Goal: Task Accomplishment & Management: Manage account settings

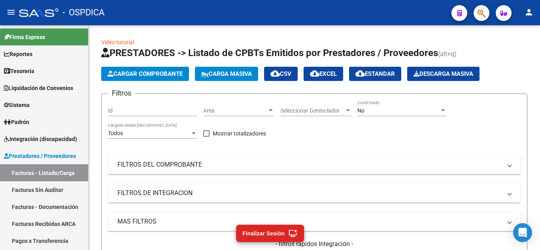
click at [529, 14] on mat-icon "person" at bounding box center [528, 12] width 9 height 9
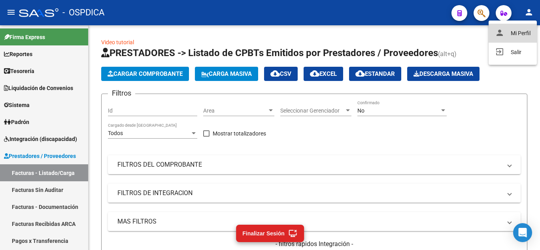
click at [526, 30] on button "person Mi Perfil" at bounding box center [512, 33] width 48 height 19
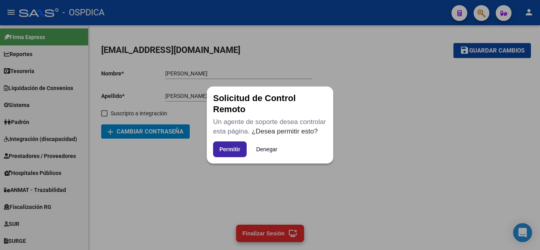
click at [229, 146] on button "Permitir" at bounding box center [230, 149] width 34 height 16
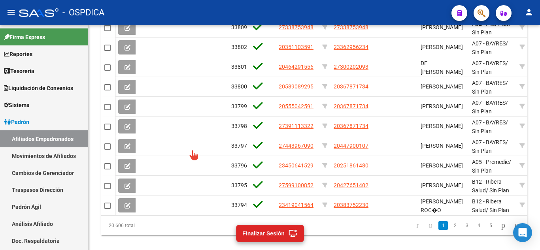
scroll to position [369, 0]
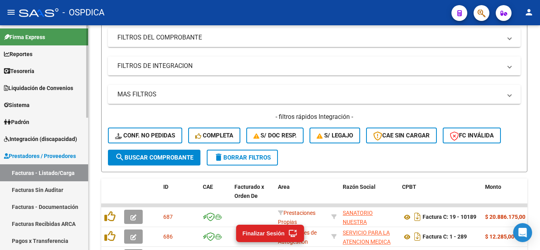
scroll to position [79, 0]
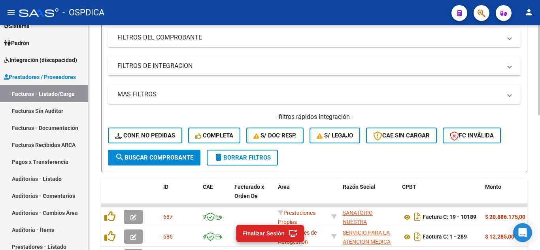
click at [96, 136] on div "Video tutorial PRESTADORES -> Listado de CPBTs Emitidos por Prestadores / Prove…" at bounding box center [314, 175] width 451 height 555
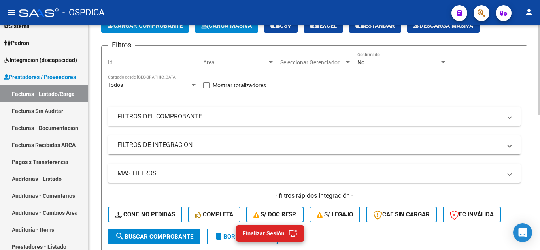
scroll to position [9, 0]
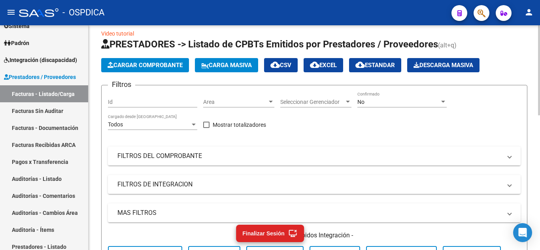
click at [518, 60] on div "Cargar Comprobante Carga Masiva cloud_download CSV cloud_download EXCEL cloud_d…" at bounding box center [314, 65] width 426 height 14
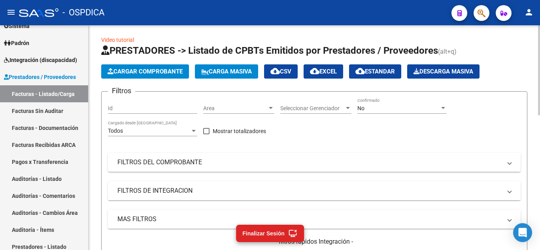
scroll to position [0, 0]
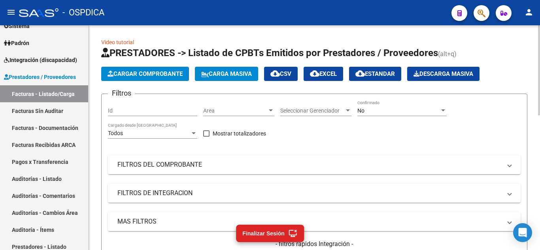
click at [270, 110] on div at bounding box center [271, 110] width 4 height 2
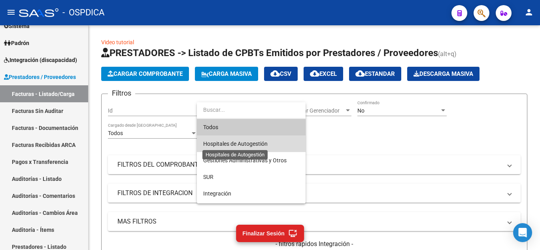
click at [264, 147] on span "Hospitales de Autogestión" at bounding box center [235, 144] width 64 height 6
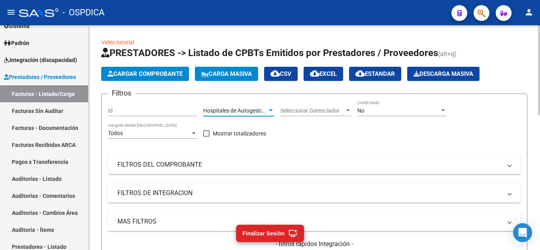
click at [270, 141] on div "Mostrar totalizadores" at bounding box center [237, 137] width 69 height 16
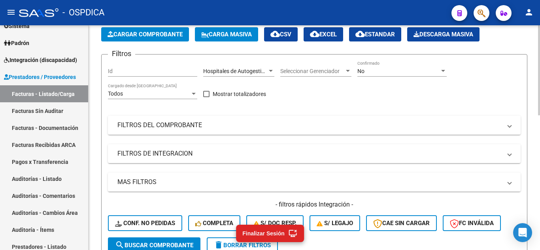
scroll to position [119, 0]
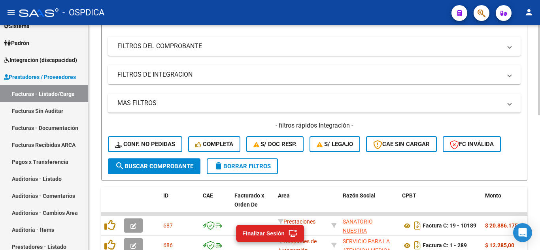
click at [169, 163] on span "search Buscar Comprobante" at bounding box center [154, 166] width 78 height 7
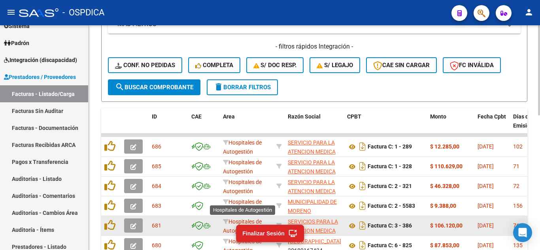
scroll to position [2, 0]
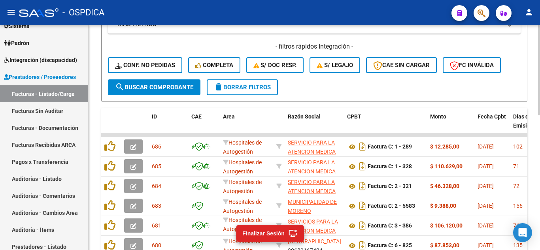
click at [253, 127] on datatable-header-cell "Area" at bounding box center [246, 125] width 53 height 35
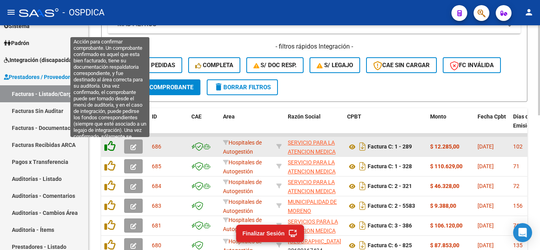
click at [112, 145] on icon at bounding box center [109, 146] width 11 height 11
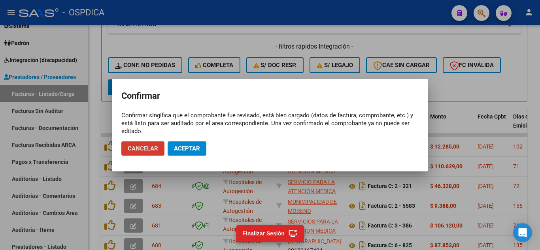
click at [178, 144] on button "Aceptar" at bounding box center [187, 148] width 39 height 14
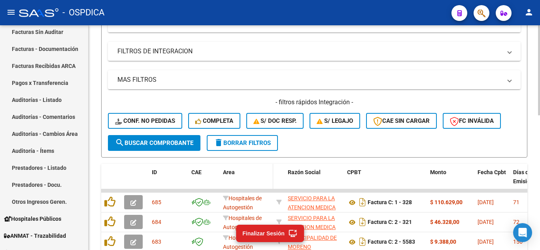
scroll to position [119, 0]
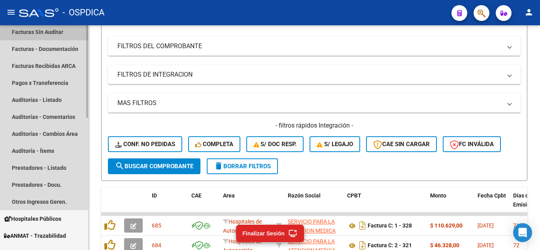
click at [58, 34] on link "Facturas Sin Auditar" at bounding box center [44, 31] width 88 height 17
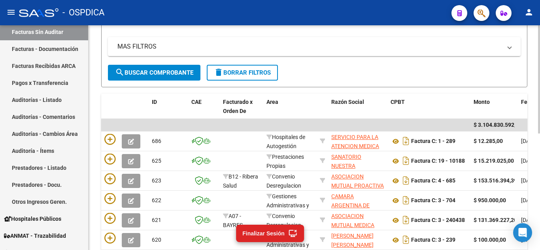
scroll to position [119, 0]
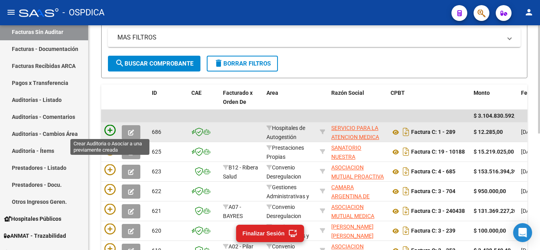
click at [110, 130] on icon at bounding box center [109, 130] width 11 height 11
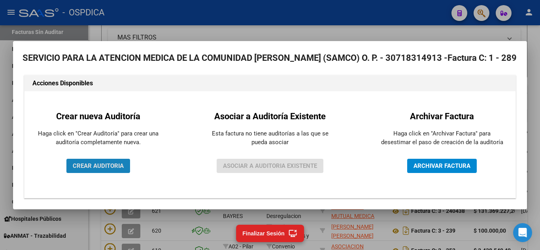
click at [102, 164] on span "CREAR AUDITORIA" at bounding box center [98, 165] width 51 height 7
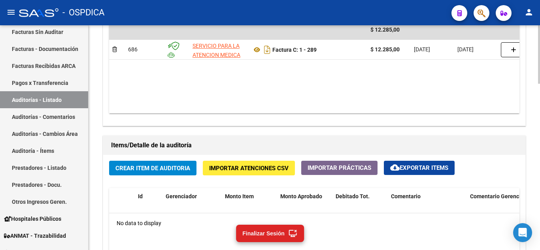
scroll to position [474, 0]
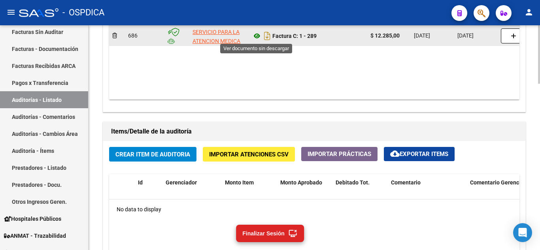
click at [255, 37] on icon at bounding box center [257, 35] width 10 height 9
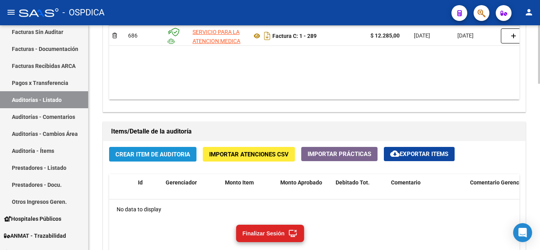
click at [158, 156] on span "Crear Item de Auditoria" at bounding box center [152, 154] width 75 height 7
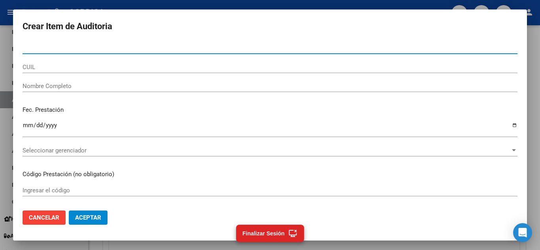
click at [125, 64] on input "CUIL" at bounding box center [270, 67] width 495 height 7
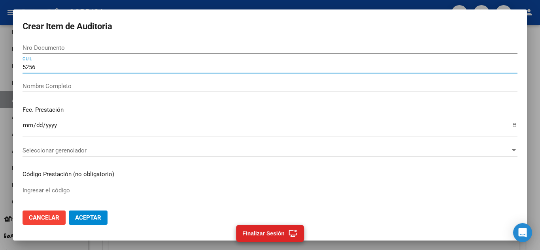
click at [200, 61] on div "5256 CUIL" at bounding box center [270, 67] width 495 height 12
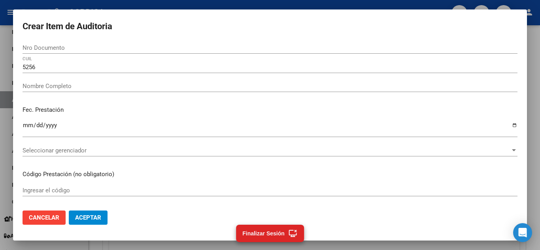
click at [202, 70] on div "5256 CUIL" at bounding box center [270, 67] width 495 height 12
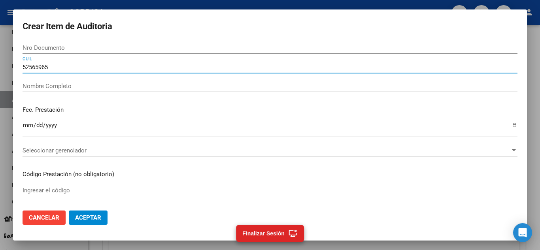
type input "52565965"
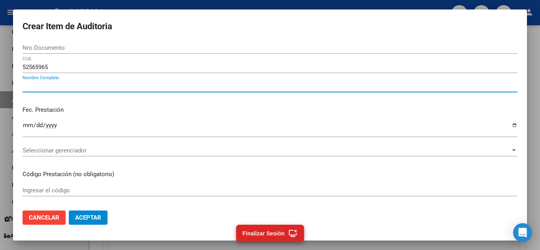
click at [219, 86] on input "Nombre Completo" at bounding box center [270, 86] width 495 height 7
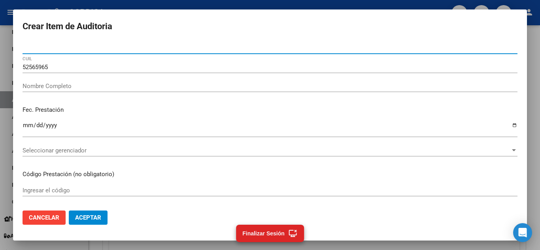
click at [68, 49] on input "Nro Documento" at bounding box center [270, 47] width 495 height 7
type input "52565965"
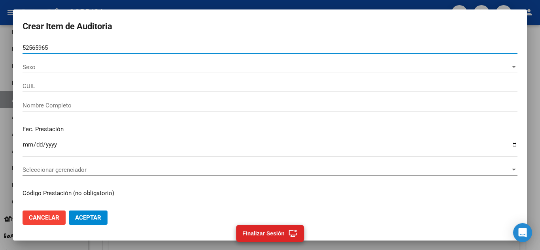
type input "20525659659"
type input "MARTINEZ MAXIMO ELIAN"
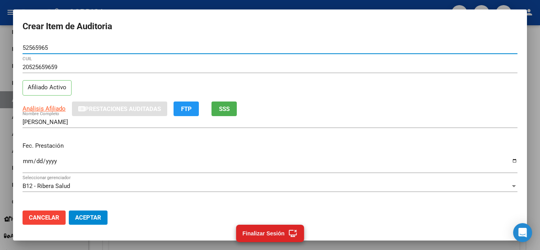
type input "52565965"
click at [298, 125] on input "MARTINEZ MAXIMO ELIAN" at bounding box center [270, 122] width 495 height 7
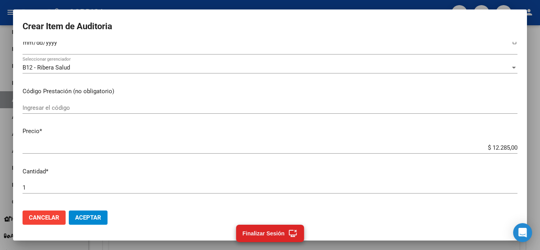
scroll to position [79, 0]
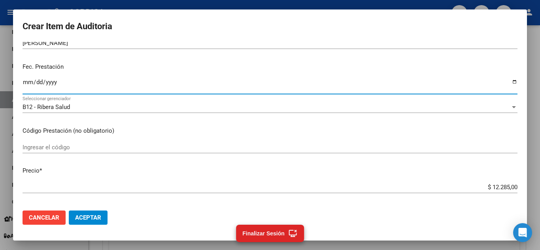
click at [26, 80] on input "Ingresar la fecha" at bounding box center [270, 85] width 495 height 13
type input "[DATE]"
click at [156, 145] on input "Ingresar el código" at bounding box center [270, 147] width 495 height 7
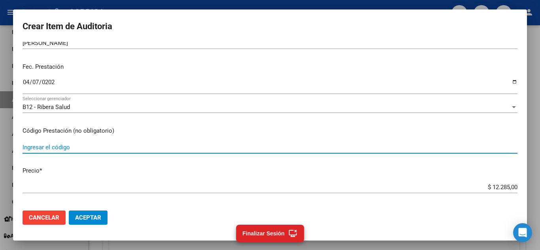
click at [78, 147] on input "Ingresar el código" at bounding box center [270, 147] width 495 height 7
type input "1.01"
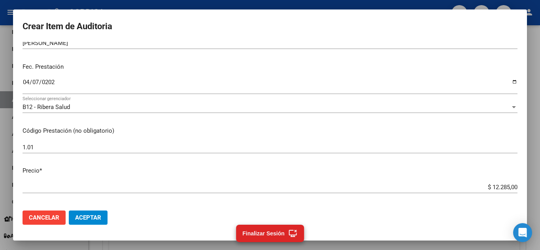
click at [113, 179] on mat-dialog-content "52565965 Nro Documento 20525659659 CUIL Afiliado Activo Análisis Afiliado Prest…" at bounding box center [270, 123] width 514 height 162
click at [75, 187] on input "$ 12.285,00" at bounding box center [270, 187] width 495 height 7
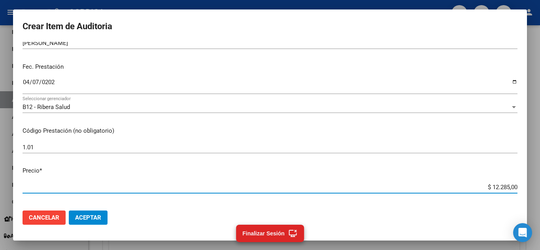
type input "$ 112.285,00"
type input "$ 2.112.285,00"
type input "$ 22.112.285,00"
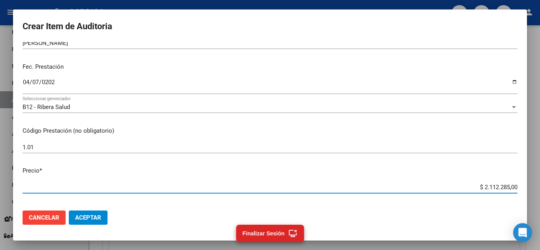
type input "$ 22.112.285,00"
type input "$ 228.112.285,00"
type input "$ 2.285.112.285,00"
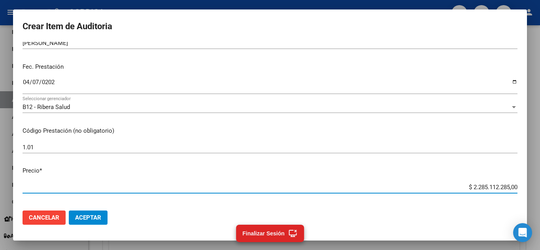
type input "$ 22.850.112.285,00"
type input "$ 228.500.112.285,00"
click at [75, 187] on input "$ 228.500.112.285,00" at bounding box center [270, 187] width 495 height 7
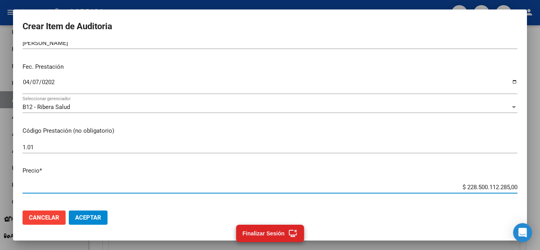
click at [483, 187] on input "$ 228.500.112.285,00" at bounding box center [270, 187] width 495 height 7
type input "$ 22.850.112.285,00"
type input "$ 2.285.112.285,00"
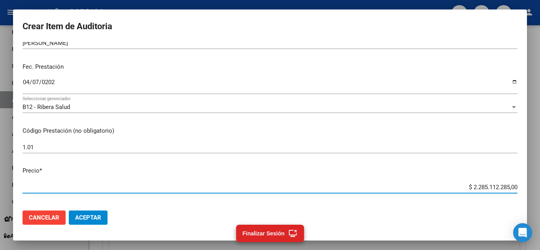
type input "$ 228.112.285,00"
type input "$ 22.112.285,00"
type input "$ 2.112.285,00"
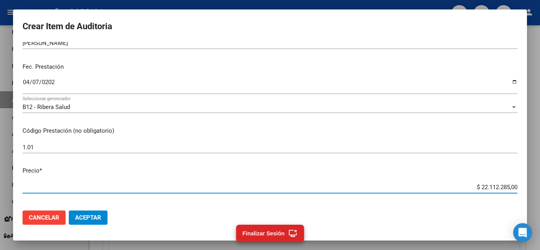
type input "$ 2.112.285,00"
type input "$ 112.285,00"
click at [514, 185] on app-form-text-field "Precio * $ 112.285,00 Ingresar el precio" at bounding box center [273, 178] width 501 height 25
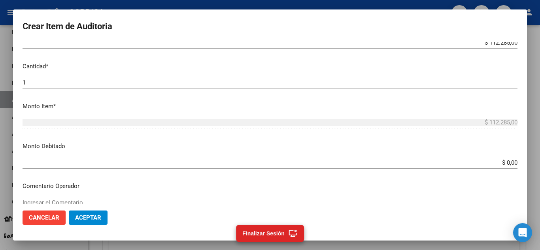
scroll to position [237, 0]
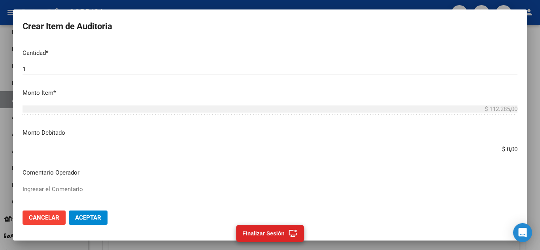
click at [128, 96] on p "Monto Item *" at bounding box center [270, 93] width 495 height 9
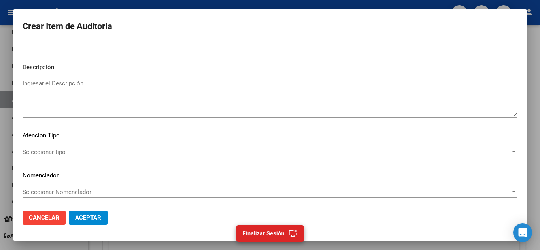
scroll to position [481, 0]
click at [96, 215] on span "Aceptar" at bounding box center [88, 217] width 26 height 7
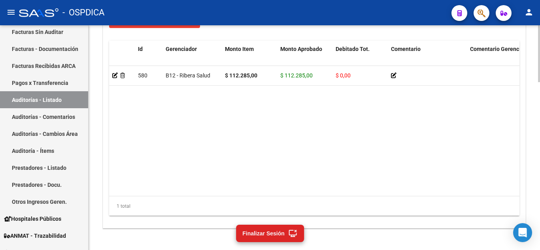
scroll to position [633, 0]
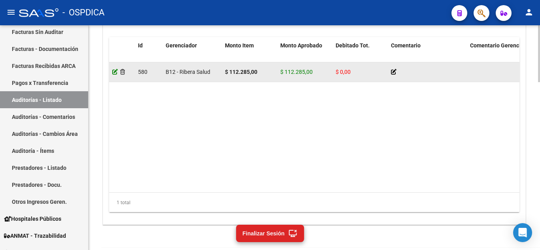
click at [114, 71] on icon at bounding box center [115, 72] width 6 height 6
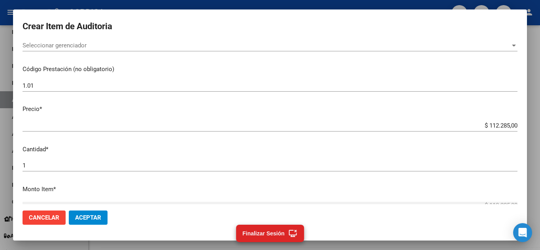
scroll to position [140, 0]
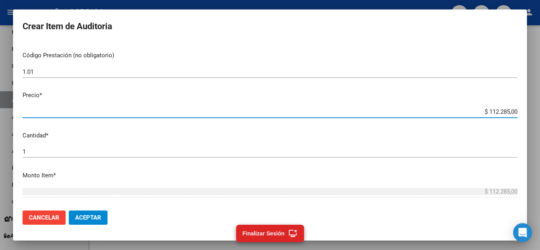
click at [488, 110] on input "$ 112.285,00" at bounding box center [270, 111] width 495 height 7
type input "$ 12.285,00"
click at [98, 218] on span "Aceptar" at bounding box center [88, 217] width 26 height 7
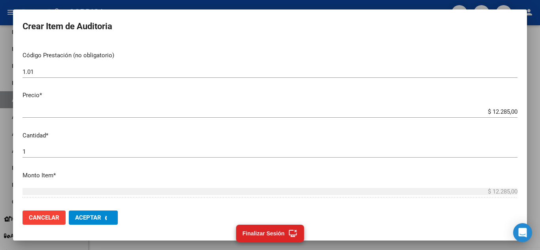
scroll to position [0, 0]
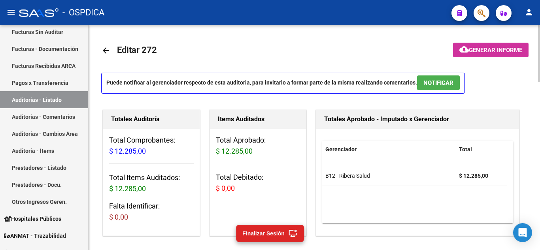
click at [226, 50] on mat-toolbar-row "arrow_back Editar 272" at bounding box center [267, 50] width 332 height 25
click at [45, 32] on link "Facturas Sin Auditar" at bounding box center [44, 31] width 88 height 17
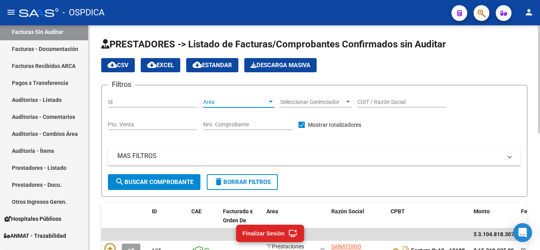
click at [267, 103] on span "Area" at bounding box center [235, 102] width 64 height 7
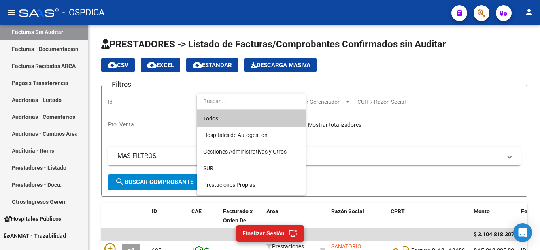
click at [387, 61] on div at bounding box center [270, 125] width 540 height 250
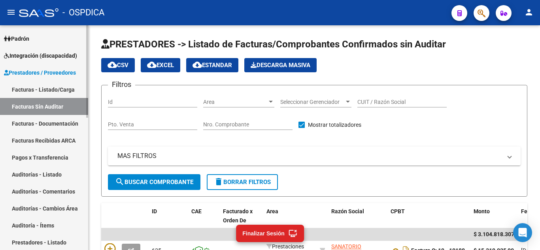
scroll to position [40, 0]
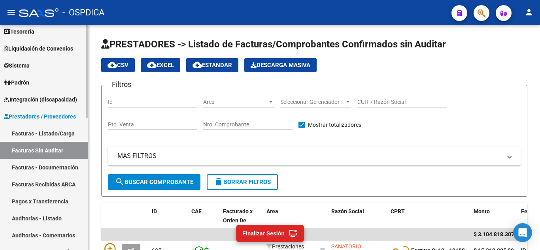
click at [44, 131] on link "Facturas - Listado/Carga" at bounding box center [44, 133] width 88 height 17
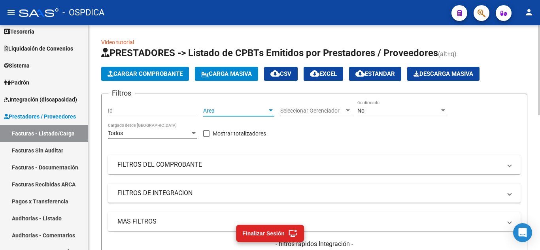
click at [266, 109] on span "Area" at bounding box center [235, 110] width 64 height 7
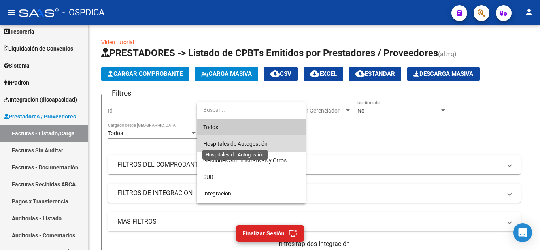
click at [262, 144] on span "Hospitales de Autogestión" at bounding box center [235, 144] width 64 height 6
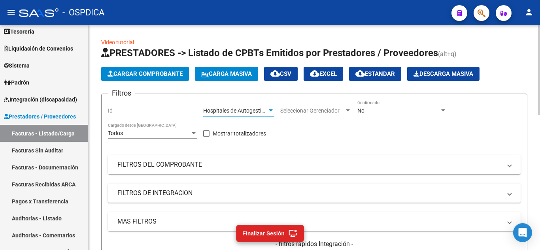
click at [322, 140] on div "Filtros Id Hospitales de Autogestión Area Seleccionar Gerenciador Seleccionar G…" at bounding box center [314, 188] width 413 height 177
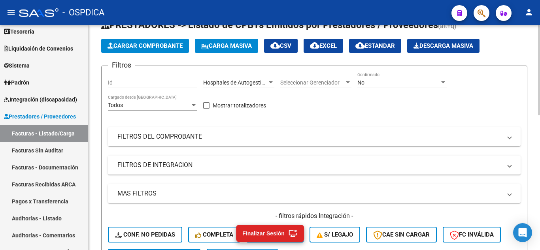
scroll to position [79, 0]
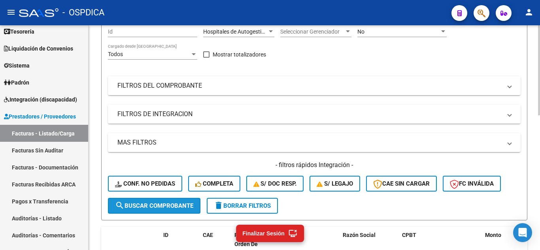
click at [160, 205] on span "search Buscar Comprobante" at bounding box center [154, 205] width 78 height 7
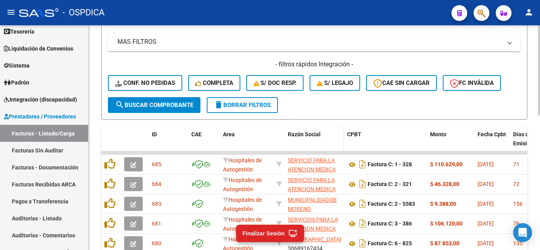
scroll to position [198, 0]
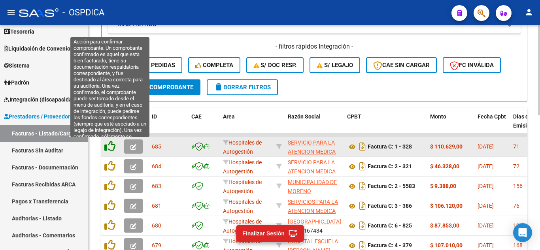
click at [109, 145] on icon at bounding box center [109, 146] width 11 height 11
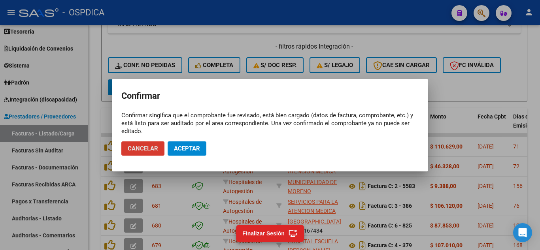
click at [182, 146] on span "Aceptar" at bounding box center [187, 148] width 26 height 7
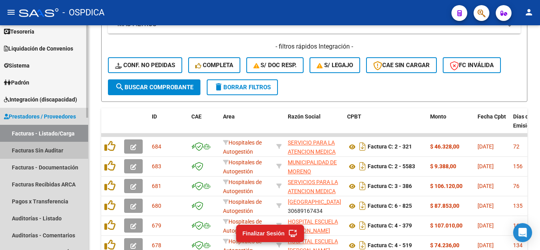
click at [55, 150] on link "Facturas Sin Auditar" at bounding box center [44, 150] width 88 height 17
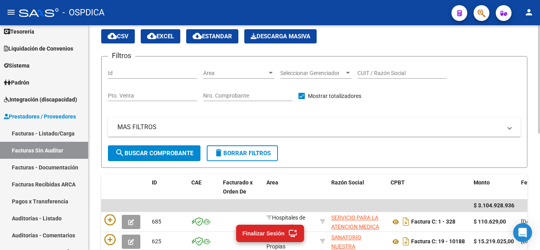
scroll to position [40, 0]
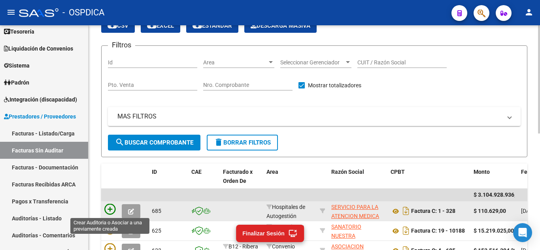
click at [108, 210] on icon at bounding box center [109, 209] width 11 height 11
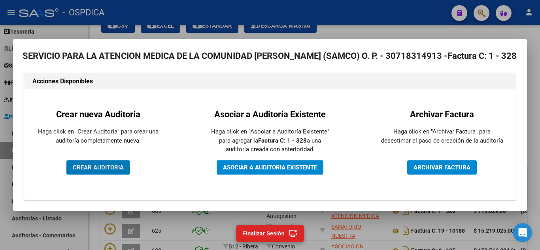
click at [121, 168] on span "CREAR AUDITORIA" at bounding box center [98, 167] width 51 height 7
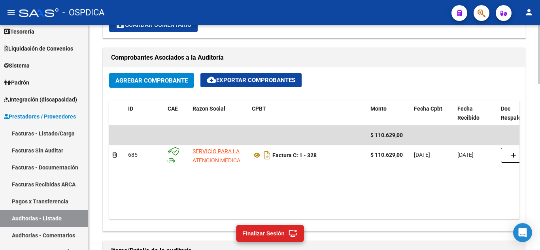
scroll to position [356, 0]
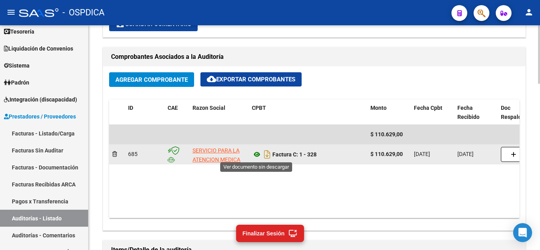
click at [256, 151] on icon at bounding box center [257, 154] width 10 height 9
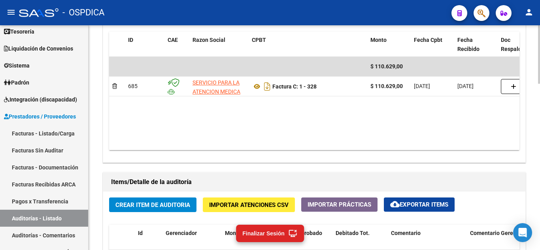
scroll to position [435, 0]
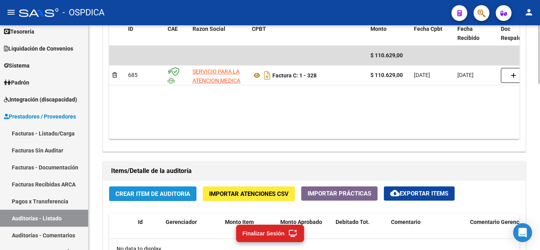
click at [141, 195] on span "Crear Item de Auditoria" at bounding box center [152, 193] width 75 height 7
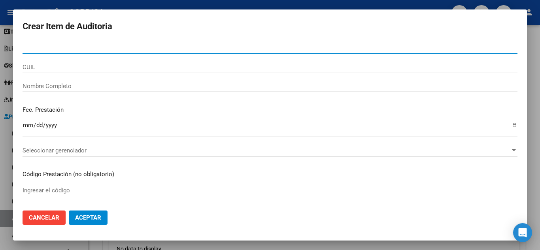
click at [71, 48] on input "Nro Documento" at bounding box center [270, 47] width 495 height 7
click at [169, 46] on input "2486" at bounding box center [270, 47] width 495 height 7
type input "24861188"
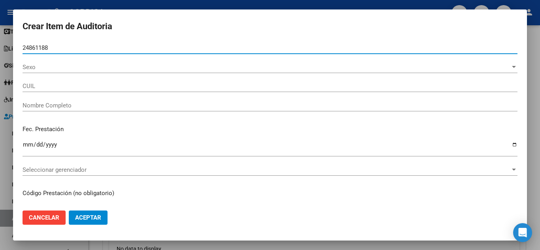
type input "27248611885"
type input "LEGUNDA ROSALIA -"
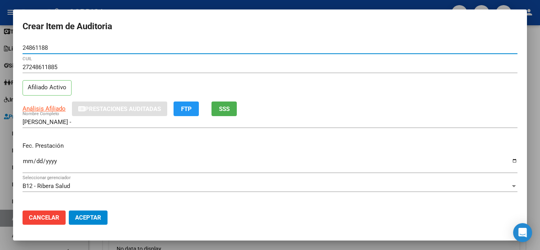
type input "24861188"
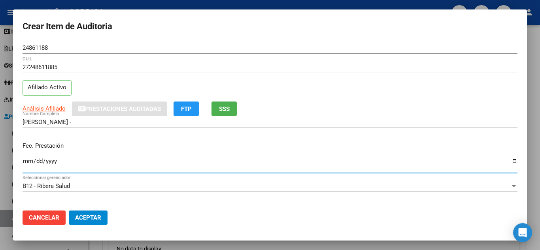
click at [251, 170] on input "Ingresar la fecha" at bounding box center [270, 164] width 495 height 13
type input "2025-05-07"
click at [244, 181] on div "B12 - [PERSON_NAME] Seleccionar gerenciador" at bounding box center [270, 186] width 495 height 12
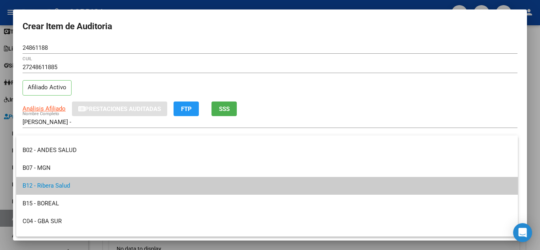
scroll to position [158, 0]
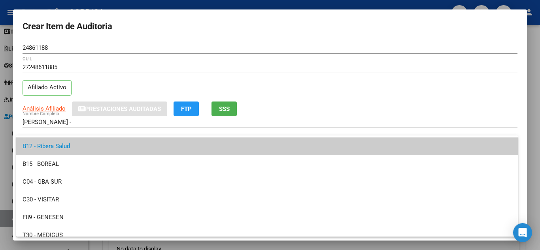
click at [157, 147] on span "B12 - Ribera Salud" at bounding box center [267, 147] width 489 height 18
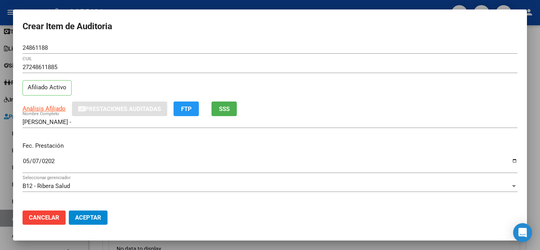
click at [304, 89] on div "27248611885 CUIL Afiliado Activo" at bounding box center [270, 81] width 495 height 40
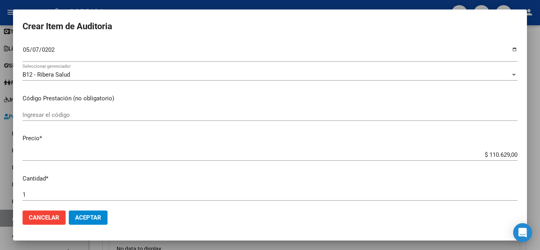
scroll to position [119, 0]
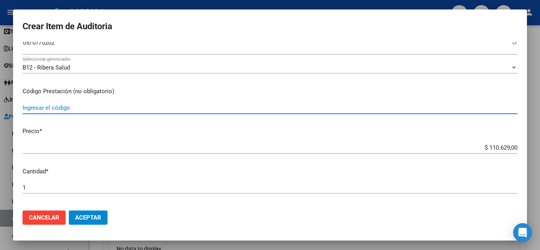
click at [109, 107] on input "Ingresar el código" at bounding box center [270, 107] width 495 height 7
type input "1.04"
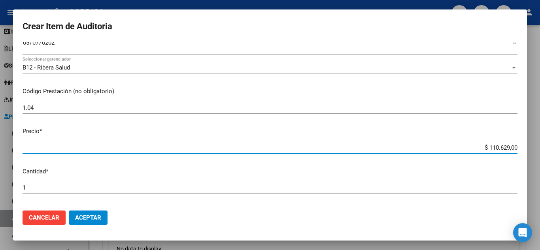
click at [125, 150] on input "$ 110.629,00" at bounding box center [270, 147] width 495 height 7
click at [509, 147] on input "$ 110.629,00" at bounding box center [270, 147] width 495 height 7
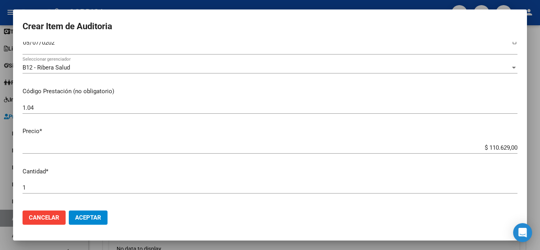
click at [512, 148] on app-form-text-field "Precio * $ 110.629,00 Ingresar el precio" at bounding box center [273, 139] width 501 height 25
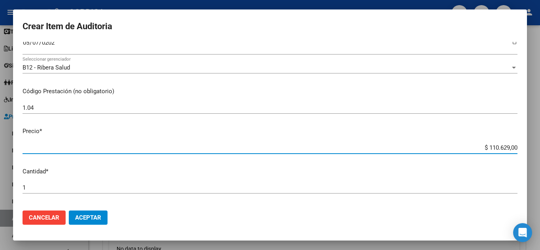
click at [511, 147] on input "$ 110.629,00" at bounding box center [270, 147] width 495 height 7
type input "$ 11.062,90"
type input "$ 1.106,29"
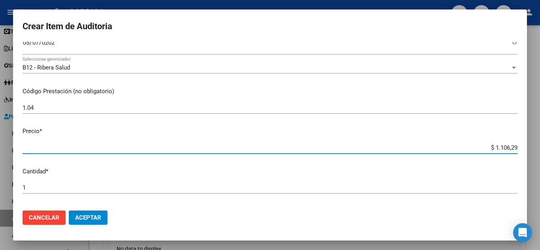
type input "$ 110,62"
type input "$ 11,06"
type input "$ 1,10"
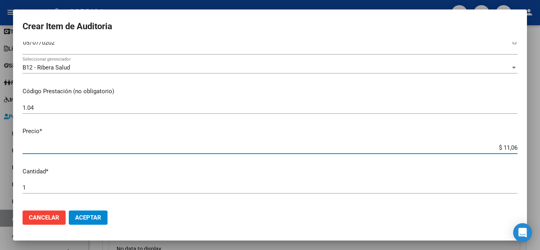
type input "$ 1,10"
type input "$ 0,11"
type input "$ 0,01"
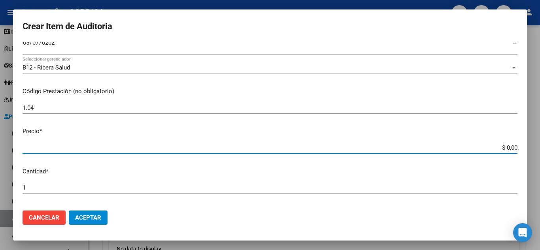
type input "$ 0,02"
type input "$ 0,24"
type input "$ 2,45"
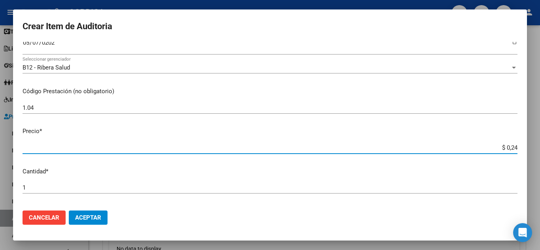
type input "$ 2,45"
type input "$ 24,58"
type input "$ 245,86"
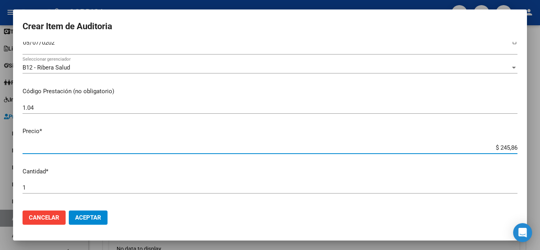
type input "$ 2.458,60"
type input "$ 24.586,00"
click at [463, 185] on input "1" at bounding box center [270, 187] width 495 height 7
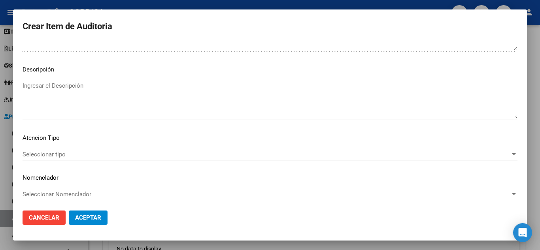
scroll to position [481, 0]
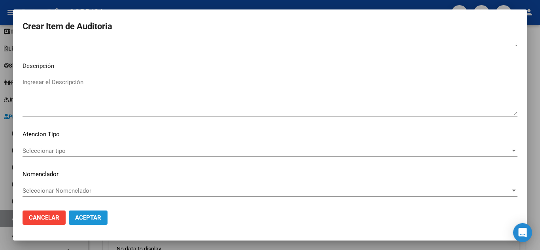
click at [92, 217] on span "Aceptar" at bounding box center [88, 217] width 26 height 7
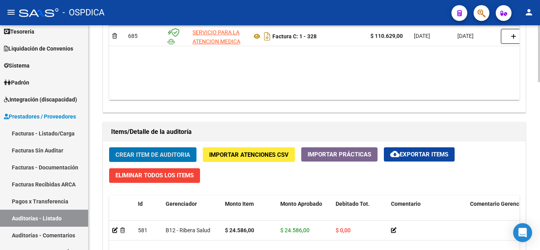
scroll to position [514, 0]
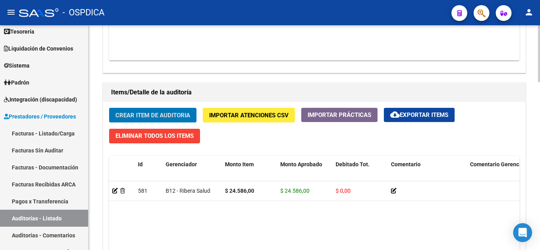
click at [162, 111] on button "Crear Item de Auditoria" at bounding box center [152, 115] width 87 height 15
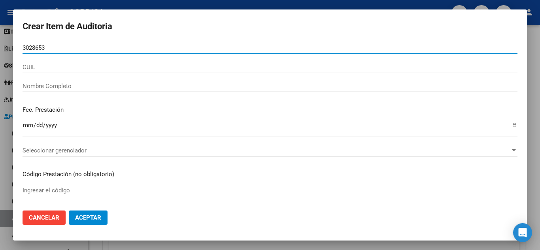
type input "30286536"
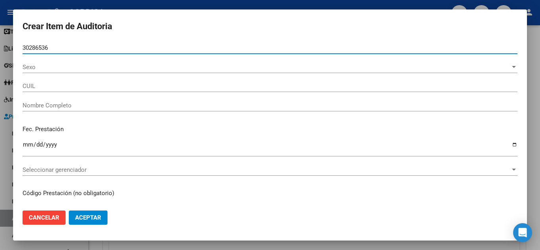
type input "20302865362"
type input "MARTINEZ MARCOS RAMON -"
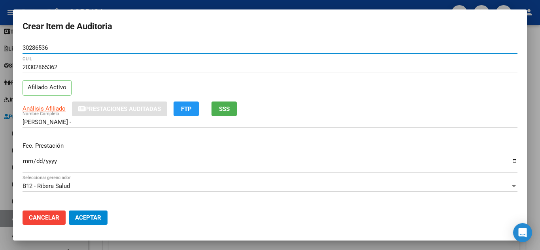
type input "30286536"
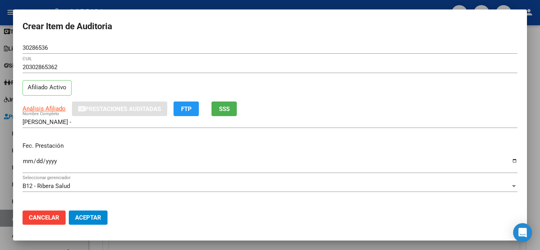
click at [330, 176] on div "Ingresar la fecha" at bounding box center [270, 168] width 495 height 24
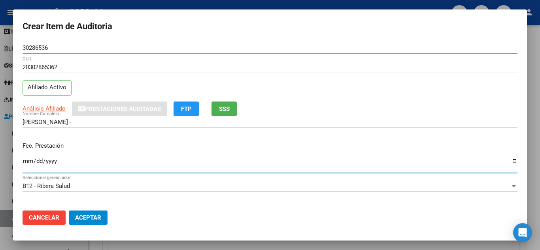
click at [27, 160] on input "Ingresar la fecha" at bounding box center [270, 164] width 495 height 13
type input "2025-05-11"
click at [294, 121] on input "MARTINEZ MARCOS RAMON -" at bounding box center [270, 122] width 495 height 7
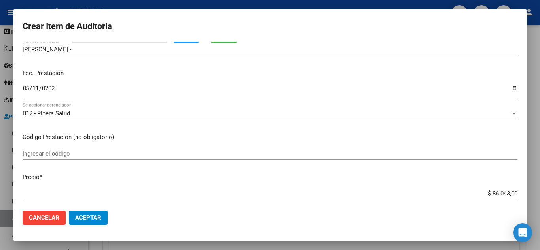
scroll to position [79, 0]
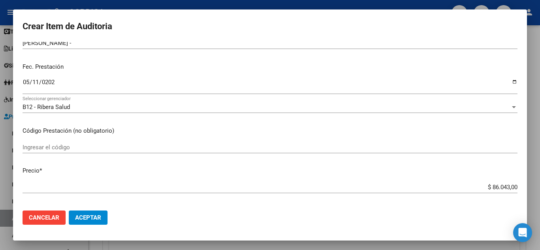
click at [119, 146] on input "Ingresar el código" at bounding box center [270, 147] width 495 height 7
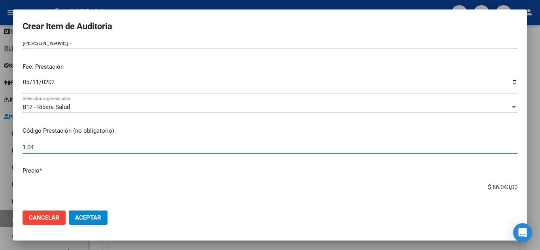
type input "1.04"
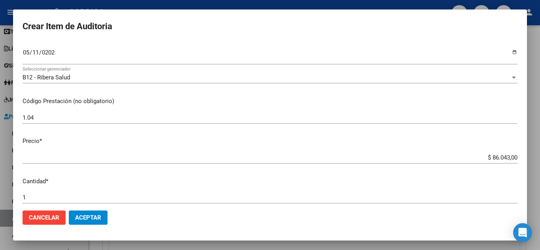
scroll to position [119, 0]
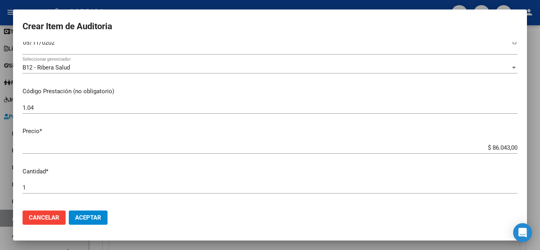
click at [513, 147] on app-form-text-field "Precio * $ 86.043,00 Ingresar el precio" at bounding box center [273, 139] width 501 height 25
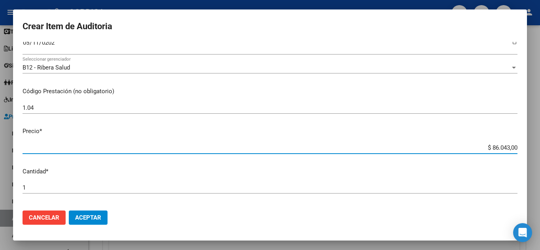
click at [510, 146] on input "$ 86.043,00" at bounding box center [270, 147] width 495 height 7
type input "$ 8.604,30"
type input "$ 860,43"
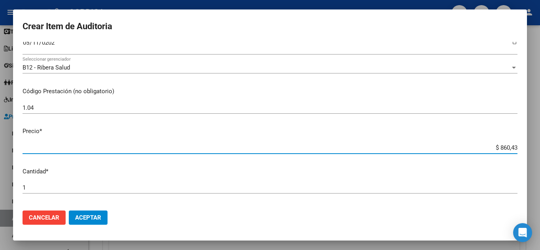
type input "$ 86,04"
type input "$ 8,60"
type input "$ 0,86"
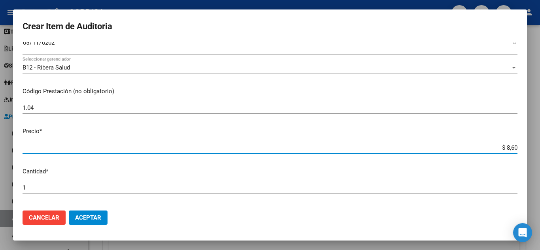
type input "$ 0,86"
type input "$ 0,08"
type input "$ 0,02"
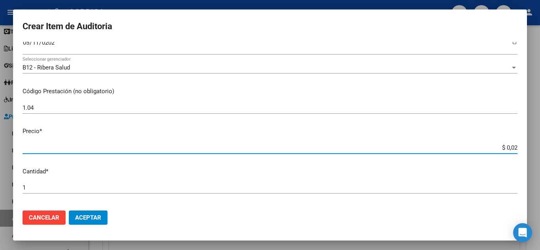
type input "$ 0,24"
type input "$ 2,45"
type input "$ 24,58"
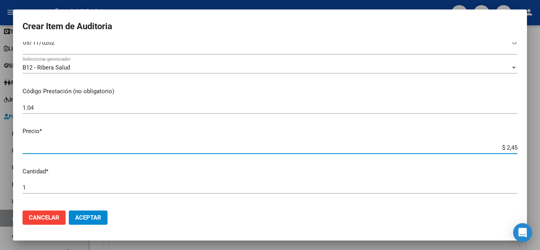
type input "$ 24,58"
type input "$ 245,86"
type input "$ 2.458,60"
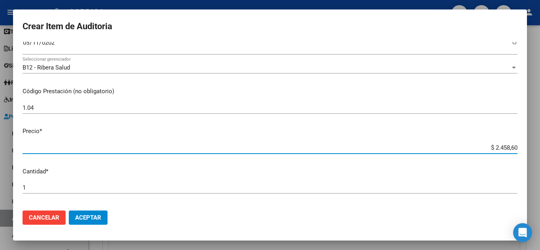
type input "$ 24.586,00"
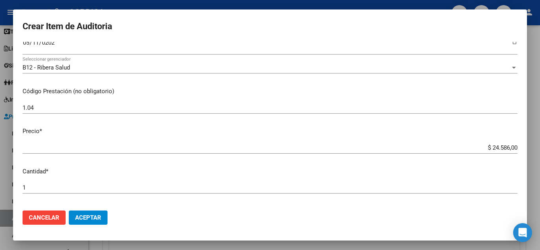
click at [458, 177] on mat-dialog-content "30286536 Nro Documento 20302865362 CUIL Afiliado Activo Análisis Afiliado Prest…" at bounding box center [270, 123] width 514 height 162
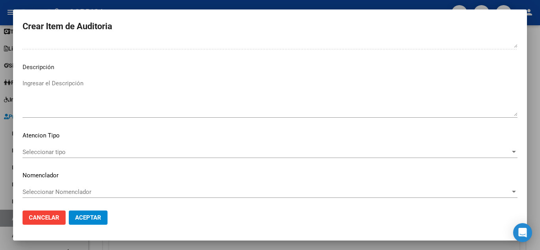
scroll to position [481, 0]
click at [81, 217] on span "Aceptar" at bounding box center [88, 217] width 26 height 7
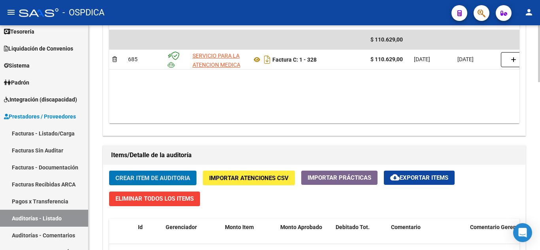
scroll to position [474, 0]
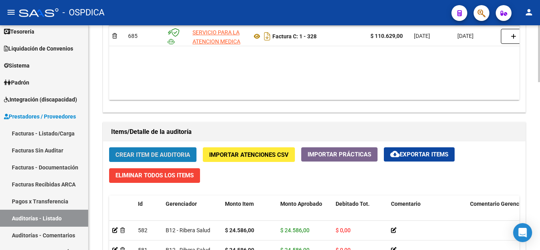
click at [179, 154] on span "Crear Item de Auditoria" at bounding box center [152, 154] width 75 height 7
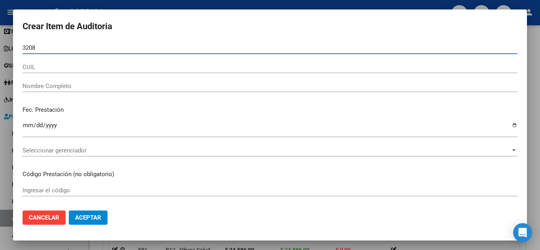
click at [146, 46] on input "3208" at bounding box center [270, 47] width 495 height 7
type input "32086978"
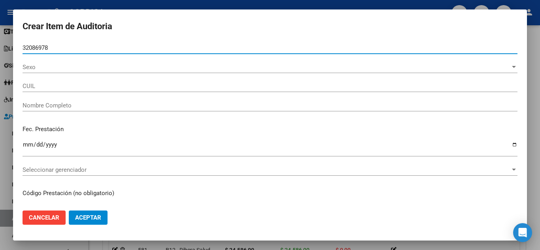
type input "27320869787"
type input "SERRANO MARIANA SOLEDAD"
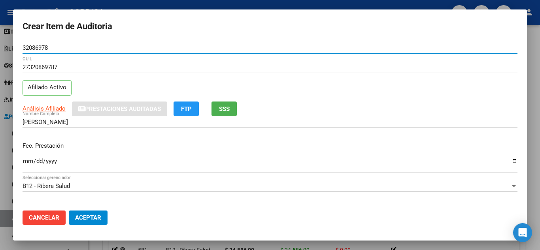
type input "32086978"
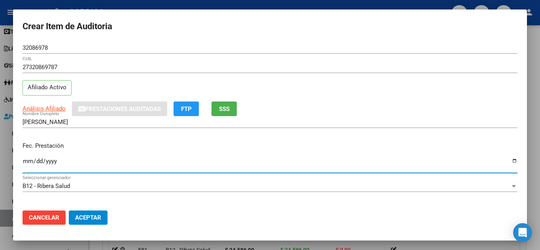
click at [25, 161] on input "Ingresar la fecha" at bounding box center [270, 164] width 495 height 13
type input "2025-05-11"
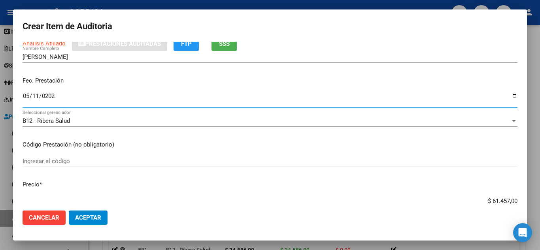
scroll to position [79, 0]
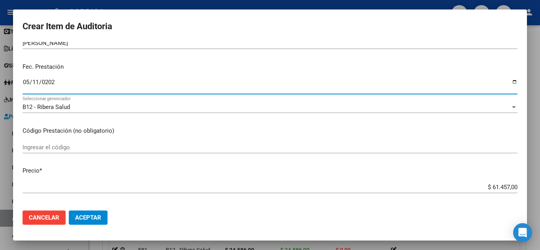
click at [260, 147] on input "Ingresar el código" at bounding box center [270, 147] width 495 height 7
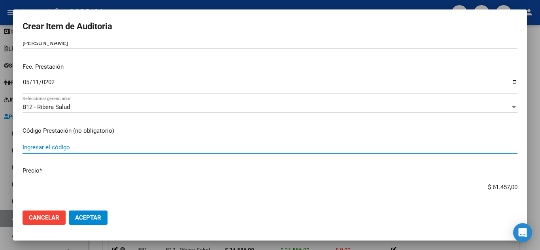
click at [146, 147] on input "Ingresar el código" at bounding box center [270, 147] width 495 height 7
type input "1.04"
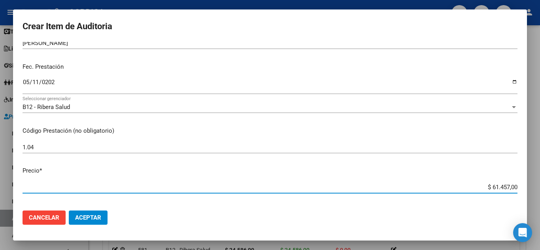
click at [196, 188] on input "$ 61.457,00" at bounding box center [270, 187] width 495 height 7
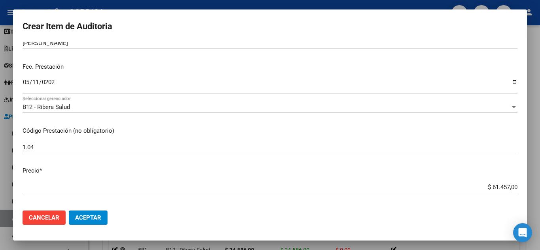
click at [512, 188] on app-form-text-field "Precio * $ 61.457,00 Ingresar el precio" at bounding box center [273, 178] width 501 height 25
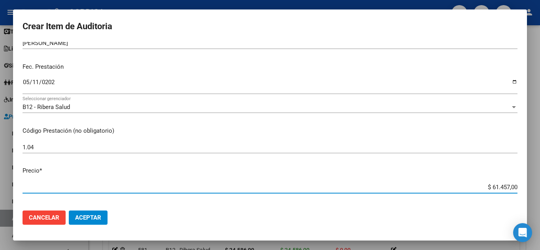
click at [511, 187] on input "$ 61.457,00" at bounding box center [270, 187] width 495 height 7
type input "$ 6.145,70"
type input "$ 614,57"
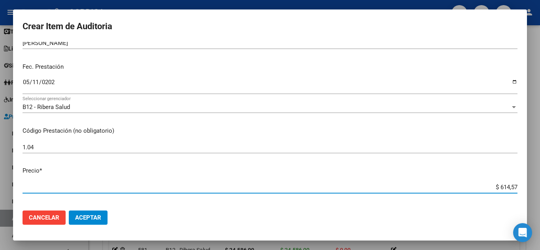
type input "$ 61,45"
type input "$ 6,14"
type input "$ 0,61"
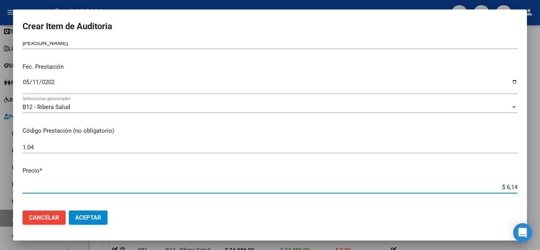
type input "$ 0,61"
type input "$ 0,06"
type input "$ 0,02"
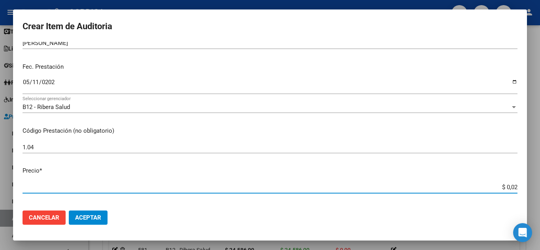
type input "$ 0,24"
type input "$ 2,45"
type input "$ 24,58"
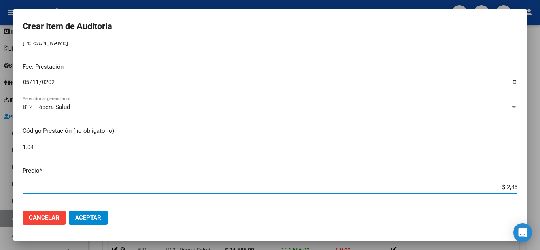
type input "$ 24,58"
type input "$ 245,86"
type input "$ 2.458,60"
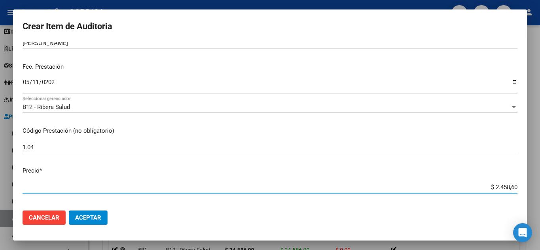
type input "$ 24.586,00"
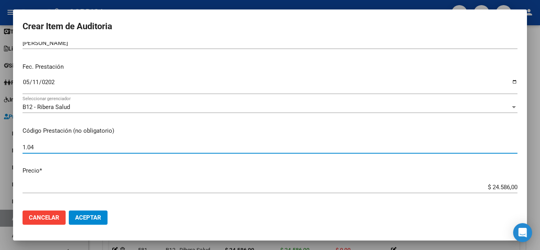
click at [413, 145] on input "1.04" at bounding box center [270, 147] width 495 height 7
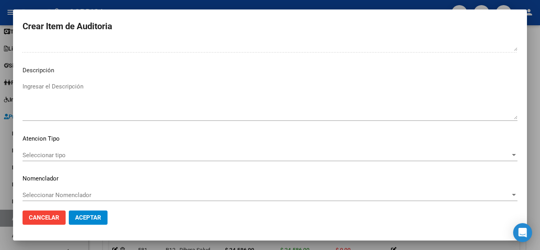
scroll to position [481, 0]
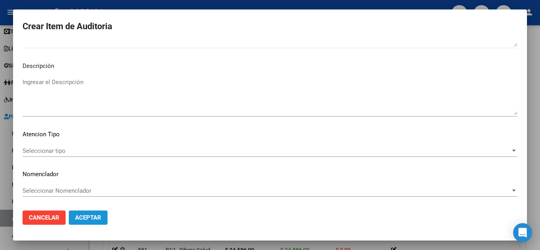
click at [94, 219] on span "Aceptar" at bounding box center [88, 217] width 26 height 7
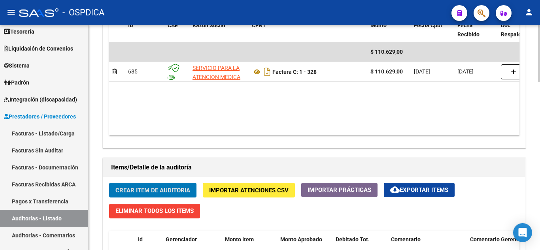
scroll to position [553, 0]
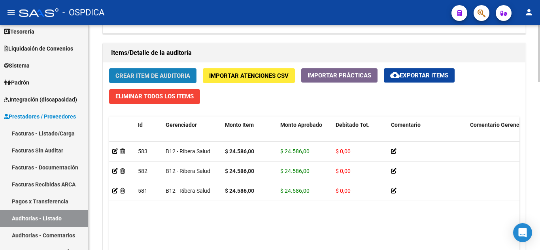
click at [175, 77] on span "Crear Item de Auditoria" at bounding box center [152, 75] width 75 height 7
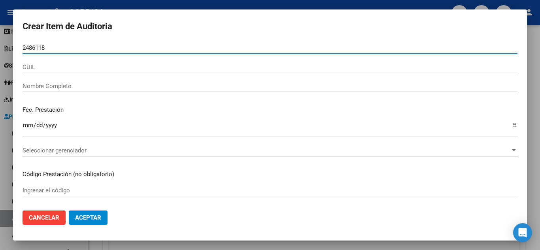
type input "24861188"
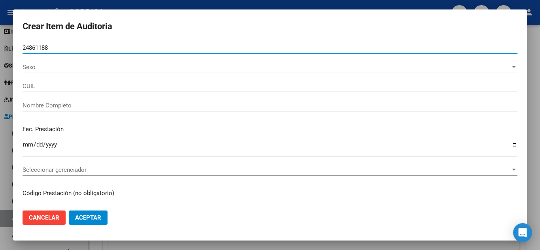
type input "27248611885"
type input "LEGUNDA ROSALIA -"
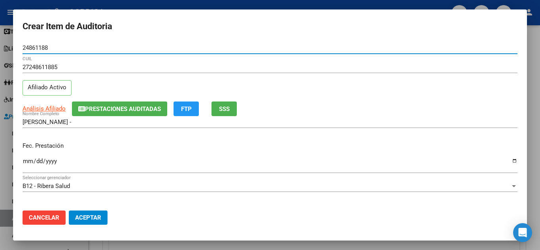
type input "24861188"
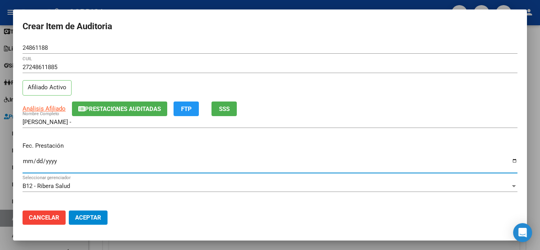
click at [25, 163] on input "Ingresar la fecha" at bounding box center [270, 164] width 495 height 13
type input "2025-04-26"
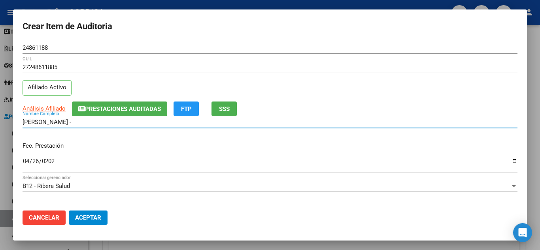
click at [326, 123] on input "LEGUNDA ROSALIA -" at bounding box center [270, 122] width 495 height 7
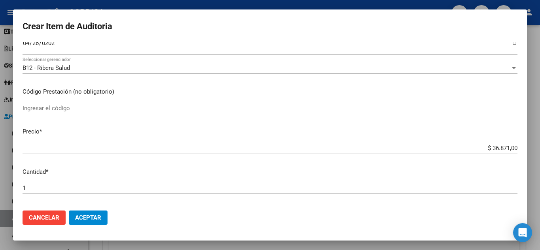
scroll to position [119, 0]
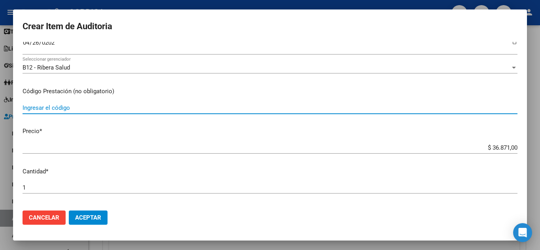
click at [80, 111] on input "Ingresar el código" at bounding box center [270, 107] width 495 height 7
type input "1.04"
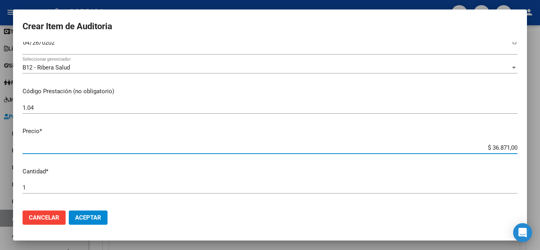
click at [511, 150] on input "$ 36.871,00" at bounding box center [270, 147] width 495 height 7
type input "$ 3.687,10"
type input "$ 368,71"
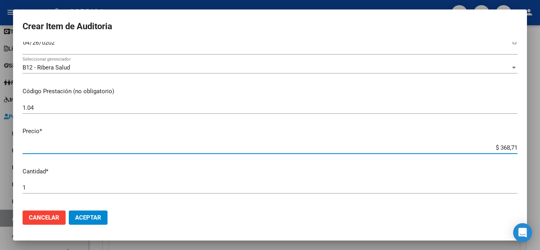
type input "$ 36,87"
type input "$ 3,68"
type input "$ 0,36"
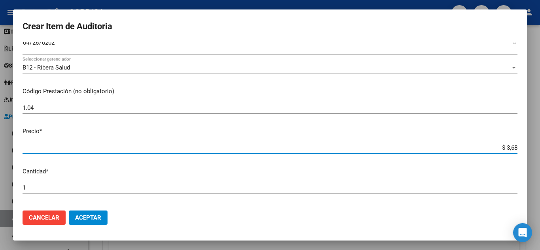
type input "$ 0,36"
type input "$ 0,03"
type input "$ 0,02"
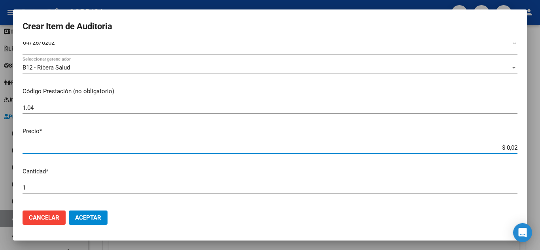
type input "$ 0,24"
type input "$ 2,45"
type input "$ 24,58"
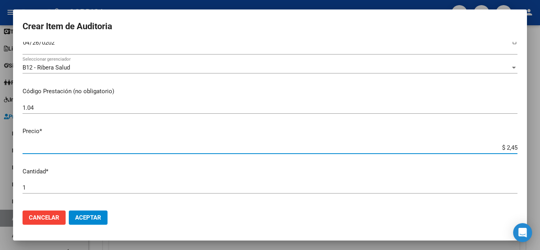
type input "$ 24,58"
type input "$ 245,86"
type input "$ 2.458,60"
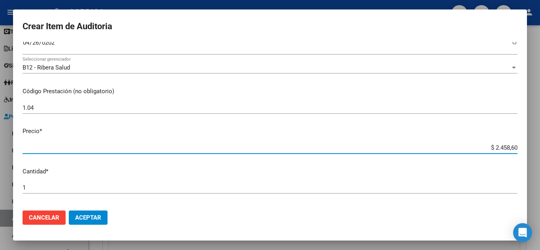
type input "$ 24.586,00"
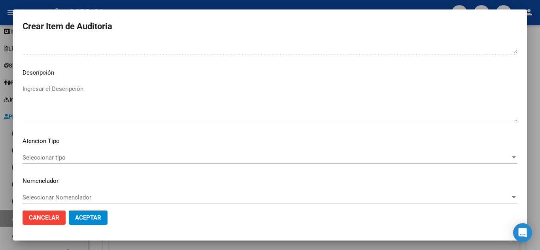
scroll to position [481, 0]
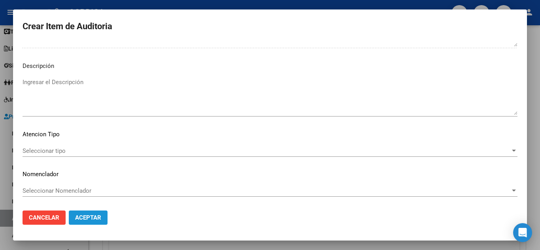
click at [101, 220] on span "Aceptar" at bounding box center [88, 217] width 26 height 7
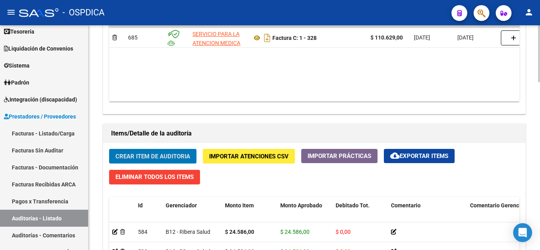
scroll to position [474, 0]
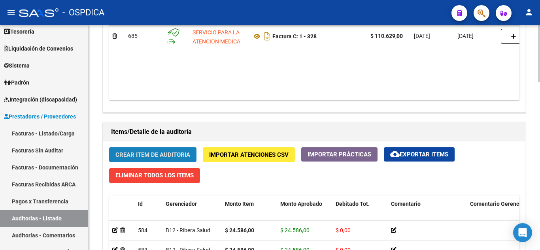
click at [167, 157] on span "Crear Item de Auditoria" at bounding box center [152, 154] width 75 height 7
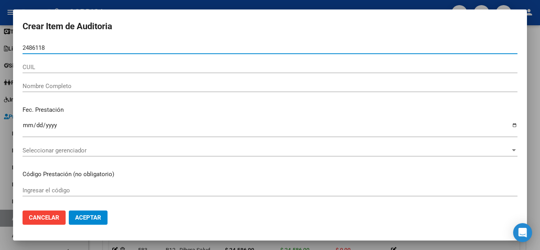
type input "24861188"
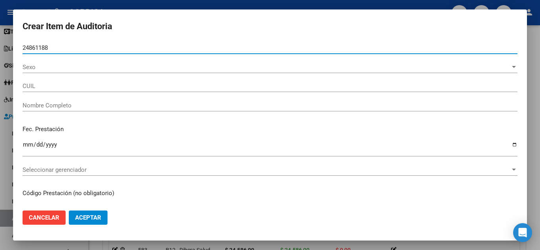
type input "27248611885"
type input "LEGUNDA ROSALIA -"
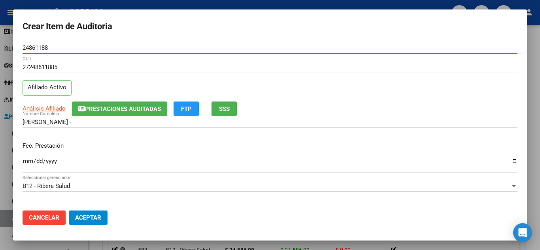
type input "24861188"
click at [25, 162] on input "Ingresar la fecha" at bounding box center [270, 164] width 495 height 13
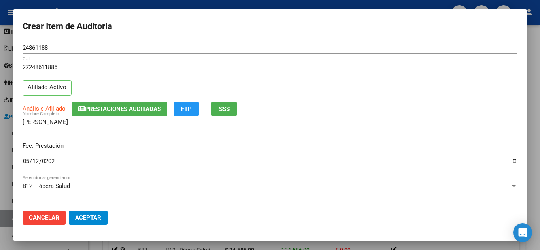
type input "2025-05-12"
click at [307, 207] on mat-dialog-actions "Cancelar Aceptar" at bounding box center [270, 217] width 495 height 27
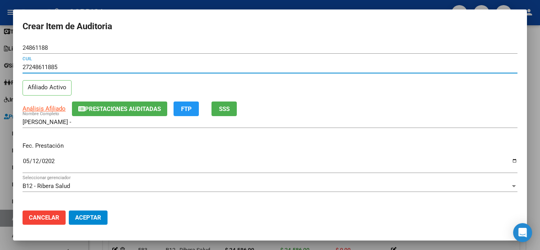
click at [390, 68] on input "27248611885" at bounding box center [270, 67] width 495 height 7
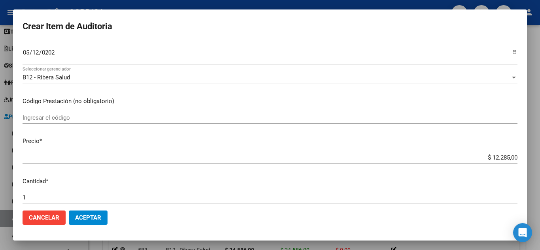
scroll to position [119, 0]
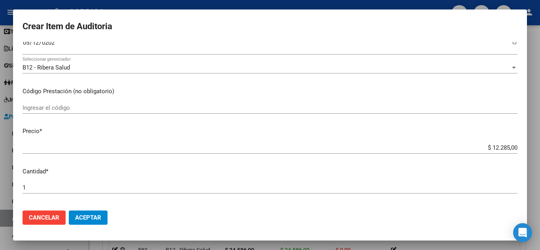
click at [106, 107] on input "Ingresar el código" at bounding box center [270, 107] width 495 height 7
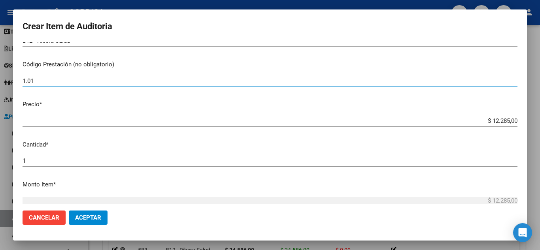
scroll to position [158, 0]
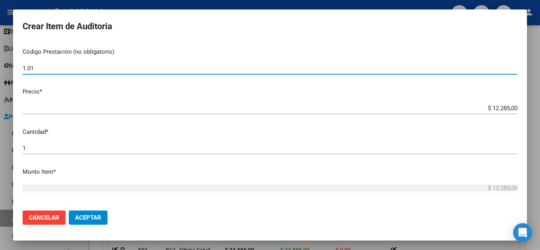
type input "1.01"
click at [511, 108] on app-form-text-field "Precio * $ 12.285,00 Ingresar el precio" at bounding box center [273, 99] width 501 height 25
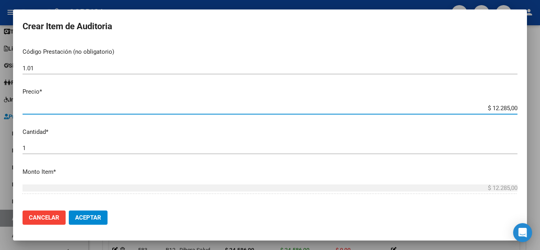
click at [511, 108] on input "$ 12.285,00" at bounding box center [270, 108] width 495 height 7
type input "$ 1.228,50"
type input "$ 122,85"
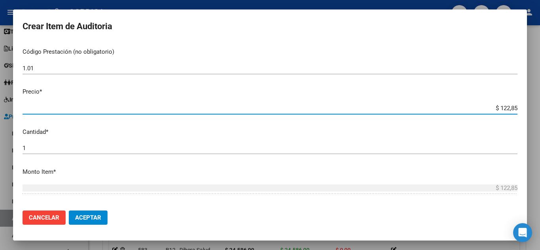
type input "$ 12,28"
type input "$ 1,22"
type input "$ 0,12"
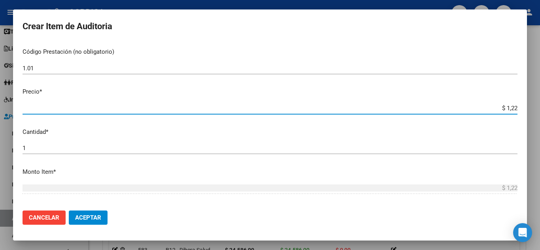
type input "$ 0,12"
type input "$ 0,01"
type input "$ 0,12"
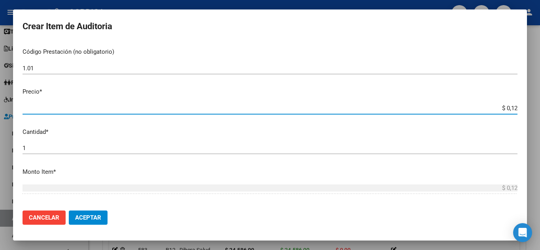
type input "$ 1,22"
type input "$ 12,28"
type input "$ 122,85"
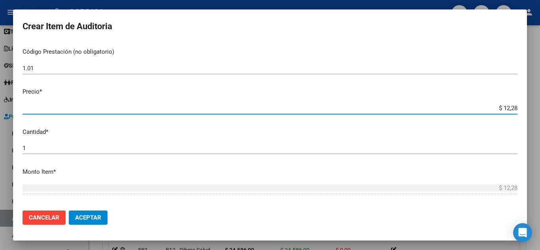
type input "$ 122,85"
type input "$ 1.228,50"
type input "$ 12.285,00"
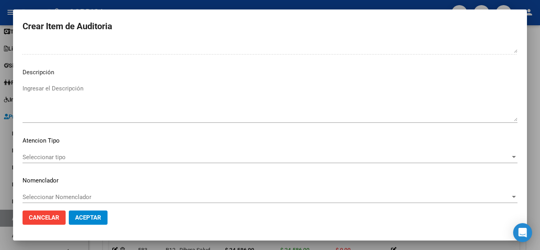
scroll to position [481, 0]
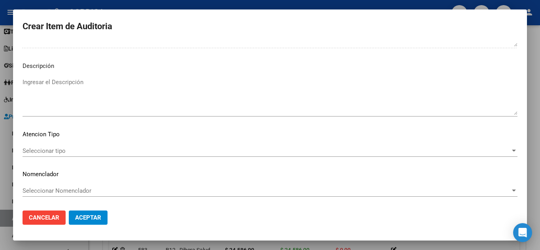
click at [96, 221] on span "Aceptar" at bounding box center [88, 217] width 26 height 7
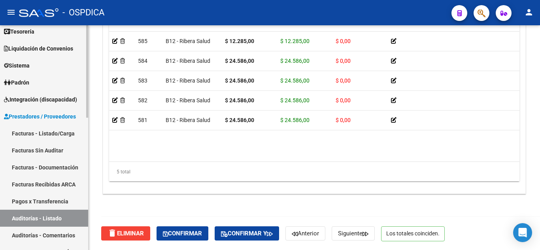
scroll to position [0, 0]
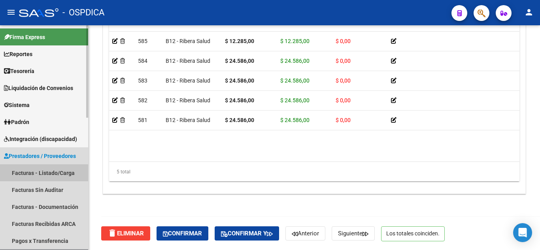
click at [40, 170] on link "Facturas - Listado/Carga" at bounding box center [44, 172] width 88 height 17
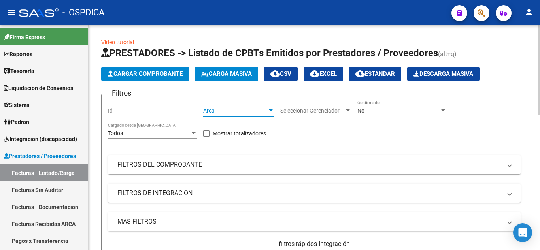
click at [268, 108] on div at bounding box center [270, 110] width 7 height 6
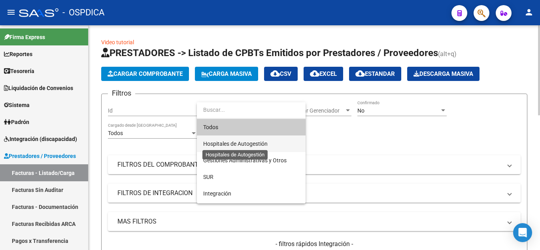
click at [258, 143] on span "Hospitales de Autogestión" at bounding box center [235, 144] width 64 height 6
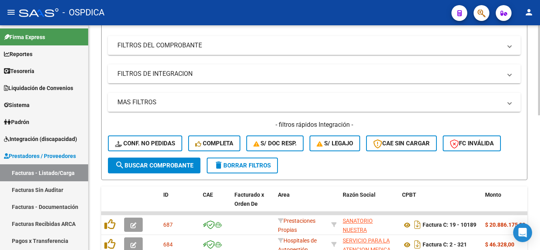
scroll to position [158, 0]
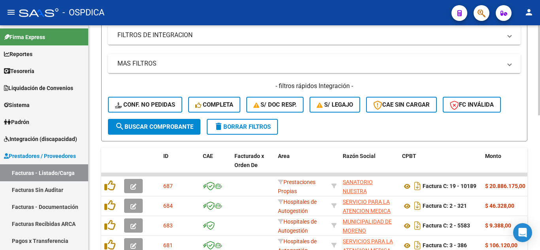
click at [168, 125] on span "search Buscar Comprobante" at bounding box center [154, 126] width 78 height 7
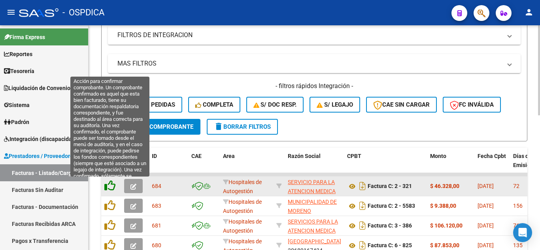
click at [109, 185] on icon at bounding box center [109, 185] width 11 height 11
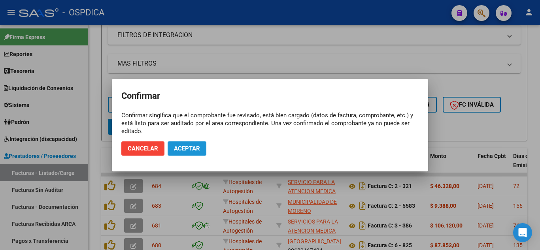
click at [196, 149] on span "Aceptar" at bounding box center [187, 148] width 26 height 7
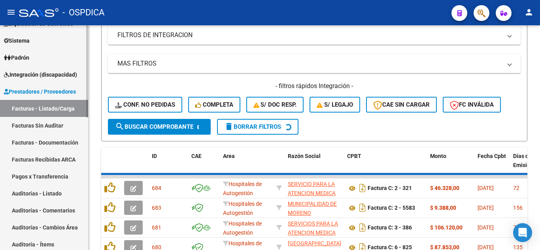
scroll to position [79, 0]
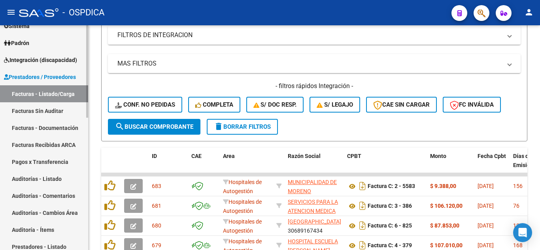
click at [43, 176] on link "Auditorías - Listado" at bounding box center [44, 178] width 88 height 17
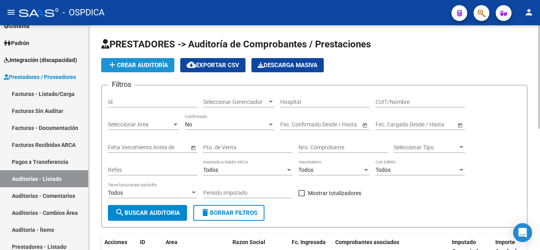
click at [143, 66] on span "add Crear Auditoría" at bounding box center [137, 65] width 60 height 7
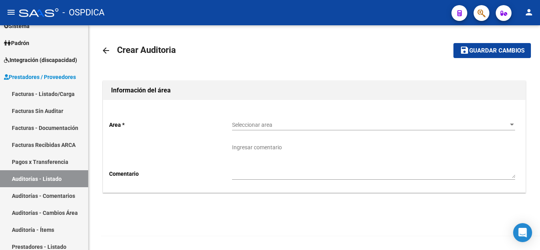
click at [104, 49] on mat-icon "arrow_back" at bounding box center [105, 50] width 9 height 9
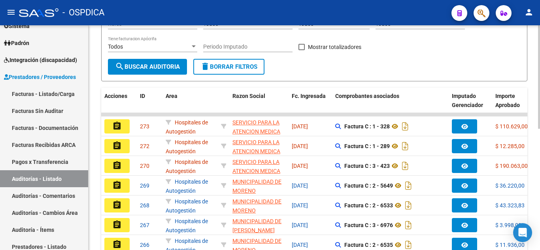
scroll to position [158, 0]
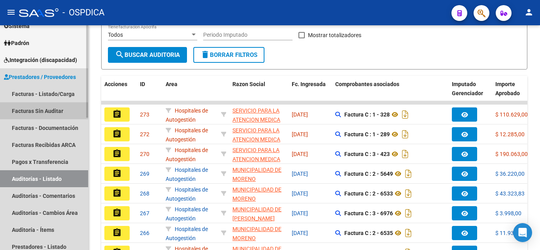
click at [53, 109] on link "Facturas Sin Auditar" at bounding box center [44, 110] width 88 height 17
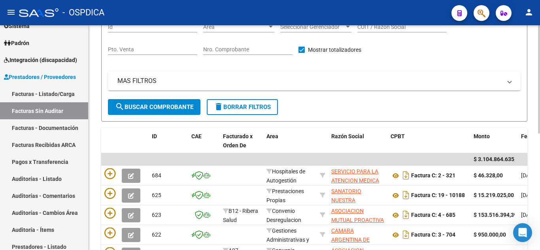
scroll to position [79, 0]
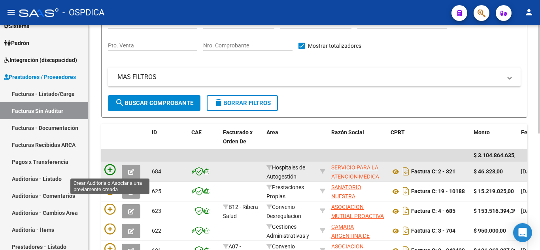
click at [111, 169] on icon at bounding box center [109, 169] width 11 height 11
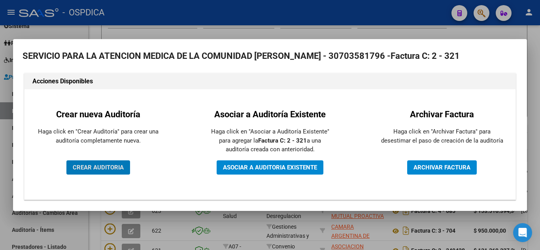
click at [99, 168] on span "CREAR AUDITORIA" at bounding box center [98, 167] width 51 height 7
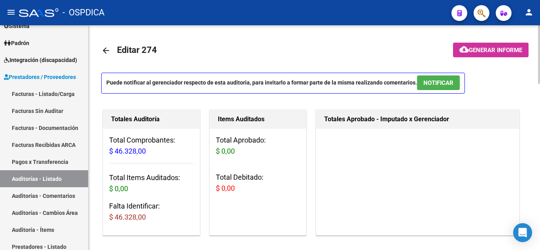
click at [104, 51] on mat-icon "arrow_back" at bounding box center [105, 50] width 9 height 9
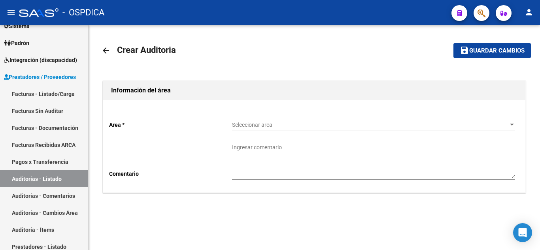
click at [104, 50] on mat-icon "arrow_back" at bounding box center [105, 50] width 9 height 9
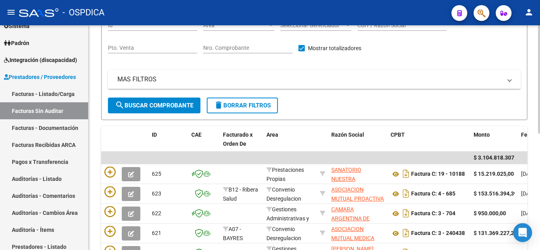
scroll to position [79, 0]
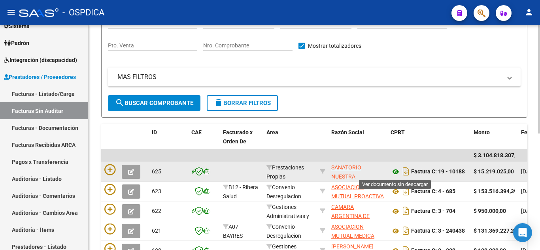
click at [395, 171] on icon at bounding box center [395, 171] width 10 height 9
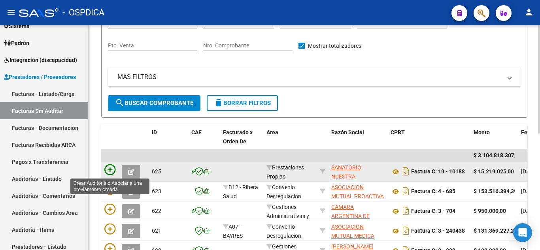
click at [111, 170] on icon at bounding box center [109, 169] width 11 height 11
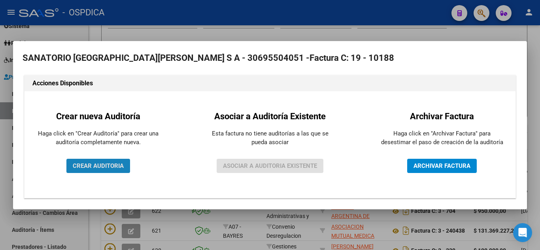
click at [109, 166] on span "CREAR AUDITORIA" at bounding box center [98, 165] width 51 height 7
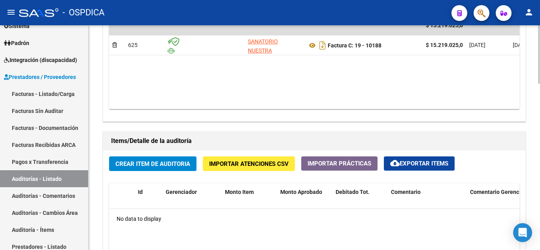
scroll to position [474, 0]
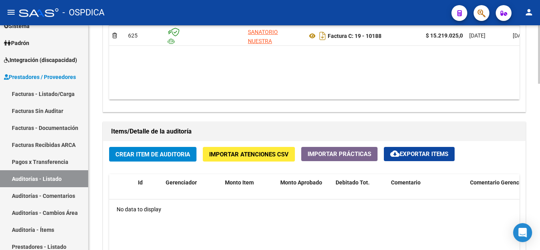
click at [159, 153] on span "Crear Item de Auditoria" at bounding box center [152, 154] width 75 height 7
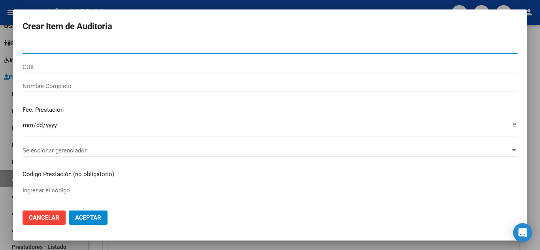
click at [40, 217] on span "Cancelar" at bounding box center [44, 217] width 30 height 7
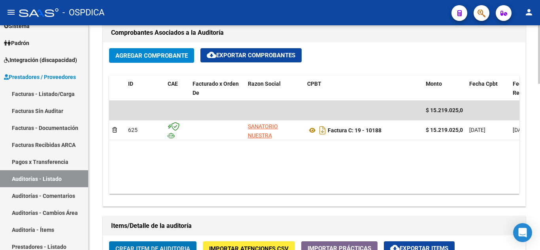
scroll to position [356, 0]
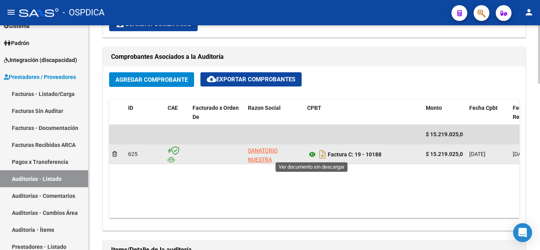
click at [312, 156] on icon at bounding box center [312, 154] width 10 height 9
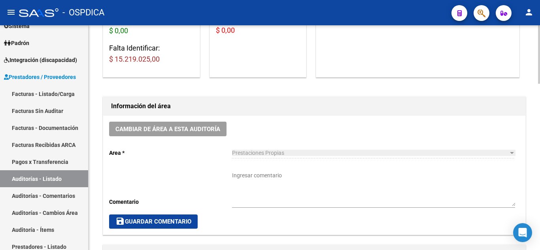
scroll to position [0, 0]
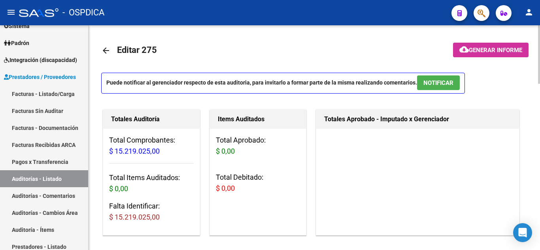
click at [105, 51] on mat-icon "arrow_back" at bounding box center [105, 50] width 9 height 9
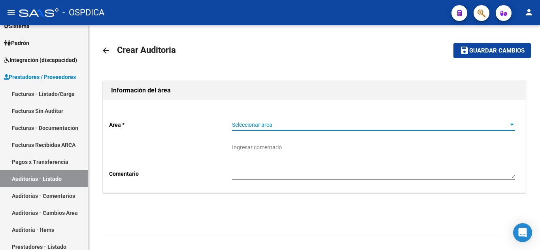
click at [310, 128] on span "Seleccionar area" at bounding box center [370, 125] width 276 height 7
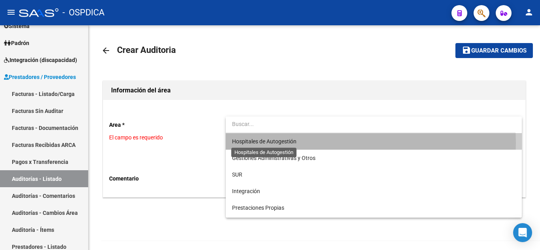
click at [295, 143] on span "Hospitales de Autogestión" at bounding box center [264, 141] width 64 height 6
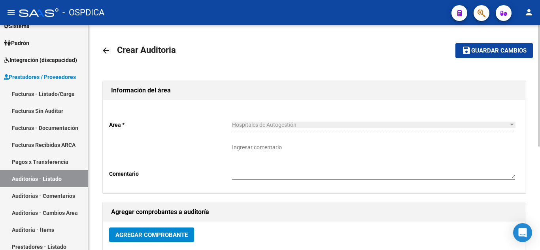
click at [103, 47] on mat-icon "arrow_back" at bounding box center [105, 50] width 9 height 9
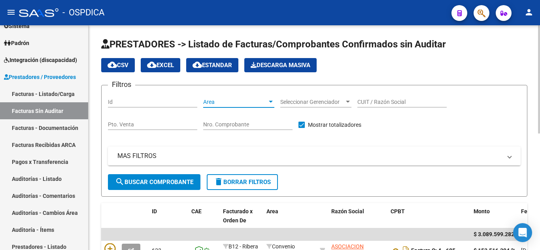
click at [269, 100] on div at bounding box center [270, 102] width 7 height 6
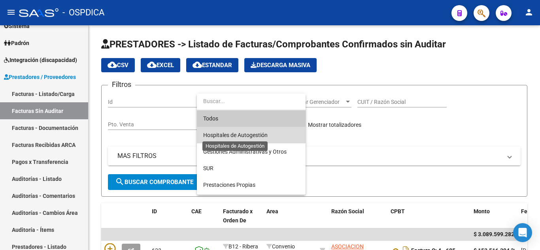
click at [252, 136] on span "Hospitales de Autogestión" at bounding box center [235, 135] width 64 height 6
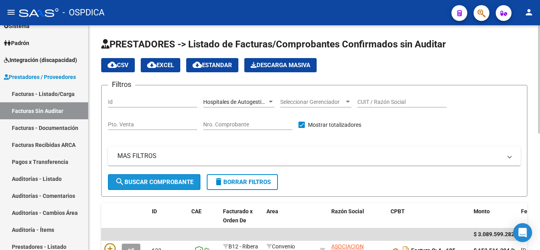
click at [154, 181] on span "search Buscar Comprobante" at bounding box center [154, 182] width 78 height 7
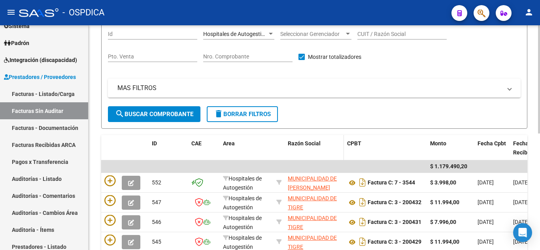
scroll to position [79, 0]
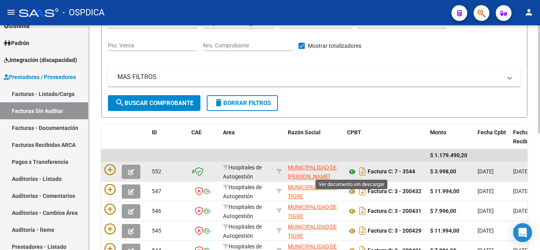
click at [354, 172] on icon at bounding box center [352, 171] width 10 height 9
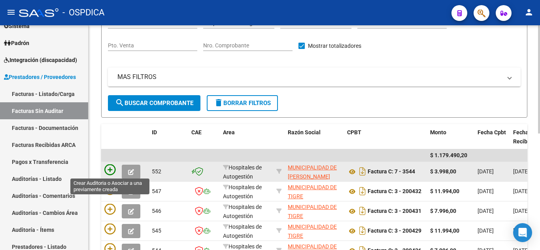
click at [107, 170] on icon at bounding box center [109, 169] width 11 height 11
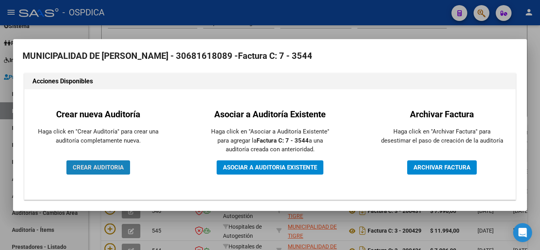
click at [107, 169] on span "CREAR AUDITORIA" at bounding box center [98, 167] width 51 height 7
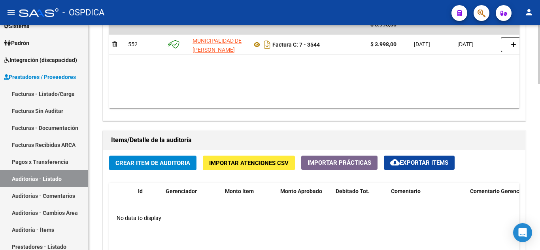
scroll to position [474, 0]
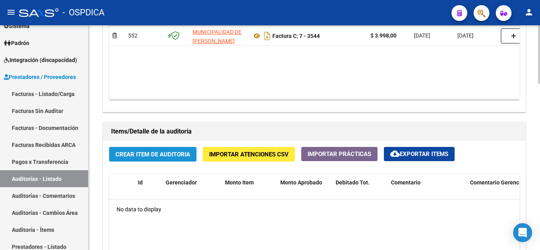
click at [148, 151] on span "Crear Item de Auditoria" at bounding box center [152, 154] width 75 height 7
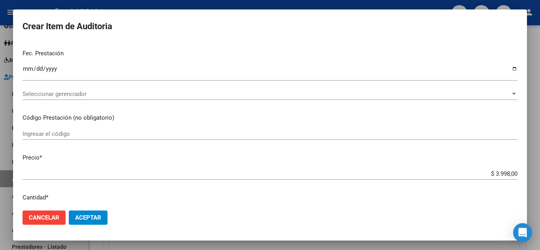
scroll to position [0, 0]
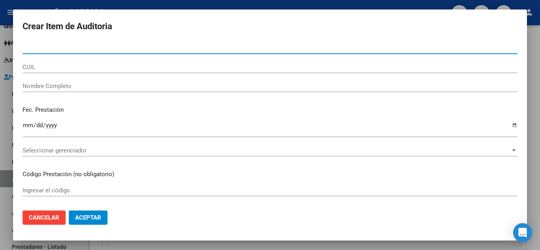
click at [126, 46] on input "Nro Documento" at bounding box center [270, 47] width 495 height 7
type input "25557645"
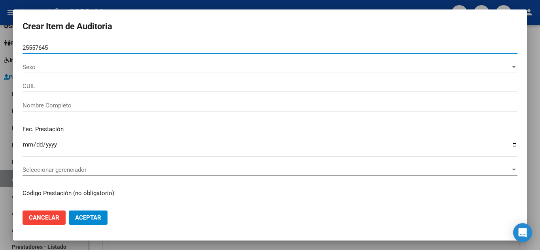
type input "27255576459"
type input "ROMERO CAROLINA VIVIANA -"
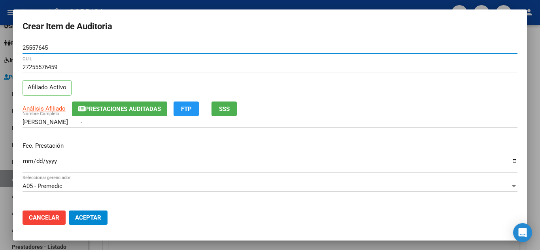
type input "25557645"
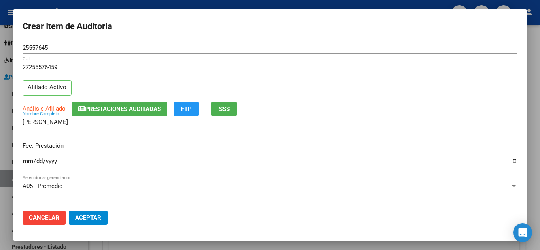
click at [383, 124] on input "ROMERO CAROLINA VIVIANA -" at bounding box center [270, 122] width 495 height 7
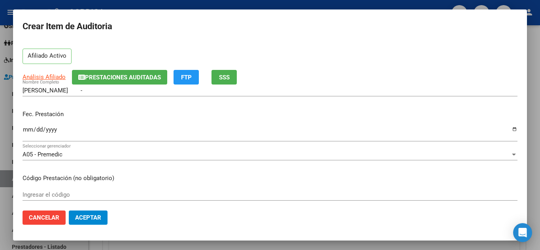
scroll to position [40, 0]
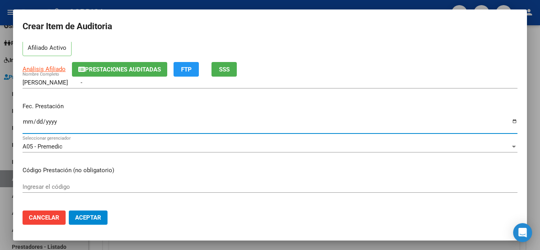
click at [26, 120] on input "Ingresar la fecha" at bounding box center [270, 125] width 495 height 13
type input "2025-05-03"
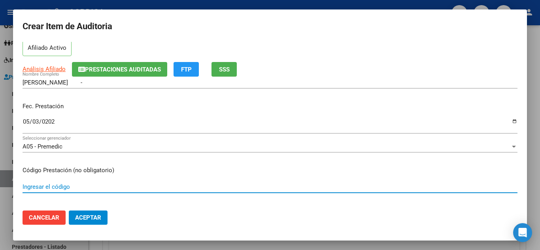
click at [362, 186] on input "Ingresar el código" at bounding box center [270, 186] width 495 height 7
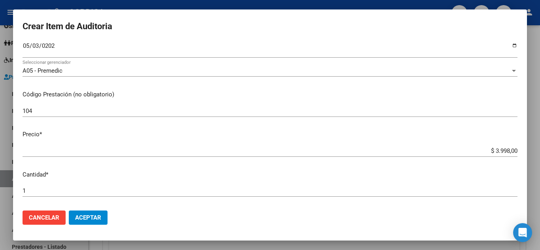
scroll to position [119, 0]
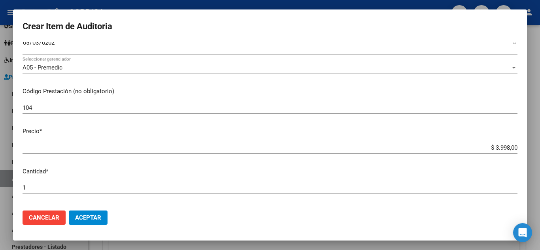
click at [512, 147] on app-form-text-field "Precio * $ 3.998,00 Ingresar el precio" at bounding box center [273, 139] width 501 height 25
click at [510, 147] on input "$ 3.998,00" at bounding box center [270, 147] width 495 height 7
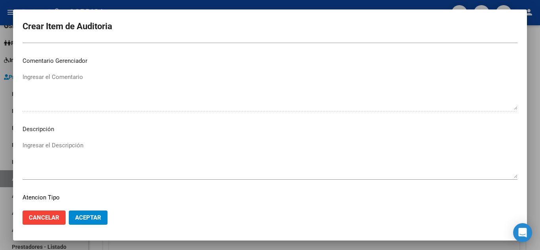
scroll to position [474, 0]
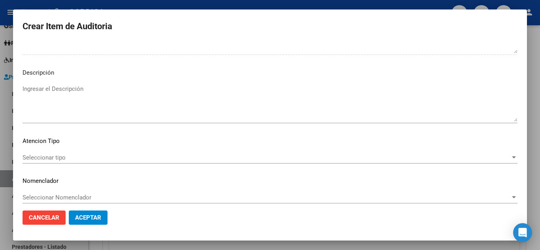
click at [102, 219] on button "Aceptar" at bounding box center [88, 218] width 39 height 14
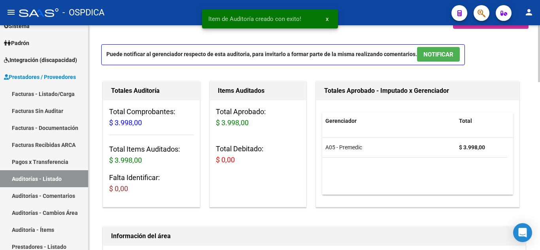
scroll to position [0, 0]
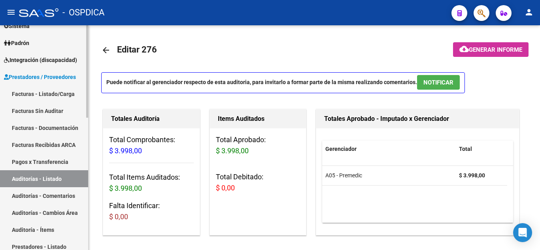
click at [42, 91] on link "Facturas - Listado/Carga" at bounding box center [44, 93] width 88 height 17
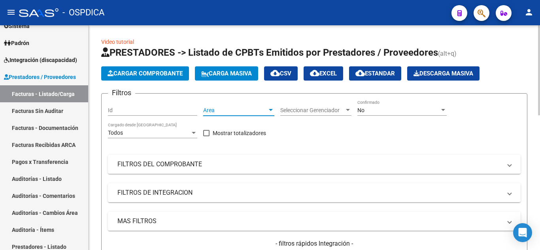
click at [270, 111] on div at bounding box center [270, 110] width 7 height 6
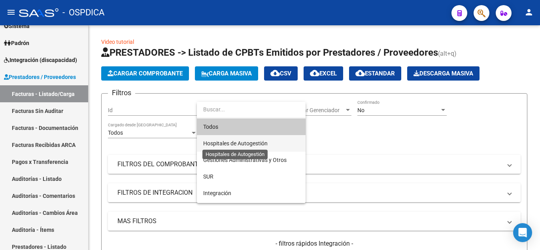
click at [260, 144] on span "Hospitales de Autogestión" at bounding box center [235, 143] width 64 height 6
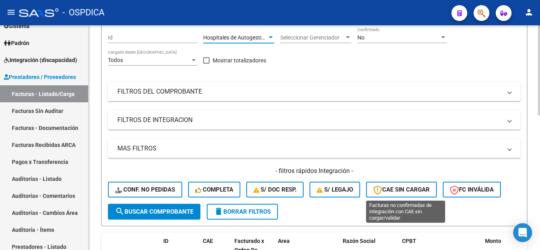
scroll to position [79, 0]
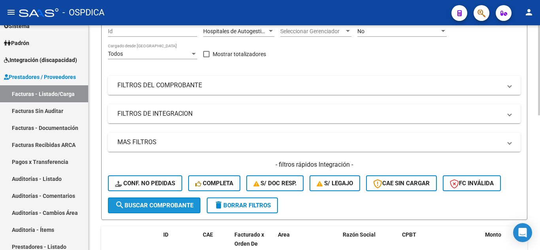
click at [174, 205] on span "search Buscar Comprobante" at bounding box center [154, 205] width 78 height 7
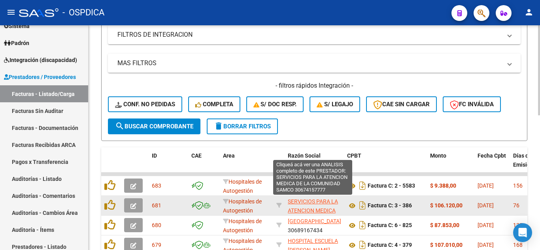
scroll to position [28, 0]
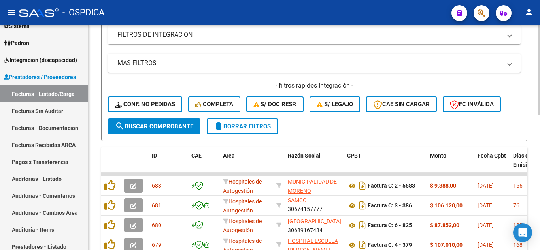
click at [268, 162] on datatable-header-cell "Area" at bounding box center [246, 164] width 53 height 35
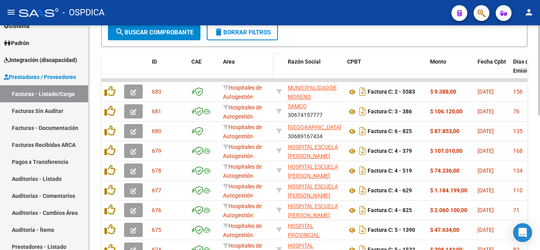
scroll to position [238, 0]
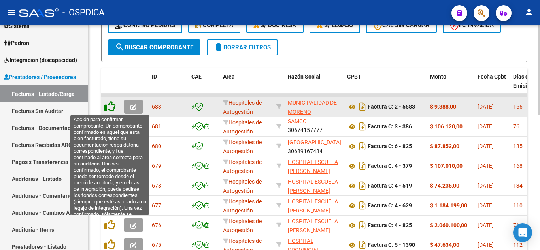
click at [108, 107] on icon at bounding box center [109, 106] width 11 height 11
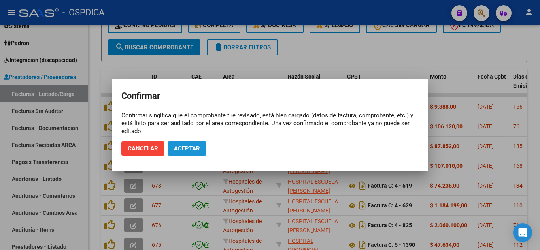
click at [191, 145] on span "Aceptar" at bounding box center [187, 148] width 26 height 7
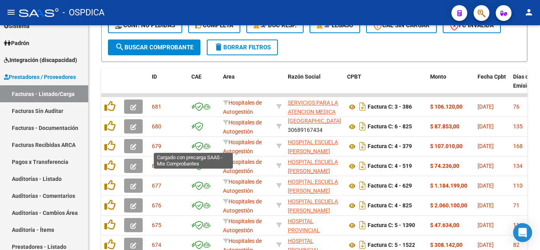
scroll to position [19, 0]
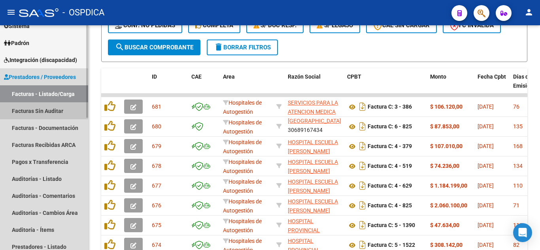
click at [52, 111] on link "Facturas Sin Auditar" at bounding box center [44, 110] width 88 height 17
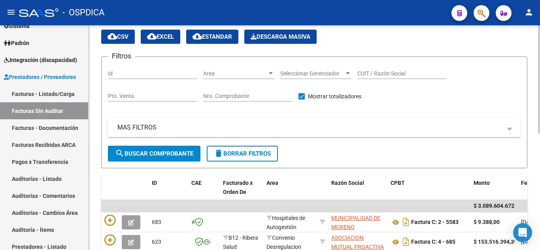
scroll to position [40, 0]
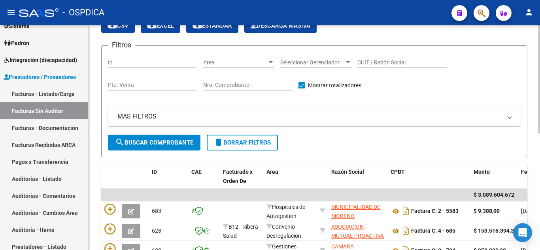
click at [270, 62] on div at bounding box center [271, 62] width 4 height 2
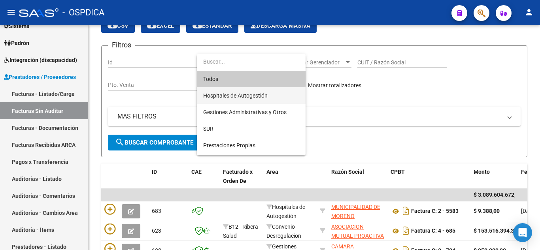
click at [268, 92] on span "Hospitales de Autogestión" at bounding box center [251, 95] width 96 height 17
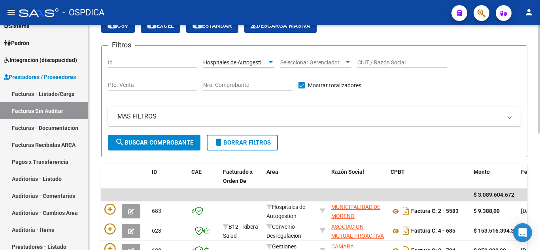
scroll to position [79, 0]
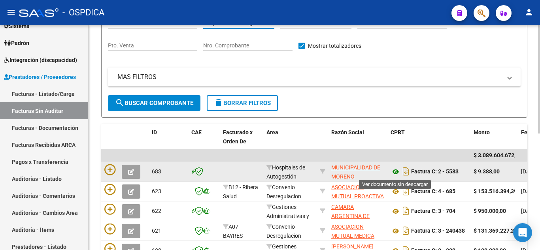
click at [396, 171] on icon at bounding box center [395, 171] width 10 height 9
click at [394, 171] on icon at bounding box center [395, 171] width 10 height 9
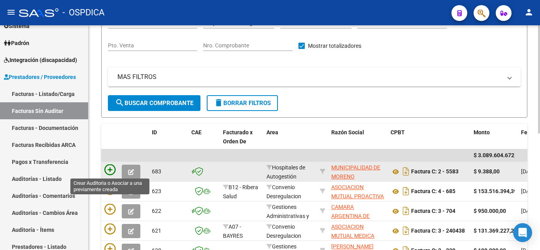
click at [107, 170] on icon at bounding box center [109, 169] width 11 height 11
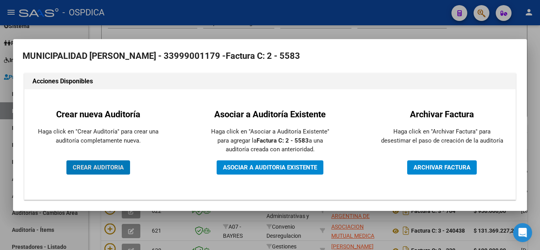
click at [109, 170] on span "CREAR AUDITORIA" at bounding box center [98, 167] width 51 height 7
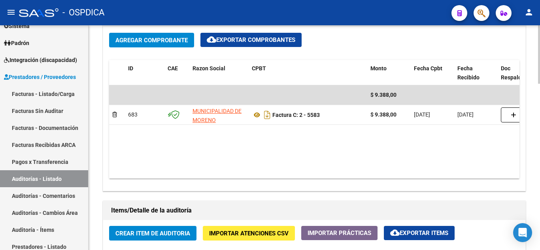
scroll to position [435, 0]
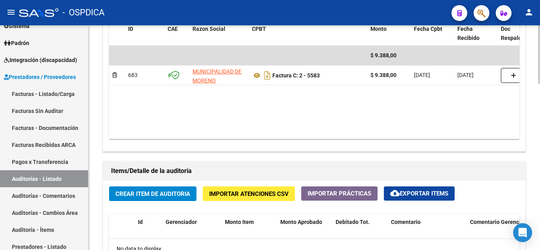
click at [183, 192] on span "Crear Item de Auditoria" at bounding box center [152, 193] width 75 height 7
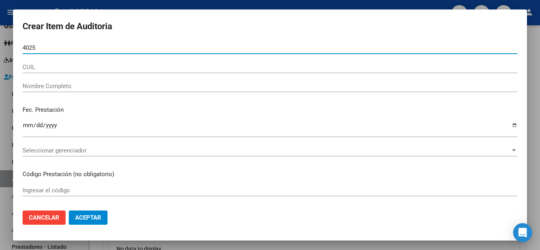
click at [84, 48] on input "4025" at bounding box center [270, 47] width 495 height 7
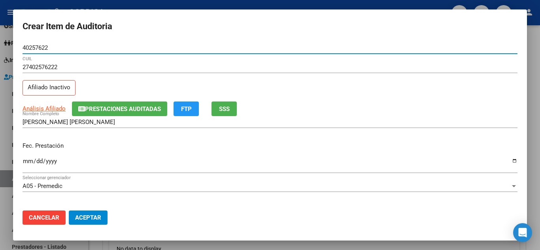
click at [26, 162] on input "Ingresar la fecha" at bounding box center [270, 164] width 495 height 13
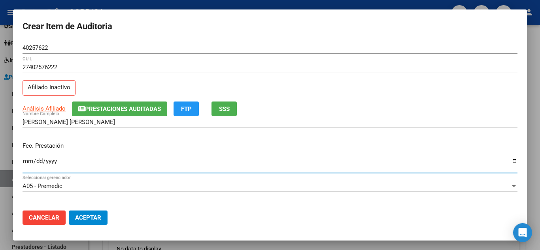
click at [27, 161] on input "Ingresar la fecha" at bounding box center [270, 164] width 495 height 13
click at [197, 162] on input "2025-03-10" at bounding box center [270, 164] width 495 height 13
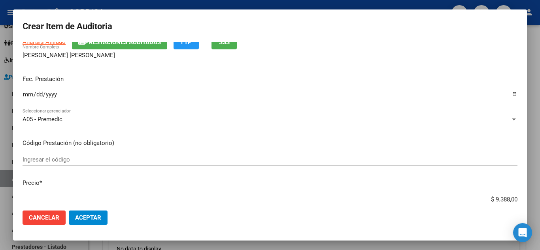
scroll to position [79, 0]
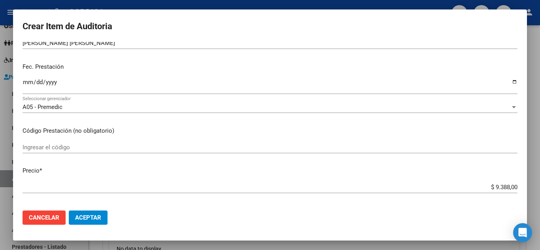
click at [132, 148] on input "Ingresar el código" at bounding box center [270, 147] width 495 height 7
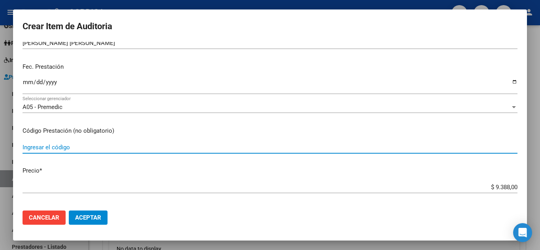
click at [94, 149] on input "Ingresar el código" at bounding box center [270, 147] width 495 height 7
click at [510, 186] on input "$ 9.388,00" at bounding box center [270, 187] width 495 height 7
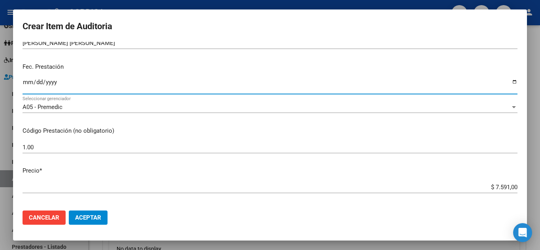
click at [29, 79] on input "2025-03-10" at bounding box center [270, 85] width 495 height 13
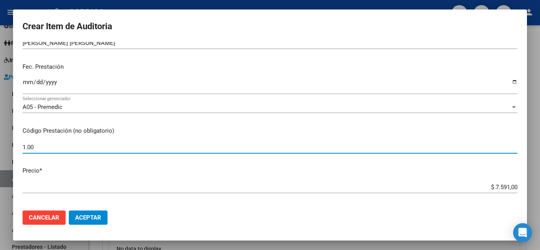
click at [189, 145] on input "1.00" at bounding box center [270, 147] width 495 height 7
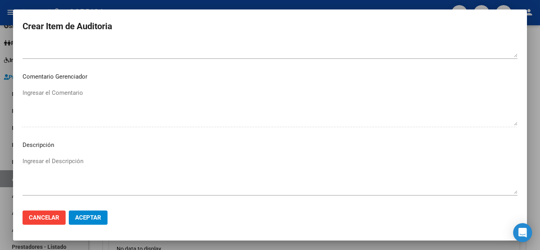
scroll to position [481, 0]
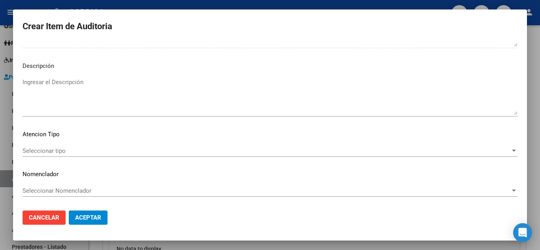
click at [87, 219] on span "Aceptar" at bounding box center [88, 217] width 26 height 7
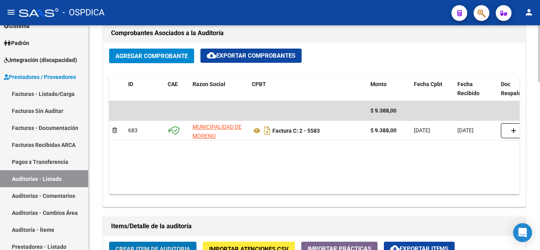
scroll to position [475, 0]
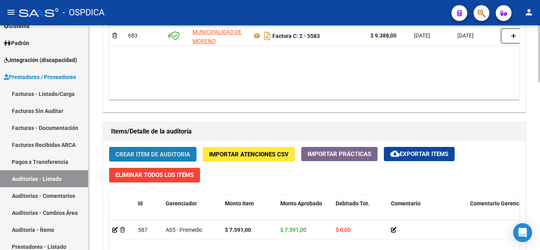
click at [161, 152] on span "Crear Item de Auditoria" at bounding box center [152, 154] width 75 height 7
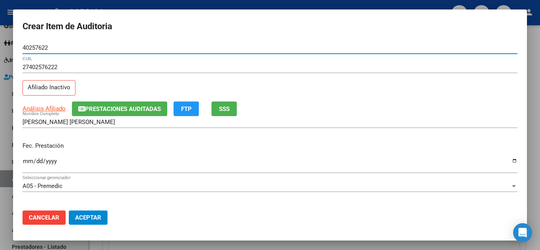
click at [25, 161] on input "Ingresar la fecha" at bounding box center [270, 164] width 495 height 13
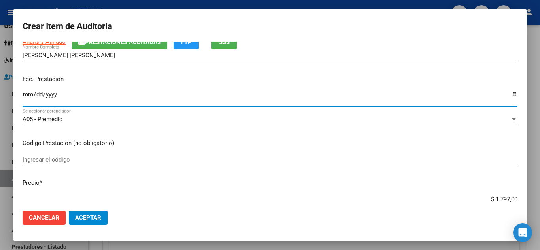
scroll to position [79, 0]
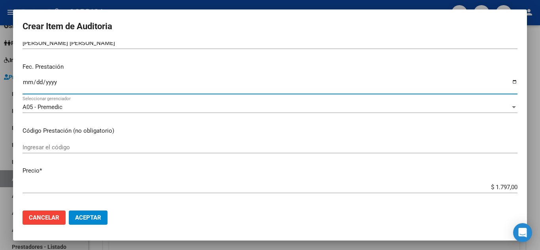
click at [162, 148] on input "Ingresar el código" at bounding box center [270, 147] width 495 height 7
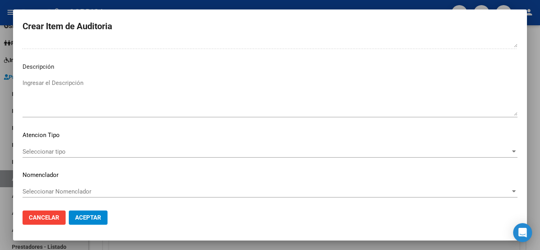
scroll to position [481, 0]
click at [90, 217] on span "Aceptar" at bounding box center [88, 217] width 26 height 7
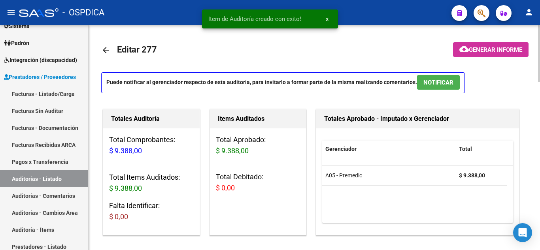
scroll to position [0, 0]
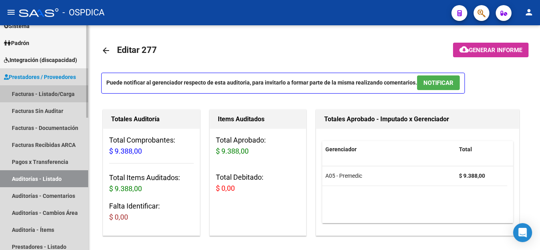
click at [59, 94] on link "Facturas - Listado/Carga" at bounding box center [44, 93] width 88 height 17
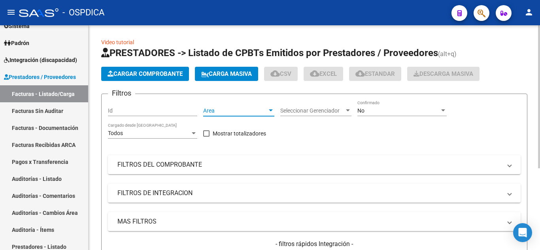
click at [262, 108] on span "Area" at bounding box center [235, 110] width 64 height 7
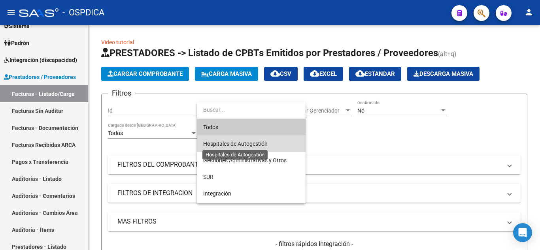
click at [264, 142] on span "Hospitales de Autogestión" at bounding box center [235, 144] width 64 height 6
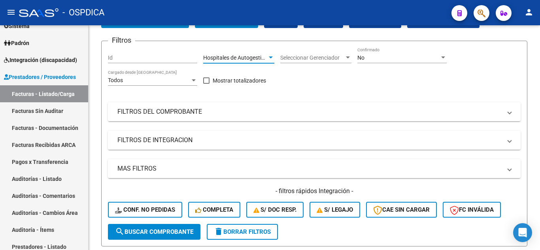
scroll to position [79, 0]
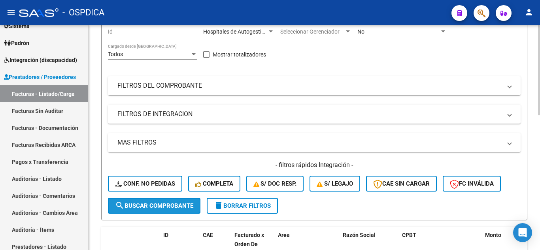
click at [162, 203] on span "search Buscar Comprobante" at bounding box center [154, 205] width 78 height 7
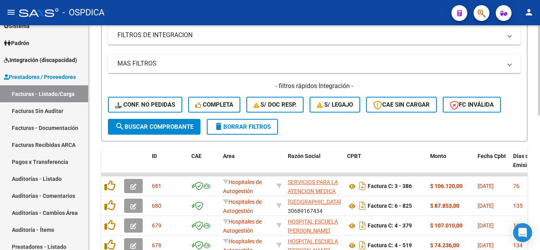
scroll to position [198, 0]
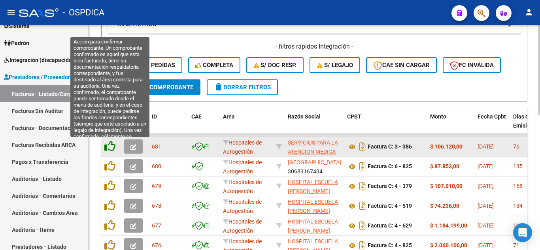
click at [110, 145] on icon at bounding box center [109, 146] width 11 height 11
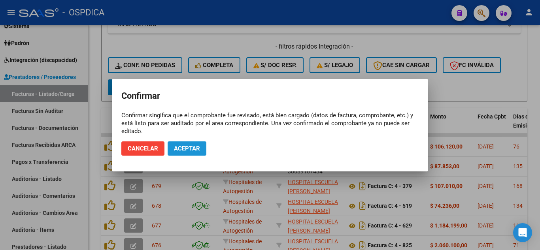
click at [189, 145] on span "Aceptar" at bounding box center [187, 148] width 26 height 7
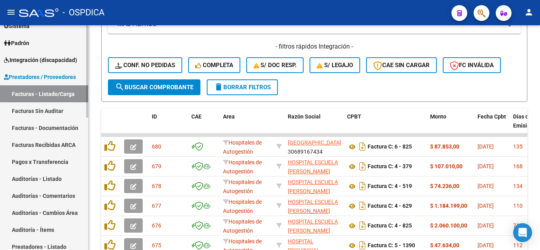
click at [60, 113] on link "Facturas Sin Auditar" at bounding box center [44, 110] width 88 height 17
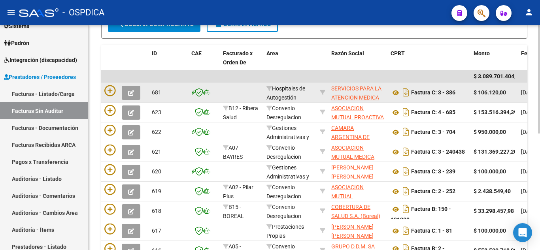
scroll to position [119, 0]
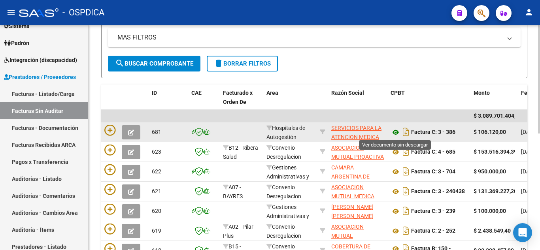
click at [394, 131] on icon at bounding box center [395, 132] width 10 height 9
click at [397, 132] on icon at bounding box center [395, 132] width 10 height 9
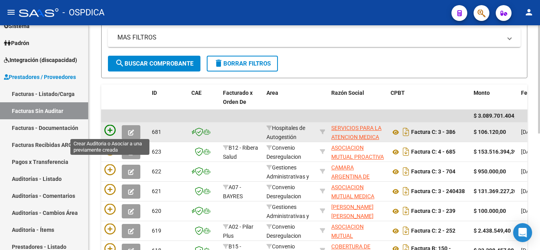
click at [109, 130] on icon at bounding box center [109, 130] width 11 height 11
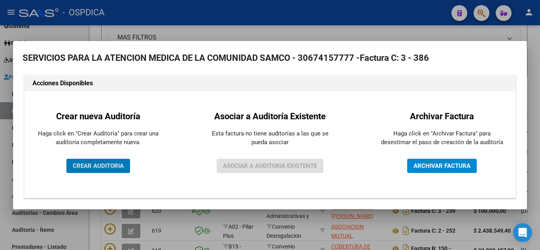
click at [106, 166] on span "CREAR AUDITORIA" at bounding box center [98, 165] width 51 height 7
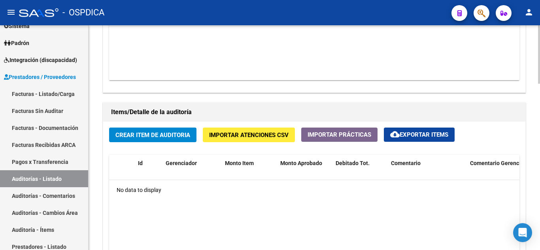
scroll to position [514, 0]
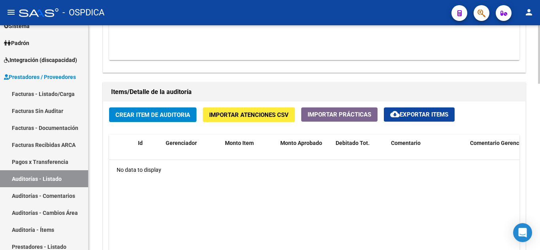
click at [169, 117] on span "Crear Item de Auditoria" at bounding box center [152, 114] width 75 height 7
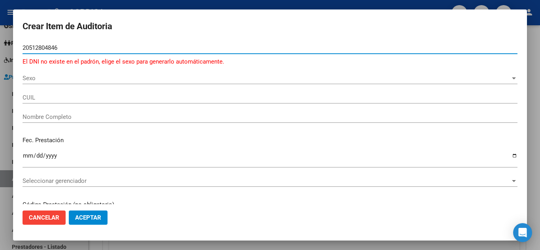
click at [28, 50] on input "20512804846" at bounding box center [270, 47] width 495 height 7
click at [103, 49] on input "512804846" at bounding box center [270, 47] width 495 height 7
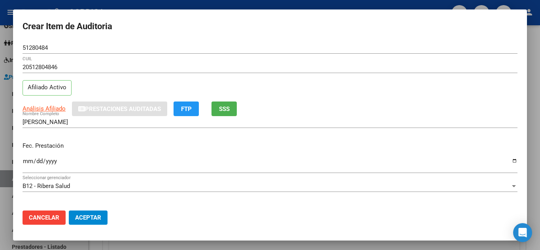
click at [356, 172] on div "Ingresar la fecha" at bounding box center [270, 164] width 495 height 17
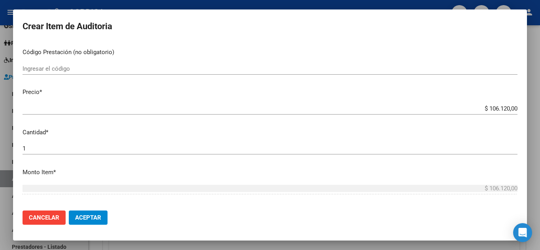
scroll to position [158, 0]
click at [123, 62] on div "Ingresar el código" at bounding box center [270, 68] width 495 height 12
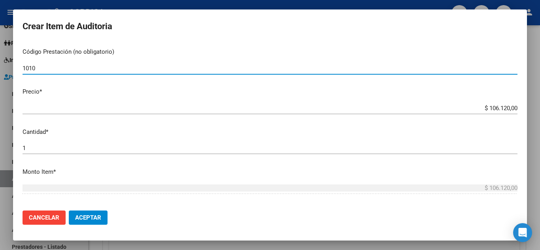
click at [156, 108] on input "$ 106.120,00" at bounding box center [270, 108] width 495 height 7
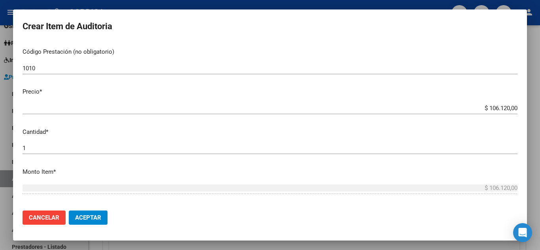
click at [511, 108] on app-form-text-field "Precio * $ 106.120,00 Ingresar el precio" at bounding box center [273, 99] width 501 height 25
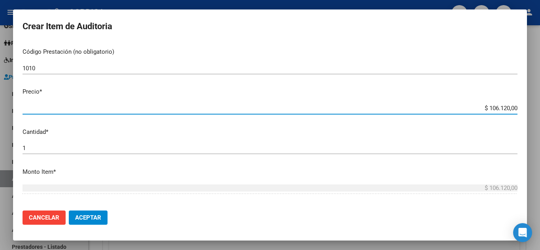
click at [511, 107] on input "$ 106.120,00" at bounding box center [270, 108] width 495 height 7
click at [351, 141] on mat-dialog-content "51280484 Nro Documento 20512804846 CUIL Afiliado Activo Análisis Afiliado Prest…" at bounding box center [270, 123] width 514 height 162
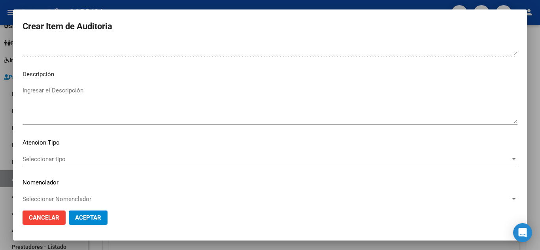
scroll to position [481, 0]
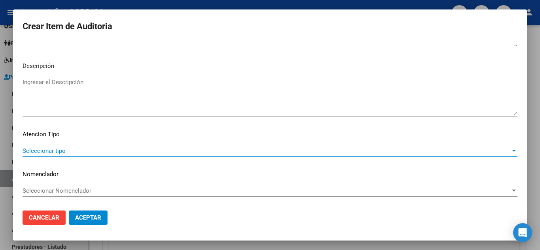
click at [125, 152] on span "Seleccionar tipo" at bounding box center [267, 150] width 488 height 7
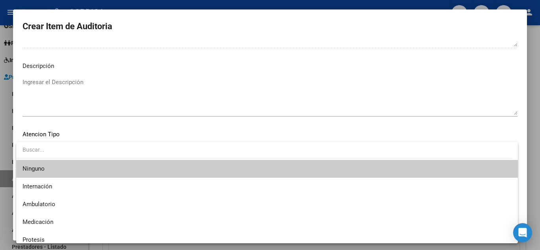
click at [125, 152] on input "dropdown search" at bounding box center [264, 149] width 496 height 17
click at [148, 124] on div at bounding box center [270, 125] width 540 height 250
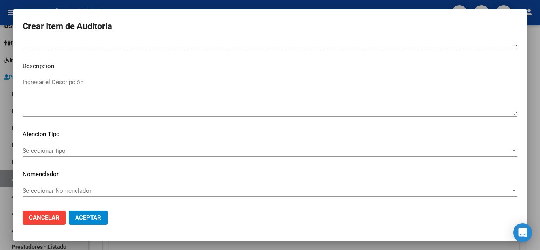
click at [104, 217] on button "Aceptar" at bounding box center [88, 218] width 39 height 14
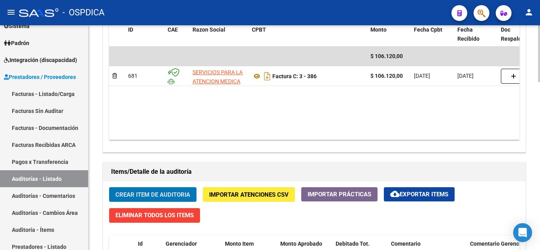
scroll to position [435, 0]
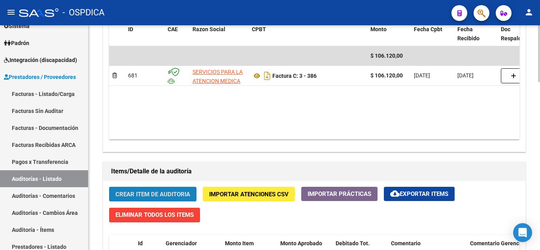
click at [151, 192] on span "Crear Item de Auditoria" at bounding box center [152, 194] width 75 height 7
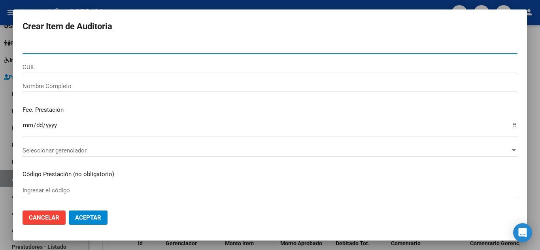
click at [92, 46] on input "Nro Documento" at bounding box center [270, 47] width 495 height 7
click at [104, 48] on input "5128" at bounding box center [270, 47] width 495 height 7
click at [80, 45] on input "5128" at bounding box center [270, 47] width 495 height 7
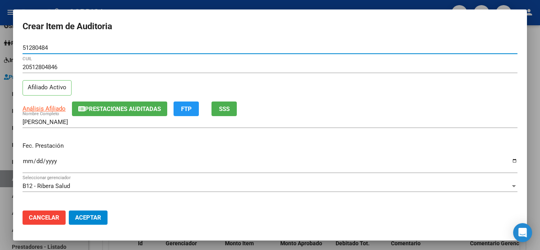
click at [25, 162] on input "Ingresar la fecha" at bounding box center [270, 164] width 495 height 13
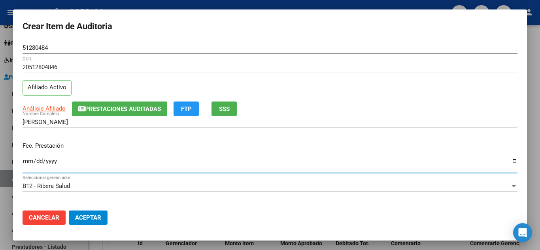
click at [390, 145] on p "Fec. Prestación" at bounding box center [270, 145] width 495 height 9
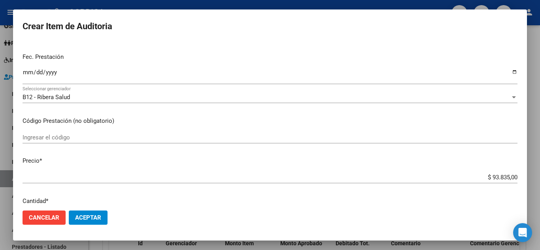
scroll to position [119, 0]
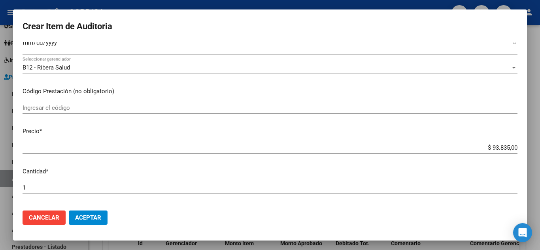
click at [511, 146] on app-form-text-field "Precio * $ 93.835,00 Ingresar el precio" at bounding box center [273, 139] width 501 height 25
click at [511, 148] on app-form-text-field "Precio * $ 93.835,00 Ingresar el precio" at bounding box center [273, 139] width 501 height 25
click at [511, 147] on app-form-text-field "Precio * $ 93.835,00 Ingresar el precio" at bounding box center [273, 139] width 501 height 25
click at [511, 146] on input "$ 93.835,00" at bounding box center [270, 147] width 495 height 7
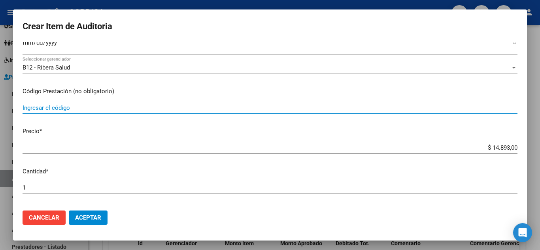
click at [89, 107] on input "Ingresar el código" at bounding box center [270, 107] width 495 height 7
click at [117, 110] on input "Ingresar el código" at bounding box center [270, 107] width 495 height 7
click at [239, 179] on mat-dialog-content "51280484 Nro Documento 20512804846 CUIL Afiliado Activo Análisis Afiliado Prest…" at bounding box center [270, 123] width 514 height 162
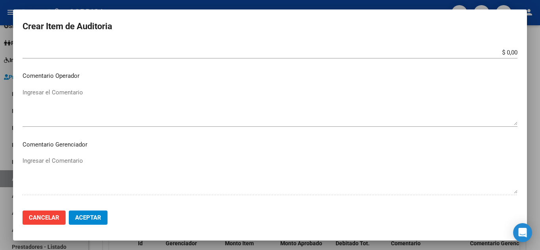
scroll to position [481, 0]
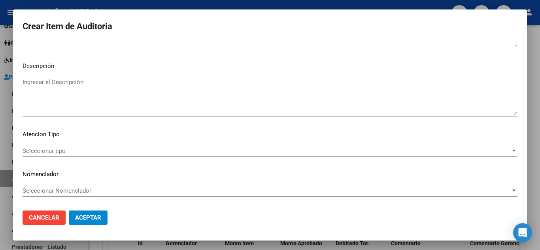
click at [94, 217] on span "Aceptar" at bounding box center [88, 217] width 26 height 7
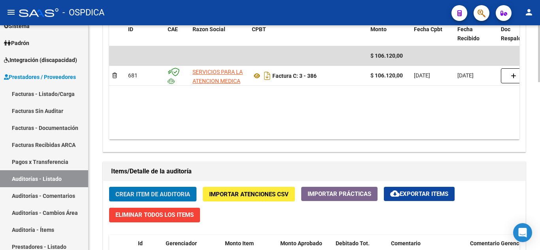
click at [158, 195] on span "Crear Item de Auditoria" at bounding box center [152, 194] width 75 height 7
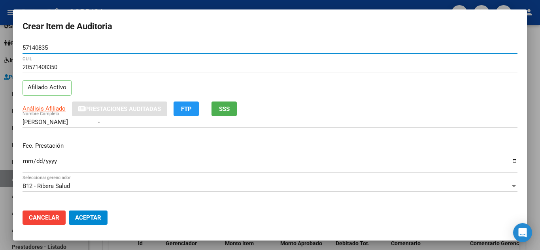
click at [27, 161] on input "Ingresar la fecha" at bounding box center [270, 164] width 495 height 13
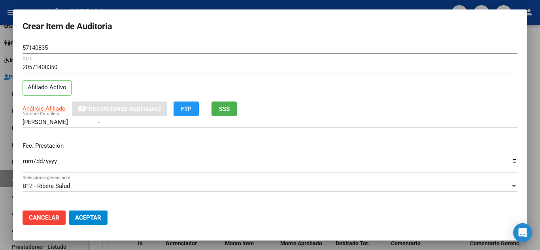
click at [345, 129] on div "GALVAN GUIDO - Nombre Completo" at bounding box center [270, 125] width 495 height 19
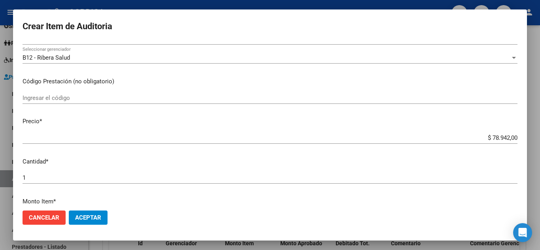
scroll to position [119, 0]
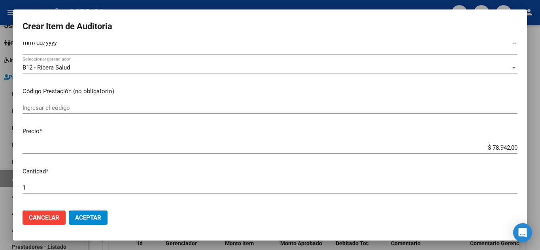
click at [511, 148] on app-form-text-field "Precio * $ 78.942,00 Ingresar el precio" at bounding box center [273, 139] width 501 height 25
click at [511, 148] on input "$ 78.942,00" at bounding box center [270, 147] width 495 height 7
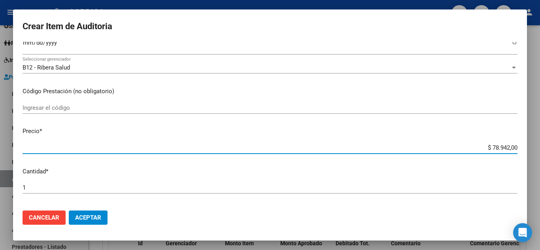
click at [511, 148] on input "$ 78.942,00" at bounding box center [270, 147] width 495 height 7
click at [115, 104] on div "Ingresar el código" at bounding box center [270, 108] width 495 height 12
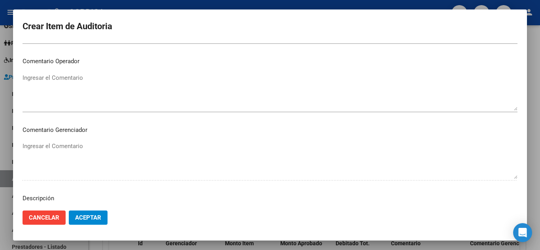
scroll to position [356, 0]
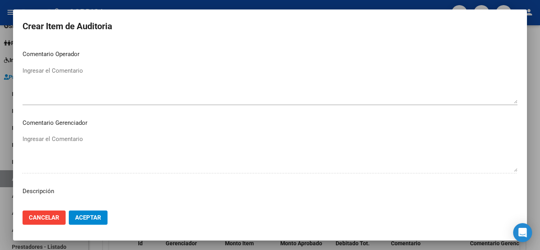
click at [84, 215] on span "Aceptar" at bounding box center [88, 217] width 26 height 7
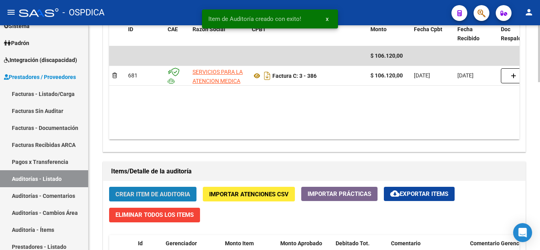
click at [140, 192] on span "Crear Item de Auditoria" at bounding box center [152, 194] width 75 height 7
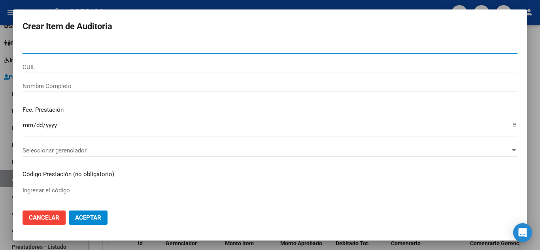
paste input "512804846"
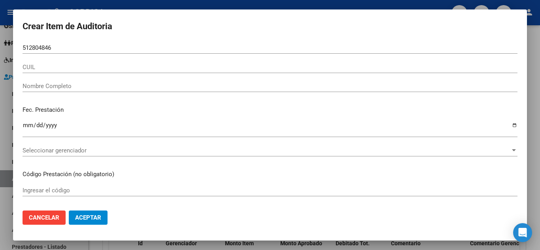
click at [400, 108] on p "Fec. Prestación" at bounding box center [270, 110] width 495 height 9
click at [65, 48] on input "512804846" at bounding box center [270, 47] width 495 height 7
click at [284, 63] on div "CUIL" at bounding box center [270, 67] width 495 height 12
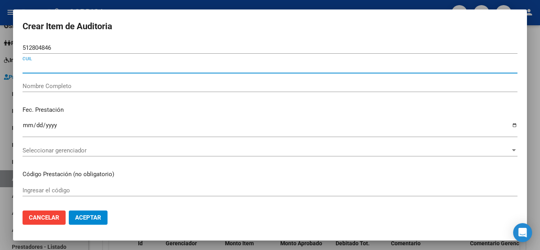
click at [53, 49] on input "512804846" at bounding box center [270, 47] width 495 height 7
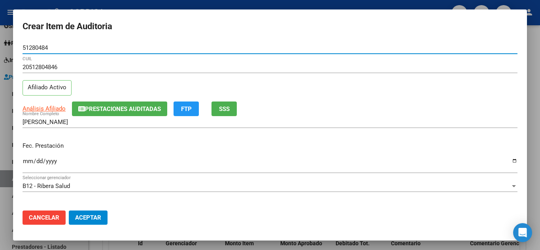
click at [68, 50] on input "51280484" at bounding box center [270, 47] width 495 height 7
click at [89, 49] on input "5714" at bounding box center [270, 47] width 495 height 7
click at [25, 160] on input "Ingresar la fecha" at bounding box center [270, 164] width 495 height 13
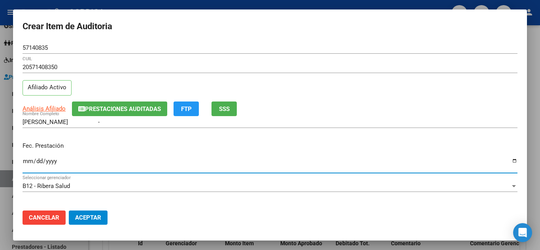
click at [363, 140] on div "Fec. Prestación 2025-05-19 Ingresar la fecha" at bounding box center [270, 158] width 495 height 45
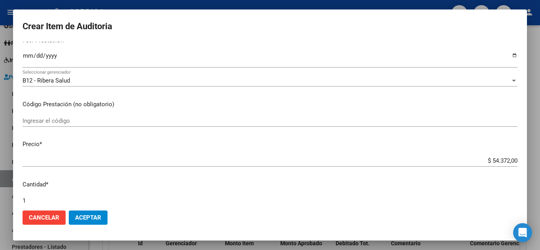
scroll to position [119, 0]
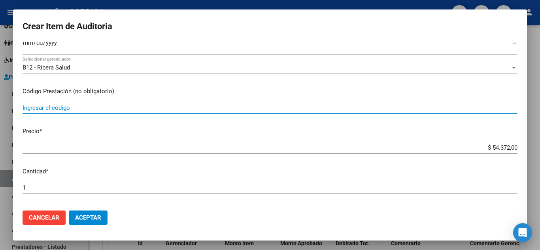
click at [113, 109] on input "Ingresar el código" at bounding box center [270, 107] width 495 height 7
click at [511, 150] on input "$ 54.372,00" at bounding box center [270, 147] width 495 height 7
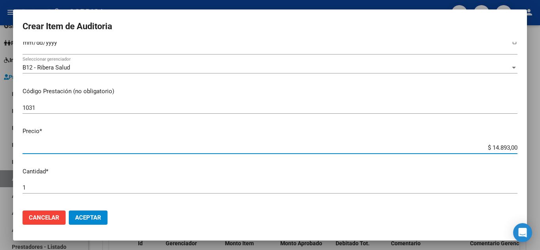
click at [107, 187] on input "1" at bounding box center [270, 187] width 495 height 7
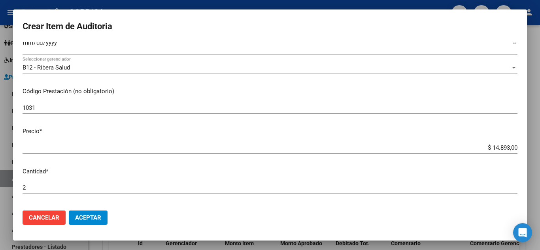
click at [311, 135] on p "Precio *" at bounding box center [270, 131] width 495 height 9
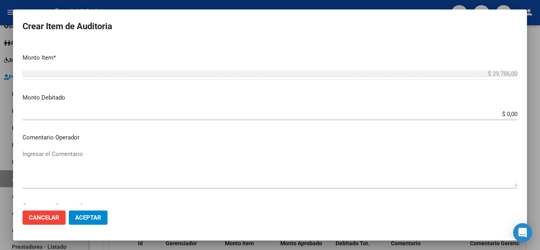
scroll to position [277, 0]
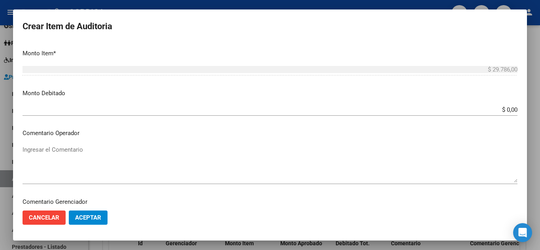
click at [94, 218] on span "Aceptar" at bounding box center [88, 217] width 26 height 7
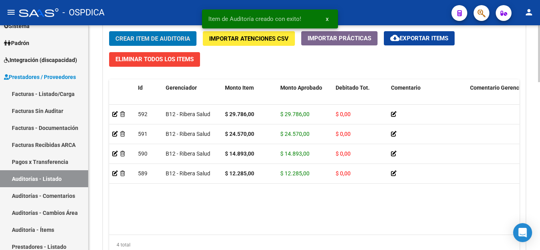
scroll to position [593, 0]
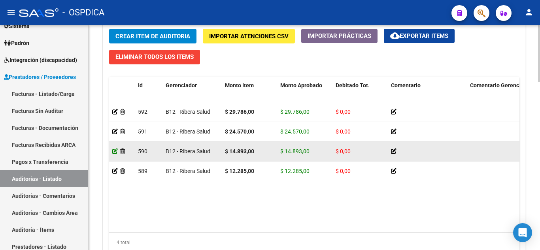
click at [115, 151] on icon at bounding box center [115, 152] width 6 height 6
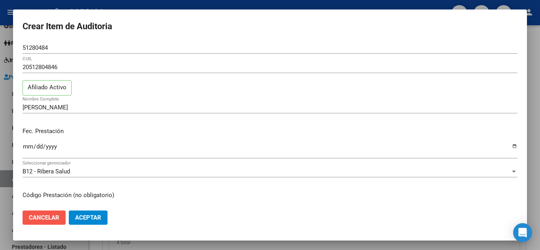
click at [48, 216] on span "Cancelar" at bounding box center [44, 217] width 30 height 7
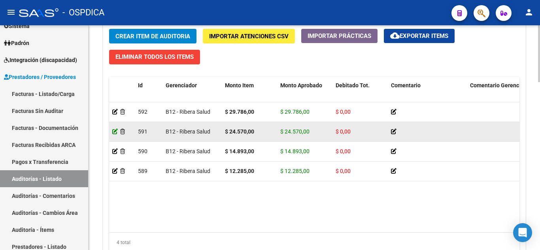
click at [115, 131] on icon at bounding box center [115, 132] width 6 height 6
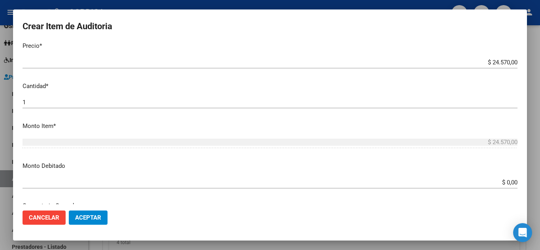
scroll to position [198, 0]
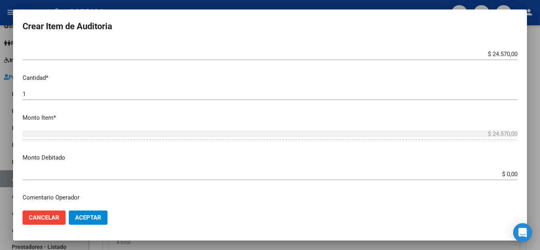
click at [132, 96] on input "1" at bounding box center [270, 93] width 495 height 7
click at [511, 53] on app-form-text-field "Precio * $ 24.570,00 Ingresar el precio" at bounding box center [273, 45] width 501 height 25
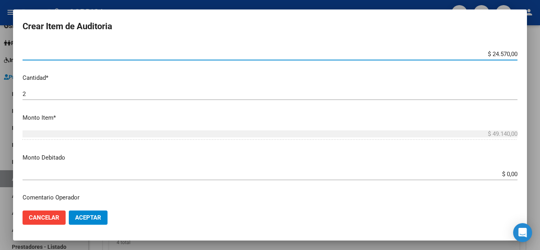
click at [511, 53] on input "$ 24.570,00" at bounding box center [270, 54] width 495 height 7
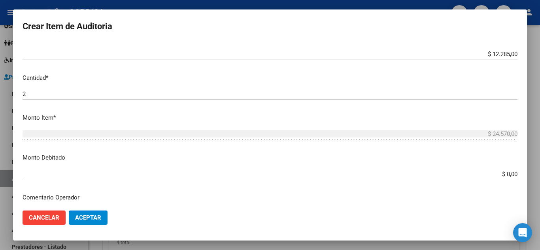
click at [397, 158] on p "Monto Debitado" at bounding box center [270, 157] width 495 height 9
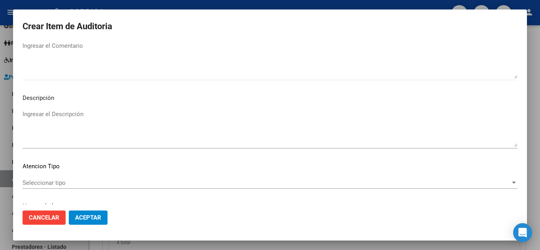
scroll to position [435, 0]
click at [100, 213] on button "Aceptar" at bounding box center [88, 218] width 39 height 14
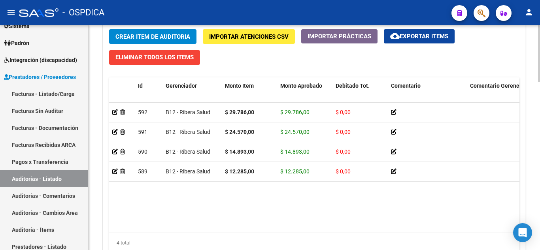
scroll to position [593, 0]
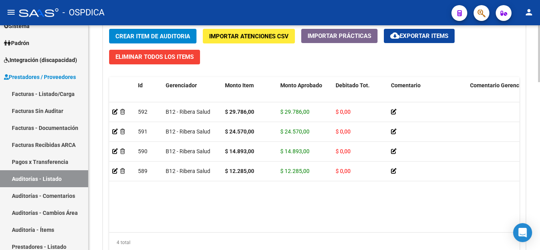
click at [183, 34] on span "Crear Item de Auditoria" at bounding box center [152, 36] width 75 height 7
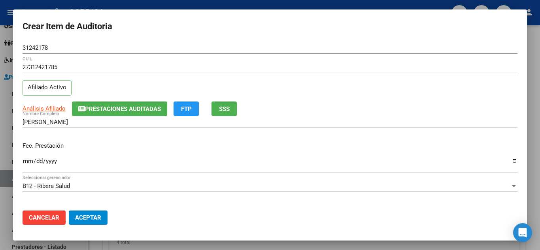
click at [420, 133] on div "ZALAZAR GABRIELA GISELA Nombre Completo" at bounding box center [270, 125] width 495 height 19
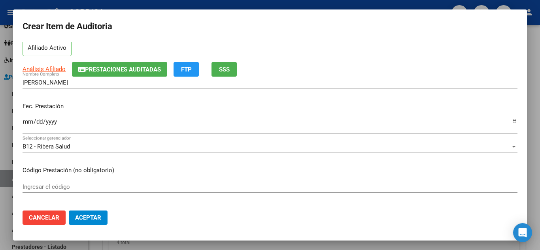
click at [26, 120] on input "Ingresar la fecha" at bounding box center [270, 125] width 495 height 13
click at [287, 182] on div "Ingresar el código" at bounding box center [270, 187] width 495 height 12
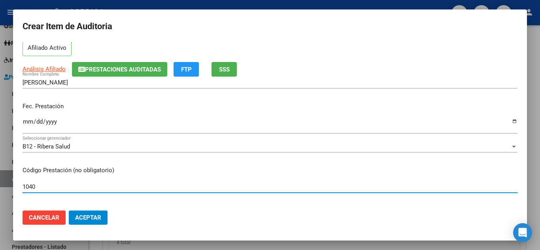
click at [241, 157] on div "B12 - Ribera Salud Seleccionar gerenciador" at bounding box center [270, 150] width 495 height 19
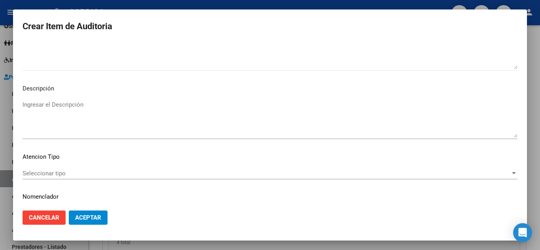
scroll to position [481, 0]
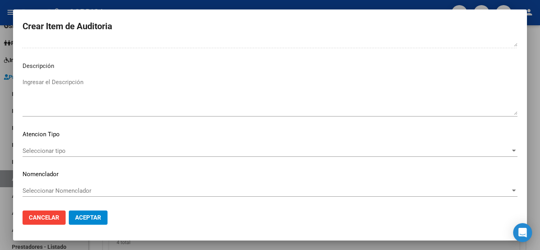
click at [98, 222] on button "Aceptar" at bounding box center [88, 218] width 39 height 14
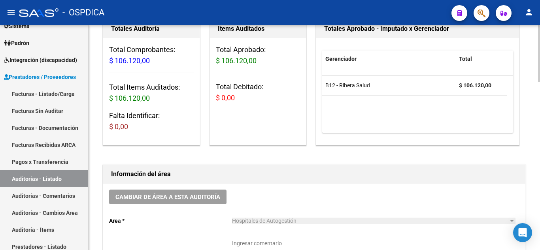
scroll to position [79, 0]
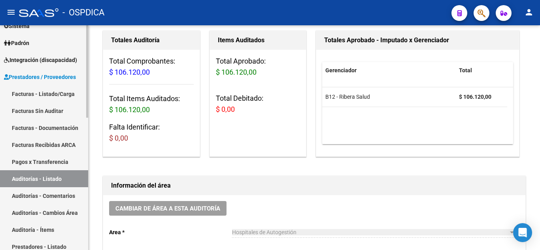
click at [55, 96] on link "Facturas - Listado/Carga" at bounding box center [44, 93] width 88 height 17
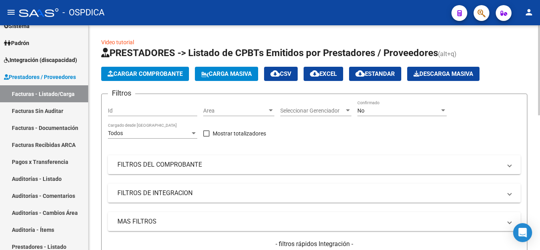
click at [256, 109] on span "Area" at bounding box center [235, 110] width 64 height 7
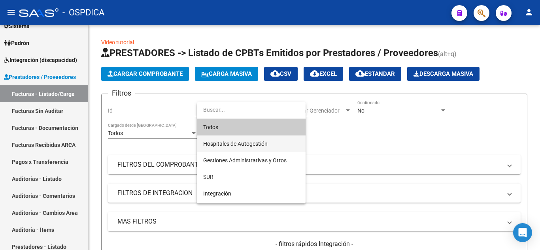
click at [256, 148] on span "Hospitales de Autogestión" at bounding box center [251, 144] width 96 height 17
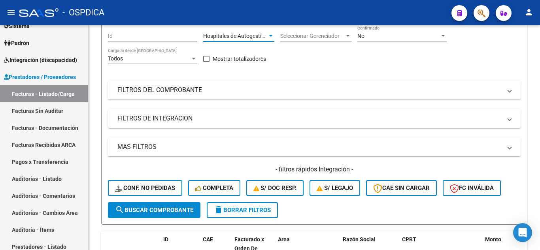
scroll to position [79, 0]
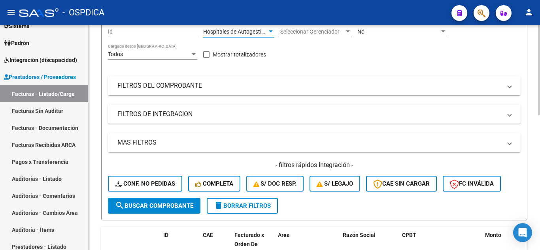
click at [159, 208] on span "search Buscar Comprobante" at bounding box center [154, 205] width 78 height 7
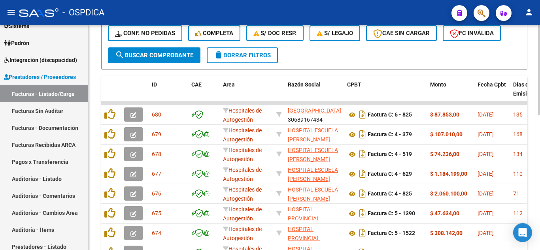
scroll to position [237, 0]
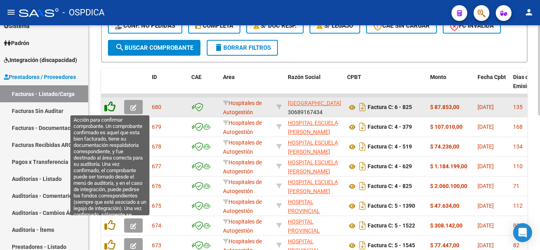
click at [111, 108] on icon at bounding box center [109, 106] width 11 height 11
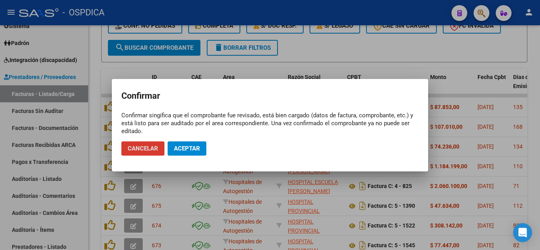
click at [185, 152] on button "Aceptar" at bounding box center [187, 148] width 39 height 14
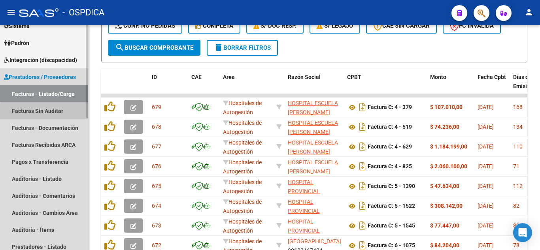
click at [66, 114] on link "Facturas Sin Auditar" at bounding box center [44, 110] width 88 height 17
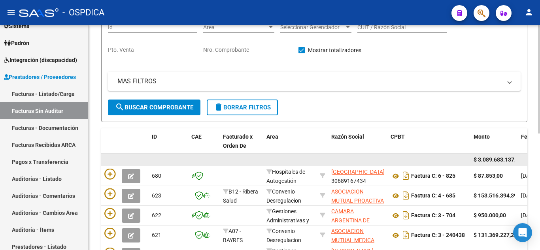
scroll to position [79, 0]
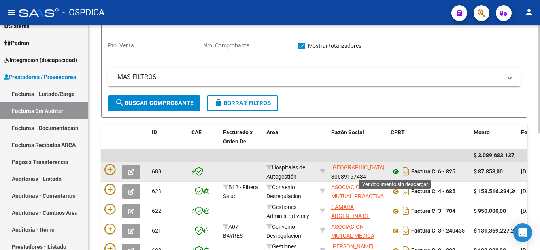
click at [398, 173] on icon at bounding box center [395, 171] width 10 height 9
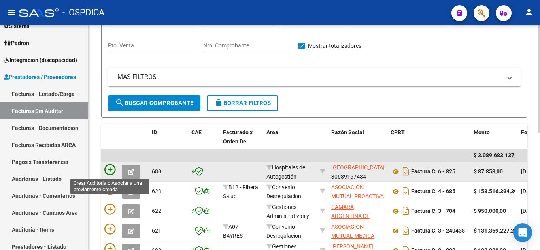
click at [112, 170] on icon at bounding box center [109, 169] width 11 height 11
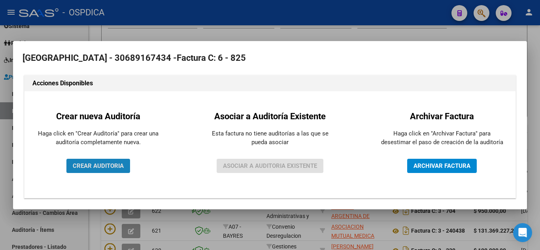
click at [111, 170] on button "CREAR AUDITORIA" at bounding box center [98, 166] width 64 height 14
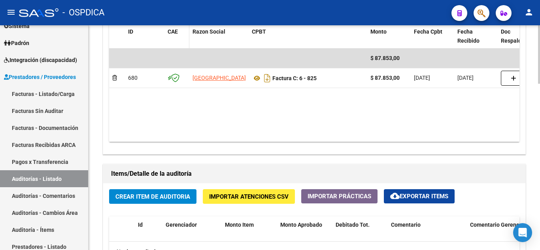
scroll to position [435, 0]
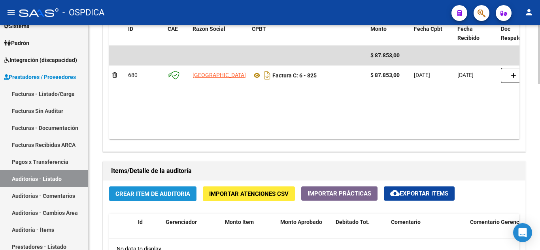
click at [160, 194] on span "Crear Item de Auditoria" at bounding box center [152, 193] width 75 height 7
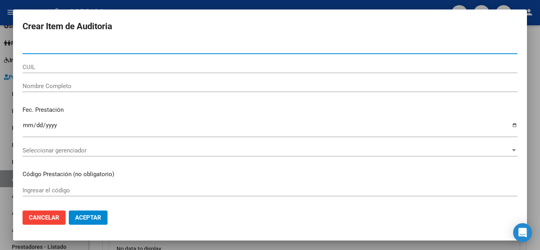
click at [107, 39] on form "Crear Item de Auditoria Nro Documento CUIL Nombre Completo Fec. Prestación Ingr…" at bounding box center [270, 125] width 495 height 212
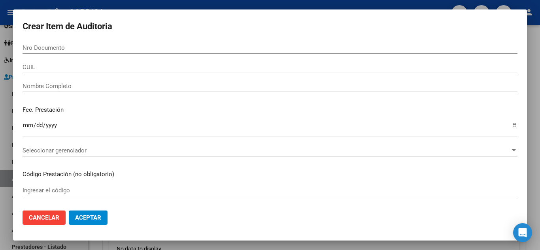
click at [115, 55] on div "Nro Documento" at bounding box center [270, 51] width 495 height 19
click at [115, 47] on input "Nro Documento" at bounding box center [270, 47] width 495 height 7
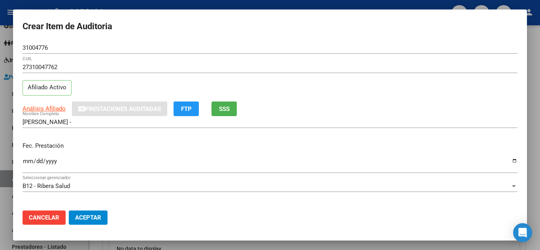
click at [374, 144] on p "Fec. Prestación" at bounding box center [270, 145] width 495 height 9
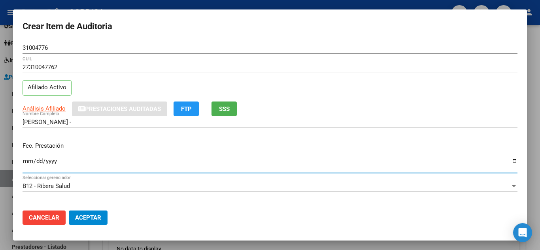
click at [28, 160] on input "Ingresar la fecha" at bounding box center [270, 164] width 495 height 13
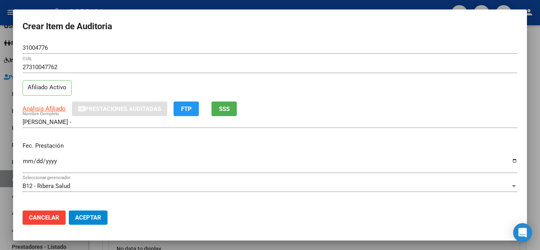
click at [375, 149] on p "Fec. Prestación" at bounding box center [270, 145] width 495 height 9
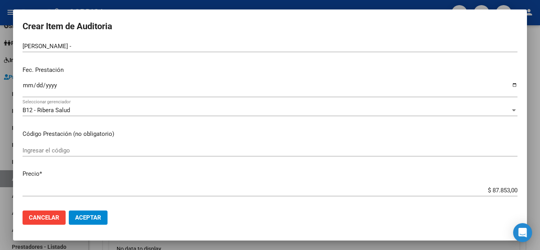
scroll to position [79, 0]
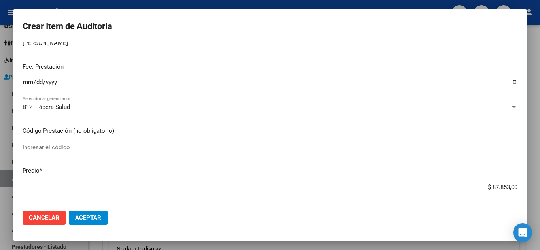
click at [84, 149] on input "Ingresar el código" at bounding box center [270, 147] width 495 height 7
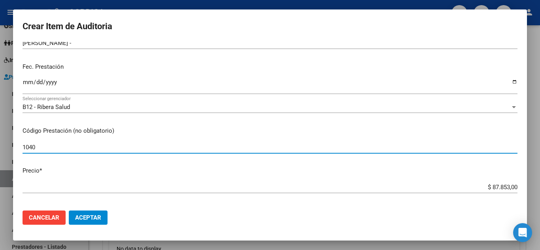
click at [511, 187] on input "$ 87.853,00" at bounding box center [270, 187] width 495 height 7
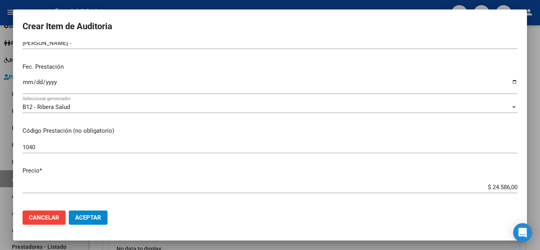
click at [331, 142] on div "1040 Ingresar el código" at bounding box center [270, 147] width 495 height 12
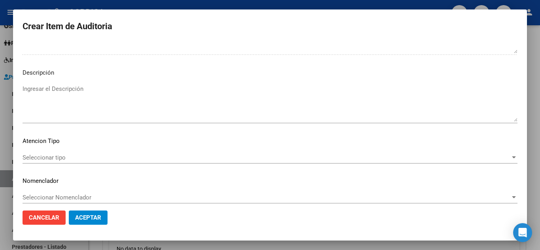
scroll to position [481, 0]
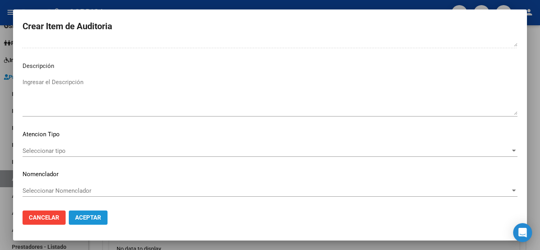
click at [95, 217] on span "Aceptar" at bounding box center [88, 217] width 26 height 7
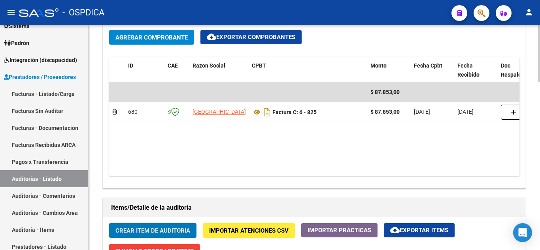
scroll to position [435, 0]
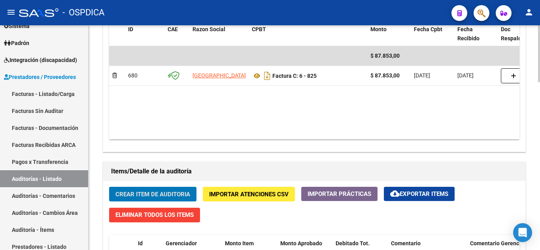
click at [172, 195] on span "Crear Item de Auditoria" at bounding box center [152, 194] width 75 height 7
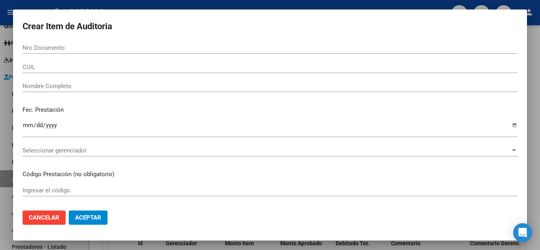
click at [99, 42] on div "Nro Documento" at bounding box center [270, 48] width 495 height 12
click at [108, 43] on div "45949 Nro Documento" at bounding box center [270, 48] width 495 height 12
click at [108, 45] on div "45949 Nro Documento" at bounding box center [270, 48] width 495 height 12
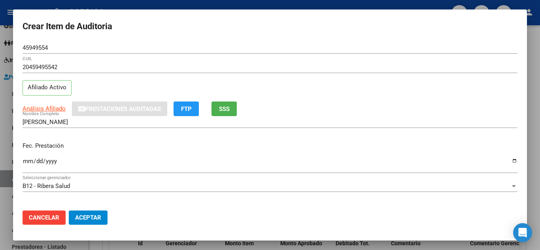
click at [387, 144] on p "Fec. Prestación" at bounding box center [270, 145] width 495 height 9
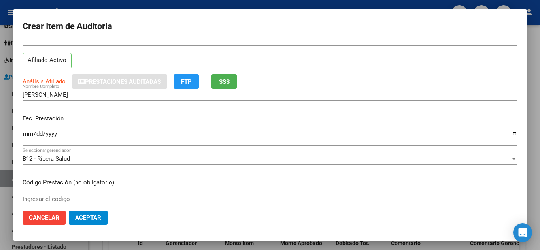
scroll to position [40, 0]
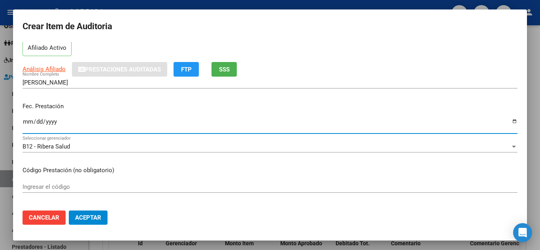
click at [26, 119] on input "Ingresar la fecha" at bounding box center [270, 125] width 495 height 13
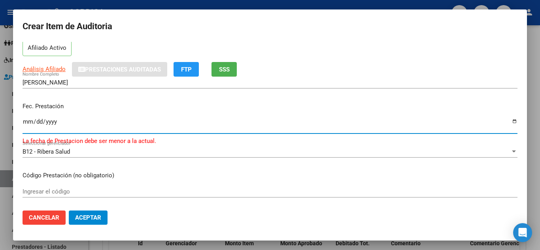
click at [370, 168] on mat-dialog-content "45949554 Nro Documento 20459495542 CUIL Afiliado Activo Análisis Afiliado Prest…" at bounding box center [270, 123] width 514 height 162
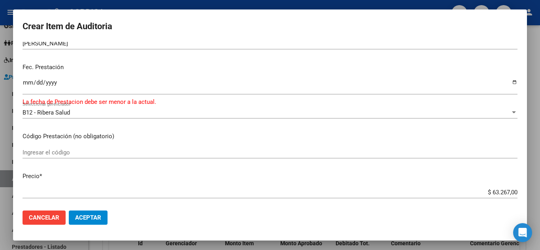
scroll to position [79, 0]
click at [205, 152] on input "Ingresar el código" at bounding box center [270, 152] width 495 height 7
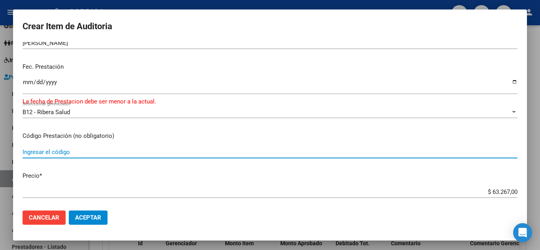
click at [92, 151] on input "Ingresar el código" at bounding box center [270, 152] width 495 height 7
click at [309, 186] on mat-dialog-content "45949554 Nro Documento 20459495542 CUIL Afiliado Activo Análisis Afiliado Prest…" at bounding box center [270, 123] width 514 height 162
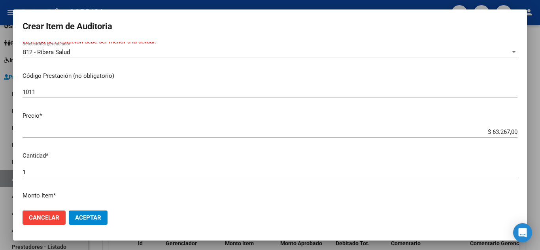
scroll to position [158, 0]
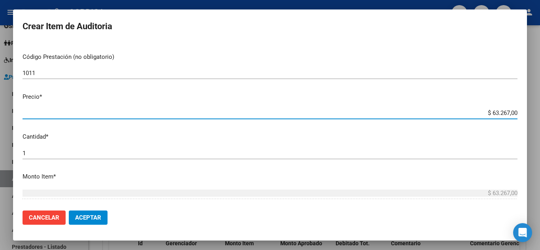
click at [511, 113] on input "$ 63.267,00" at bounding box center [270, 112] width 495 height 7
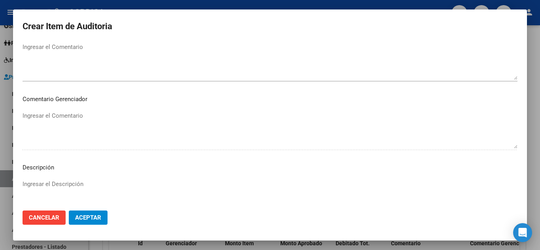
scroll to position [395, 0]
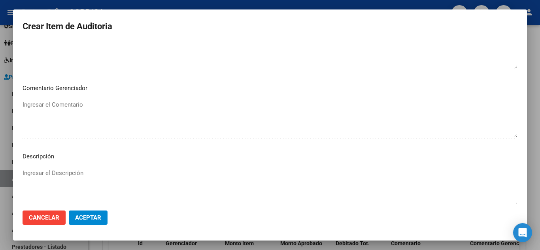
click at [90, 217] on span "Aceptar" at bounding box center [88, 217] width 26 height 7
click at [94, 216] on span "Aceptar" at bounding box center [88, 217] width 26 height 7
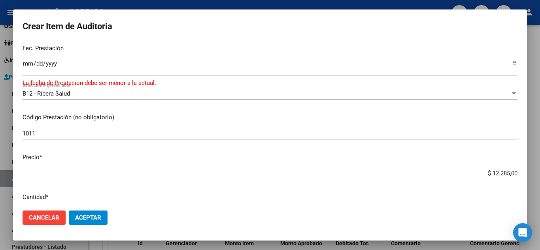
scroll to position [79, 0]
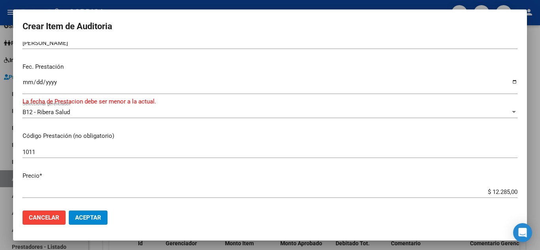
click at [62, 81] on input "2025-12-17" at bounding box center [270, 85] width 495 height 13
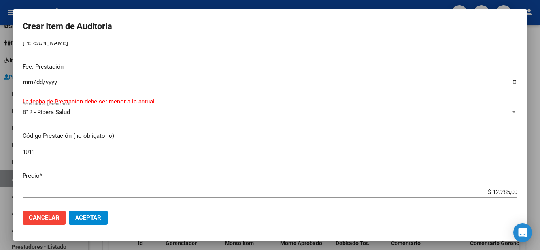
click at [70, 83] on input "2025-12-17" at bounding box center [270, 85] width 495 height 13
click at [49, 81] on input "2025-12-17" at bounding box center [270, 85] width 495 height 13
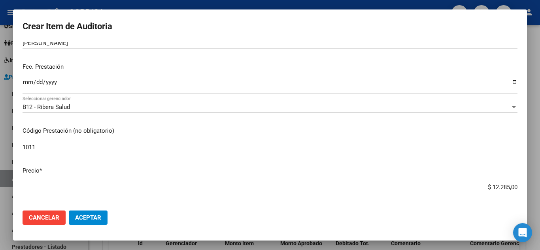
click at [267, 134] on p "Código Prestación (no obligatorio)" at bounding box center [270, 130] width 495 height 9
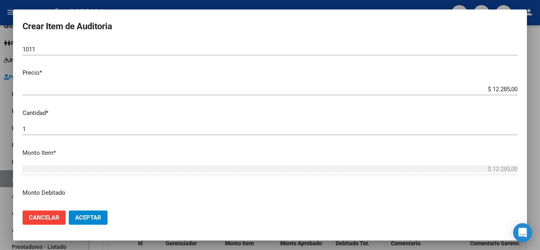
scroll to position [198, 0]
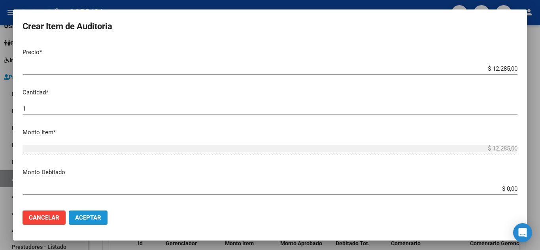
click at [89, 218] on span "Aceptar" at bounding box center [88, 217] width 26 height 7
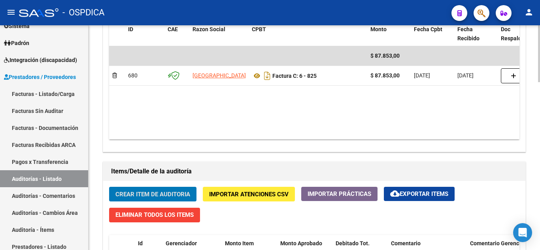
scroll to position [553, 0]
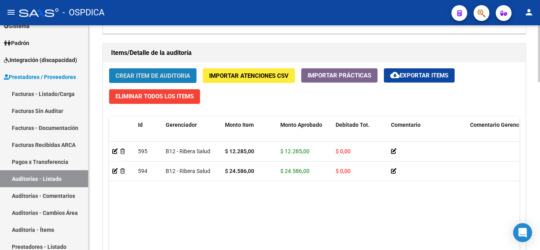
click at [146, 70] on button "Crear Item de Auditoria" at bounding box center [152, 75] width 87 height 15
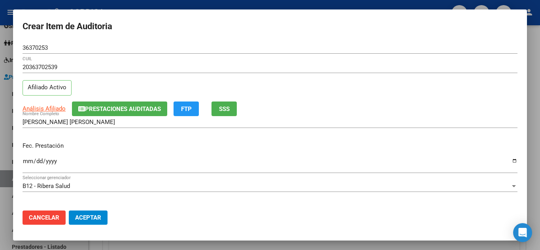
click at [376, 143] on p "Fec. Prestación" at bounding box center [270, 145] width 495 height 9
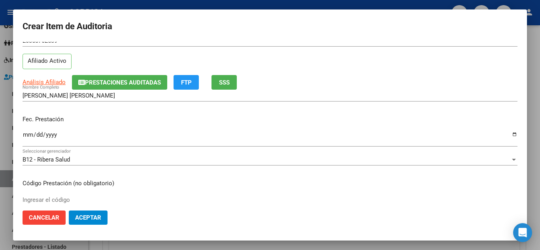
scroll to position [40, 0]
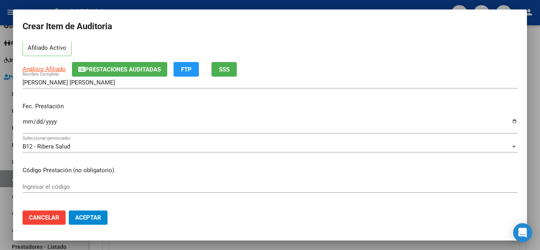
click at [26, 119] on input "Ingresar la fecha" at bounding box center [270, 125] width 495 height 13
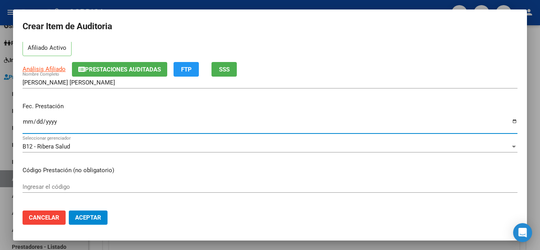
click at [307, 169] on p "Código Prestación (no obligatorio)" at bounding box center [270, 170] width 495 height 9
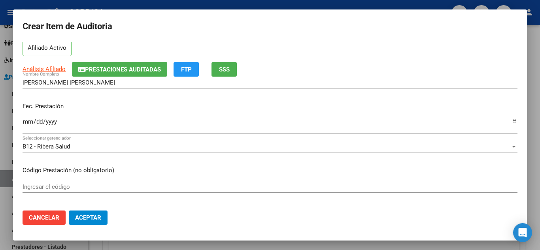
click at [131, 187] on input "Ingresar el código" at bounding box center [270, 186] width 495 height 7
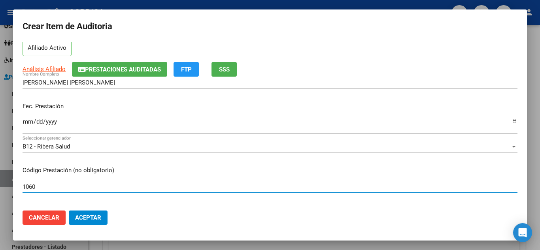
click at [460, 214] on mat-dialog-actions "Cancelar Aceptar" at bounding box center [270, 217] width 495 height 27
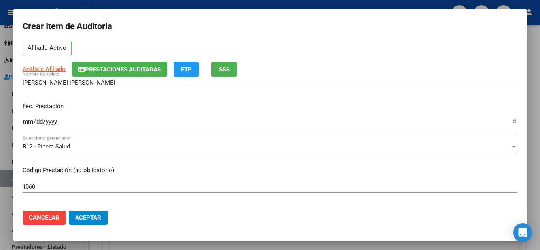
click at [394, 160] on div "B12 - Ribera Salud Seleccionar gerenciador" at bounding box center [270, 150] width 495 height 19
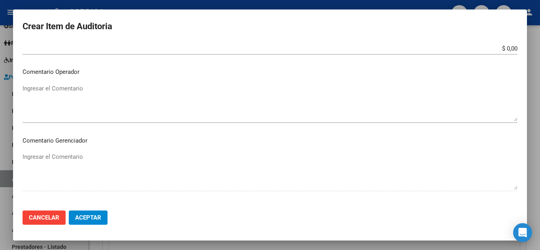
scroll to position [395, 0]
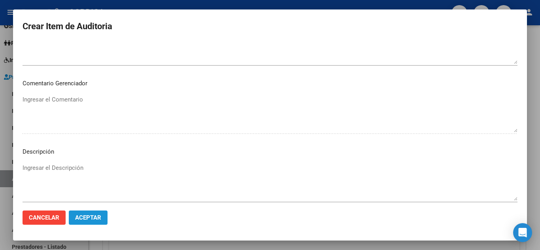
click at [85, 216] on span "Aceptar" at bounding box center [88, 217] width 26 height 7
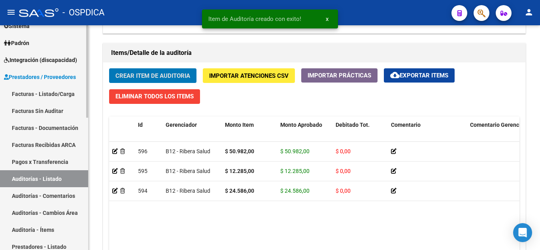
click at [49, 95] on link "Facturas - Listado/Carga" at bounding box center [44, 93] width 88 height 17
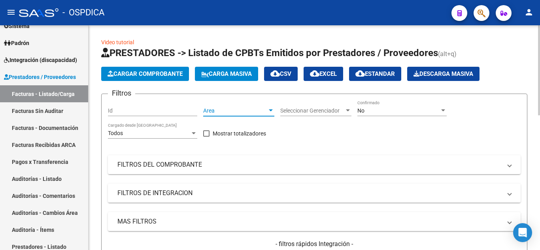
click at [263, 114] on span "Area" at bounding box center [235, 110] width 64 height 7
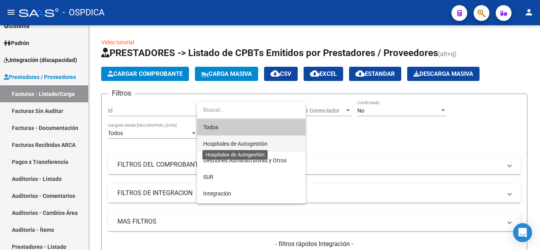
click at [258, 143] on span "Hospitales de Autogestión" at bounding box center [235, 144] width 64 height 6
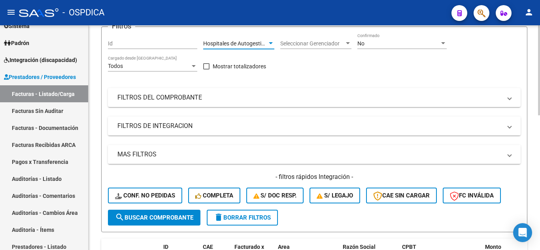
scroll to position [79, 0]
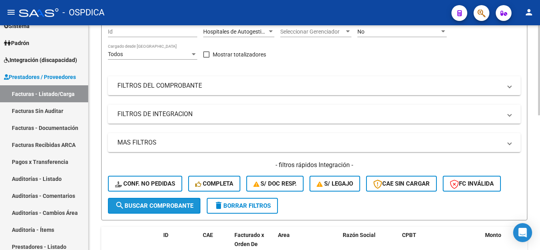
click at [157, 203] on span "search Buscar Comprobante" at bounding box center [154, 205] width 78 height 7
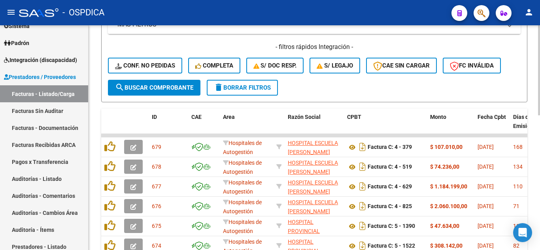
scroll to position [198, 0]
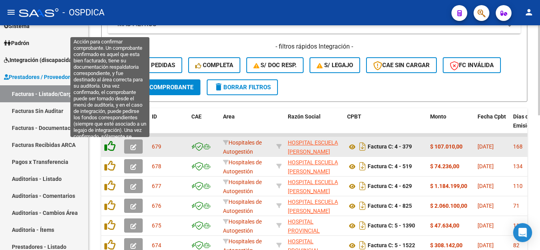
click at [111, 147] on icon at bounding box center [109, 146] width 11 height 11
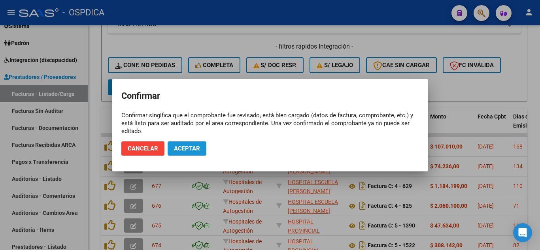
click at [174, 147] on span "Aceptar" at bounding box center [187, 148] width 26 height 7
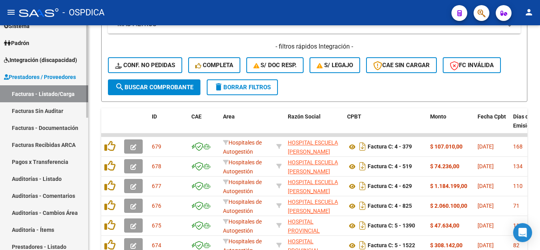
click at [41, 111] on link "Facturas Sin Auditar" at bounding box center [44, 110] width 88 height 17
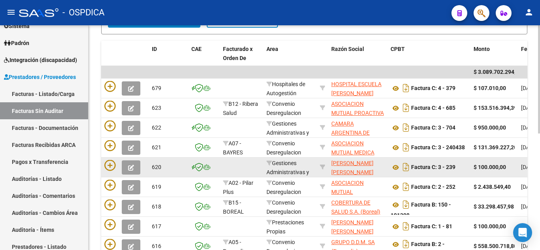
scroll to position [119, 0]
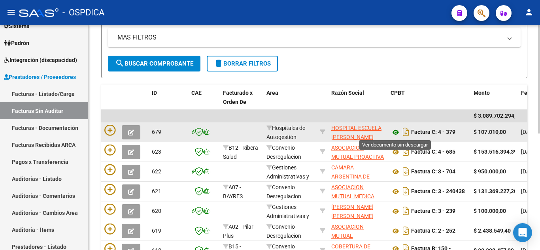
click at [396, 134] on icon at bounding box center [395, 132] width 10 height 9
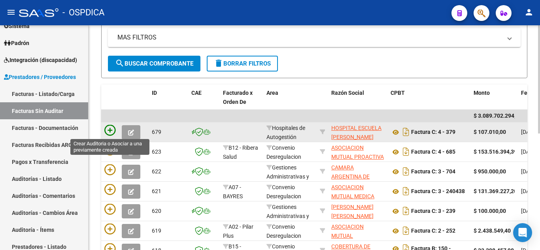
click at [109, 132] on icon at bounding box center [109, 130] width 11 height 11
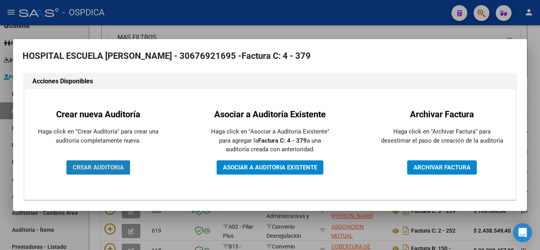
click at [108, 163] on button "CREAR AUDITORIA" at bounding box center [98, 167] width 64 height 14
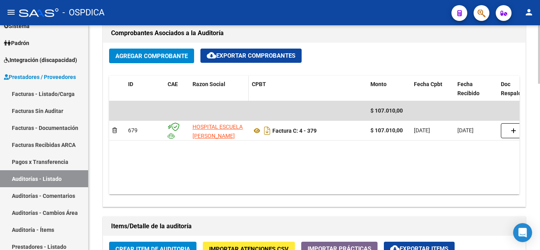
scroll to position [395, 0]
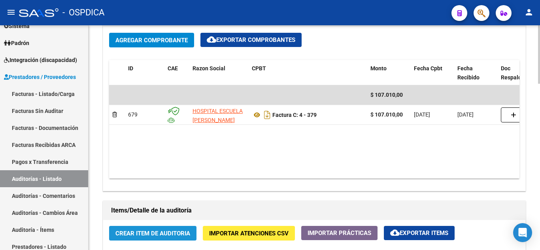
click at [167, 234] on span "Crear Item de Auditoria" at bounding box center [152, 233] width 75 height 7
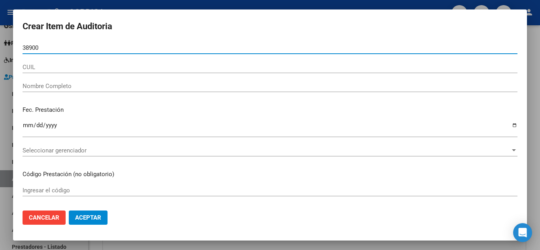
click at [83, 47] on input "38900" at bounding box center [270, 47] width 495 height 7
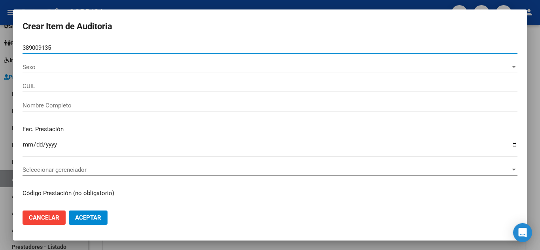
type input "38900913"
type input "27389009135"
type input "BLANCO GIULIANA YANET -"
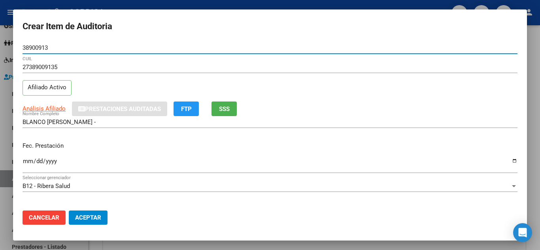
type input "38900913"
click at [351, 154] on div "Fec. Prestación Ingresar la fecha" at bounding box center [270, 158] width 495 height 45
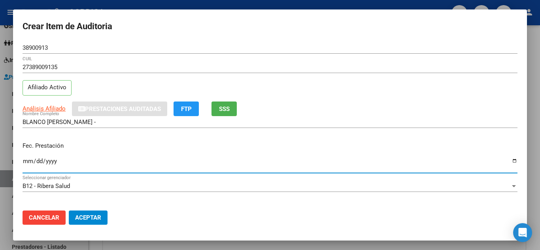
click at [29, 160] on input "Ingresar la fecha" at bounding box center [270, 164] width 495 height 13
type input "2025-12-02"
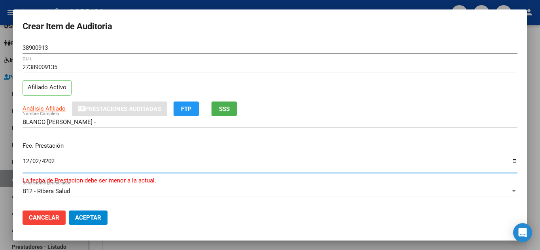
type input "2024-12-02"
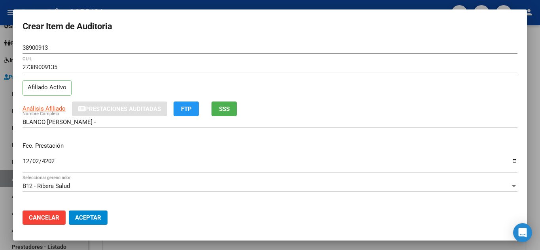
click at [360, 135] on div "BLANCO GIULIANA YANET - Nombre Completo" at bounding box center [270, 125] width 495 height 19
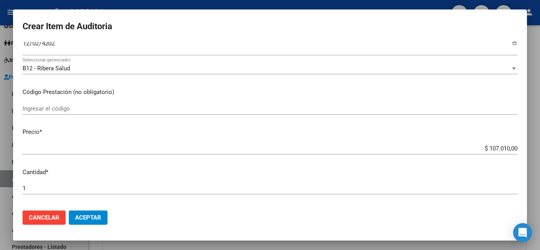
scroll to position [119, 0]
click at [149, 109] on input "Ingresar el código" at bounding box center [270, 107] width 495 height 7
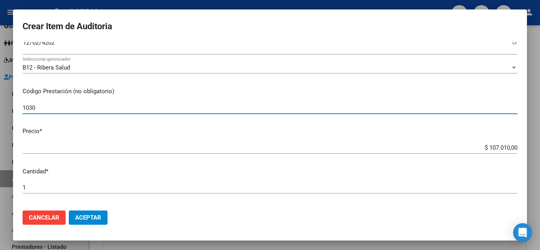
type input "1030"
click at [509, 146] on input "$ 107.010,00" at bounding box center [270, 147] width 495 height 7
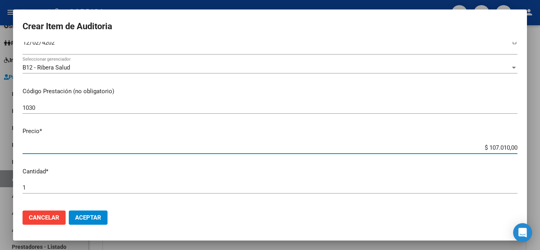
type input "$ 10.701,00"
type input "$ 1.070,10"
type input "$ 107,01"
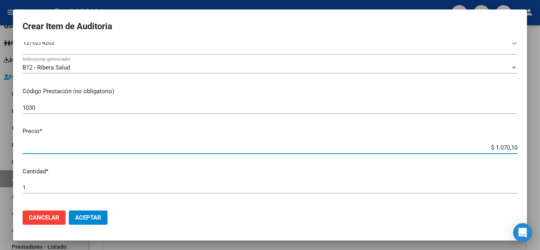
type input "$ 107,01"
type input "$ 0,00"
type input "$ 0,01"
type input "$ 0,03"
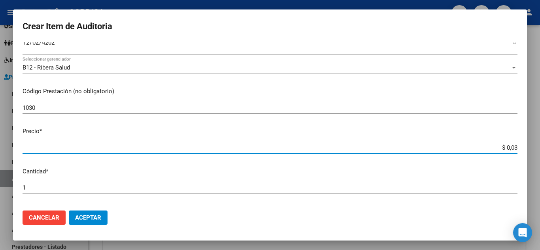
type input "$ 0,35"
type input "$ 3,50"
type input "$ 35,04"
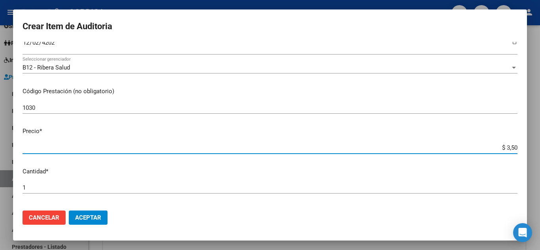
type input "$ 35,04"
type input "$ 350,48"
type input "$ 3.504,80"
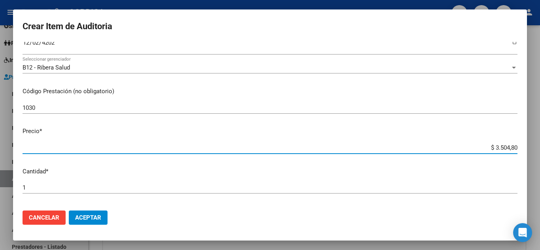
type input "$ 35.048,00"
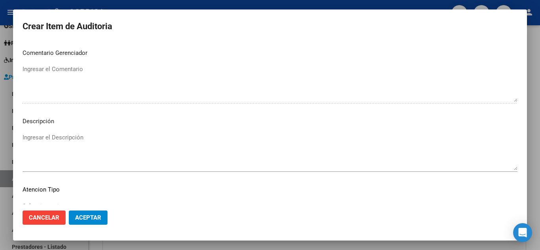
scroll to position [435, 0]
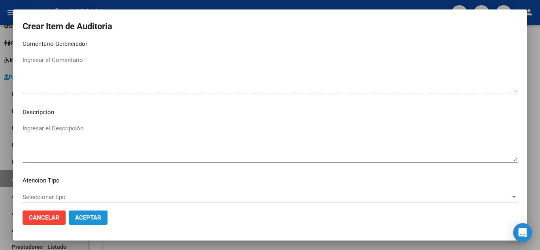
click at [90, 216] on span "Aceptar" at bounding box center [88, 217] width 26 height 7
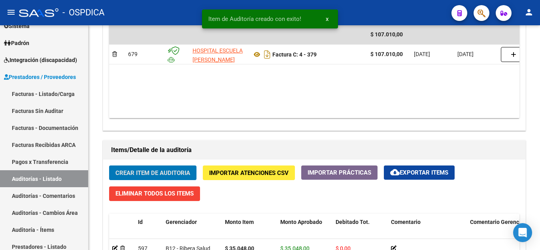
scroll to position [475, 0]
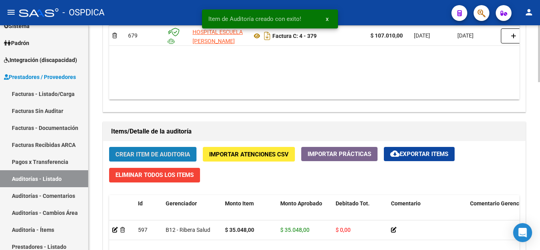
click at [152, 154] on span "Crear Item de Auditoria" at bounding box center [152, 154] width 75 height 7
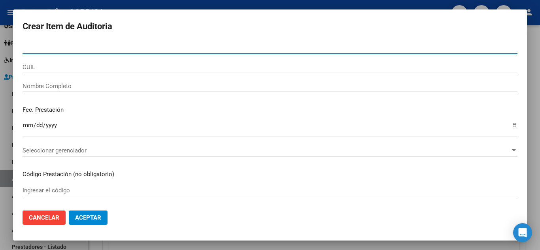
click at [89, 50] on input "Nro Documento" at bounding box center [270, 47] width 495 height 7
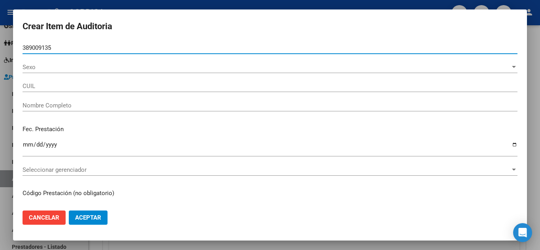
type input "38900913"
type input "27389009135"
type input "BLANCO GIULIANA YANET -"
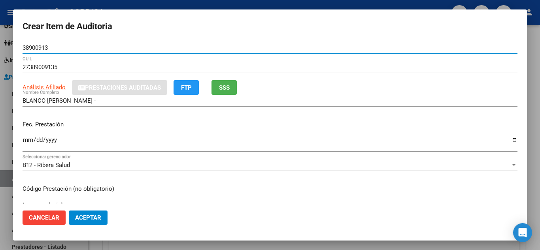
type input "38900913"
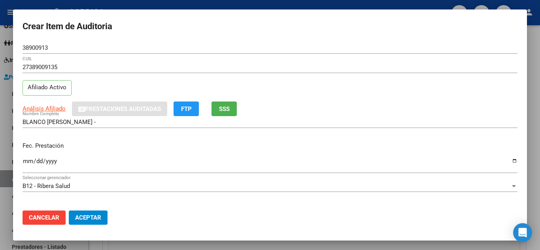
click at [395, 123] on mat-dialog-content "38900913 Nro Documento 27389009135 CUIL Afiliado Activo Análisis Afiliado Prest…" at bounding box center [270, 123] width 514 height 162
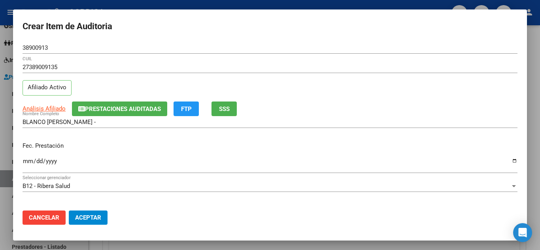
click at [26, 162] on input "Ingresar la fecha" at bounding box center [270, 164] width 495 height 13
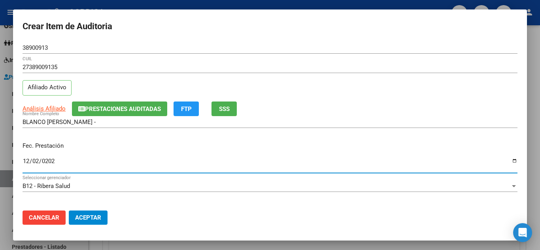
type input "2024-12-02"
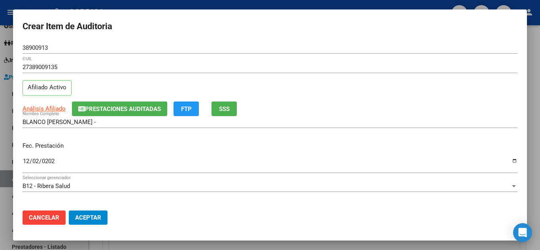
click at [390, 137] on div "Fec. Prestación 2024-12-02 Ingresar la fecha" at bounding box center [270, 158] width 495 height 45
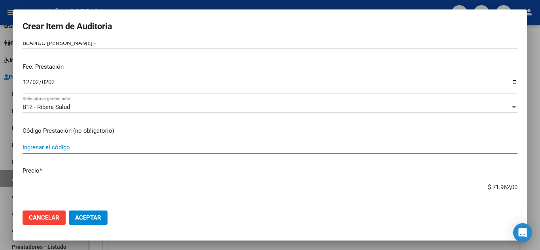
click at [89, 149] on input "Ingresar el código" at bounding box center [270, 147] width 495 height 7
click at [28, 146] on input "4020" at bounding box center [270, 147] width 495 height 7
type input "40020"
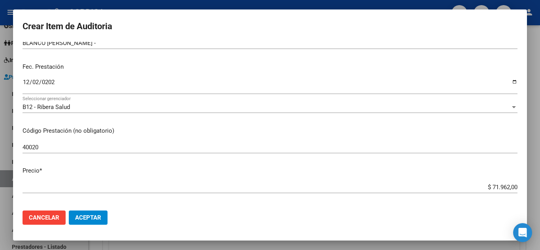
click at [511, 186] on app-form-text-field "Precio * $ 71.962,00 Ingresar el precio" at bounding box center [273, 178] width 501 height 25
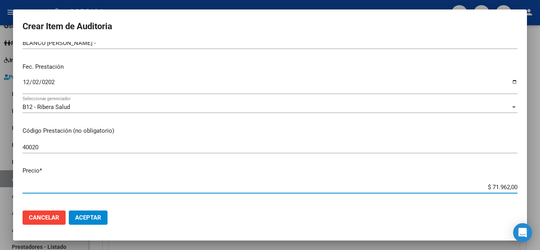
click at [508, 185] on input "$ 71.962,00" at bounding box center [270, 187] width 495 height 7
type input "$ 7.196,20"
type input "$ 719,62"
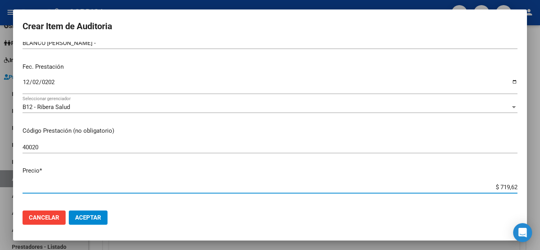
type input "$ 71,96"
type input "$ 7,19"
type input "$ 0,71"
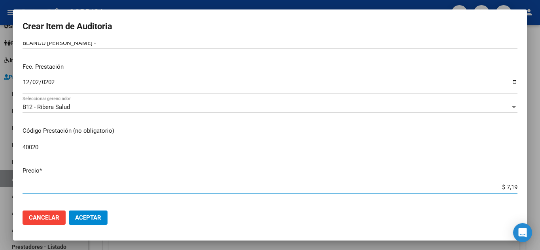
type input "$ 0,71"
type input "$ 0,07"
type input "$ 0,79"
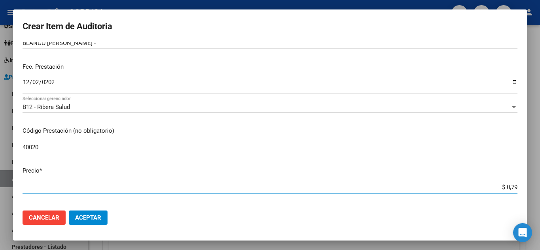
type input "$ 7,95"
type input "$ 79,52"
type input "$ 795,20"
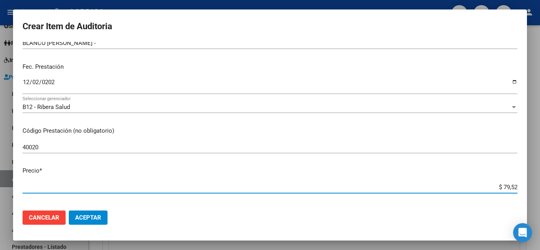
type input "$ 795,20"
type input "$ 7.952,00"
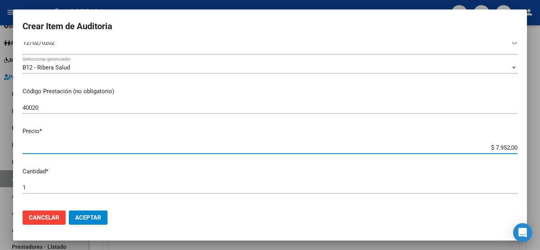
scroll to position [158, 0]
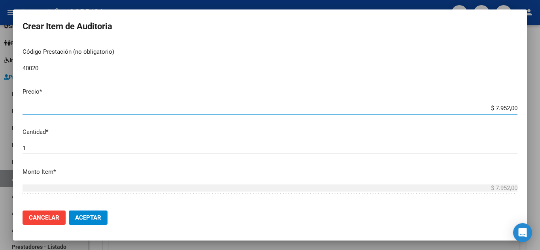
click at [100, 151] on input "1" at bounding box center [270, 148] width 495 height 7
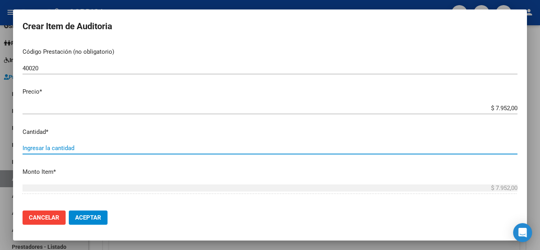
type input "4"
type input "$ 31.808,00"
type input "4"
click at [434, 161] on div "4 Ingresar la cantidad" at bounding box center [270, 151] width 495 height 19
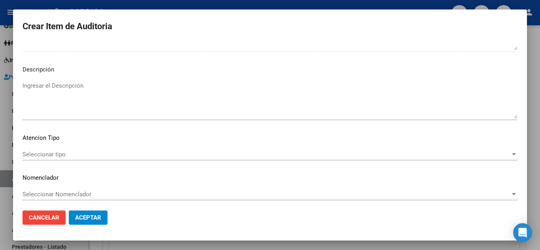
scroll to position [481, 0]
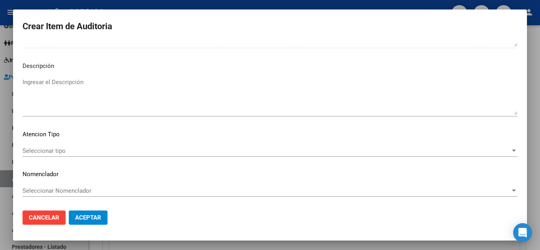
click at [93, 216] on span "Aceptar" at bounding box center [88, 217] width 26 height 7
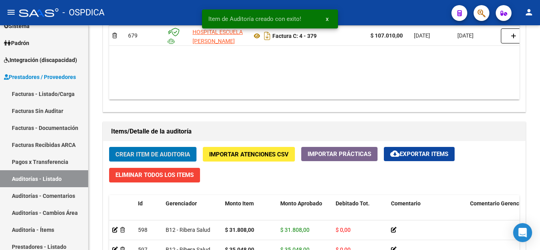
scroll to position [514, 0]
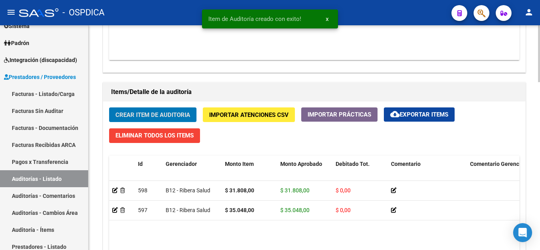
click at [185, 114] on span "Crear Item de Auditoria" at bounding box center [152, 114] width 75 height 7
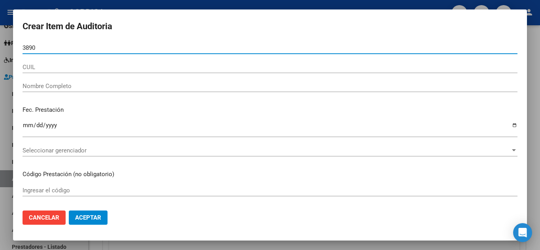
click at [69, 51] on input "3890" at bounding box center [270, 47] width 495 height 7
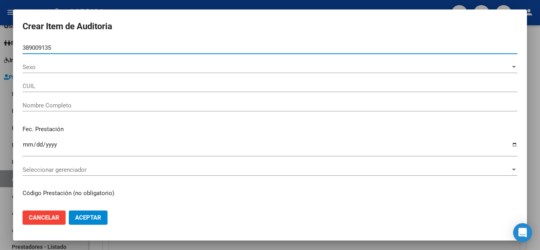
type input "38900913"
type input "27389009135"
type input "BLANCO GIULIANA YANET -"
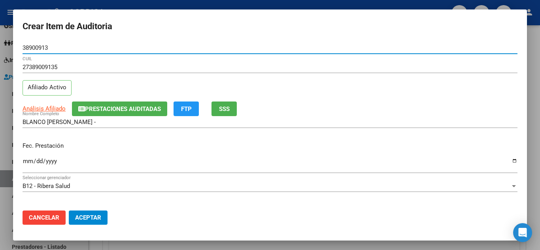
type input "38900913"
click at [394, 173] on div "Ingresar la fecha" at bounding box center [270, 168] width 495 height 24
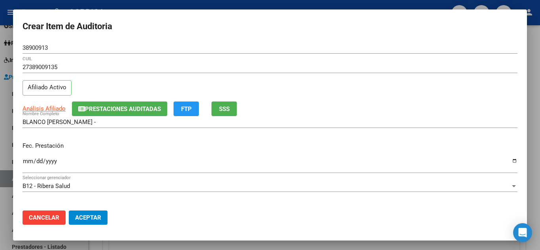
click at [23, 160] on input "Ingresar la fecha" at bounding box center [270, 164] width 495 height 13
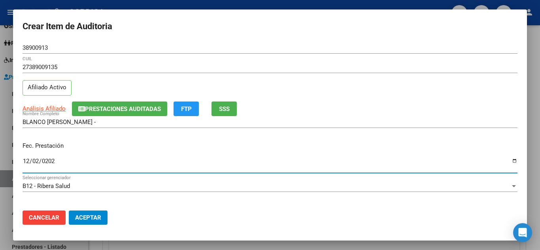
type input "2024-12-02"
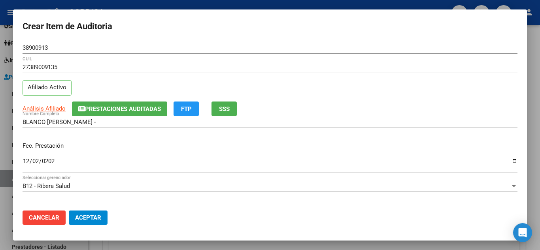
click at [435, 138] on div "Fec. Prestación 2024-12-02 Ingresar la fecha" at bounding box center [270, 158] width 495 height 45
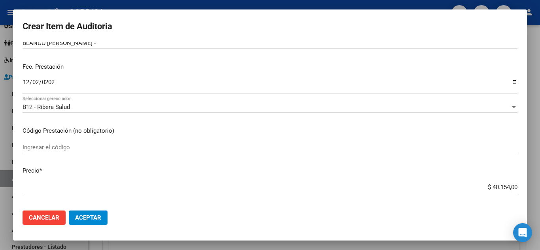
scroll to position [119, 0]
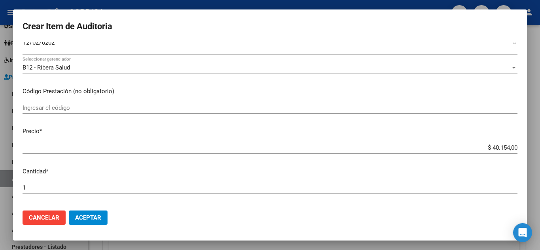
click at [74, 106] on input "Ingresar el código" at bounding box center [270, 107] width 495 height 7
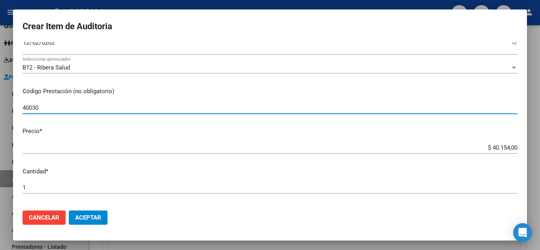
type input "40030"
click at [512, 147] on app-form-text-field "Precio * $ 40.154,00 Ingresar el precio" at bounding box center [273, 139] width 501 height 25
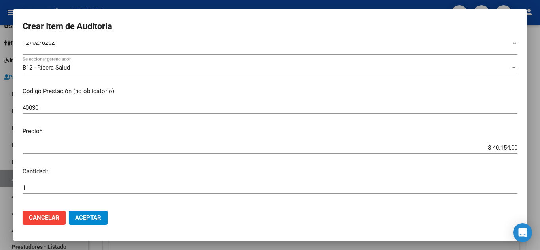
click at [512, 147] on app-form-text-field "Precio * $ 40.154,00 Ingresar el precio" at bounding box center [273, 139] width 501 height 25
click at [510, 146] on input "$ 40.154,00" at bounding box center [270, 147] width 495 height 7
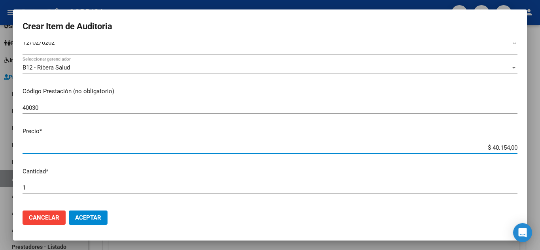
type input "$ 4.015,40"
type input "$ 401,54"
type input "$ 40,15"
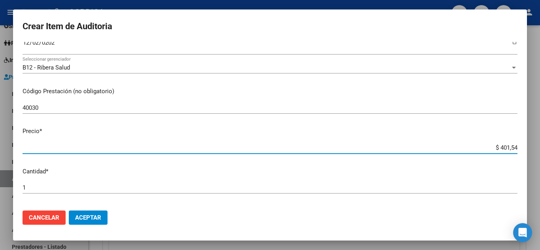
type input "$ 40,15"
type input "$ 4,01"
type input "$ 0,40"
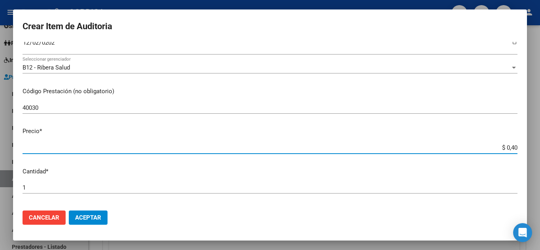
type input "$ 0,04"
type input "$ 0,01"
type input "$ 0,16"
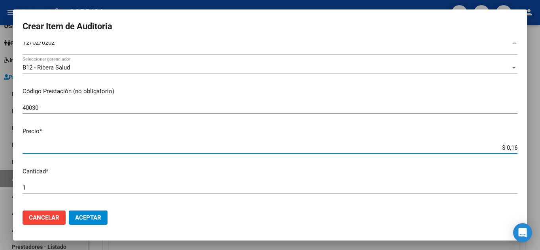
type input "$ 0,16"
type input "$ 1,64"
type input "$ 16,40"
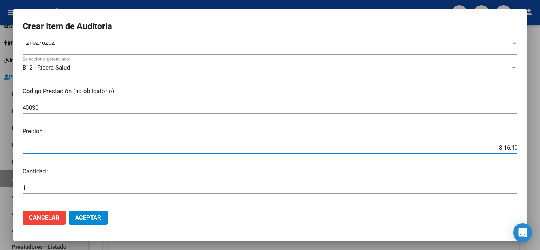
type input "$ 164,03"
type input "$ 1.640,30"
type input "$ 16.403,00"
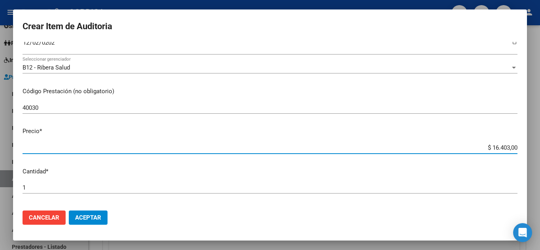
type input "$ 16.403,00"
click at [268, 189] on input "1" at bounding box center [270, 187] width 495 height 7
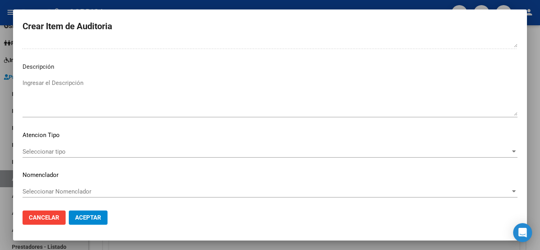
scroll to position [481, 0]
click at [85, 218] on span "Aceptar" at bounding box center [88, 217] width 26 height 7
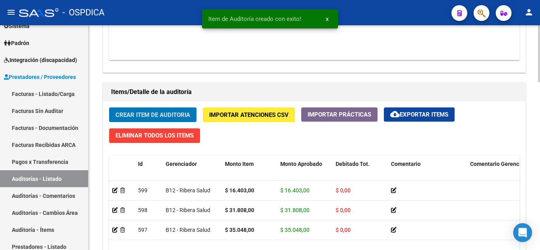
click at [171, 116] on span "Crear Item de Auditoria" at bounding box center [152, 114] width 75 height 7
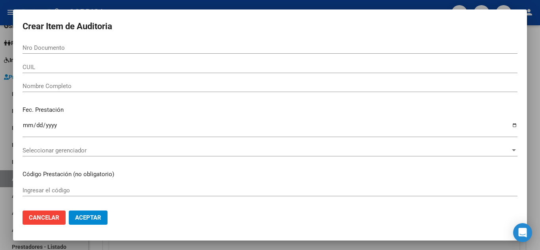
click at [82, 40] on form "Crear Item de Auditoria Nro Documento CUIL Nombre Completo Fec. Prestación Ingr…" at bounding box center [270, 125] width 495 height 212
click at [85, 50] on input "Nro Documento" at bounding box center [270, 47] width 495 height 7
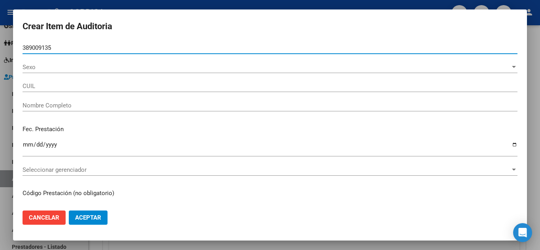
type input "38900913"
type input "27389009135"
type input "BLANCO GIULIANA YANET -"
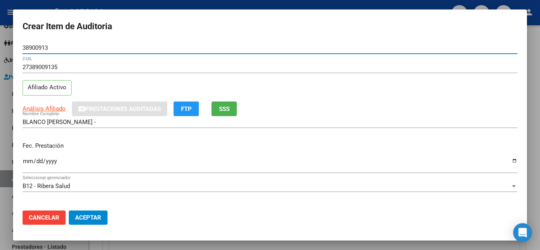
type input "38900913"
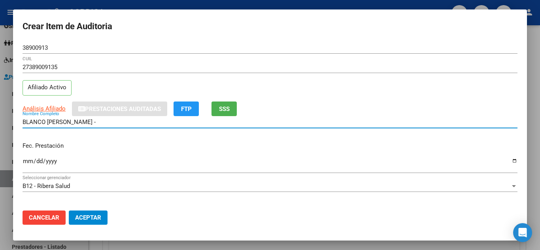
click at [408, 124] on input "BLANCO GIULIANA YANET -" at bounding box center [270, 122] width 495 height 7
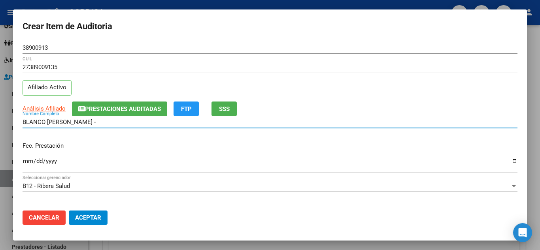
click at [409, 135] on div "BLANCO GIULIANA YANET - Nombre Completo" at bounding box center [270, 125] width 495 height 19
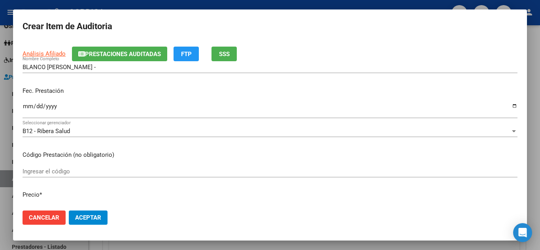
scroll to position [79, 0]
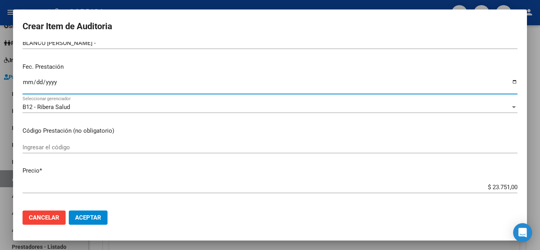
click at [25, 82] on input "Ingresar la fecha" at bounding box center [270, 85] width 495 height 13
type input "2025-02-12"
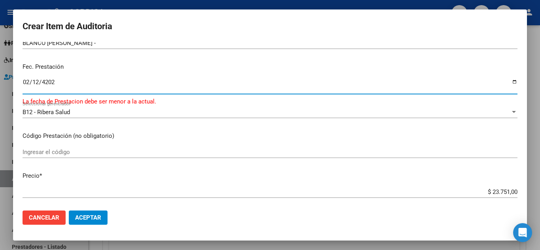
type input "2024-02-12"
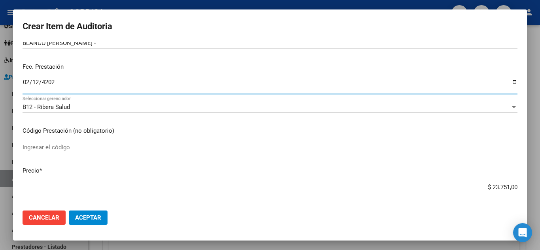
click at [211, 129] on p "Código Prestación (no obligatorio)" at bounding box center [270, 130] width 495 height 9
click at [28, 81] on input "2024-02-12" at bounding box center [270, 85] width 495 height 13
type input "2024-12-02"
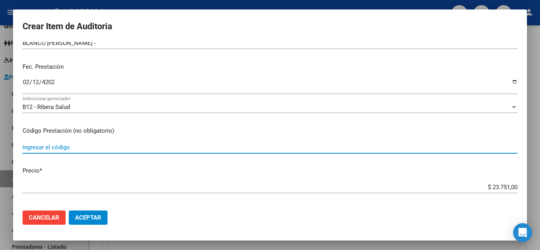
click at [309, 144] on input "Ingresar el código" at bounding box center [270, 147] width 495 height 7
type input "40040"
click at [385, 220] on mat-dialog-actions "Cancelar Aceptar" at bounding box center [270, 217] width 495 height 27
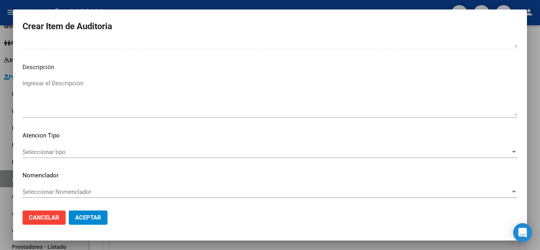
scroll to position [481, 0]
click at [89, 216] on span "Aceptar" at bounding box center [88, 217] width 26 height 7
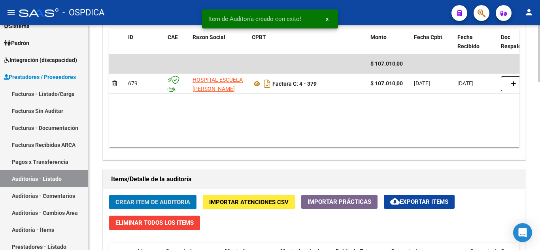
scroll to position [317, 0]
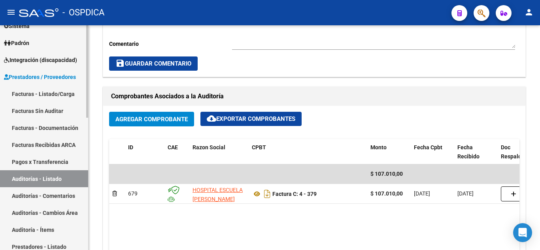
click at [34, 92] on link "Facturas - Listado/Carga" at bounding box center [44, 93] width 88 height 17
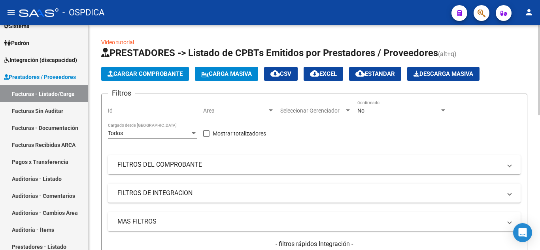
click at [245, 109] on span "Area" at bounding box center [235, 110] width 64 height 7
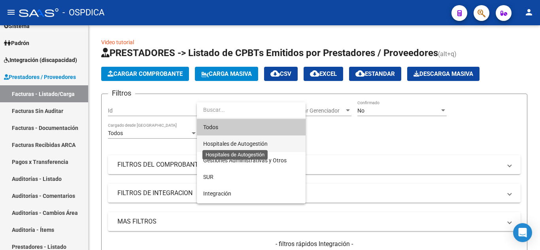
click at [251, 142] on span "Hospitales de Autogestión" at bounding box center [235, 144] width 64 height 6
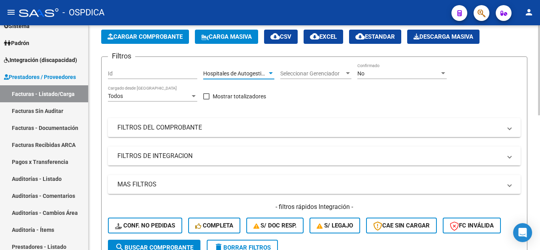
scroll to position [79, 0]
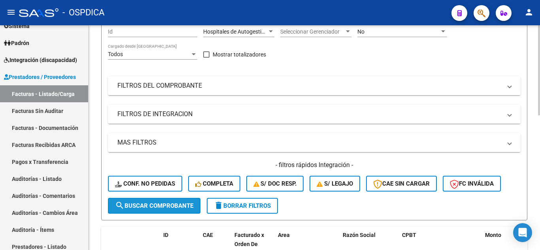
click at [158, 207] on span "search Buscar Comprobante" at bounding box center [154, 205] width 78 height 7
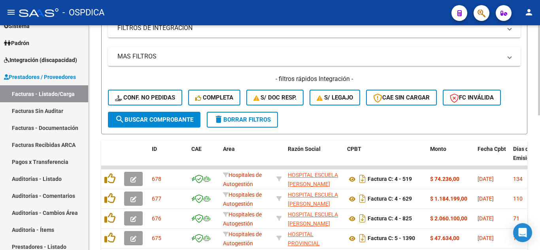
scroll to position [198, 0]
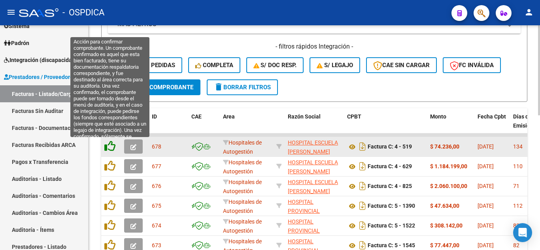
click at [108, 147] on icon at bounding box center [109, 146] width 11 height 11
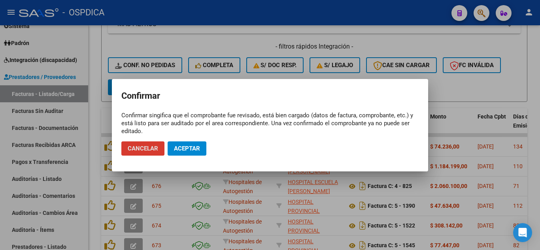
click at [184, 145] on span "Aceptar" at bounding box center [187, 148] width 26 height 7
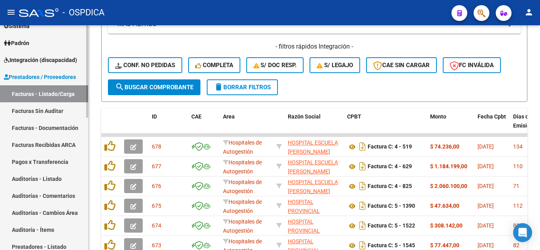
click at [58, 113] on link "Facturas Sin Auditar" at bounding box center [44, 110] width 88 height 17
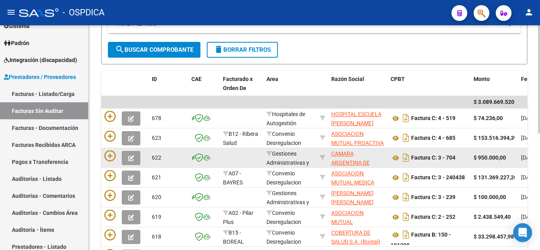
scroll to position [79, 0]
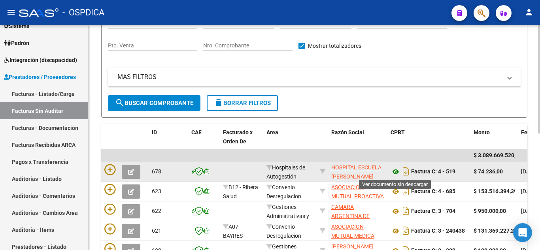
click at [394, 173] on icon at bounding box center [395, 171] width 10 height 9
click at [394, 172] on icon at bounding box center [395, 171] width 10 height 9
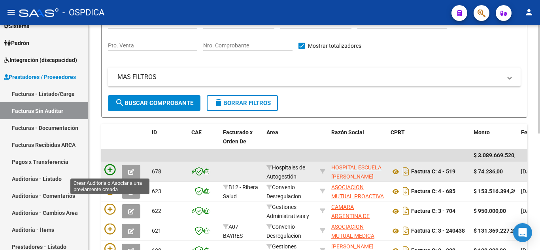
click at [113, 167] on icon at bounding box center [109, 169] width 11 height 11
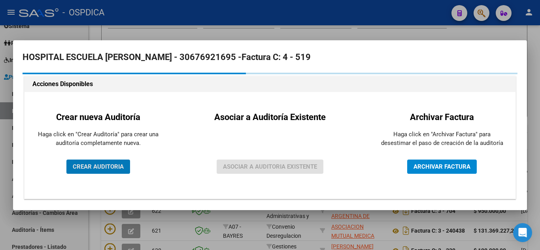
click at [101, 166] on span "CREAR AUDITORIA" at bounding box center [98, 166] width 51 height 7
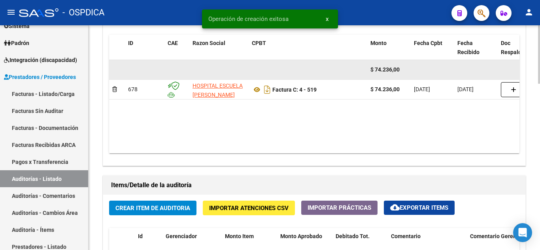
scroll to position [435, 0]
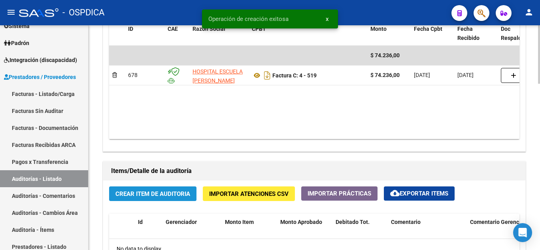
click at [153, 192] on span "Crear Item de Auditoria" at bounding box center [152, 193] width 75 height 7
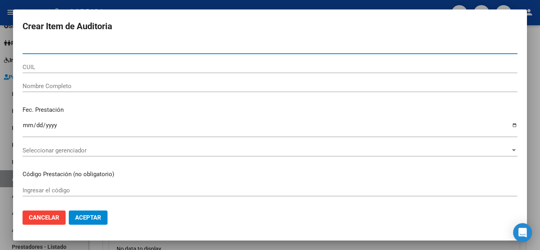
click at [74, 47] on input "Nro Documento" at bounding box center [270, 47] width 495 height 7
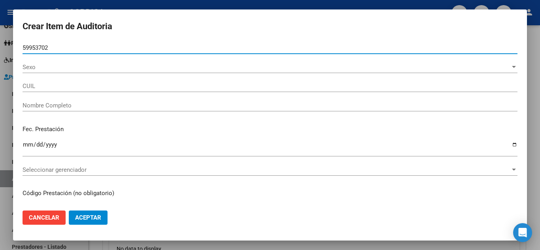
type input "59953702"
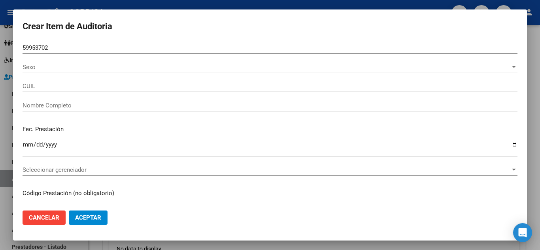
type input "20599537024"
type input "#ERROR!"
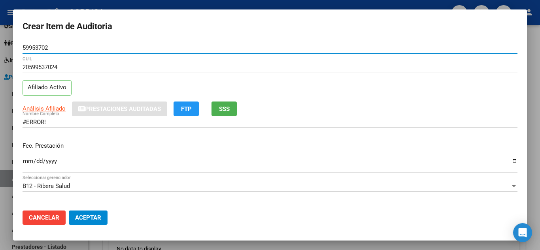
click at [91, 45] on input "59953702" at bounding box center [270, 47] width 495 height 7
click at [64, 49] on input "5995" at bounding box center [270, 47] width 495 height 7
type input "59953702"
click at [332, 68] on input "20599537024" at bounding box center [270, 67] width 495 height 7
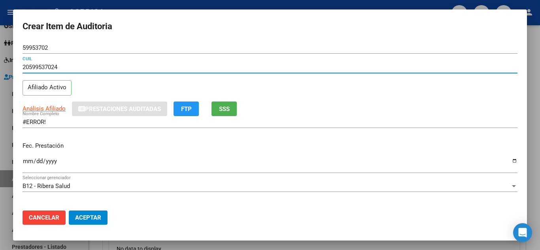
click at [68, 123] on input "#ERROR!" at bounding box center [270, 122] width 495 height 7
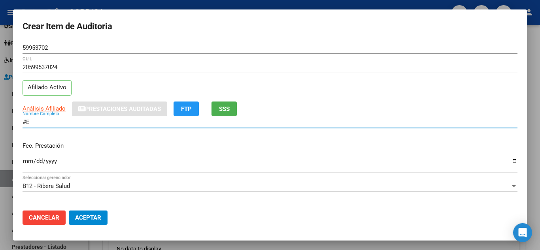
type input "#"
type input "n"
type input "Nilva Abel Luca"
click at [30, 159] on input "Ingresar la fecha" at bounding box center [270, 164] width 495 height 13
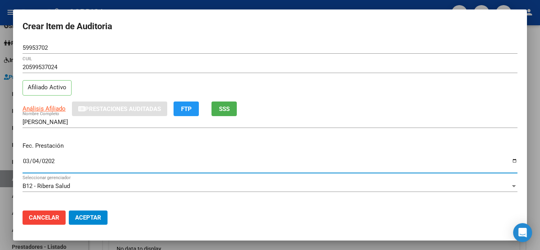
type input "2025-03-04"
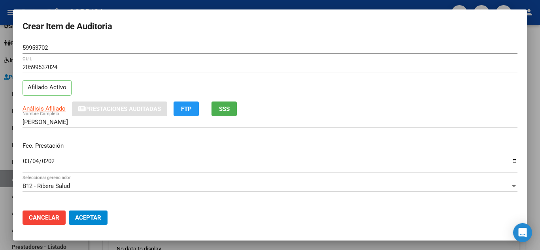
click at [412, 107] on div "Análisis Afiliado Prestaciones Auditadas FTP SSS" at bounding box center [270, 109] width 495 height 15
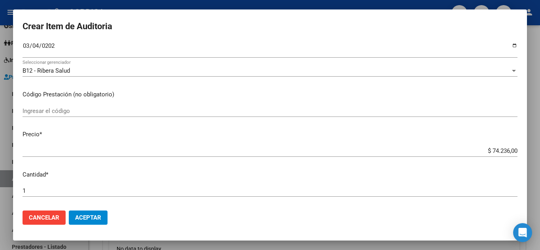
scroll to position [119, 0]
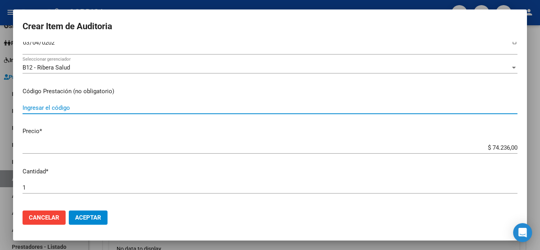
click at [96, 111] on input "Ingresar el código" at bounding box center [270, 107] width 495 height 7
type input "1030"
click at [511, 147] on input "$ 74.236,00" at bounding box center [270, 147] width 495 height 7
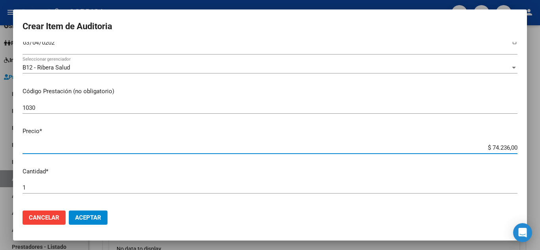
type input "$ 7.423,60"
type input "$ 742,36"
type input "$ 74,23"
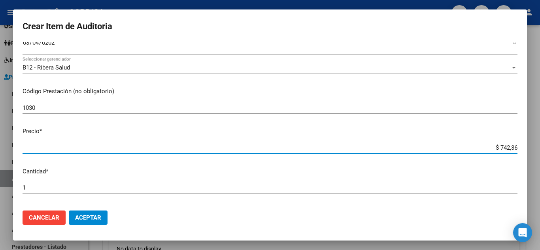
type input "$ 74,23"
type input "$ 7,42"
type input "$ 0,74"
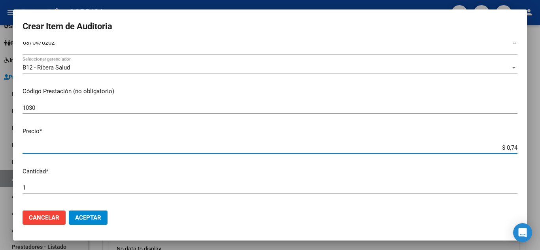
type input "$ 0,07"
type input "$ 0,02"
type input "$ 0,25"
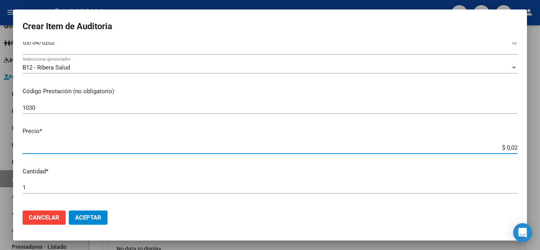
type input "$ 0,25"
type input "$ 2,50"
type input "$ 25,06"
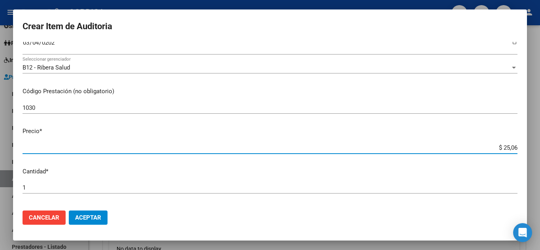
type input "$ 250,64"
type input "$ 2.506,40"
type input "$ 25.064,00"
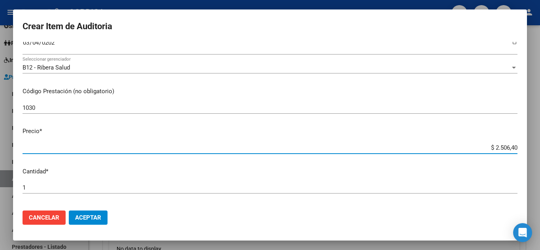
type input "$ 25.064,00"
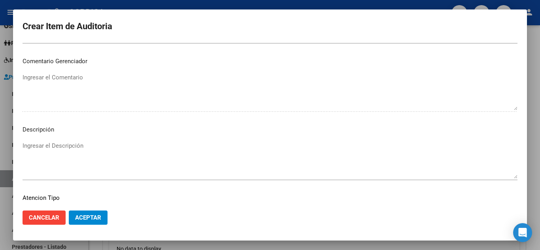
scroll to position [435, 0]
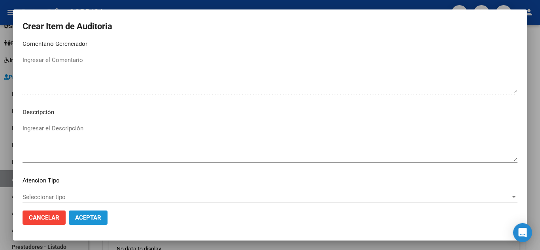
click at [87, 221] on span "Aceptar" at bounding box center [88, 217] width 26 height 7
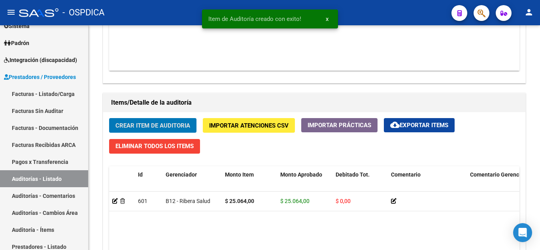
scroll to position [514, 0]
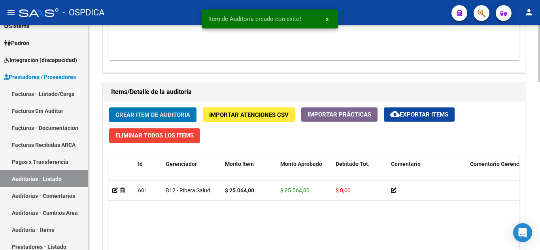
click at [186, 113] on span "Crear Item de Auditoria" at bounding box center [152, 114] width 75 height 7
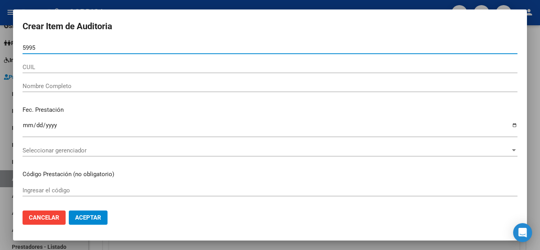
click at [75, 49] on input "5995" at bounding box center [270, 47] width 495 height 7
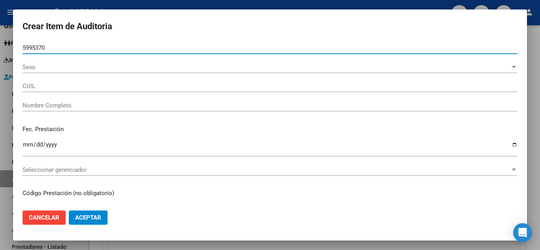
type input "59953702"
type input "20599537024"
type input "#ERROR!"
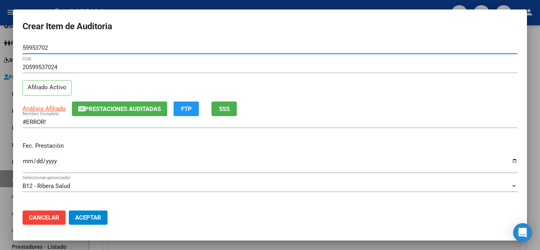
type input "59953702"
click at [55, 122] on input "#ERROR!" at bounding box center [270, 122] width 495 height 7
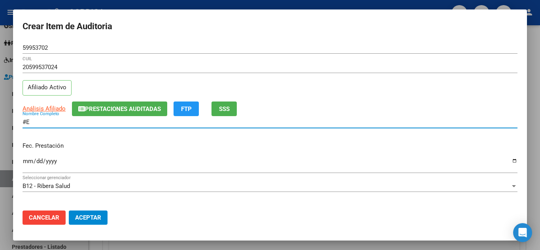
type input "#"
type input "V"
type input "Nilva Abel Luca"
click at [27, 158] on input "Ingresar la fecha" at bounding box center [270, 164] width 495 height 13
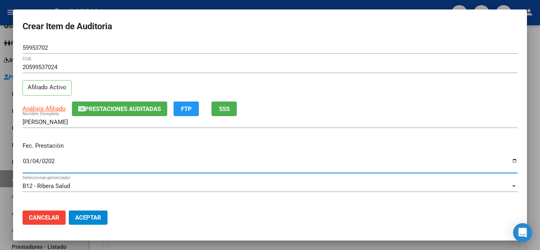
type input "2025-03-04"
click at [383, 141] on p "Fec. Prestación" at bounding box center [270, 145] width 495 height 9
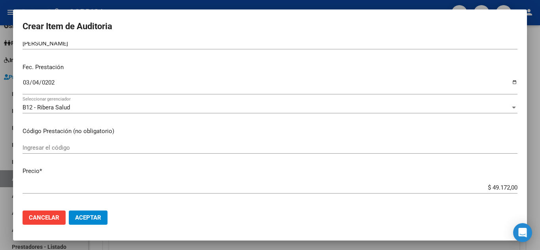
scroll to position [79, 0]
click at [157, 146] on input "Ingresar el código" at bounding box center [270, 147] width 495 height 7
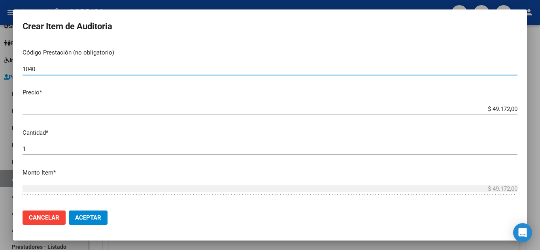
scroll to position [158, 0]
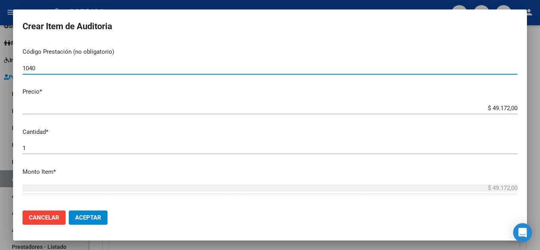
type input "1040"
click at [512, 107] on app-form-text-field "Precio * $ 49.172,00 Ingresar el precio" at bounding box center [273, 99] width 501 height 25
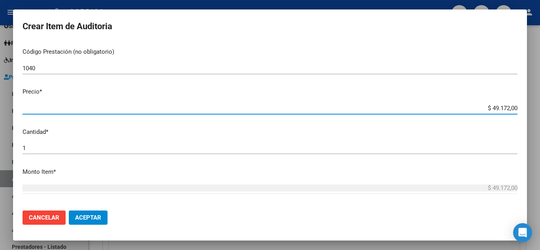
click at [510, 106] on input "$ 49.172,00" at bounding box center [270, 108] width 495 height 7
type input "$ 4.917,20"
type input "$ 491,72"
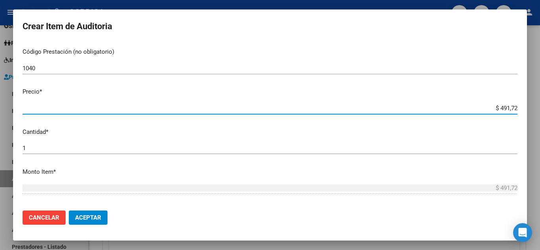
type input "$ 49,17"
type input "$ 4,91"
type input "$ 0,49"
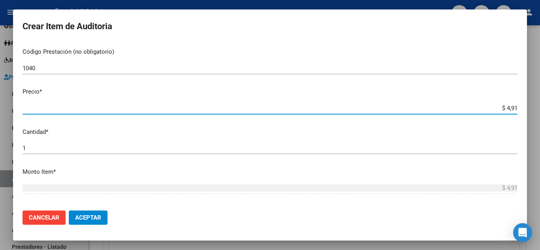
type input "$ 0,49"
type input "$ 0,04"
type input "$ 0,02"
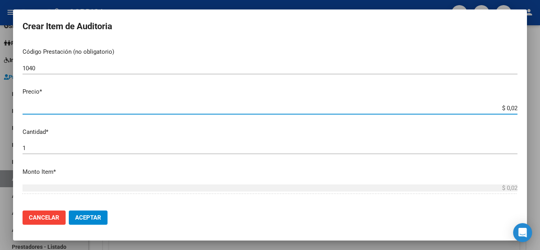
type input "$ 0,24"
type input "$ 2,45"
type input "$ 24,58"
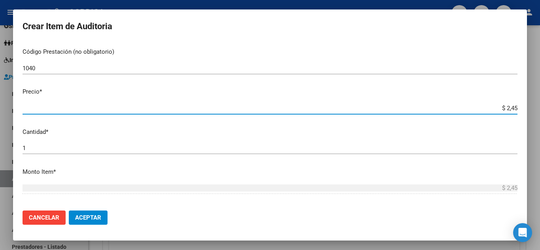
type input "$ 24,58"
type input "$ 245,86"
type input "$ 2.458,60"
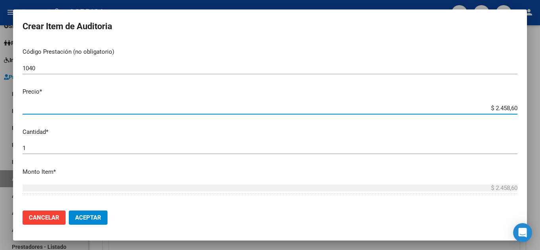
type input "$ 24.586,00"
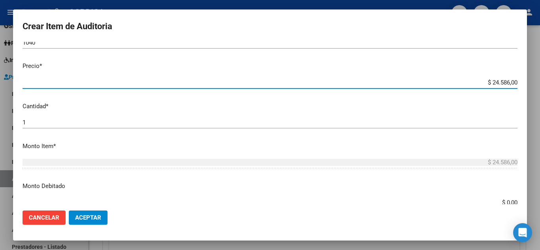
scroll to position [198, 0]
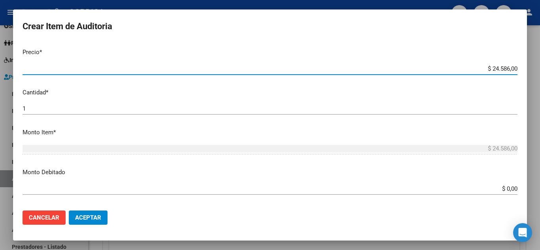
click at [262, 117] on div "1 Ingresar la cantidad" at bounding box center [270, 112] width 495 height 19
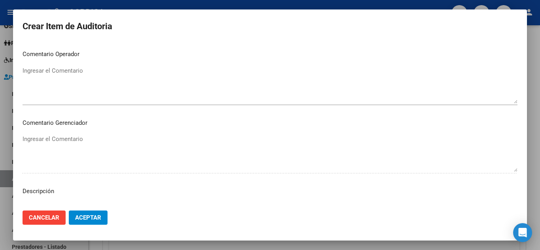
scroll to position [481, 0]
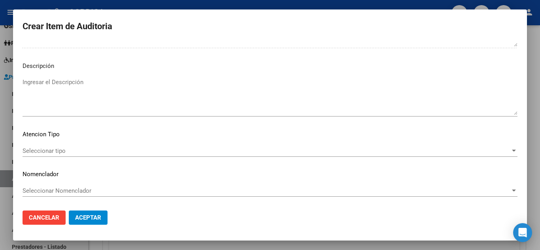
click at [99, 218] on span "Aceptar" at bounding box center [88, 217] width 26 height 7
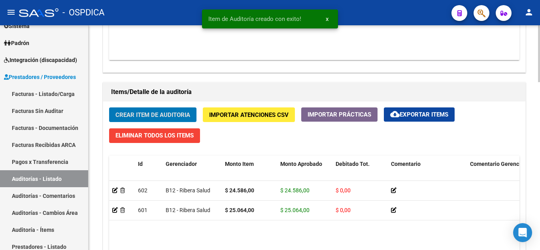
click at [149, 113] on span "Crear Item de Auditoria" at bounding box center [152, 114] width 75 height 7
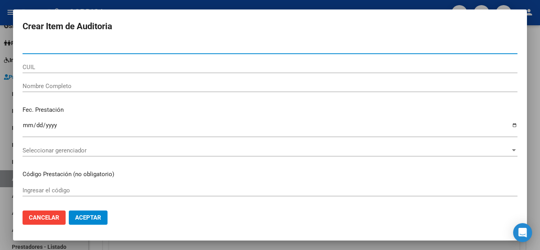
click at [128, 51] on input "Nro Documento" at bounding box center [270, 47] width 495 height 7
click at [104, 49] on input "5995" at bounding box center [270, 47] width 495 height 7
type input "59953702"
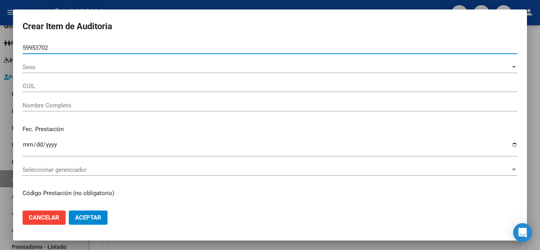
type input "20599537024"
type input "#ERROR!"
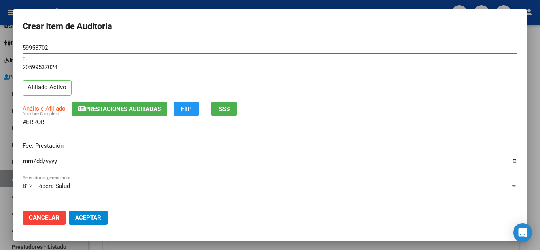
type input "59953702"
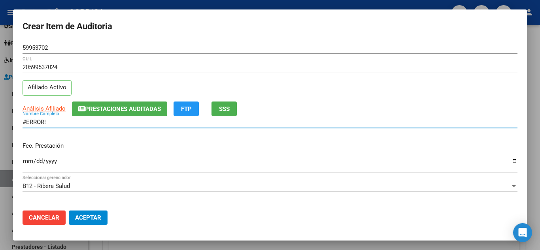
drag, startPoint x: 51, startPoint y: 123, endPoint x: 0, endPoint y: 113, distance: 52.2
click at [0, 113] on div "Crear Item de Auditoria 59953702 Nro Documento 20599537024 CUIL Afiliado Activo…" at bounding box center [270, 125] width 540 height 250
type input "Nilva Abel Luca"
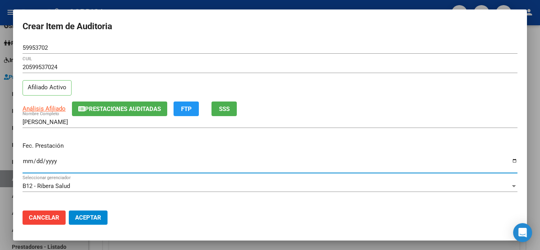
click at [25, 158] on input "Ingresar la fecha" at bounding box center [270, 164] width 495 height 13
type input "2025-03-10"
click at [451, 122] on input "Nilva Abel Luca" at bounding box center [270, 122] width 495 height 7
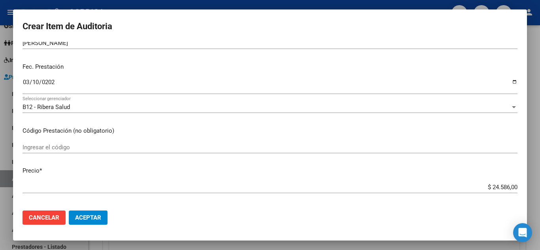
scroll to position [119, 0]
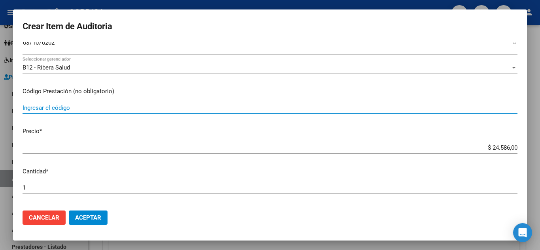
click at [273, 109] on input "Ingresar el código" at bounding box center [270, 107] width 495 height 7
click at [121, 105] on input "Ingresar el código" at bounding box center [270, 107] width 495 height 7
type input "1040"
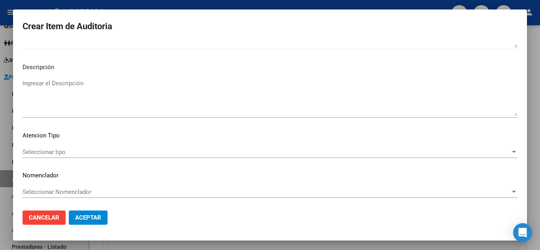
scroll to position [481, 0]
click at [92, 219] on span "Aceptar" at bounding box center [88, 217] width 26 height 7
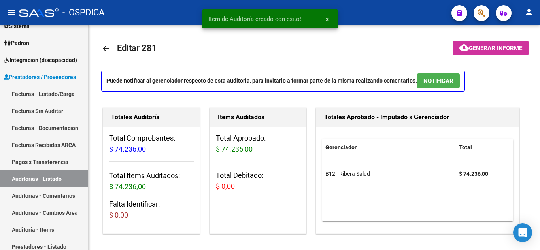
scroll to position [0, 0]
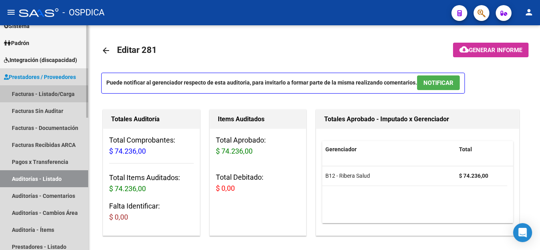
click at [33, 96] on link "Facturas - Listado/Carga" at bounding box center [44, 93] width 88 height 17
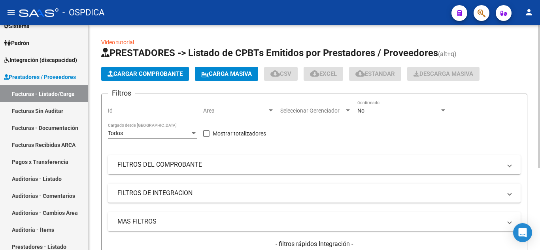
click at [234, 109] on span "Area" at bounding box center [235, 110] width 64 height 7
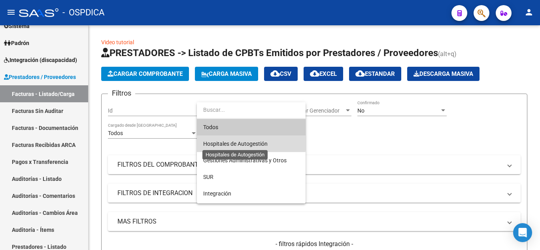
click at [250, 141] on span "Hospitales de Autogestión" at bounding box center [235, 144] width 64 height 6
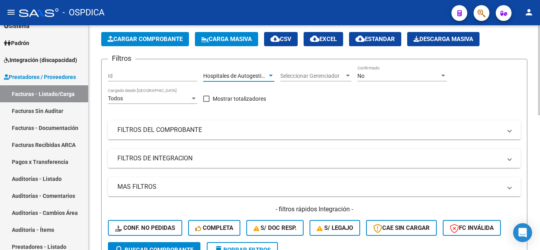
scroll to position [79, 0]
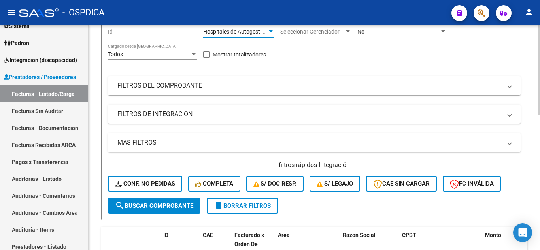
click at [159, 205] on span "search Buscar Comprobante" at bounding box center [154, 205] width 78 height 7
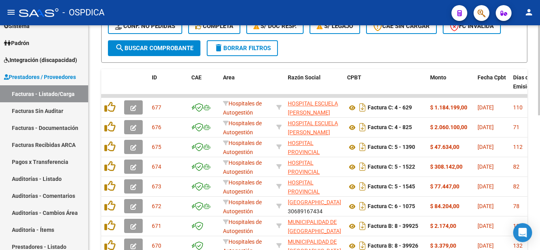
scroll to position [237, 0]
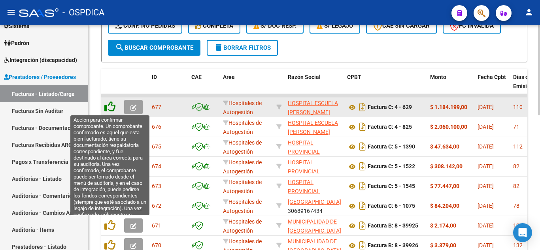
click at [111, 105] on icon at bounding box center [109, 106] width 11 height 11
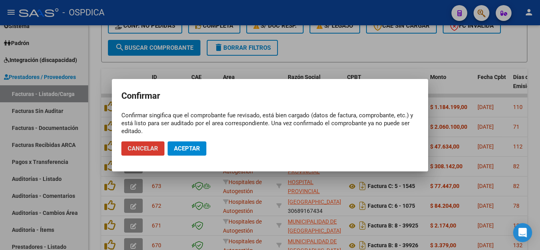
click at [191, 151] on span "Aceptar" at bounding box center [187, 148] width 26 height 7
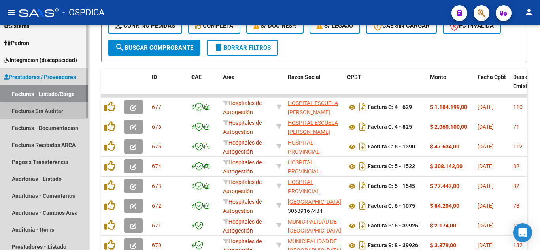
click at [49, 112] on link "Facturas Sin Auditar" at bounding box center [44, 110] width 88 height 17
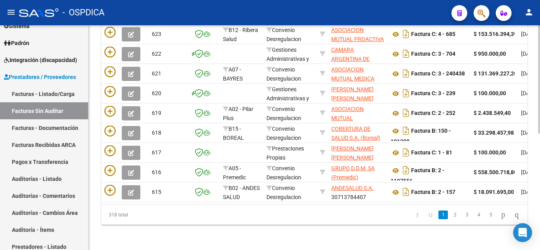
scroll to position [158, 0]
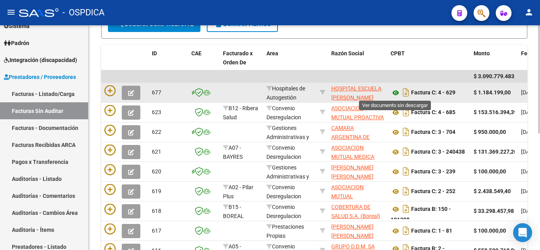
click at [396, 94] on icon at bounding box center [395, 92] width 10 height 9
click at [396, 92] on icon at bounding box center [395, 92] width 10 height 9
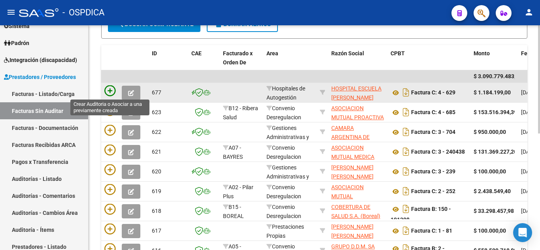
click at [111, 87] on icon at bounding box center [109, 90] width 11 height 11
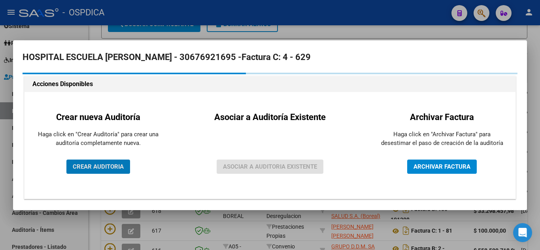
click at [103, 167] on span "CREAR AUDITORIA" at bounding box center [98, 166] width 51 height 7
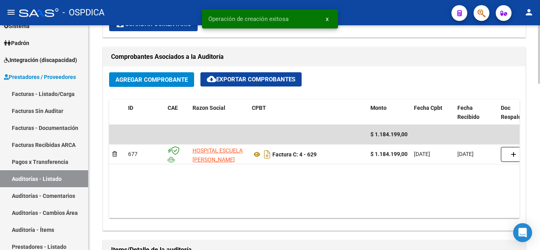
scroll to position [514, 0]
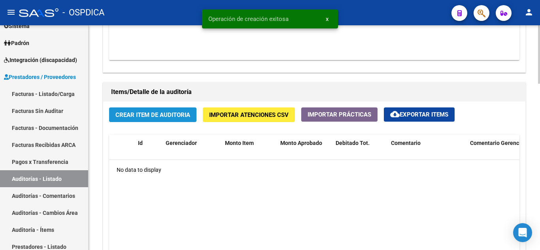
click at [180, 114] on span "Crear Item de Auditoria" at bounding box center [152, 114] width 75 height 7
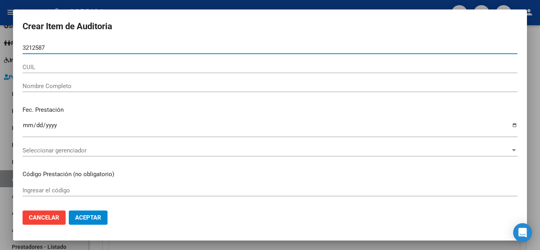
type input "32125871"
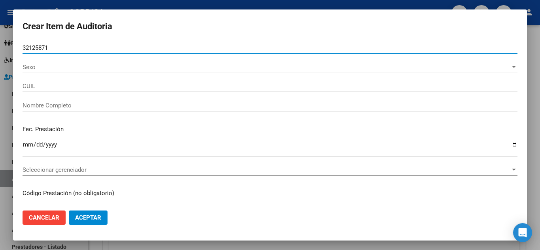
type input "23321258719"
type input "BUSTAMANTE PABLO ALBERTO -"
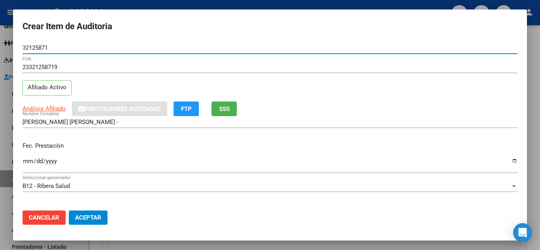
type input "32125871"
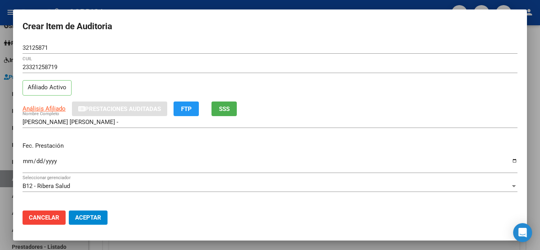
click at [398, 144] on p "Fec. Prestación" at bounding box center [270, 145] width 495 height 9
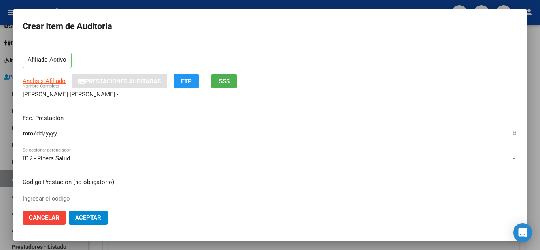
scroll to position [40, 0]
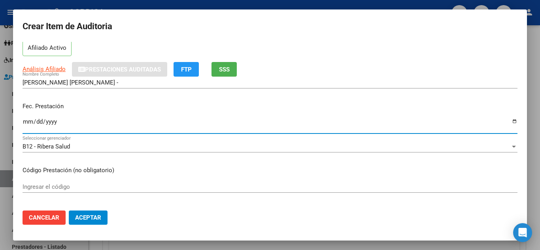
click at [28, 121] on input "Ingresar la fecha" at bounding box center [270, 125] width 495 height 13
type input "2025-04-19"
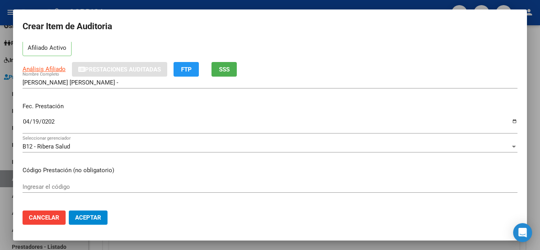
click at [311, 167] on p "Código Prestación (no obligatorio)" at bounding box center [270, 170] width 495 height 9
click at [92, 187] on input "Ingresar el código" at bounding box center [270, 186] width 495 height 7
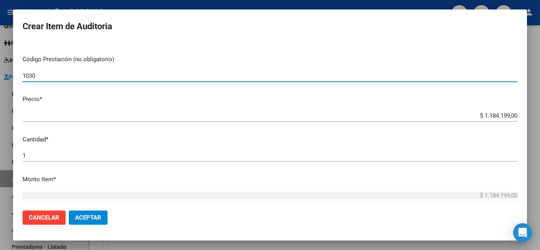
scroll to position [158, 0]
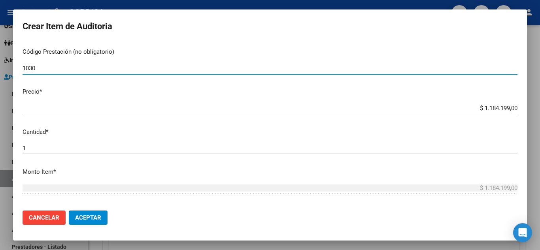
type input "1030"
click at [511, 108] on input "$ 1.184.199,00" at bounding box center [270, 108] width 495 height 7
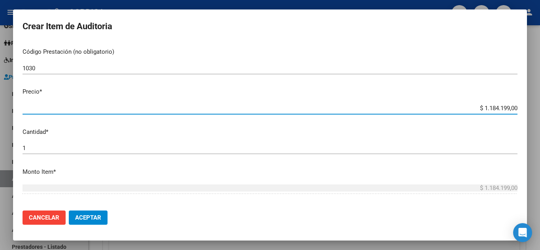
type input "$ 118.419,90"
type input "$ 11.841,99"
type input "$ 1.184,19"
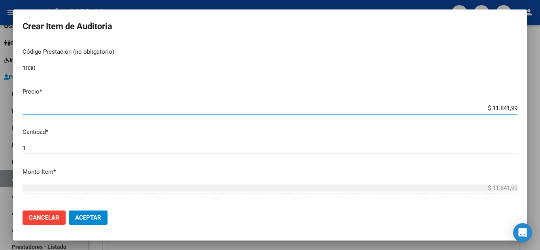
type input "$ 1.184,19"
type input "$ 118,41"
type input "$ 11,84"
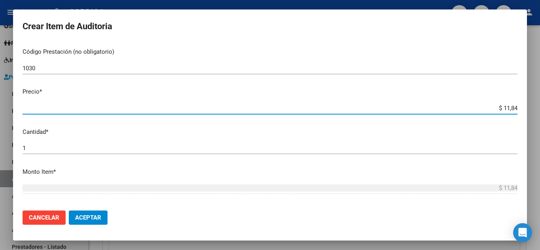
type input "$ 1,18"
type input "$ 0,11"
type input "$ 0,01"
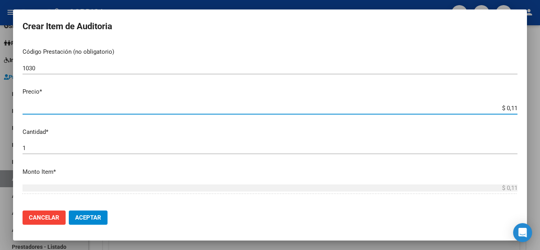
type input "$ 0,01"
type input "$ 0,02"
click at [339, 163] on mat-dialog-content "32125871 Nro Documento 23321258719 CUIL Afiliado Activo Análisis Afiliado Prest…" at bounding box center [270, 123] width 514 height 162
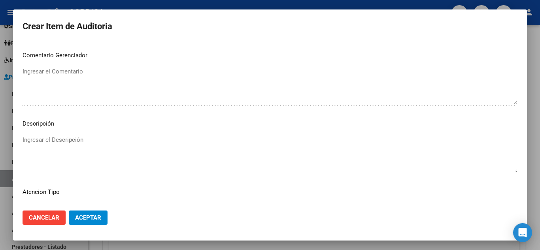
scroll to position [481, 0]
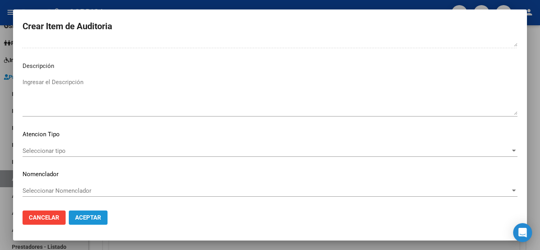
click at [89, 217] on span "Aceptar" at bounding box center [88, 217] width 26 height 7
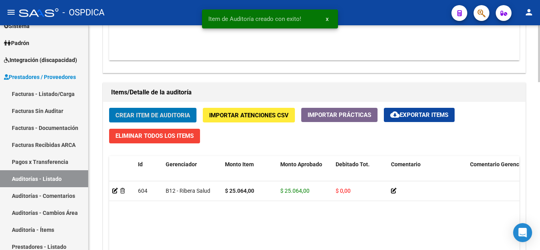
scroll to position [514, 0]
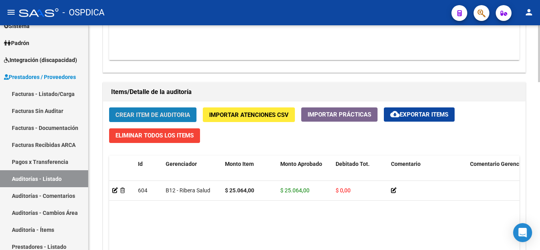
click at [170, 113] on span "Crear Item de Auditoria" at bounding box center [152, 114] width 75 height 7
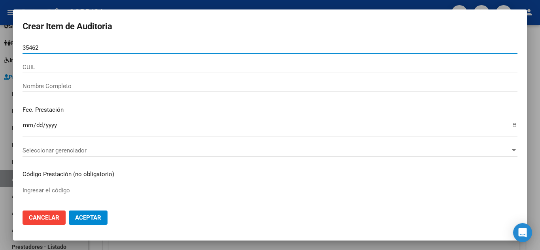
click at [90, 47] on input "35462" at bounding box center [270, 47] width 495 height 7
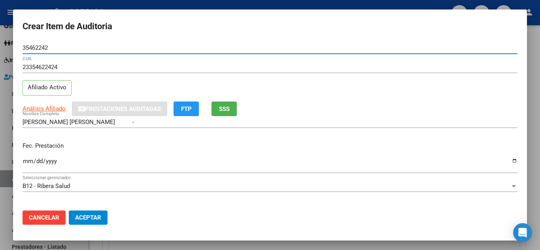
click at [341, 151] on div "Fec. Prestación Ingresar la fecha" at bounding box center [270, 158] width 495 height 45
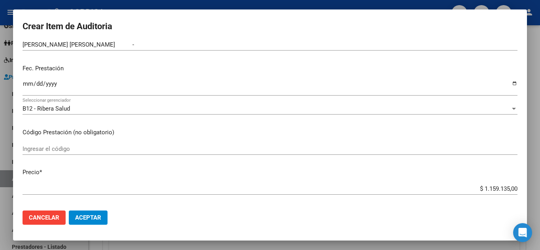
scroll to position [79, 0]
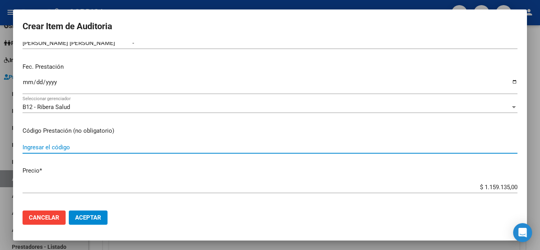
click at [131, 144] on input "Ingresar el código" at bounding box center [270, 147] width 495 height 7
click at [27, 81] on input "Ingresar la fecha" at bounding box center [270, 85] width 495 height 13
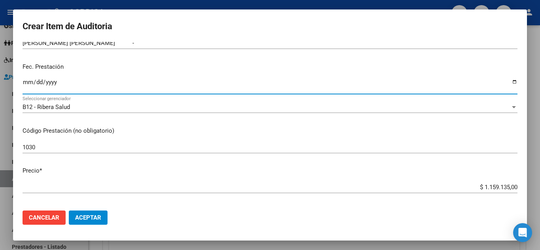
click at [209, 176] on mat-dialog-content "35462242 Nro Documento 23354622424 CUIL Afiliado Activo Análisis Afiliado Prest…" at bounding box center [270, 123] width 514 height 162
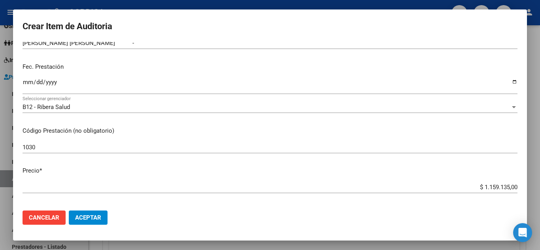
click at [511, 187] on input "$ 1.159.135,00" at bounding box center [270, 187] width 495 height 7
click at [400, 165] on mat-dialog-content "35462242 Nro Documento 23354622424 CUIL Afiliado Activo Análisis Afiliado Prest…" at bounding box center [270, 123] width 514 height 162
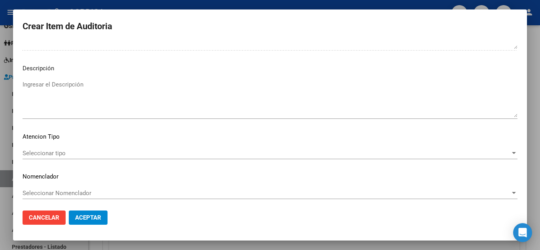
scroll to position [481, 0]
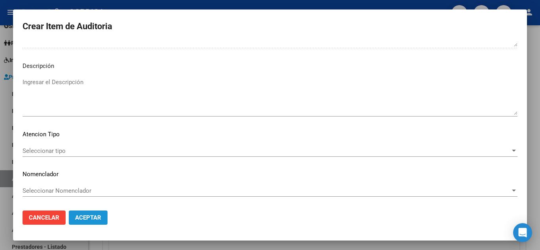
click at [95, 216] on span "Aceptar" at bounding box center [88, 217] width 26 height 7
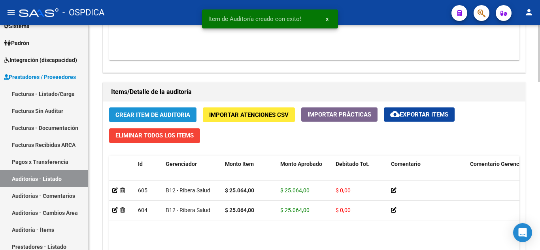
click at [162, 112] on span "Crear Item de Auditoria" at bounding box center [152, 114] width 75 height 7
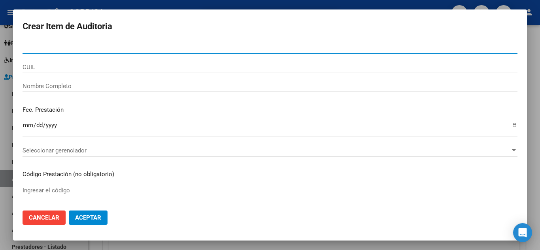
click at [105, 49] on input "Nro Documento" at bounding box center [270, 47] width 495 height 7
click at [117, 47] on input "35462" at bounding box center [270, 47] width 495 height 7
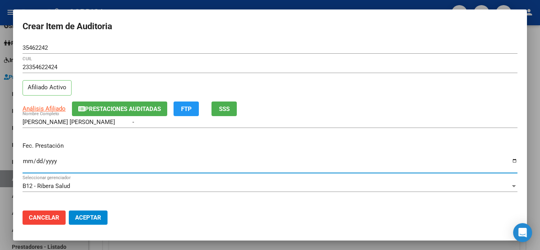
click at [28, 161] on input "Ingresar la fecha" at bounding box center [270, 164] width 495 height 13
click at [304, 143] on p "Fec. Prestación" at bounding box center [270, 145] width 495 height 9
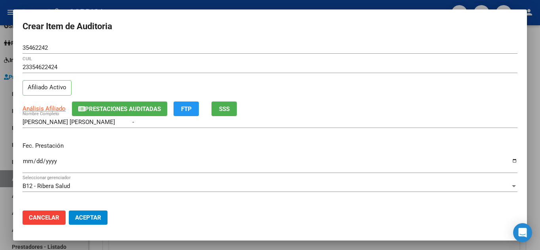
scroll to position [79, 0]
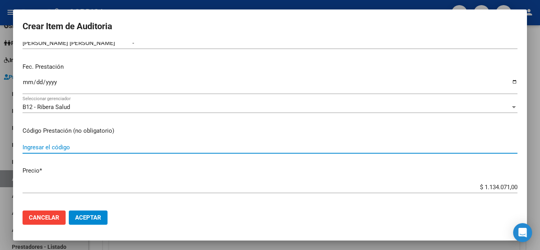
click at [78, 147] on input "Ingresar el código" at bounding box center [270, 147] width 495 height 7
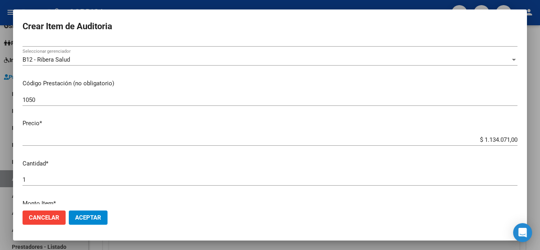
scroll to position [158, 0]
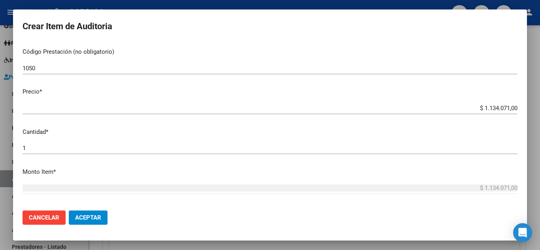
click at [78, 147] on input "1" at bounding box center [270, 148] width 495 height 7
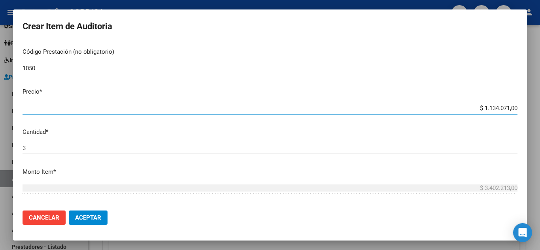
click at [510, 109] on input "$ 1.134.071,00" at bounding box center [270, 108] width 495 height 7
click at [509, 109] on input "$ 0,00" at bounding box center [270, 108] width 495 height 7
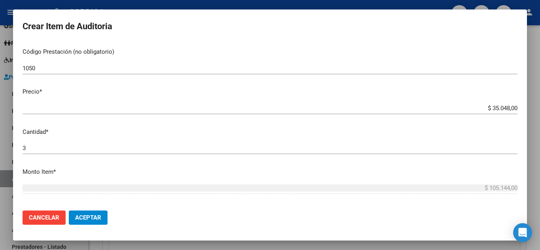
click at [516, 133] on mat-dialog-content "35462242 Nro Documento 23354622424 CUIL Afiliado Activo Análisis Afiliado Prest…" at bounding box center [270, 123] width 514 height 162
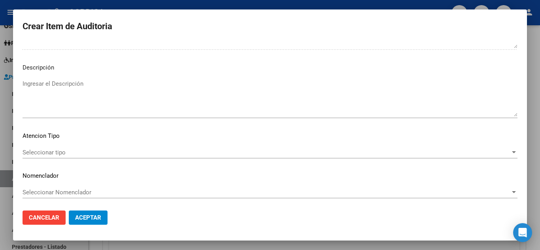
scroll to position [481, 0]
click at [93, 213] on button "Aceptar" at bounding box center [88, 218] width 39 height 14
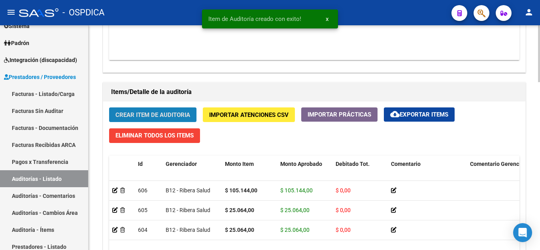
click at [144, 113] on span "Crear Item de Auditoria" at bounding box center [152, 114] width 75 height 7
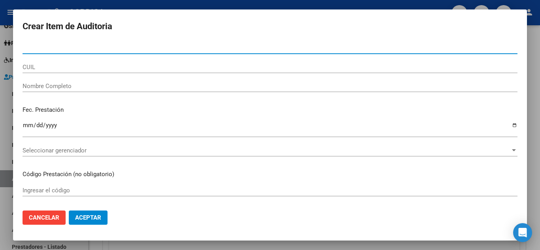
click at [77, 46] on input "Nro Documento" at bounding box center [270, 47] width 495 height 7
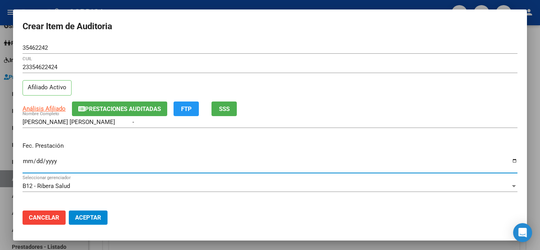
click at [349, 165] on input "Ingresar la fecha" at bounding box center [270, 164] width 495 height 13
click at [344, 143] on p "Fec. Prestación" at bounding box center [270, 145] width 495 height 9
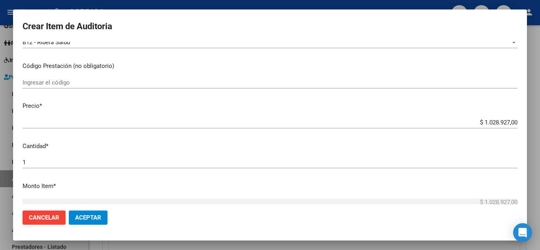
scroll to position [158, 0]
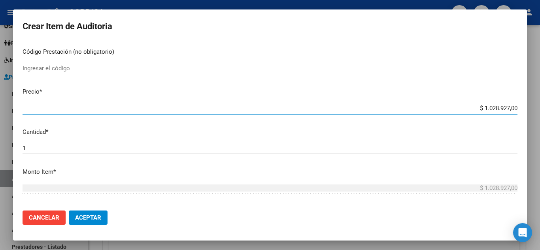
click at [511, 110] on input "$ 1.028.927,00" at bounding box center [270, 108] width 495 height 7
click at [512, 108] on app-form-text-field "Precio * $ 1.028.927,00 Ingresar el precio" at bounding box center [273, 99] width 501 height 25
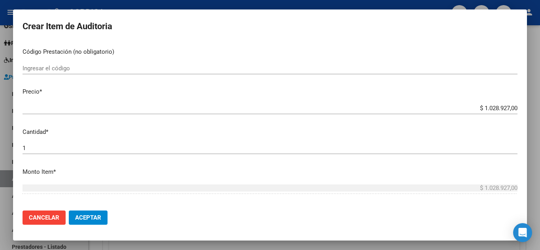
click at [512, 108] on app-form-text-field "Precio * $ 1.028.927,00 Ingresar el precio" at bounding box center [273, 99] width 501 height 25
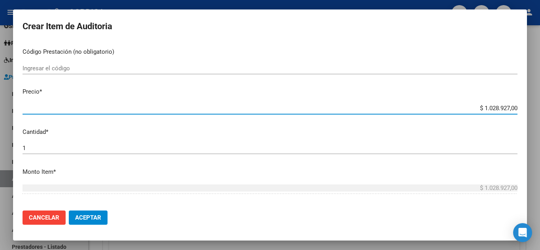
click at [511, 107] on input "$ 1.028.927,00" at bounding box center [270, 108] width 495 height 7
click at [165, 69] on input "Ingresar el código" at bounding box center [270, 68] width 495 height 7
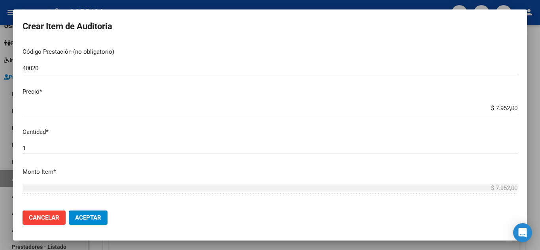
click at [327, 171] on p "Monto Item *" at bounding box center [270, 172] width 495 height 9
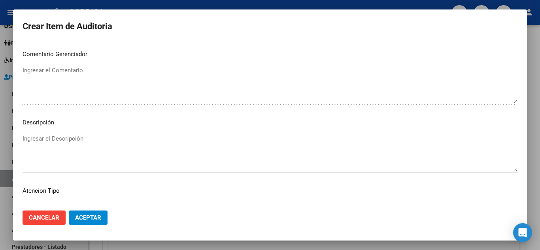
scroll to position [435, 0]
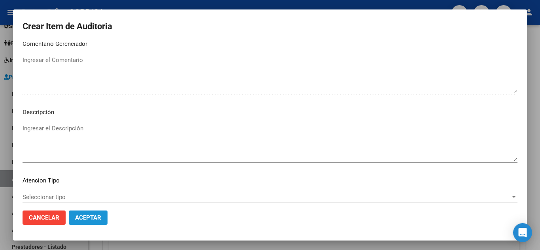
click at [94, 219] on span "Aceptar" at bounding box center [88, 217] width 26 height 7
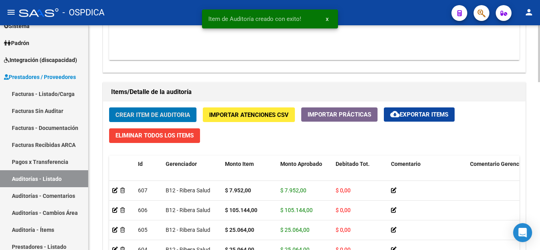
click at [160, 115] on span "Crear Item de Auditoria" at bounding box center [152, 114] width 75 height 7
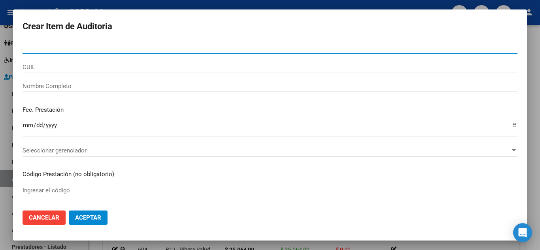
click at [93, 48] on input "Nro Documento" at bounding box center [270, 47] width 495 height 7
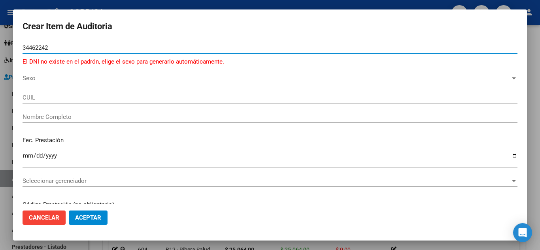
drag, startPoint x: 47, startPoint y: 48, endPoint x: 17, endPoint y: 46, distance: 30.1
click at [17, 46] on mat-dialog-content "34462242 Nro Documento El DNI no existe en el padrón, elige el sexo para genera…" at bounding box center [270, 123] width 514 height 162
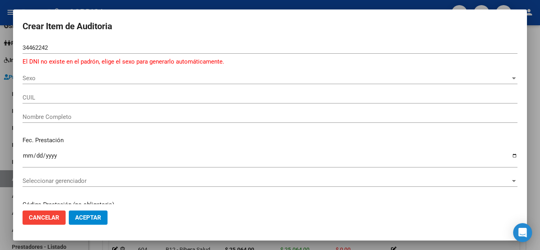
click at [107, 40] on form "Crear Item de Auditoria 34462242 Nro Documento El DNI no existe en el padrón, e…" at bounding box center [270, 125] width 495 height 212
click at [27, 48] on input "34462242" at bounding box center [270, 47] width 495 height 7
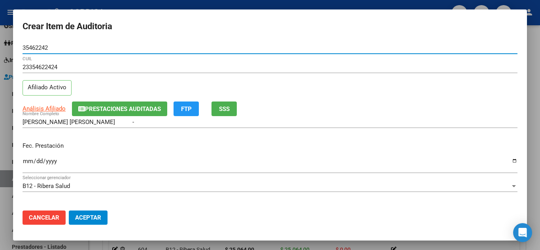
drag, startPoint x: 23, startPoint y: 47, endPoint x: 49, endPoint y: 46, distance: 26.1
click at [49, 46] on input "35462242" at bounding box center [270, 47] width 495 height 7
click at [201, 40] on form "Crear Item de Auditoria 35462242 Nro Documento 23354622424 CUIL Afiliado Activo…" at bounding box center [270, 125] width 495 height 212
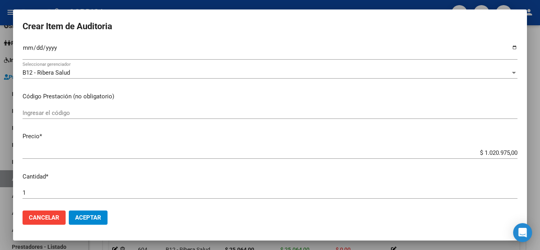
scroll to position [119, 0]
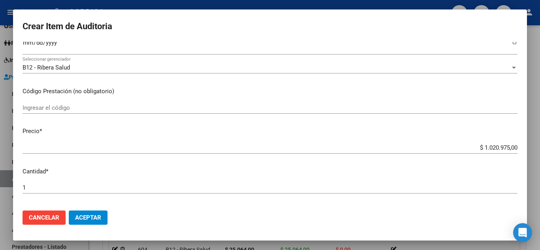
click at [334, 78] on div "B12 - Ribera Salud Seleccionar gerenciador" at bounding box center [270, 71] width 495 height 19
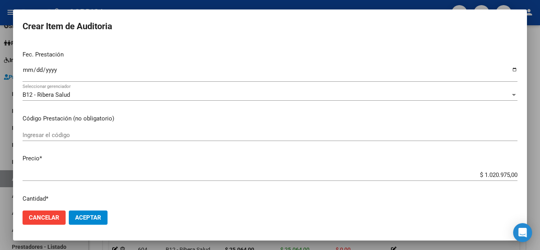
scroll to position [79, 0]
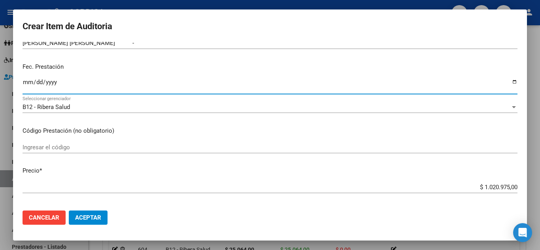
click at [25, 79] on input "Ingresar la fecha" at bounding box center [270, 85] width 495 height 13
click at [341, 115] on div "B12 - Ribera Salud Seleccionar gerenciador" at bounding box center [270, 110] width 495 height 19
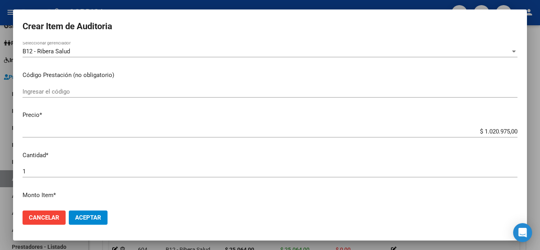
scroll to position [158, 0]
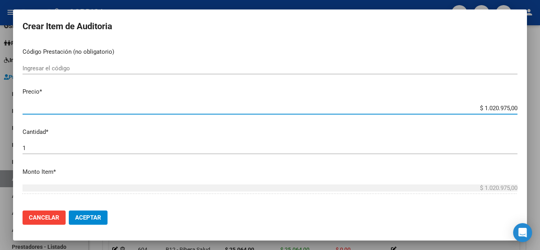
click at [511, 109] on input "$ 1.020.975,00" at bounding box center [270, 108] width 495 height 7
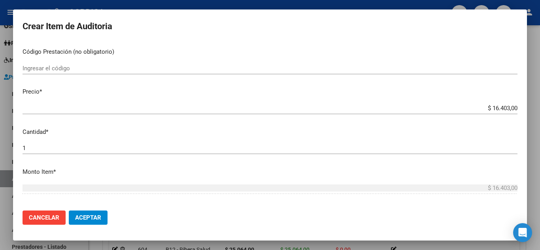
click at [100, 63] on div "Ingresar el código" at bounding box center [270, 68] width 495 height 12
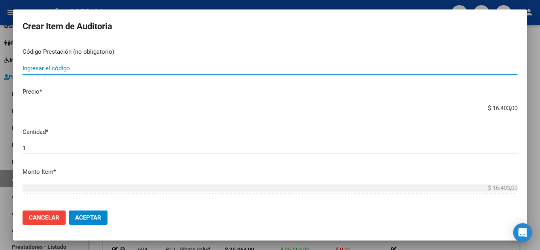
click at [106, 71] on input "Ingresar el código" at bounding box center [270, 68] width 495 height 7
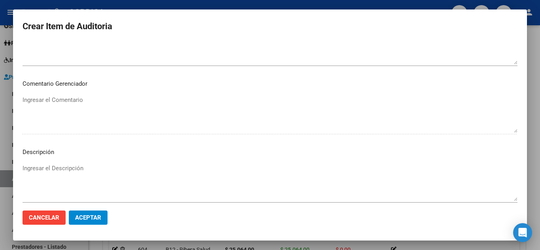
scroll to position [395, 0]
click at [94, 221] on span "Aceptar" at bounding box center [88, 217] width 26 height 7
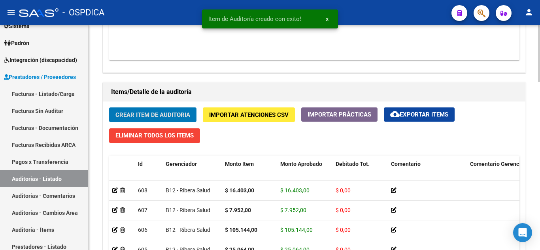
click at [141, 115] on span "Crear Item de Auditoria" at bounding box center [152, 114] width 75 height 7
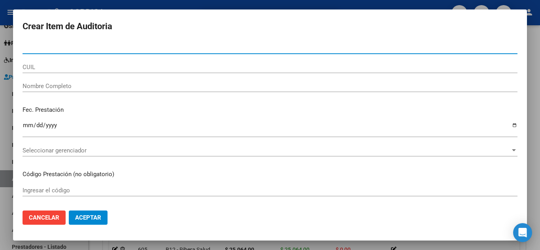
paste input "35462242"
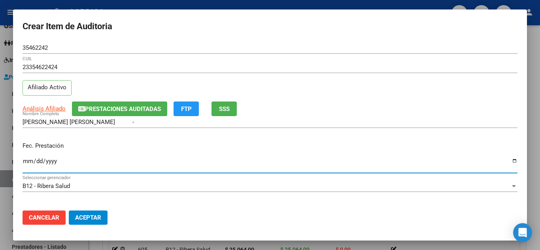
click at [26, 160] on input "Ingresar la fecha" at bounding box center [270, 164] width 495 height 13
click at [280, 205] on mat-dialog-actions "Cancelar Aceptar" at bounding box center [270, 217] width 495 height 27
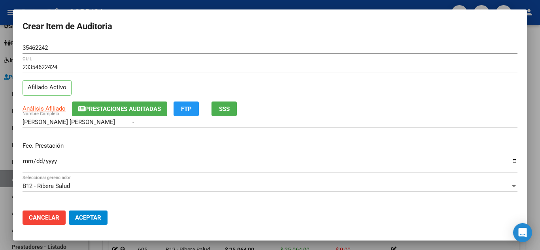
click at [358, 118] on div "ESCOBAR INGRID MAIRA - Nombre Completo" at bounding box center [270, 122] width 495 height 12
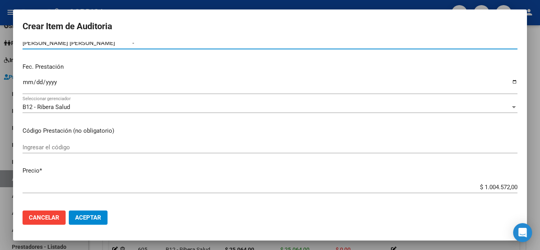
scroll to position [119, 0]
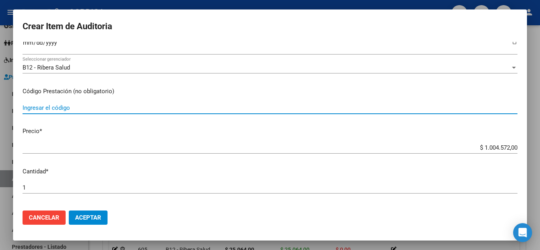
click at [66, 109] on input "Ingresar el código" at bounding box center [270, 107] width 495 height 7
click at [70, 107] on input "Ingresar el código" at bounding box center [270, 107] width 495 height 7
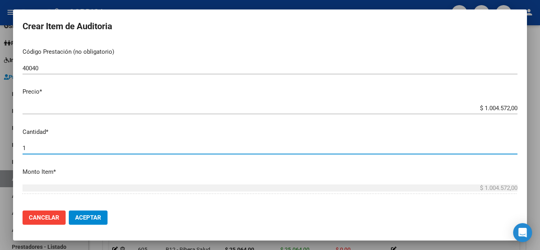
click at [105, 145] on input "1" at bounding box center [270, 148] width 495 height 7
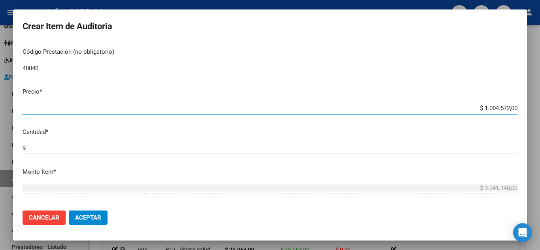
click at [511, 107] on input "$ 1.004.572,00" at bounding box center [270, 108] width 495 height 7
click at [299, 67] on input "40040" at bounding box center [270, 68] width 495 height 7
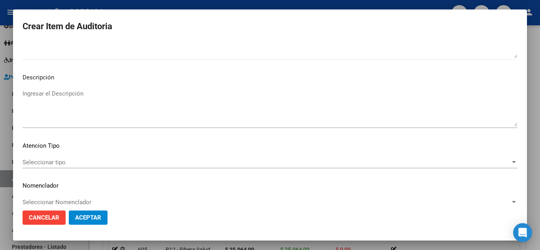
scroll to position [474, 0]
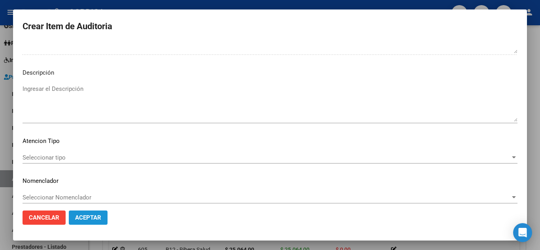
click at [89, 221] on span "Aceptar" at bounding box center [88, 217] width 26 height 7
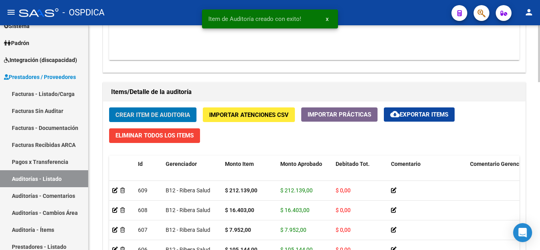
click at [168, 113] on span "Crear Item de Auditoria" at bounding box center [152, 114] width 75 height 7
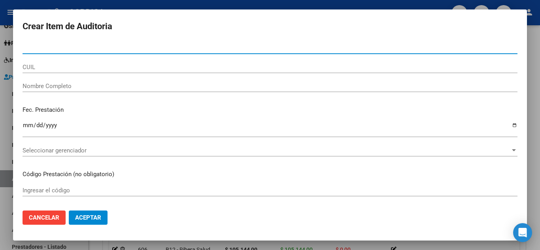
click at [107, 51] on input "Nro Documento" at bounding box center [270, 47] width 495 height 7
paste input "35462242"
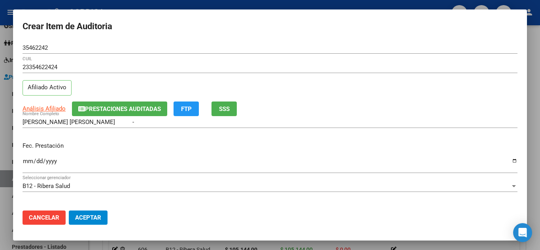
click at [325, 198] on div "B12 - Ribera Salud Seleccionar gerenciador" at bounding box center [270, 189] width 495 height 19
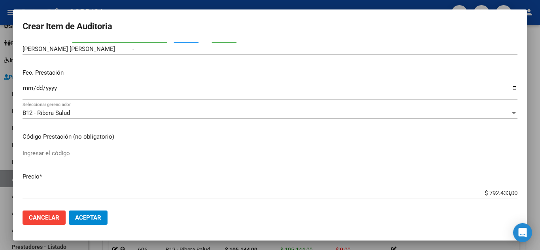
scroll to position [79, 0]
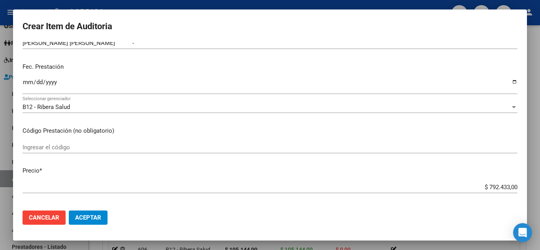
click at [127, 149] on input "Ingresar el código" at bounding box center [270, 147] width 495 height 7
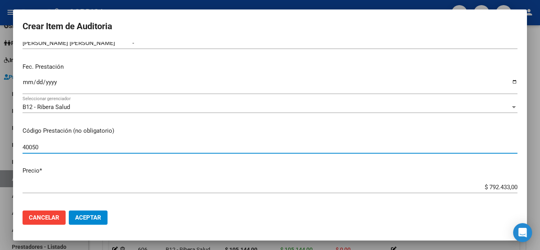
click at [26, 81] on input "Ingresar la fecha" at bounding box center [270, 85] width 495 height 13
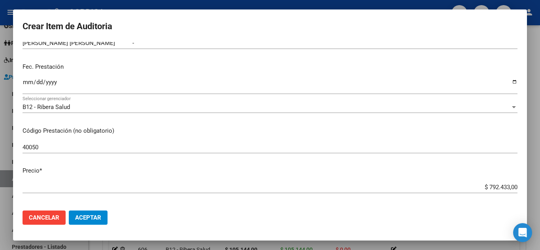
click at [318, 158] on div "40050 Ingresar el código" at bounding box center [270, 150] width 495 height 19
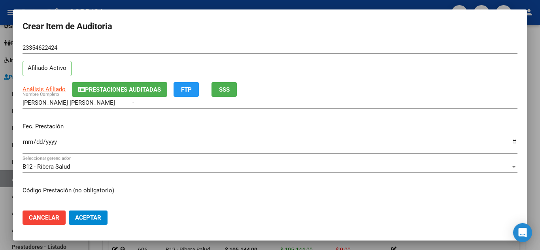
scroll to position [0, 0]
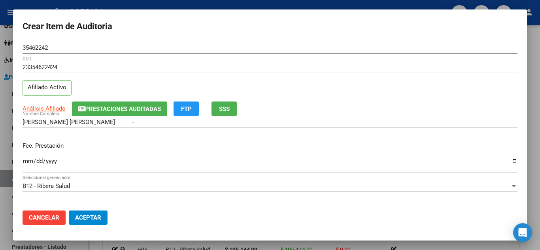
click at [42, 214] on span "Cancelar" at bounding box center [44, 217] width 30 height 7
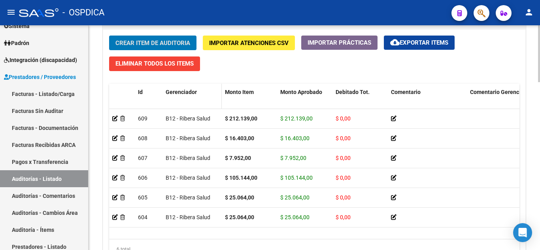
scroll to position [593, 0]
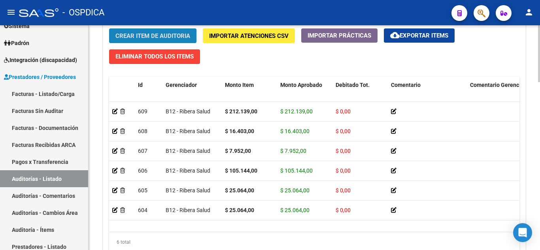
click at [165, 31] on button "Crear Item de Auditoria" at bounding box center [152, 35] width 87 height 15
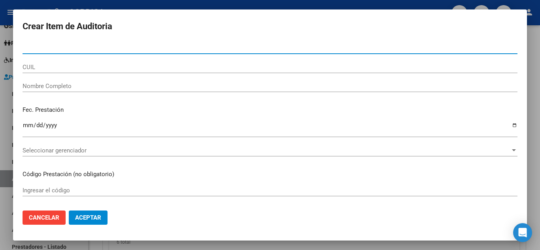
click at [141, 44] on input "Nro Documento" at bounding box center [270, 47] width 495 height 7
paste input "35462242"
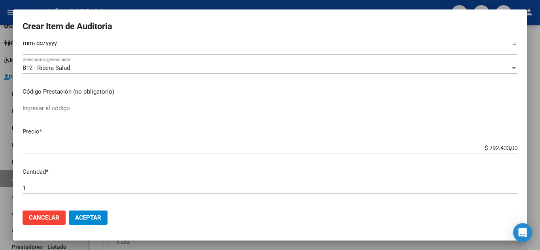
scroll to position [119, 0]
click at [109, 103] on div "Ingresar el código" at bounding box center [270, 108] width 495 height 12
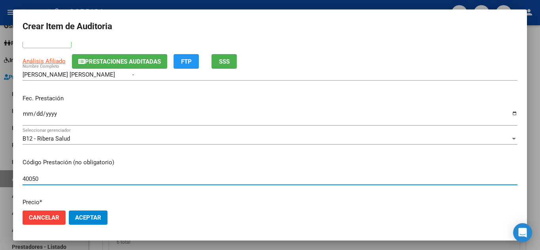
scroll to position [40, 0]
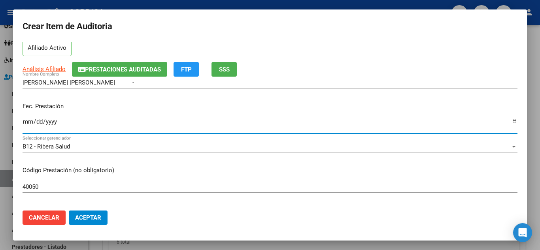
click at [26, 121] on input "Ingresar la fecha" at bounding box center [270, 125] width 495 height 13
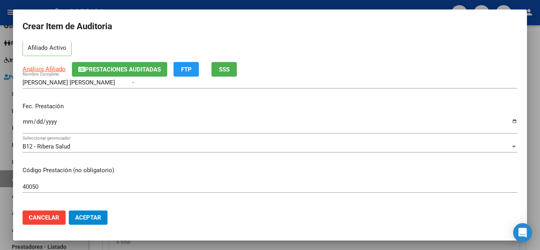
click at [346, 170] on p "Código Prestación (no obligatorio)" at bounding box center [270, 170] width 495 height 9
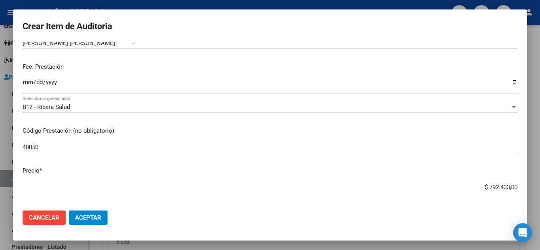
scroll to position [119, 0]
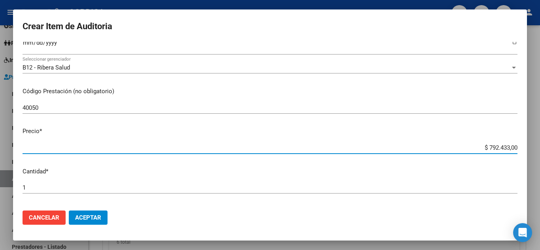
drag, startPoint x: 511, startPoint y: 147, endPoint x: 483, endPoint y: 145, distance: 27.8
click at [483, 145] on input "$ 792.433,00" at bounding box center [270, 147] width 495 height 7
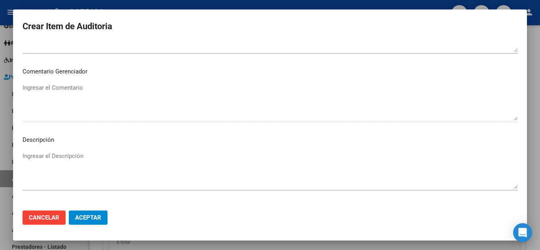
scroll to position [474, 0]
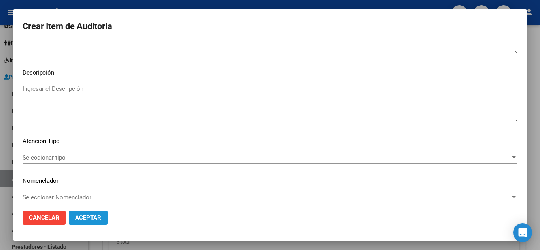
click at [92, 217] on span "Aceptar" at bounding box center [88, 217] width 26 height 7
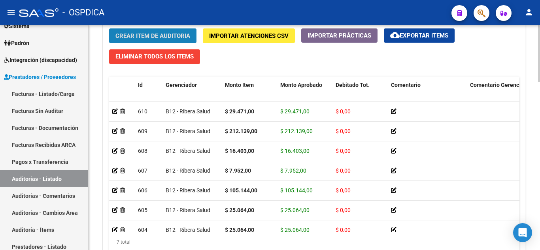
click at [155, 37] on span "Crear Item de Auditoria" at bounding box center [152, 35] width 75 height 7
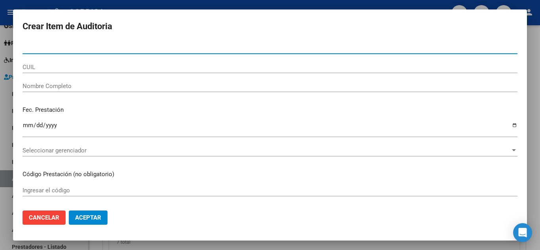
click at [94, 45] on input "Nro Documento" at bounding box center [270, 47] width 495 height 7
click at [77, 50] on input "4696" at bounding box center [270, 47] width 495 height 7
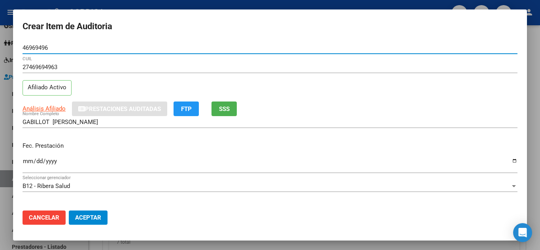
click at [27, 164] on input "Ingresar la fecha" at bounding box center [270, 164] width 495 height 13
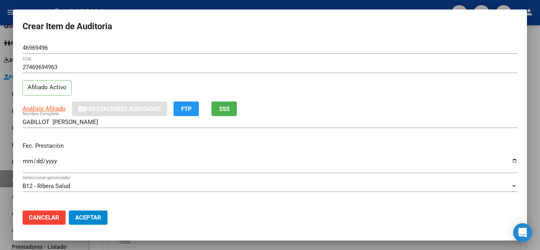
click at [374, 114] on div "Análisis Afiliado Prestaciones Auditadas FTP SSS" at bounding box center [270, 109] width 495 height 15
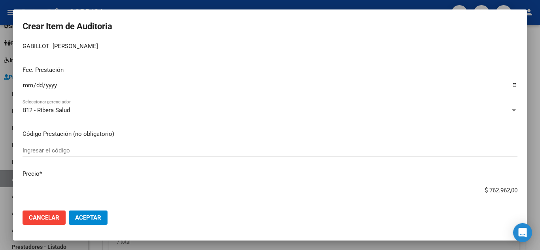
scroll to position [79, 0]
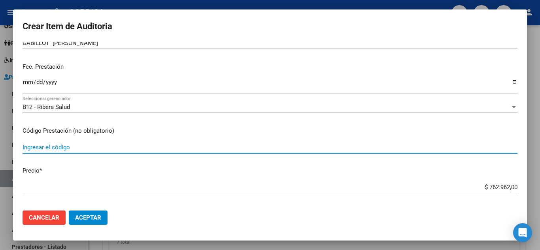
click at [123, 148] on input "Ingresar el código" at bounding box center [270, 147] width 495 height 7
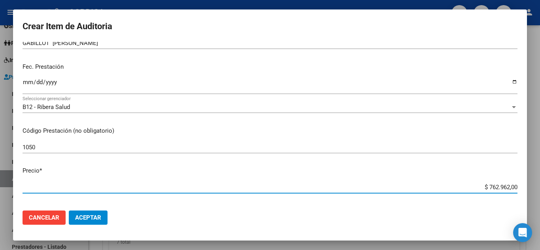
drag, startPoint x: 511, startPoint y: 186, endPoint x: 481, endPoint y: 185, distance: 29.3
click at [481, 185] on input "$ 762.962,00" at bounding box center [270, 187] width 495 height 7
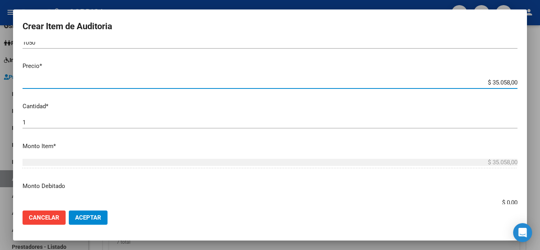
scroll to position [198, 0]
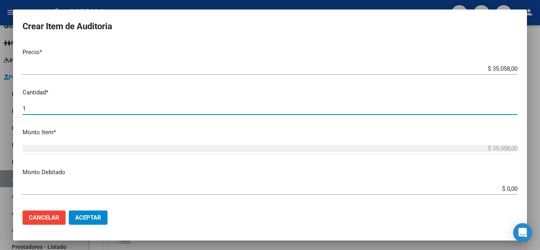
click at [51, 107] on input "1" at bounding box center [270, 108] width 495 height 7
click at [287, 136] on p "Monto Item *" at bounding box center [270, 132] width 495 height 9
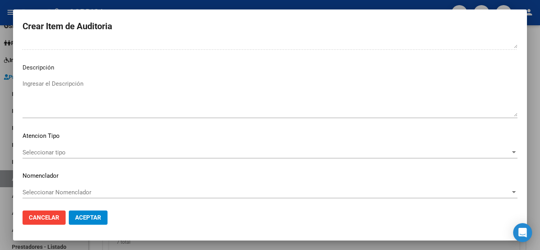
scroll to position [481, 0]
click at [87, 217] on span "Aceptar" at bounding box center [88, 217] width 26 height 7
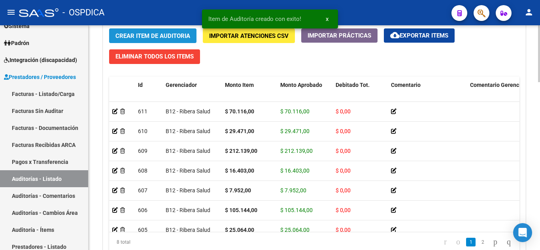
click at [137, 34] on span "Crear Item de Auditoria" at bounding box center [152, 35] width 75 height 7
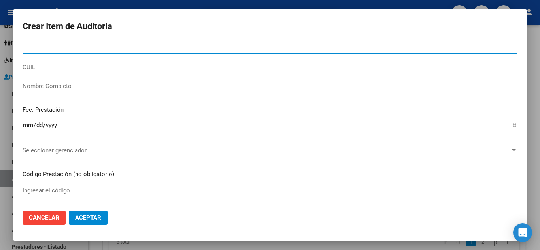
click at [92, 45] on input "Nro Documento" at bounding box center [270, 47] width 495 height 7
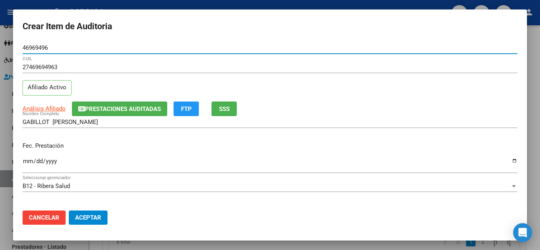
click at [26, 160] on input "Ingresar la fecha" at bounding box center [270, 164] width 495 height 13
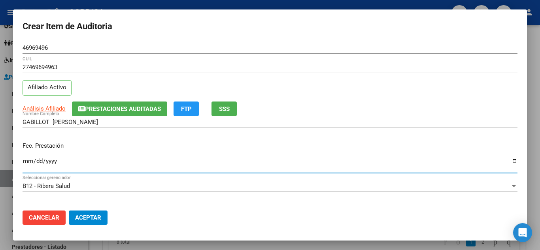
click at [258, 159] on input "2025-02-25" at bounding box center [270, 164] width 495 height 13
click at [289, 129] on div "GABILLOT CELESTE ABRIL ALEJANDRA Nombre Completo" at bounding box center [270, 125] width 495 height 19
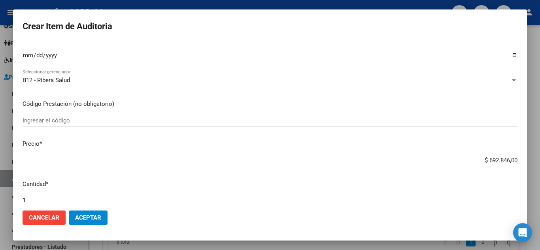
scroll to position [119, 0]
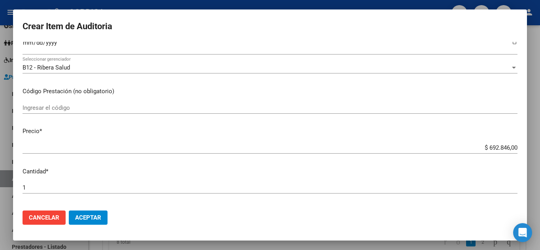
click at [66, 103] on div "Ingresar el código" at bounding box center [270, 108] width 495 height 12
click at [213, 83] on mat-dialog-content "46969496 Nro Documento 27469694963 CUIL Afiliado Activo Análisis Afiliado Prest…" at bounding box center [270, 123] width 514 height 162
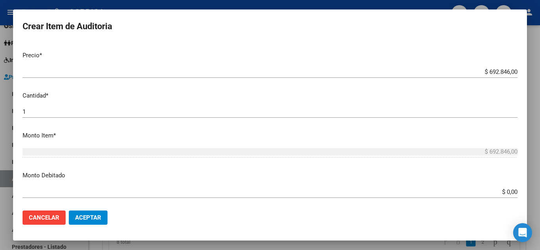
scroll to position [198, 0]
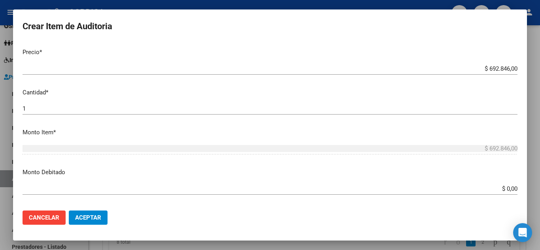
click at [61, 110] on input "1" at bounding box center [270, 108] width 495 height 7
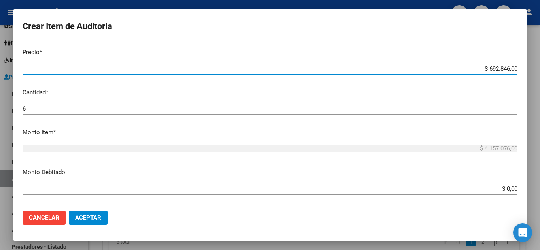
drag, startPoint x: 510, startPoint y: 68, endPoint x: 483, endPoint y: 66, distance: 27.3
click at [483, 66] on input "$ 692.846,00" at bounding box center [270, 68] width 495 height 7
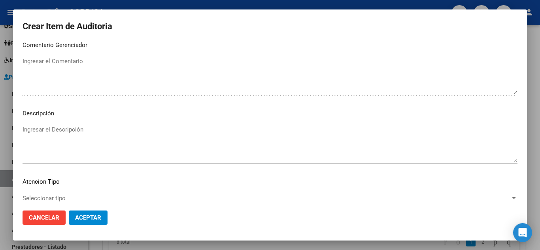
scroll to position [435, 0]
click at [98, 216] on span "Aceptar" at bounding box center [88, 217] width 26 height 7
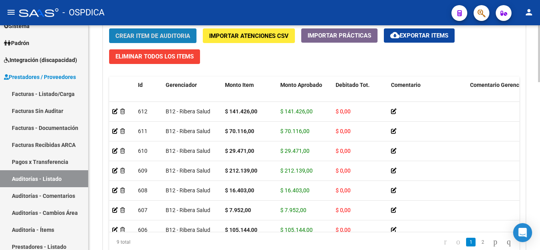
click at [154, 33] on span "Crear Item de Auditoria" at bounding box center [152, 35] width 75 height 7
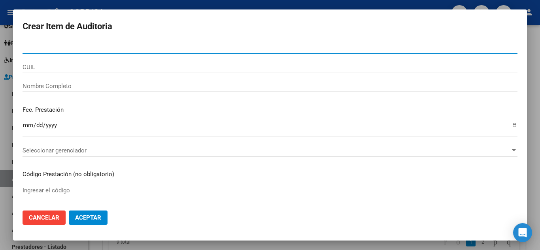
click at [110, 48] on input "Nro Documento" at bounding box center [270, 47] width 495 height 7
click at [81, 48] on input "3837" at bounding box center [270, 47] width 495 height 7
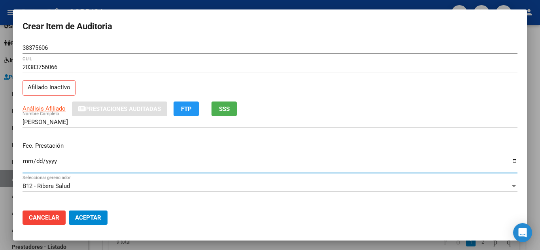
click at [24, 163] on input "Ingresar la fecha" at bounding box center [270, 164] width 495 height 13
click at [428, 149] on p "Fec. Prestación" at bounding box center [270, 145] width 495 height 9
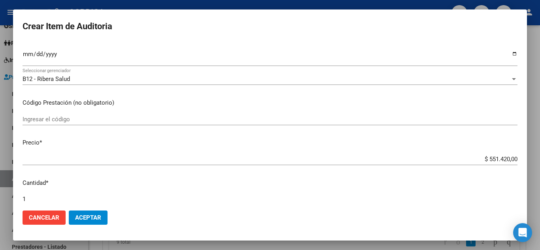
scroll to position [119, 0]
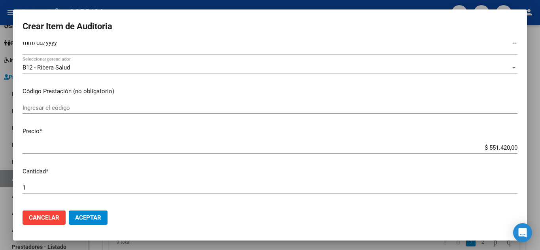
click at [100, 108] on input "Ingresar el código" at bounding box center [270, 107] width 495 height 7
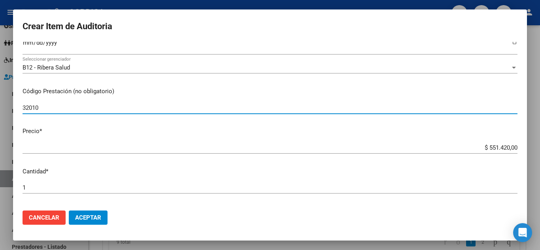
click at [511, 148] on input "$ 551.420,00" at bounding box center [270, 147] width 495 height 7
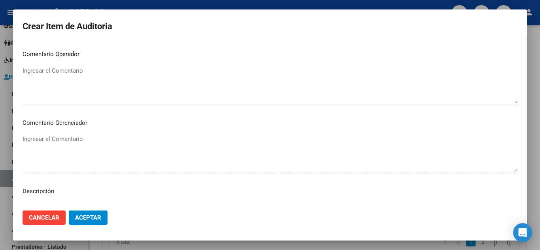
scroll to position [481, 0]
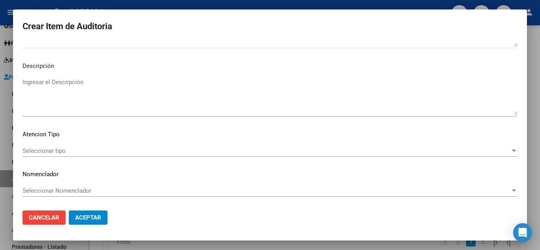
click at [93, 215] on span "Aceptar" at bounding box center [88, 217] width 26 height 7
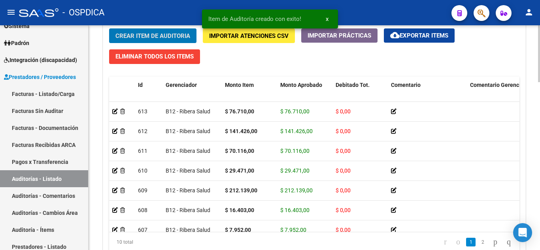
click at [149, 33] on span "Crear Item de Auditoria" at bounding box center [152, 35] width 75 height 7
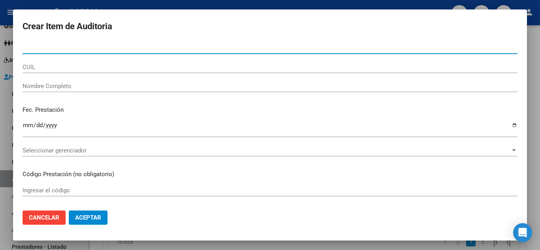
click at [66, 44] on input "Nro Documento" at bounding box center [270, 47] width 495 height 7
click at [97, 48] on input "5695" at bounding box center [270, 47] width 495 height 7
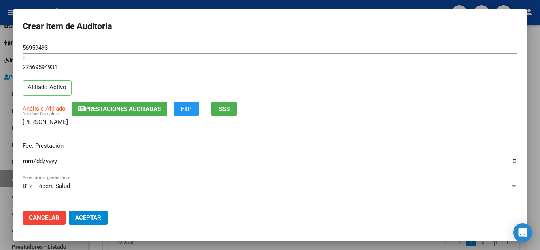
click at [28, 161] on input "Ingresar la fecha" at bounding box center [270, 164] width 495 height 13
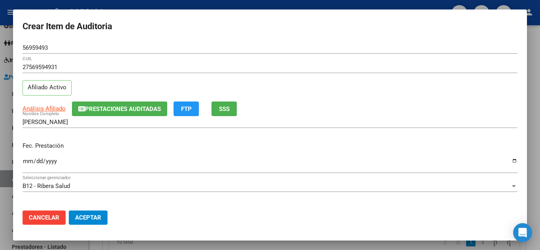
click at [401, 72] on div "27569594931 CUIL" at bounding box center [270, 67] width 495 height 12
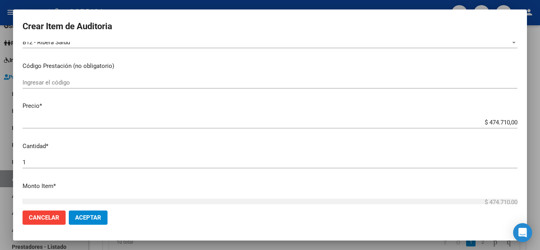
scroll to position [158, 0]
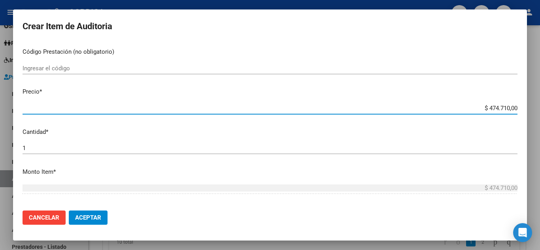
drag, startPoint x: 511, startPoint y: 107, endPoint x: 483, endPoint y: 105, distance: 27.8
click at [483, 105] on input "$ 474.710,00" at bounding box center [270, 108] width 495 height 7
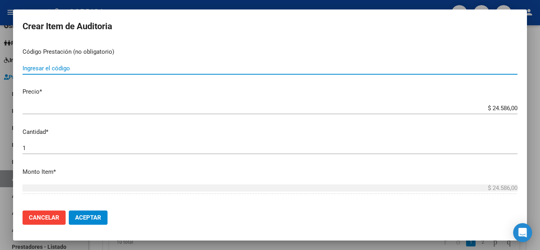
click at [60, 69] on input "Ingresar el código" at bounding box center [270, 68] width 495 height 7
click at [65, 69] on input "Ingresar el código" at bounding box center [270, 68] width 495 height 7
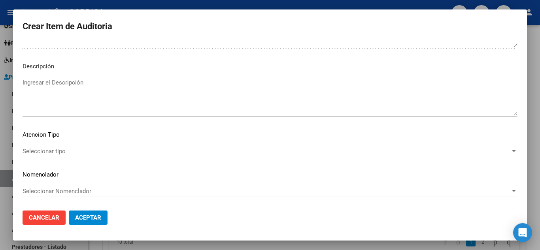
scroll to position [481, 0]
click at [96, 219] on span "Aceptar" at bounding box center [88, 217] width 26 height 7
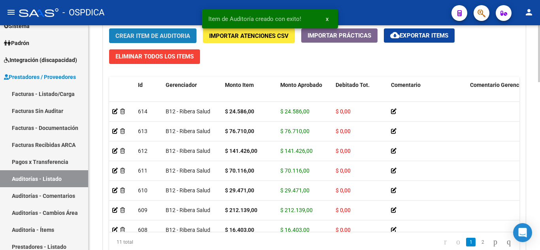
click at [139, 37] on span "Crear Item de Auditoria" at bounding box center [152, 35] width 75 height 7
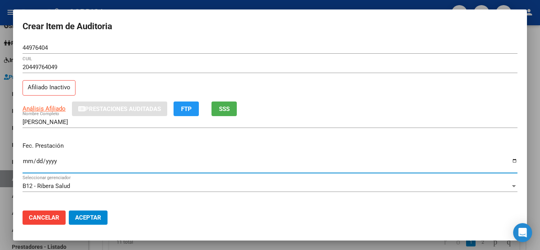
click at [27, 158] on input "Ingresar la fecha" at bounding box center [270, 164] width 495 height 13
click at [401, 120] on input "REYNOSO JOAQUIN SEBASTIAN" at bounding box center [270, 122] width 495 height 7
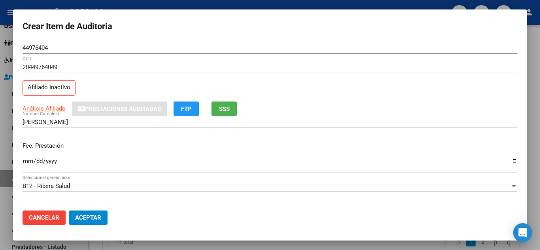
scroll to position [158, 0]
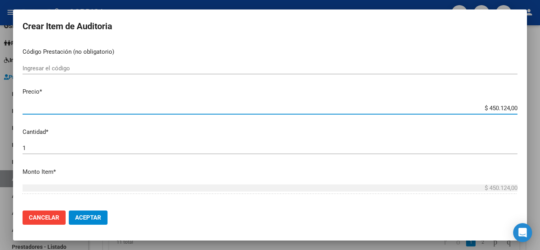
drag, startPoint x: 511, startPoint y: 108, endPoint x: 482, endPoint y: 103, distance: 28.9
click at [482, 103] on div "$ 450.124,00 Ingresar el precio" at bounding box center [270, 108] width 495 height 12
click at [492, 109] on input "$ 73.710,00" at bounding box center [270, 108] width 495 height 7
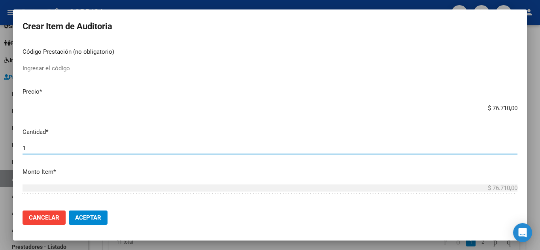
click at [90, 150] on input "1" at bounding box center [270, 148] width 495 height 7
click at [102, 69] on input "Ingresar el código" at bounding box center [270, 68] width 495 height 7
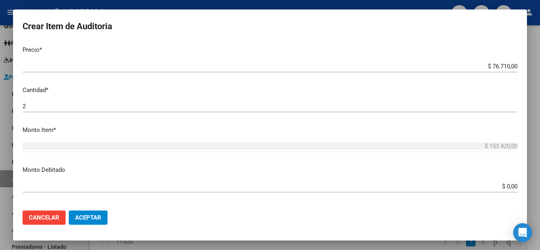
scroll to position [237, 0]
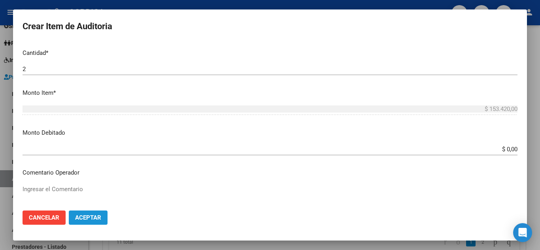
click at [96, 217] on span "Aceptar" at bounding box center [88, 217] width 26 height 7
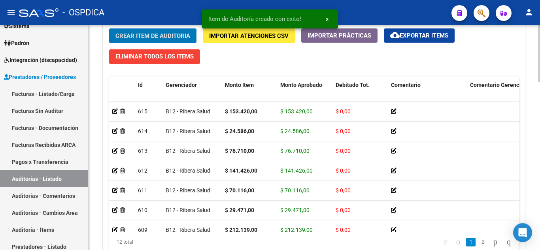
click at [150, 36] on span "Crear Item de Auditoria" at bounding box center [152, 35] width 75 height 7
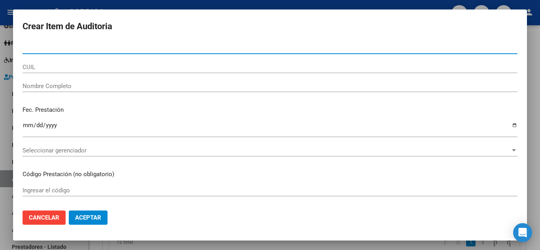
click at [115, 50] on input "Nro Documento" at bounding box center [270, 47] width 495 height 7
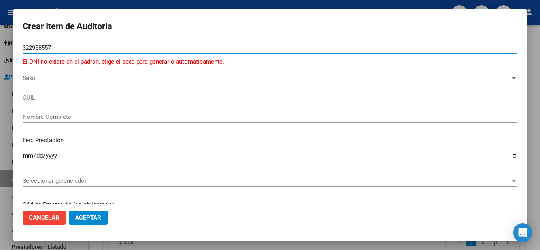
click at [58, 45] on input "322958557" at bounding box center [270, 47] width 495 height 7
click at [50, 48] on input "322958557" at bounding box center [270, 47] width 495 height 7
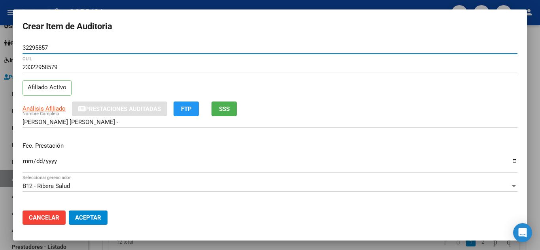
click at [269, 168] on input "Ingresar la fecha" at bounding box center [270, 164] width 495 height 13
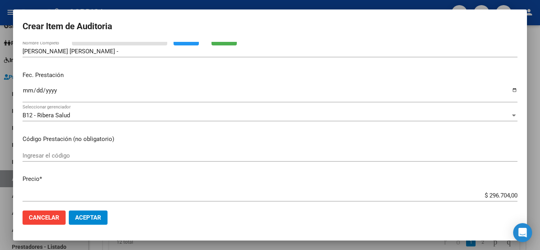
scroll to position [119, 0]
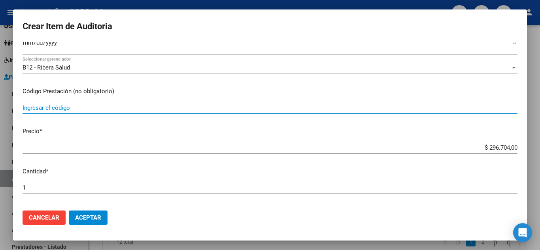
click at [75, 106] on input "Ingresar el código" at bounding box center [270, 107] width 495 height 7
click at [127, 146] on input "$ 296.704,00" at bounding box center [270, 147] width 495 height 7
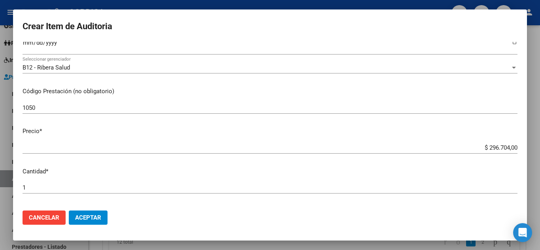
drag, startPoint x: 512, startPoint y: 147, endPoint x: 499, endPoint y: 148, distance: 12.7
click at [489, 147] on app-form-text-field "Precio * $ 296.704,00 Ingresar el precio" at bounding box center [273, 139] width 501 height 25
drag, startPoint x: 512, startPoint y: 148, endPoint x: 507, endPoint y: 145, distance: 5.7
click at [507, 145] on app-form-text-field "Precio * $ 296.704,00 Ingresar el precio" at bounding box center [273, 139] width 501 height 25
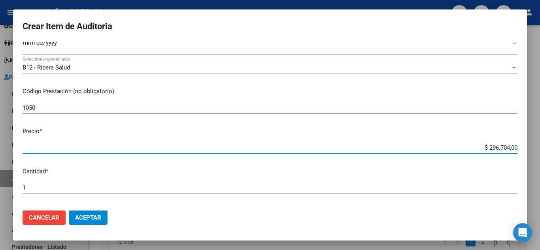
drag, startPoint x: 511, startPoint y: 148, endPoint x: 483, endPoint y: 141, distance: 28.5
click at [483, 141] on mat-dialog-content "32295857 Nro Documento 23322958579 CUIL Afiliado Activo Análisis Afiliado Prest…" at bounding box center [270, 123] width 514 height 162
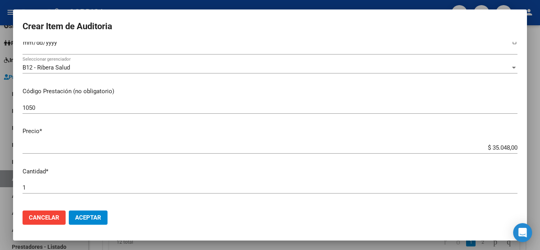
click at [403, 177] on mat-dialog-content "32295857 Nro Documento 23322958579 CUIL Afiliado Activo Análisis Afiliado Prest…" at bounding box center [270, 123] width 514 height 162
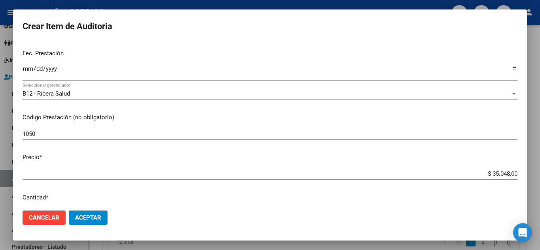
scroll to position [79, 0]
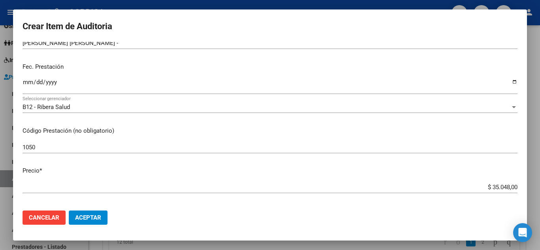
click at [27, 81] on input "Ingresar la fecha" at bounding box center [270, 85] width 495 height 13
click at [199, 73] on div "Fec. Prestación 2025-04-12 Ingresar la fecha" at bounding box center [270, 79] width 495 height 45
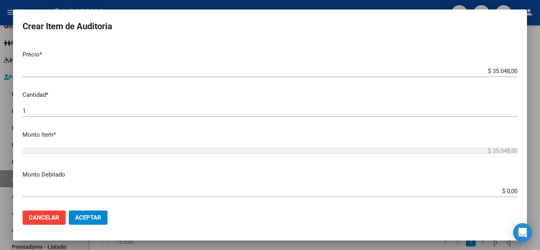
scroll to position [198, 0]
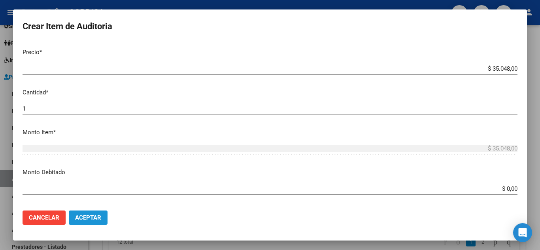
click at [98, 211] on button "Aceptar" at bounding box center [88, 218] width 39 height 14
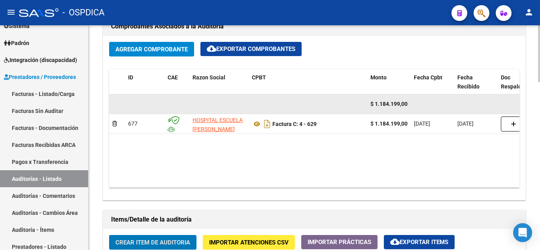
scroll to position [435, 0]
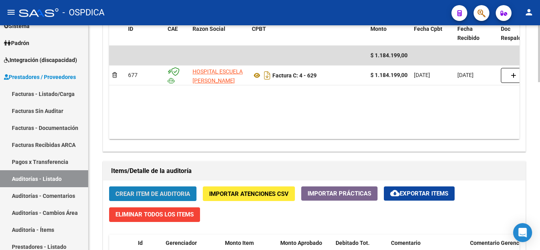
click at [137, 190] on span "Crear Item de Auditoria" at bounding box center [152, 193] width 75 height 7
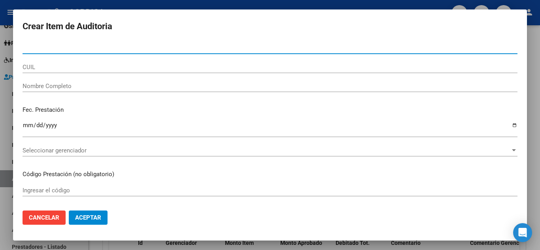
click at [83, 45] on input "Nro Documento" at bounding box center [270, 47] width 495 height 7
click at [135, 49] on input "3229" at bounding box center [270, 47] width 495 height 7
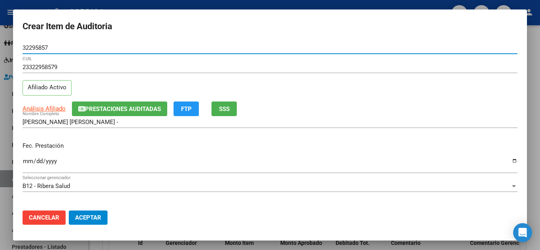
drag, startPoint x: 24, startPoint y: 46, endPoint x: 51, endPoint y: 46, distance: 26.9
click at [51, 46] on input "32295857" at bounding box center [270, 47] width 495 height 7
click at [108, 47] on input "32295857" at bounding box center [270, 47] width 495 height 7
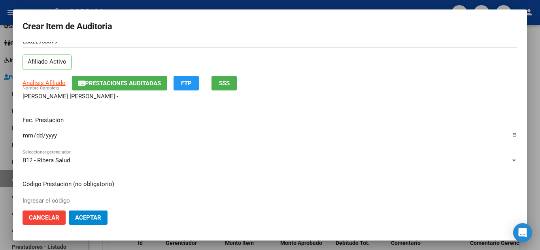
scroll to position [40, 0]
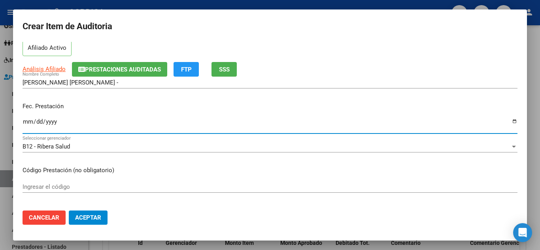
click at [27, 120] on input "Ingresar la fecha" at bounding box center [270, 125] width 495 height 13
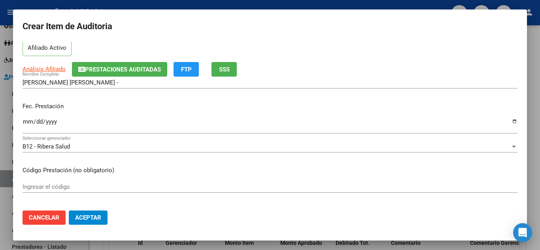
click at [253, 181] on div "Ingresar el código" at bounding box center [270, 187] width 495 height 12
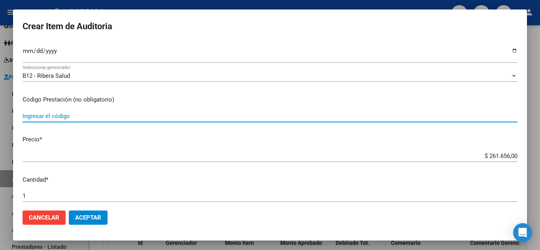
scroll to position [119, 0]
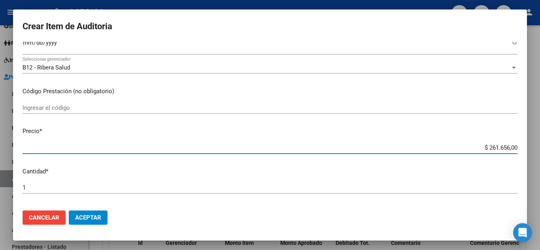
drag, startPoint x: 510, startPoint y: 147, endPoint x: 478, endPoint y: 142, distance: 32.5
click at [478, 142] on div "$ 261.656,00 Ingresar el precio" at bounding box center [270, 148] width 495 height 12
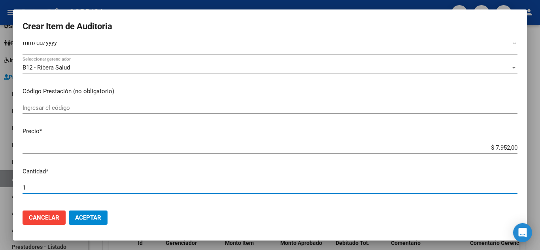
click at [201, 188] on input "1" at bounding box center [270, 187] width 495 height 7
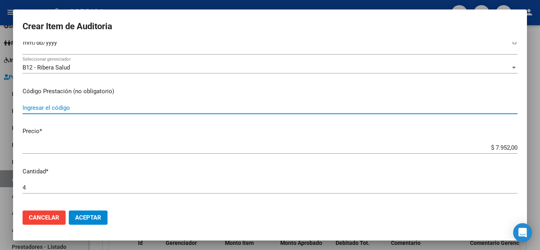
click at [106, 106] on input "Ingresar el código" at bounding box center [270, 107] width 495 height 7
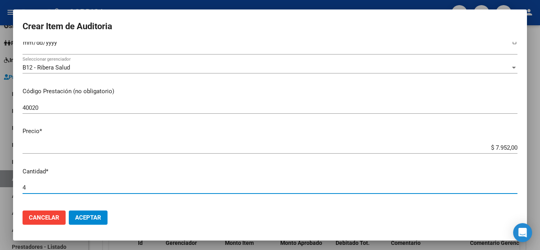
click at [337, 185] on input "4" at bounding box center [270, 187] width 495 height 7
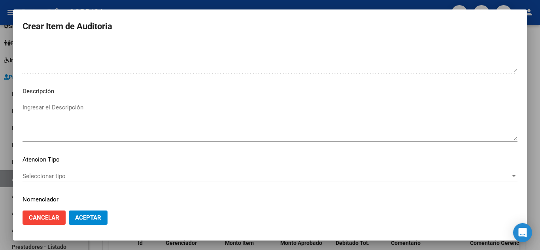
scroll to position [474, 0]
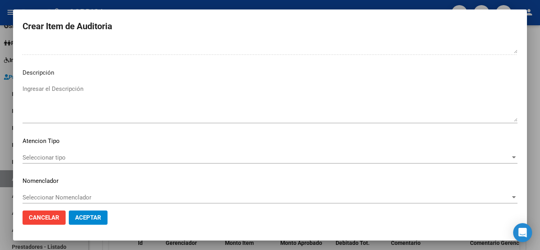
click at [87, 213] on button "Aceptar" at bounding box center [88, 218] width 39 height 14
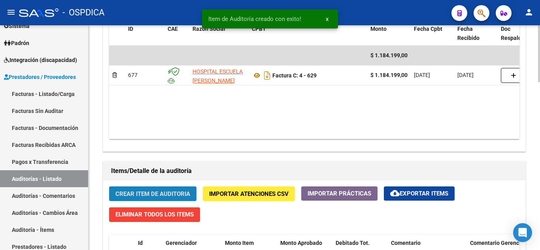
click at [149, 198] on button "Crear Item de Auditoria" at bounding box center [152, 194] width 87 height 15
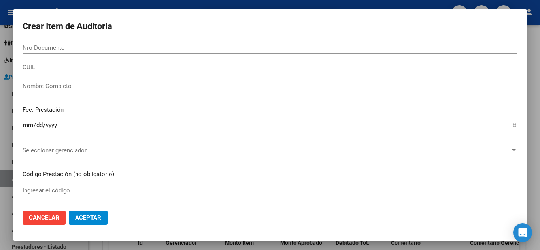
click at [129, 43] on div "Nro Documento" at bounding box center [270, 48] width 495 height 12
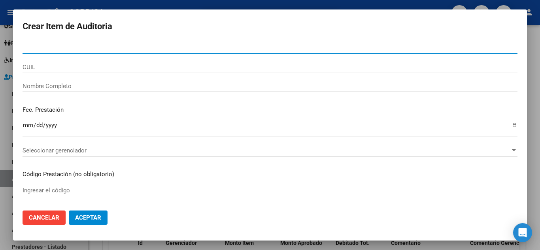
paste input "32295857"
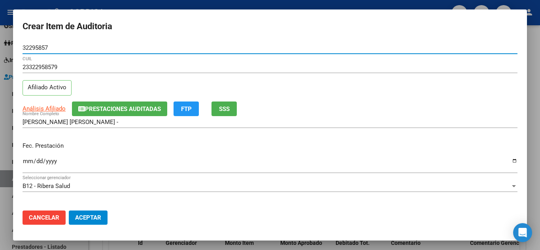
click at [26, 160] on input "Ingresar la fecha" at bounding box center [270, 164] width 495 height 13
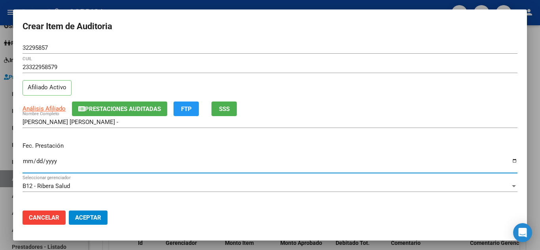
click at [366, 72] on div "23322958579 CUIL" at bounding box center [270, 67] width 495 height 12
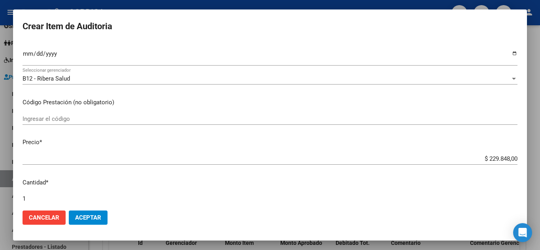
scroll to position [119, 0]
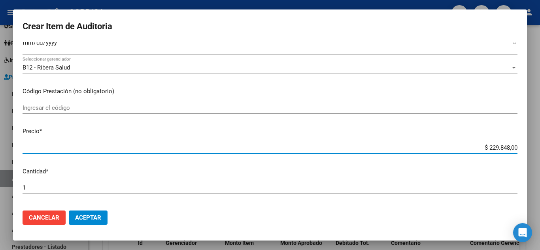
drag, startPoint x: 511, startPoint y: 147, endPoint x: 486, endPoint y: 145, distance: 25.4
click at [486, 145] on input "$ 229.848,00" at bounding box center [270, 147] width 495 height 7
click at [205, 105] on input "Ingresar el código" at bounding box center [270, 107] width 495 height 7
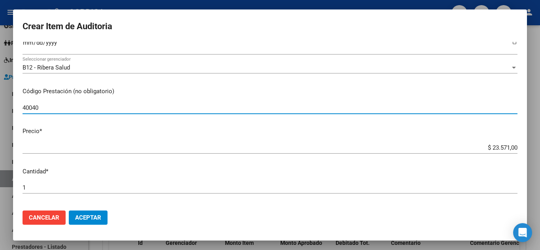
click at [304, 189] on input "1" at bounding box center [270, 187] width 495 height 7
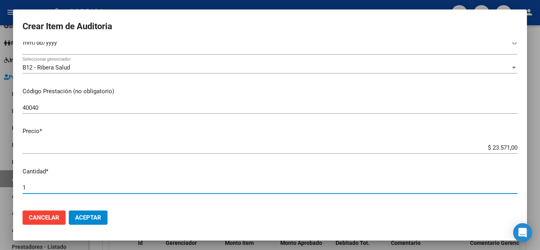
click at [304, 158] on div "$ 23.571,00 Ingresar el precio" at bounding box center [270, 151] width 495 height 19
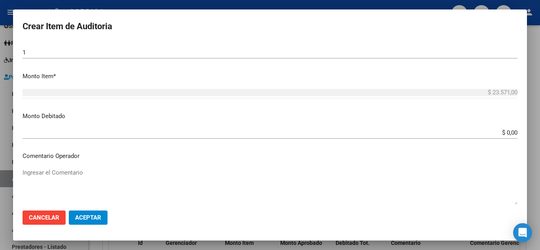
scroll to position [277, 0]
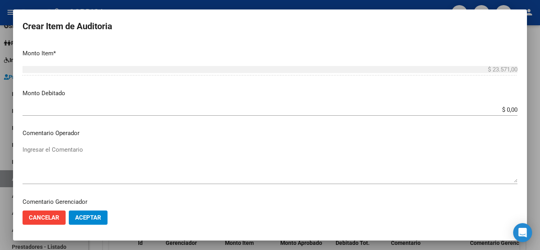
click at [93, 219] on span "Aceptar" at bounding box center [88, 217] width 26 height 7
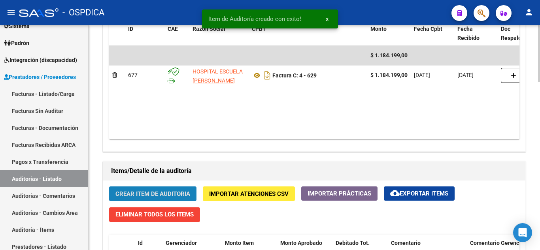
click at [143, 198] on span "Crear Item de Auditoria" at bounding box center [152, 193] width 75 height 7
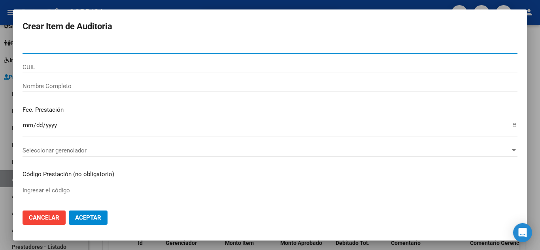
click at [119, 46] on input "Nro Documento" at bounding box center [270, 47] width 495 height 7
paste input "32295857"
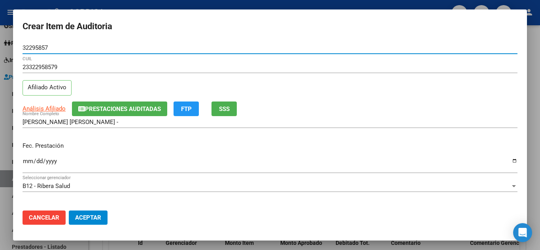
click at [25, 160] on input "Ingresar la fecha" at bounding box center [270, 164] width 495 height 13
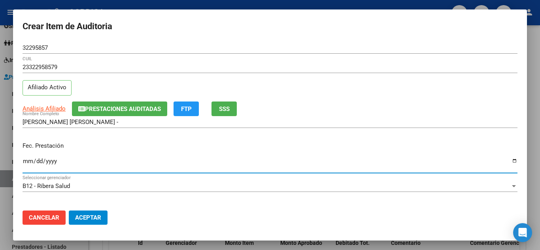
click at [296, 134] on div "ZALAZAR JUAN CARLOS - Nombre Completo" at bounding box center [270, 125] width 495 height 19
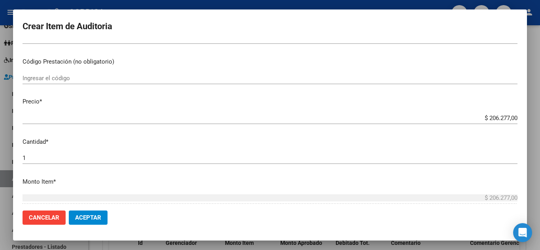
scroll to position [158, 0]
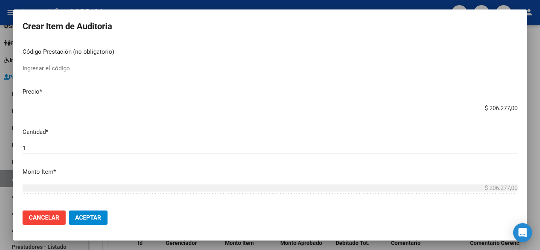
drag, startPoint x: 511, startPoint y: 108, endPoint x: 506, endPoint y: 107, distance: 5.6
click at [506, 107] on app-form-text-field "Precio * $ 206.277,00 Ingresar el precio" at bounding box center [273, 99] width 501 height 25
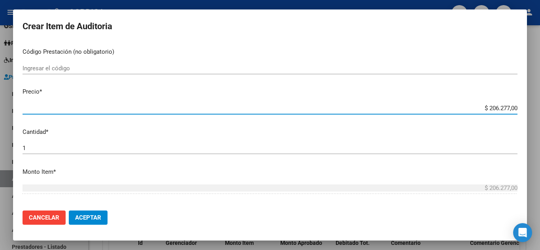
drag, startPoint x: 511, startPoint y: 107, endPoint x: 464, endPoint y: 106, distance: 46.7
click at [464, 106] on input "$ 206.277,00" at bounding box center [270, 108] width 495 height 7
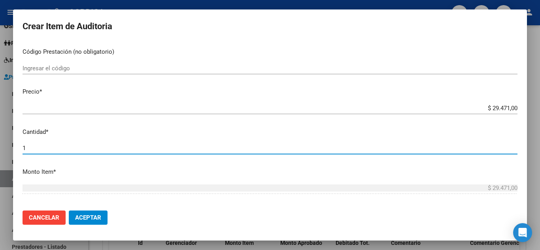
click at [144, 147] on input "1" at bounding box center [270, 148] width 495 height 7
drag, startPoint x: 40, startPoint y: 147, endPoint x: 6, endPoint y: 142, distance: 33.5
click at [6, 142] on div "Crear Item de Auditoria 32295857 Nro Documento 23322958579 CUIL Afiliado Activo…" at bounding box center [270, 125] width 540 height 250
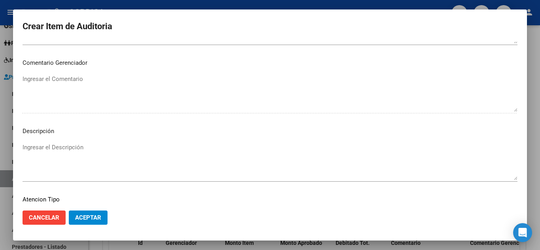
scroll to position [474, 0]
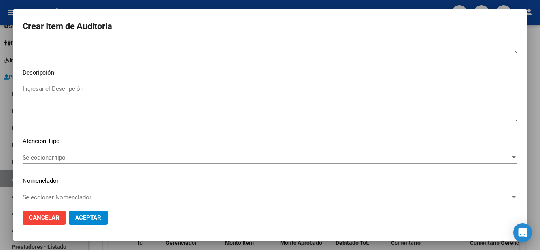
click at [96, 217] on span "Aceptar" at bounding box center [88, 217] width 26 height 7
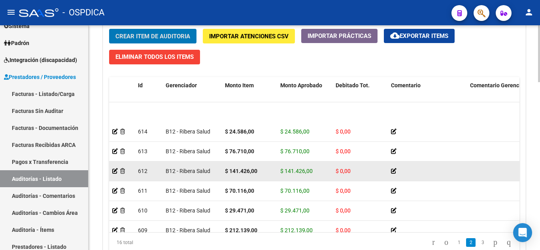
scroll to position [119, 0]
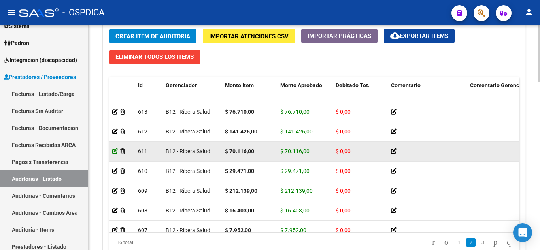
click at [114, 153] on icon at bounding box center [115, 152] width 6 height 6
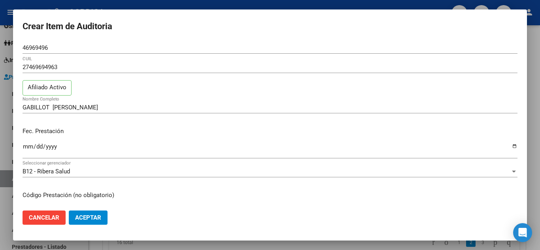
click at [428, 125] on div "Fec. Prestación 2025-02-25 Ingresar la fecha" at bounding box center [270, 143] width 495 height 45
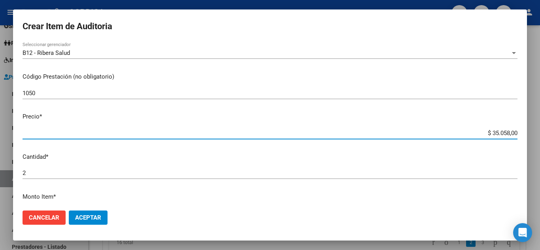
click at [500, 132] on input "$ 35.058,00" at bounding box center [270, 133] width 495 height 7
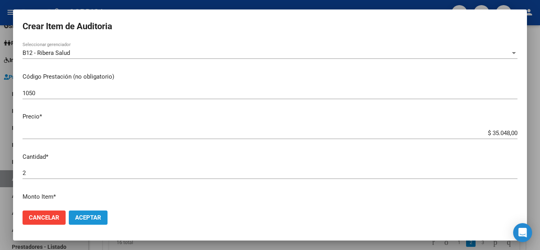
click at [93, 219] on span "Aceptar" at bounding box center [88, 217] width 26 height 7
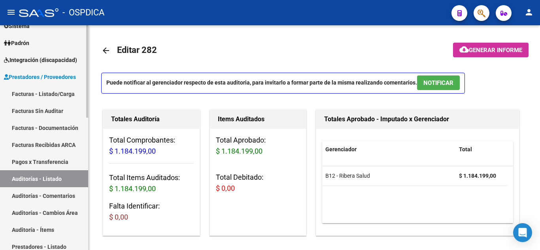
scroll to position [40, 0]
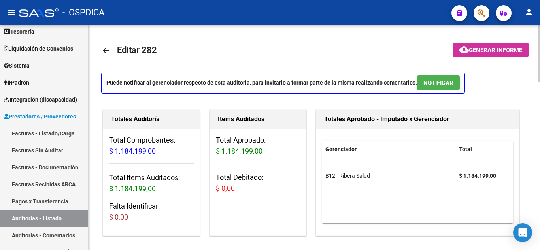
drag, startPoint x: 53, startPoint y: 133, endPoint x: 95, endPoint y: 134, distance: 42.3
click at [53, 133] on link "Facturas - Listado/Carga" at bounding box center [44, 133] width 88 height 17
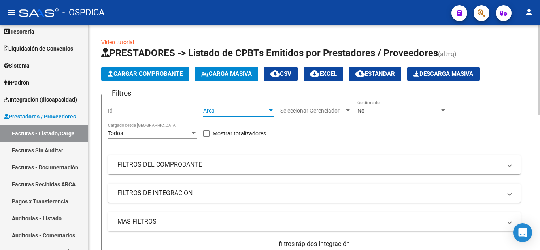
click at [243, 112] on span "Area" at bounding box center [235, 110] width 64 height 7
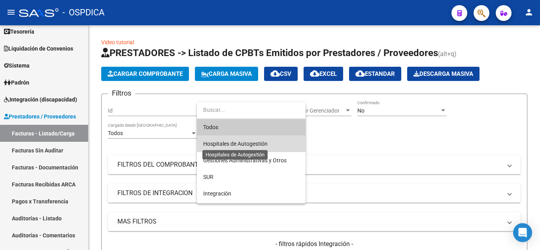
click at [247, 142] on span "Hospitales de Autogestión" at bounding box center [235, 144] width 64 height 6
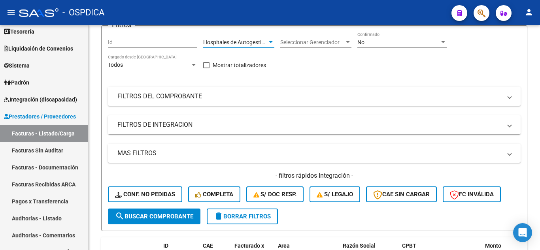
scroll to position [79, 0]
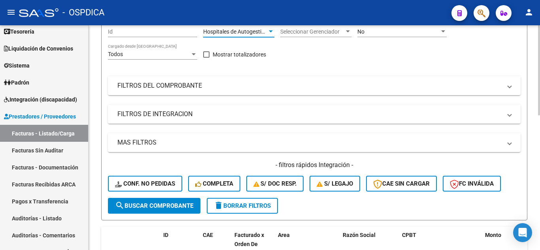
click at [175, 203] on span "search Buscar Comprobante" at bounding box center [154, 205] width 78 height 7
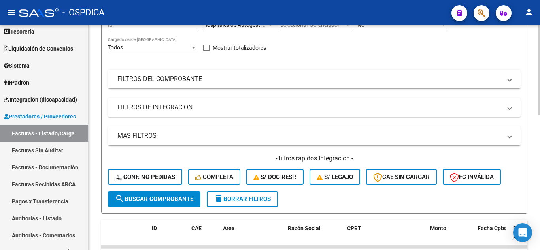
scroll to position [119, 0]
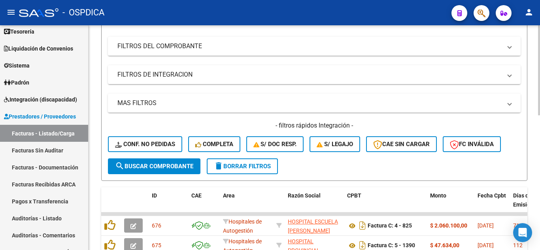
click at [163, 166] on span "search Buscar Comprobante" at bounding box center [154, 166] width 78 height 7
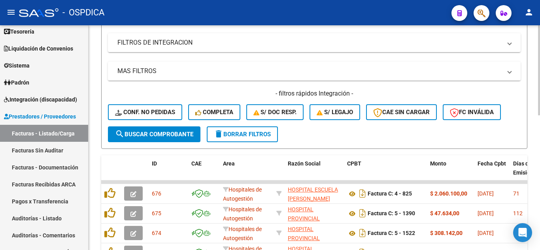
scroll to position [158, 0]
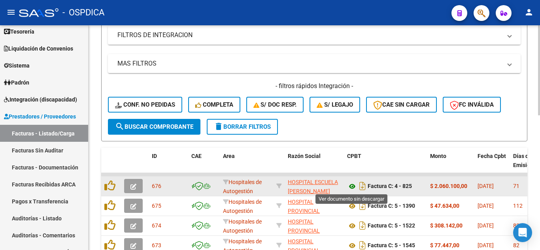
click at [351, 189] on icon at bounding box center [352, 186] width 10 height 9
click at [352, 189] on icon at bounding box center [352, 186] width 10 height 9
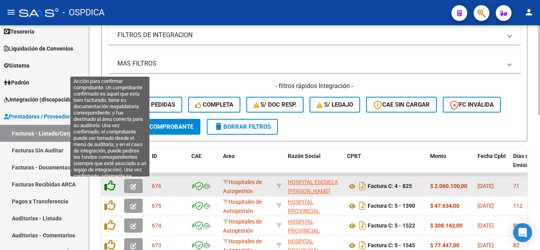
click at [112, 184] on icon at bounding box center [109, 185] width 11 height 11
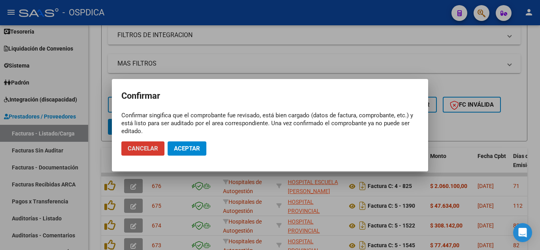
click at [193, 148] on span "Aceptar" at bounding box center [187, 148] width 26 height 7
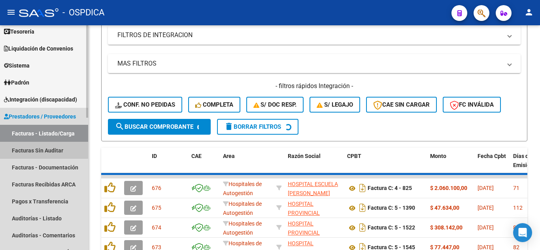
click at [42, 148] on link "Facturas Sin Auditar" at bounding box center [44, 150] width 88 height 17
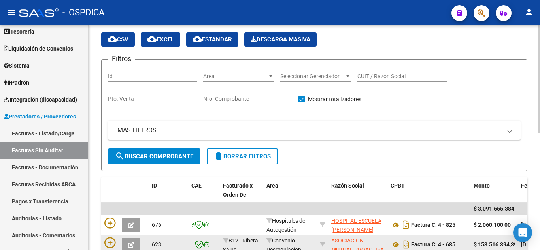
scroll to position [158, 0]
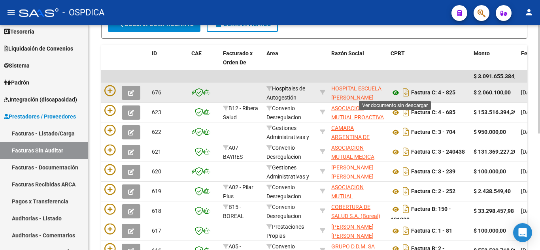
click at [394, 92] on icon at bounding box center [395, 92] width 10 height 9
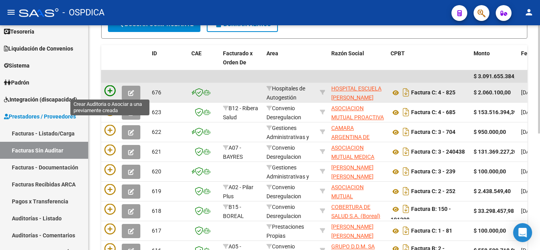
click at [109, 88] on icon at bounding box center [109, 90] width 11 height 11
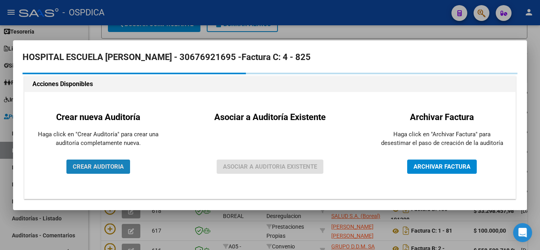
click at [116, 166] on span "CREAR AUDITORIA" at bounding box center [98, 166] width 51 height 7
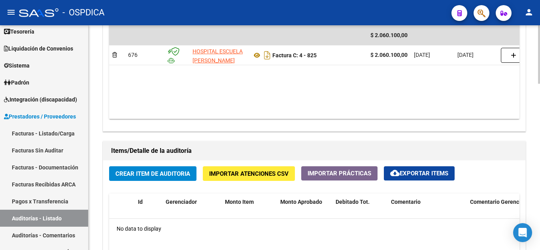
scroll to position [474, 0]
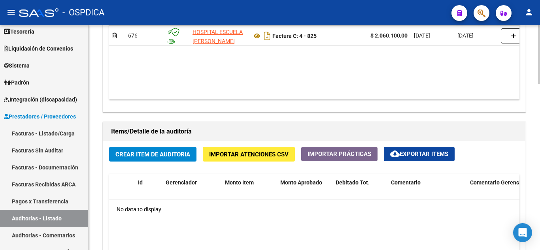
click at [176, 155] on span "Crear Item de Auditoria" at bounding box center [152, 154] width 75 height 7
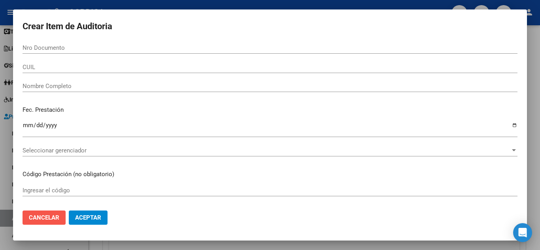
click at [53, 213] on button "Cancelar" at bounding box center [44, 218] width 43 height 14
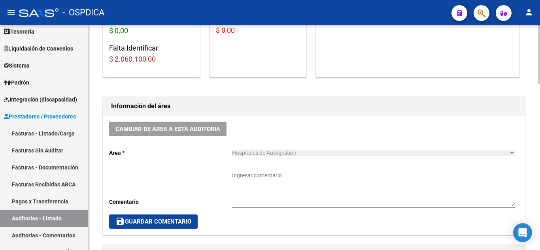
scroll to position [0, 0]
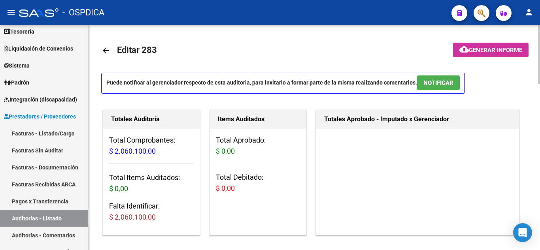
click at [102, 47] on mat-icon "arrow_back" at bounding box center [105, 50] width 9 height 9
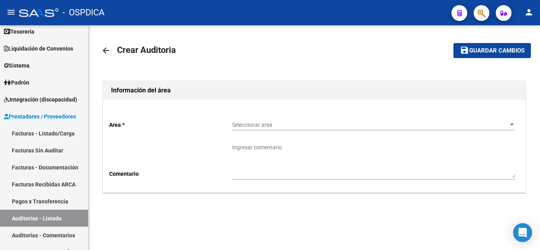
click at [108, 51] on mat-icon "arrow_back" at bounding box center [105, 50] width 9 height 9
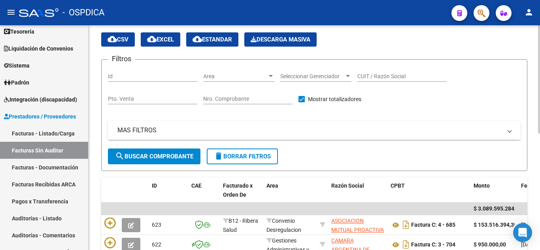
scroll to position [65, 0]
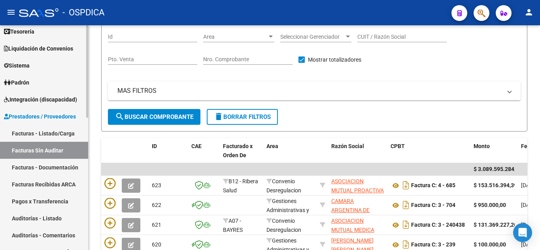
click at [47, 150] on link "Facturas Sin Auditar" at bounding box center [44, 150] width 88 height 17
click at [46, 221] on link "Auditorías - Listado" at bounding box center [44, 218] width 88 height 17
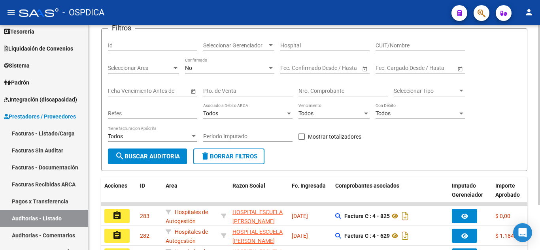
scroll to position [65, 0]
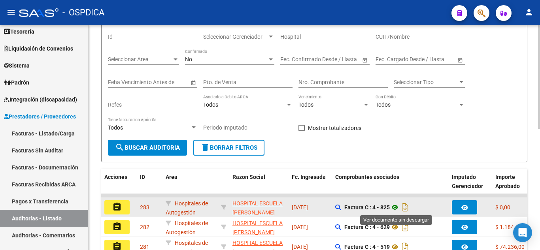
click at [399, 209] on icon at bounding box center [395, 207] width 10 height 9
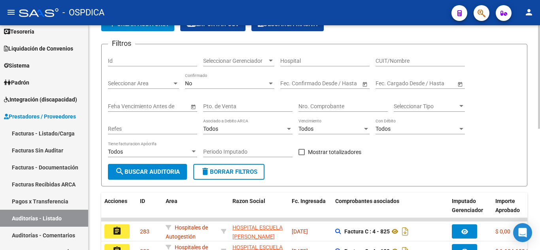
scroll to position [26, 0]
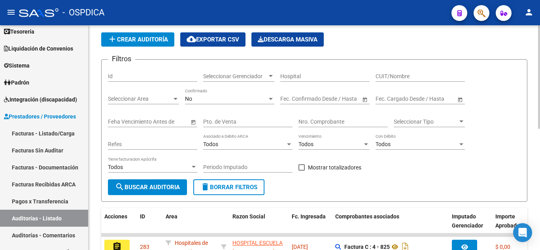
click at [533, 166] on div "PRESTADORES -> Auditoría de Comprobantes / Prestaciones add Crear Auditoría clo…" at bounding box center [314, 241] width 451 height 483
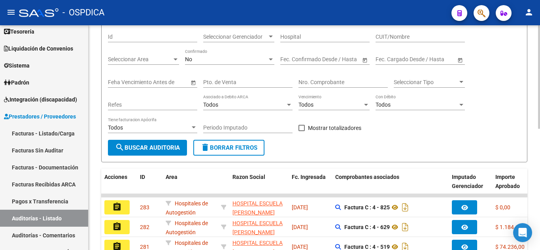
scroll to position [105, 0]
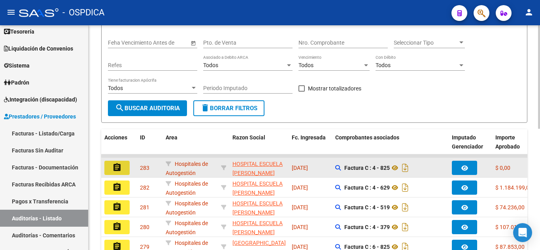
click at [123, 170] on button "assignment" at bounding box center [116, 168] width 25 height 14
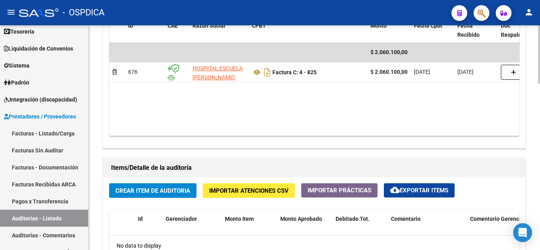
scroll to position [474, 0]
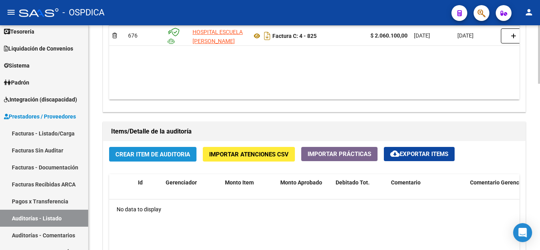
click at [177, 156] on span "Crear Item de Auditoria" at bounding box center [152, 154] width 75 height 7
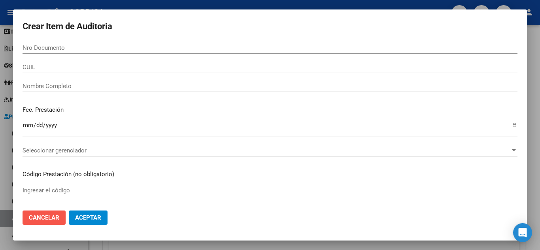
click at [43, 219] on span "Cancelar" at bounding box center [44, 217] width 30 height 7
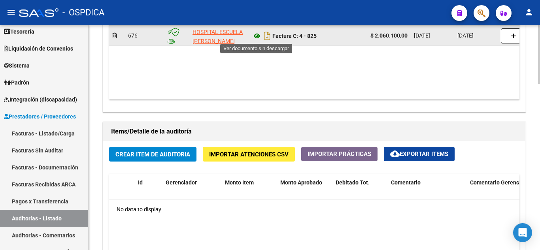
click at [256, 35] on icon at bounding box center [257, 35] width 10 height 9
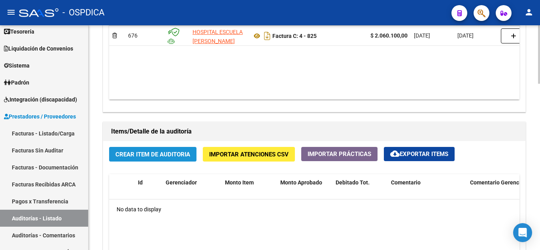
click at [162, 154] on span "Crear Item de Auditoria" at bounding box center [152, 154] width 75 height 7
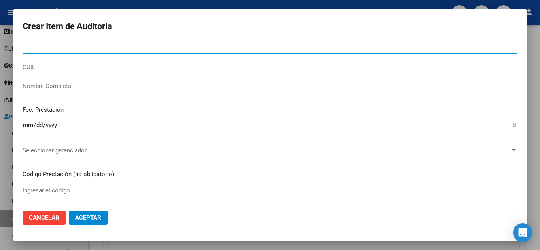
click at [123, 45] on input "Nro Documento" at bounding box center [270, 47] width 495 height 7
click at [134, 44] on input "32" at bounding box center [270, 47] width 495 height 7
click at [116, 49] on input "32295" at bounding box center [270, 47] width 495 height 7
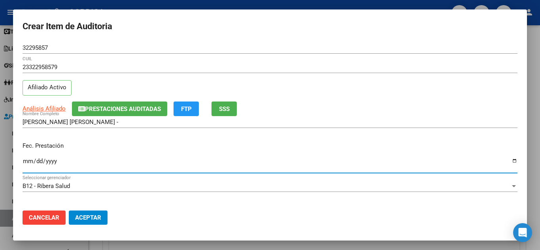
click at [28, 161] on input "Ingresar la fecha" at bounding box center [270, 164] width 495 height 13
click at [265, 207] on mat-dialog-actions "Cancelar Aceptar" at bounding box center [270, 217] width 495 height 27
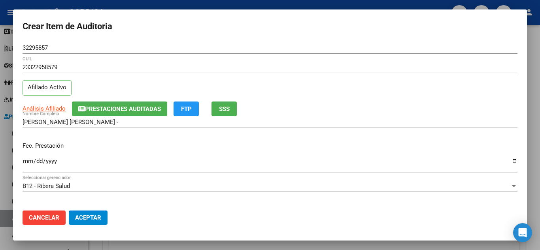
click at [385, 199] on div "B12 - Ribera Salud Seleccionar gerenciador" at bounding box center [270, 189] width 495 height 19
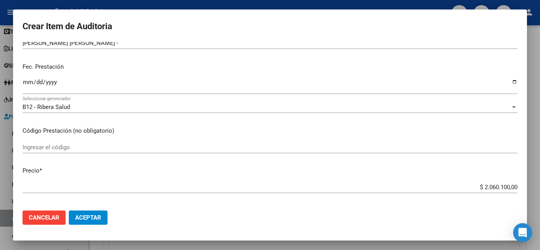
scroll to position [119, 0]
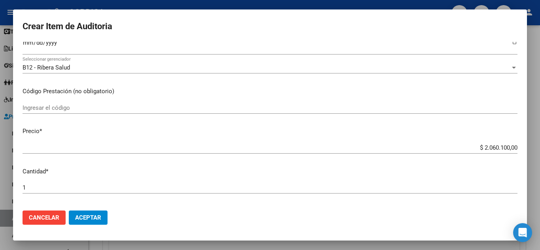
click at [319, 163] on mat-dialog-content "32295857 Nro Documento 23322958579 CUIL Afiliado Activo Análisis Afiliado Prest…" at bounding box center [270, 123] width 514 height 162
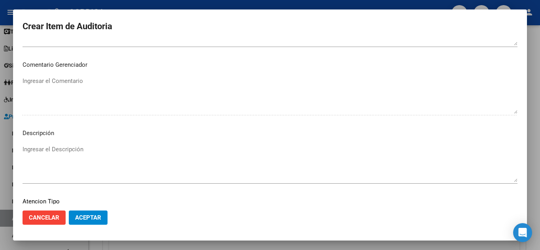
scroll to position [481, 0]
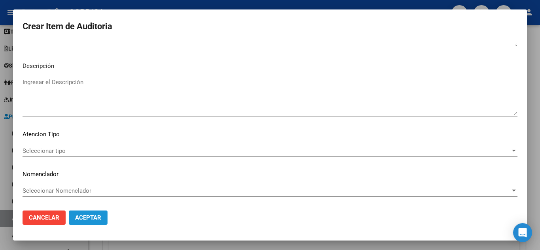
click at [89, 217] on span "Aceptar" at bounding box center [88, 217] width 26 height 7
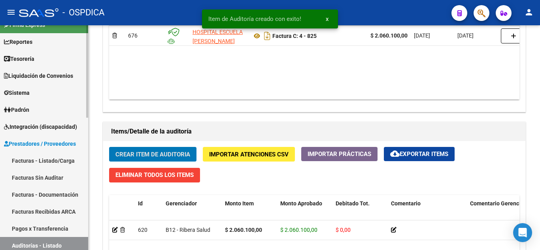
scroll to position [0, 0]
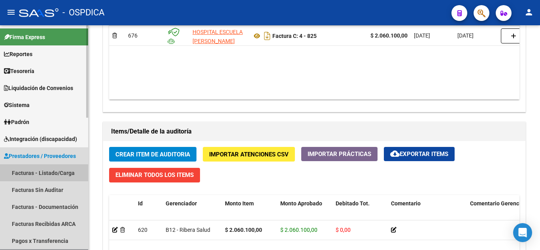
click at [41, 173] on link "Facturas - Listado/Carga" at bounding box center [44, 172] width 88 height 17
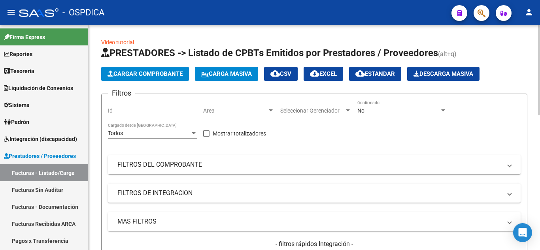
click at [263, 111] on span "Area" at bounding box center [235, 110] width 64 height 7
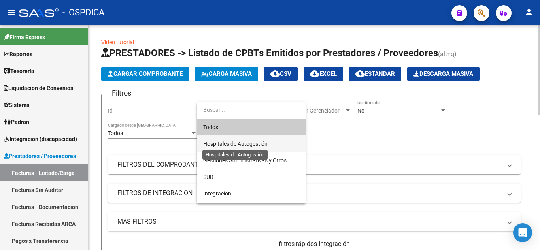
click at [265, 144] on span "Hospitales de Autogestión" at bounding box center [235, 144] width 64 height 6
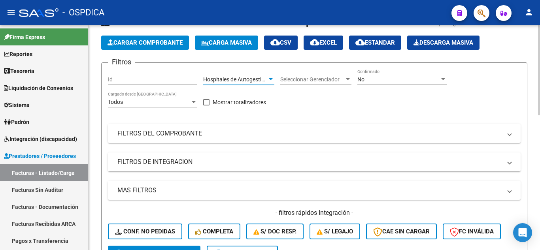
scroll to position [79, 0]
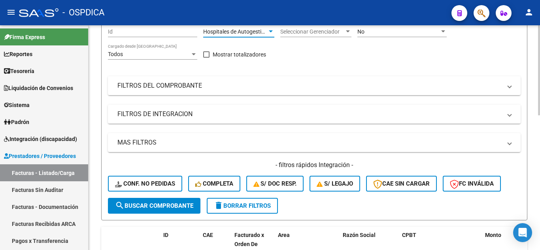
click at [172, 204] on span "search Buscar Comprobante" at bounding box center [154, 205] width 78 height 7
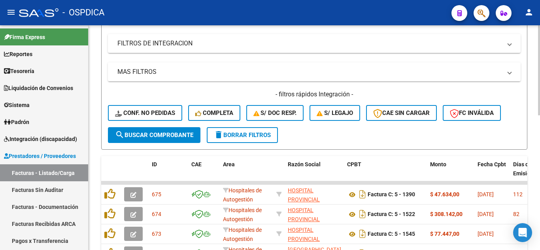
scroll to position [158, 0]
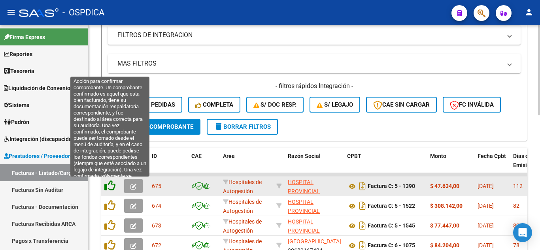
click at [109, 188] on icon at bounding box center [109, 185] width 11 height 11
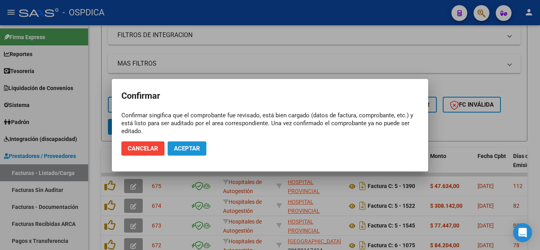
click at [194, 144] on button "Aceptar" at bounding box center [187, 148] width 39 height 14
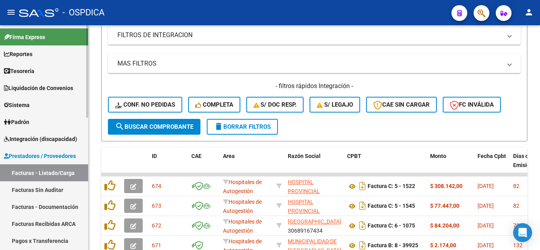
click at [50, 189] on link "Facturas Sin Auditar" at bounding box center [44, 189] width 88 height 17
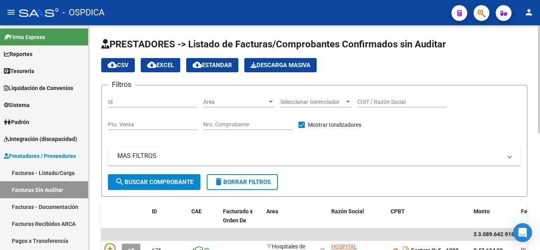
click at [250, 103] on span "Area" at bounding box center [235, 102] width 64 height 7
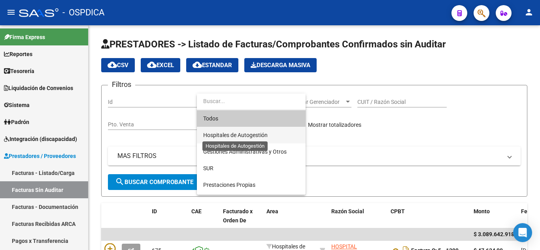
click at [255, 136] on span "Hospitales de Autogestión" at bounding box center [235, 135] width 64 height 6
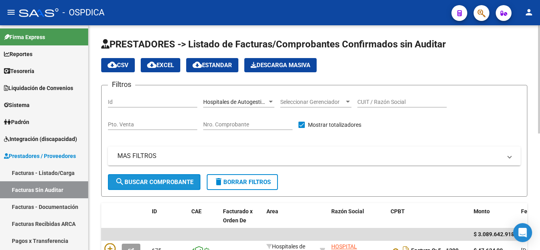
click at [182, 184] on span "search Buscar Comprobante" at bounding box center [154, 182] width 78 height 7
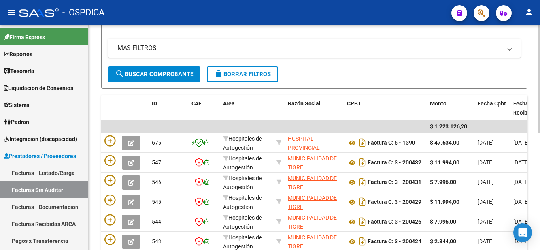
scroll to position [119, 0]
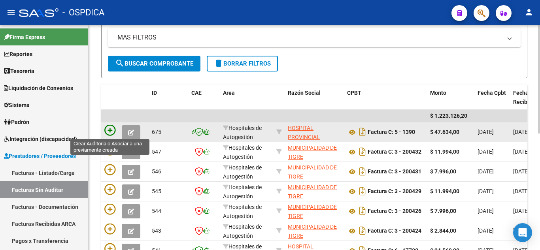
click at [111, 129] on icon at bounding box center [109, 130] width 11 height 11
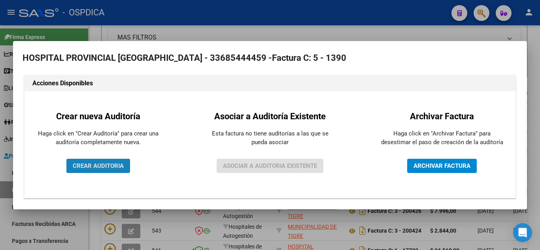
click at [109, 162] on span "CREAR AUDITORIA" at bounding box center [98, 165] width 51 height 7
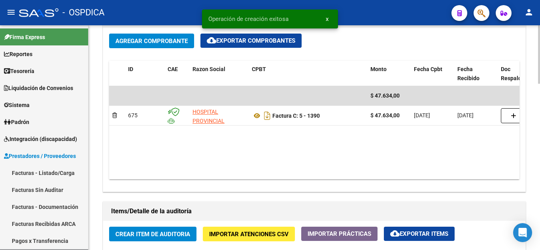
scroll to position [395, 0]
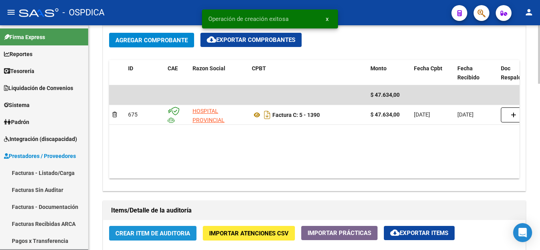
click at [171, 234] on span "Crear Item de Auditoria" at bounding box center [152, 233] width 75 height 7
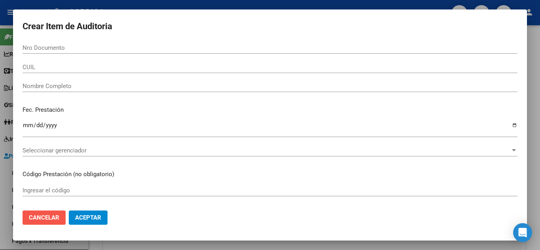
click at [46, 216] on span "Cancelar" at bounding box center [44, 217] width 30 height 7
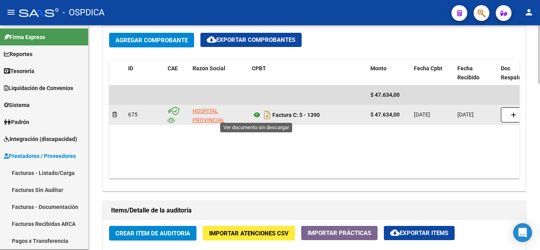
click at [256, 116] on icon at bounding box center [257, 114] width 10 height 9
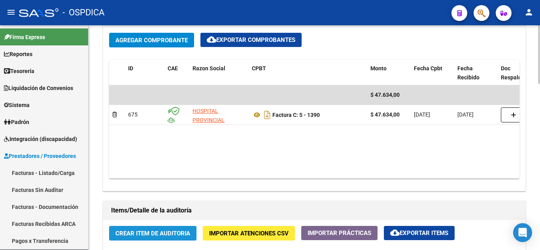
click at [153, 232] on span "Crear Item de Auditoria" at bounding box center [152, 233] width 75 height 7
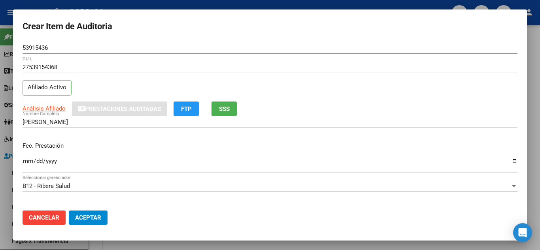
click at [343, 138] on div "Fec. Prestación Ingresar la fecha" at bounding box center [270, 158] width 495 height 45
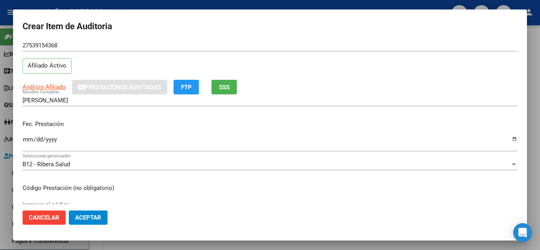
scroll to position [40, 0]
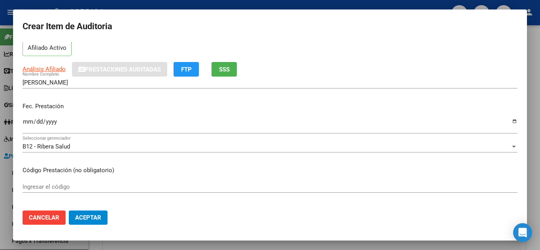
click at [27, 123] on input "Ingresar la fecha" at bounding box center [270, 125] width 495 height 13
click at [289, 160] on div "B12 - Ribera Salud Seleccionar gerenciador" at bounding box center [270, 150] width 495 height 19
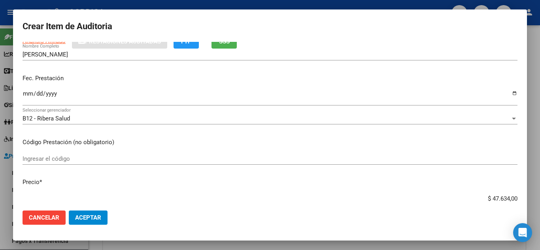
scroll to position [79, 0]
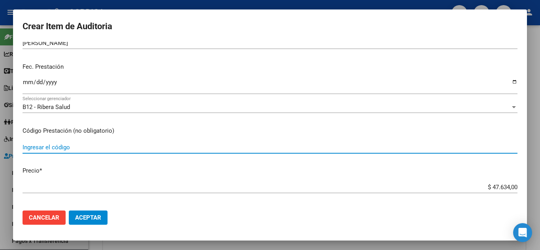
click at [103, 150] on input "Ingresar el código" at bounding box center [270, 147] width 495 height 7
click at [241, 208] on mat-dialog-actions "Cancelar Aceptar" at bounding box center [270, 217] width 495 height 27
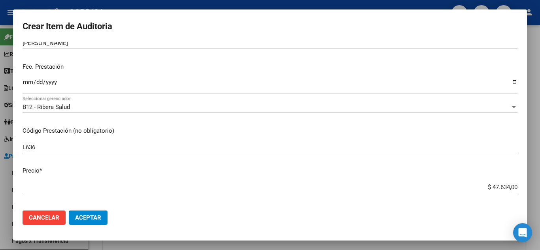
click at [262, 202] on mat-dialog-content "53915436 Nro Documento 27539154368 CUIL Afiliado Activo Análisis Afiliado Prest…" at bounding box center [270, 123] width 514 height 162
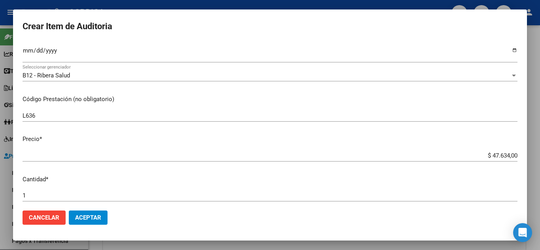
scroll to position [158, 0]
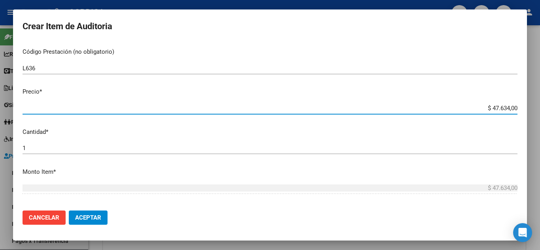
drag, startPoint x: 511, startPoint y: 108, endPoint x: 483, endPoint y: 107, distance: 28.1
click at [483, 107] on input "$ 47.634,00" at bounding box center [270, 108] width 495 height 7
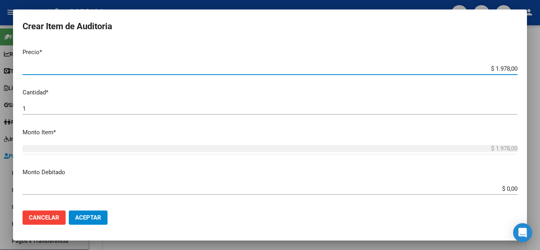
click at [88, 215] on span "Aceptar" at bounding box center [88, 217] width 26 height 7
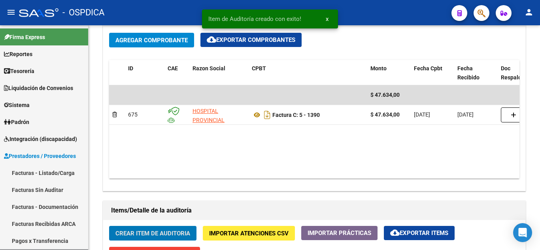
scroll to position [396, 0]
click at [166, 236] on span "Crear Item de Auditoria" at bounding box center [152, 233] width 75 height 7
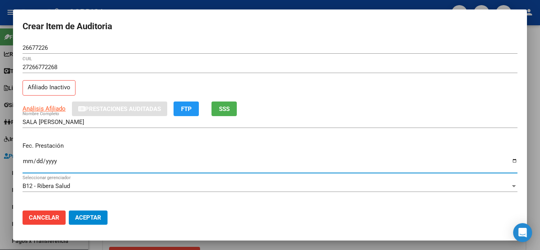
click at [27, 160] on input "Ingresar la fecha" at bounding box center [270, 164] width 495 height 13
click at [320, 151] on div "Fec. Prestación 2025-04-09 Ingresar la fecha" at bounding box center [270, 158] width 495 height 45
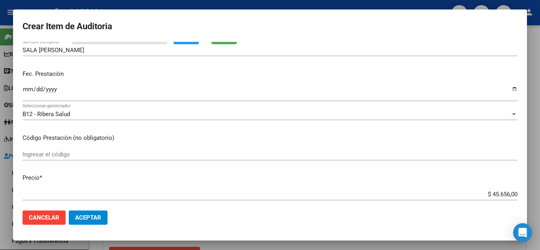
scroll to position [79, 0]
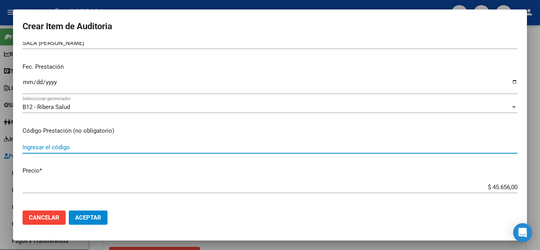
click at [84, 149] on input "Ingresar el código" at bounding box center [270, 147] width 495 height 7
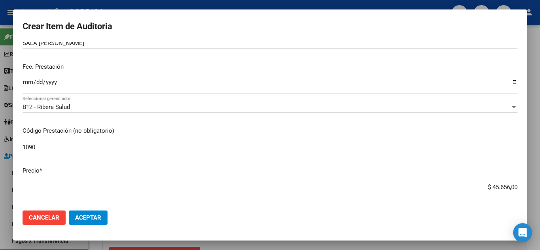
click at [160, 160] on div "1090 Ingresar el código" at bounding box center [270, 150] width 495 height 19
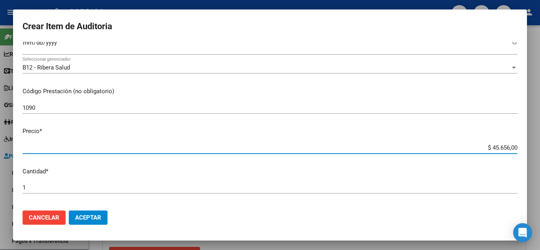
drag, startPoint x: 511, startPoint y: 148, endPoint x: 486, endPoint y: 147, distance: 25.3
click at [486, 147] on input "$ 45.656,00" at bounding box center [270, 147] width 495 height 7
click at [359, 126] on mat-dialog-content "26677226 Nro Documento 27266772268 CUIL Afiliado Inactivo Análisis Afiliado Pre…" at bounding box center [270, 123] width 514 height 162
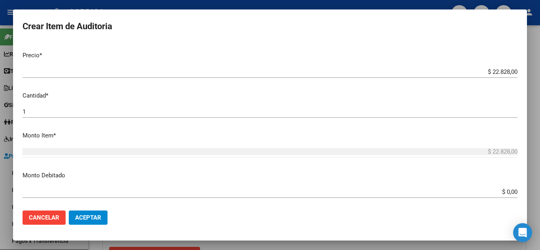
scroll to position [198, 0]
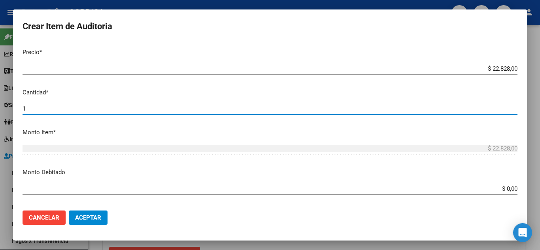
drag, startPoint x: 67, startPoint y: 106, endPoint x: 41, endPoint y: 108, distance: 25.3
click at [41, 108] on input "1" at bounding box center [270, 108] width 495 height 7
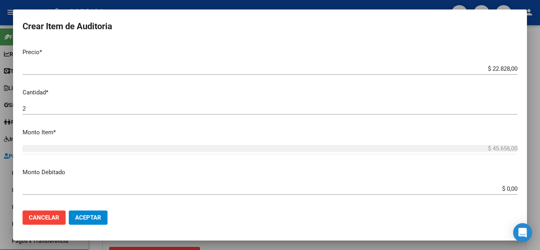
click at [282, 123] on mat-dialog-content "26677226 Nro Documento 27266772268 CUIL Afiliado Inactivo Análisis Afiliado Pre…" at bounding box center [270, 123] width 514 height 162
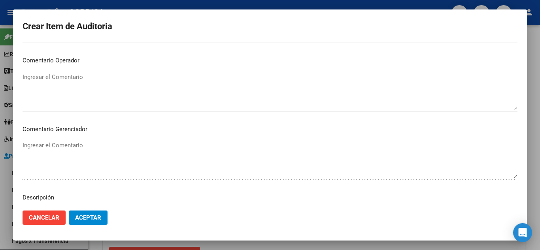
scroll to position [356, 0]
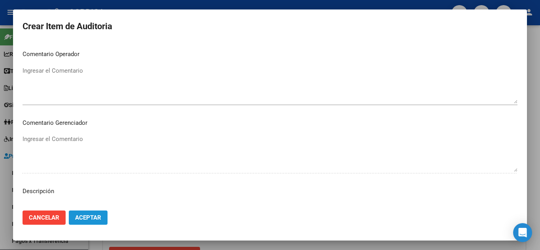
click at [84, 214] on button "Aceptar" at bounding box center [88, 218] width 39 height 14
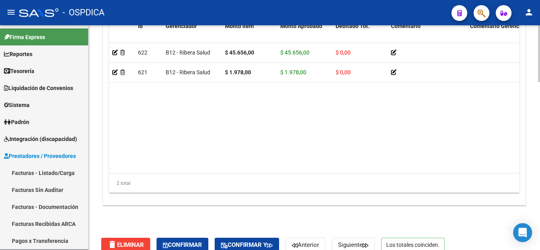
scroll to position [664, 0]
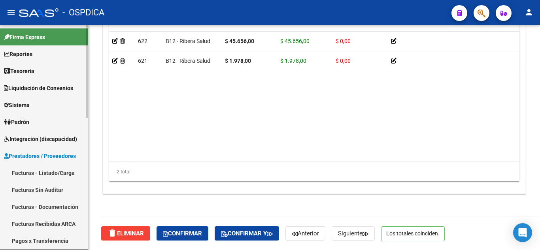
click at [37, 173] on link "Facturas - Listado/Carga" at bounding box center [44, 172] width 88 height 17
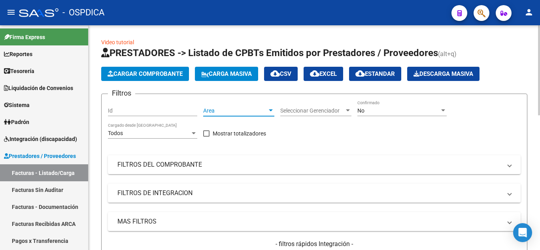
click at [238, 110] on span "Area" at bounding box center [235, 110] width 64 height 7
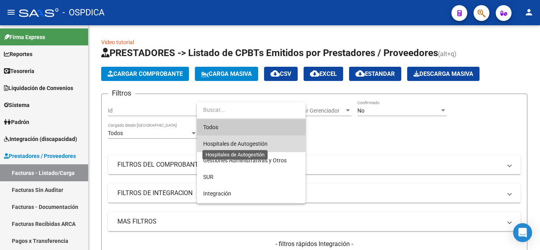
click at [241, 142] on span "Hospitales de Autogestión" at bounding box center [235, 144] width 64 height 6
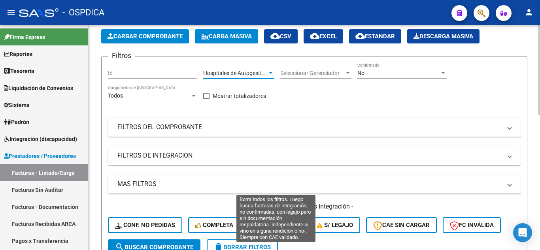
scroll to position [79, 0]
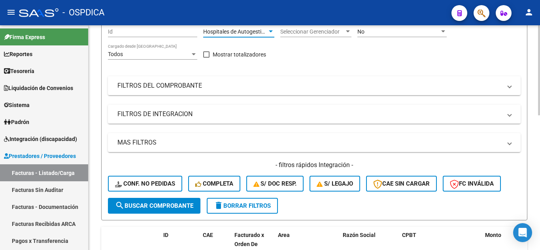
click at [164, 205] on span "search Buscar Comprobante" at bounding box center [154, 205] width 78 height 7
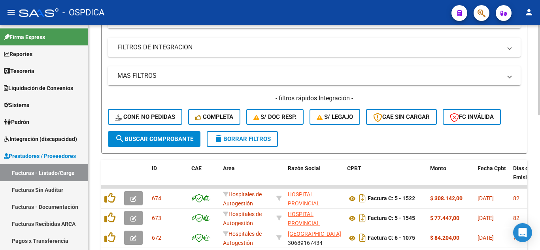
scroll to position [158, 0]
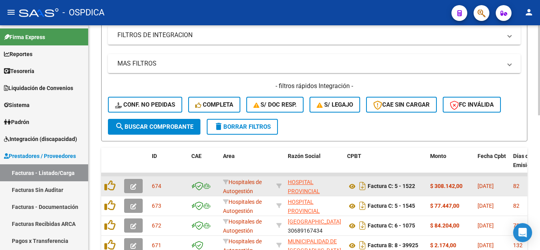
click at [103, 185] on datatable-body-cell at bounding box center [111, 186] width 20 height 19
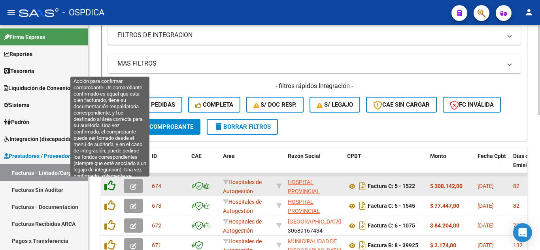
click at [110, 185] on icon at bounding box center [109, 185] width 11 height 11
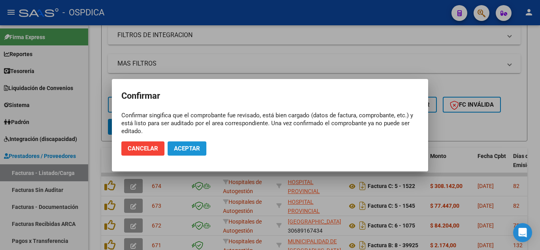
click at [189, 145] on span "Aceptar" at bounding box center [187, 148] width 26 height 7
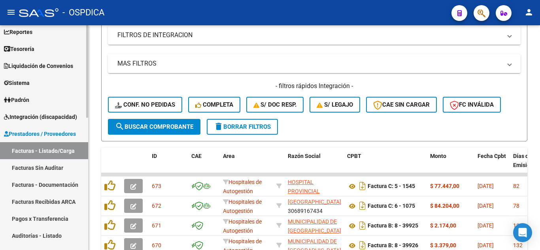
scroll to position [40, 0]
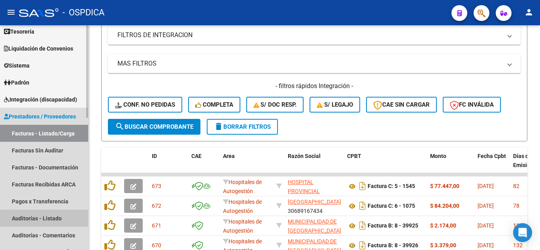
click at [53, 215] on link "Auditorías - Listado" at bounding box center [44, 218] width 88 height 17
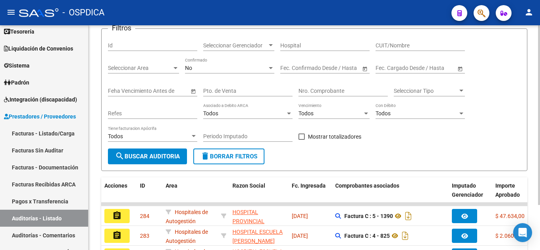
scroll to position [158, 0]
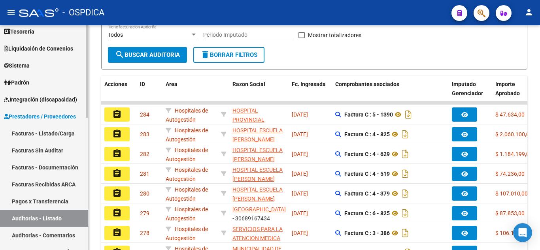
click at [59, 149] on link "Facturas Sin Auditar" at bounding box center [44, 150] width 88 height 17
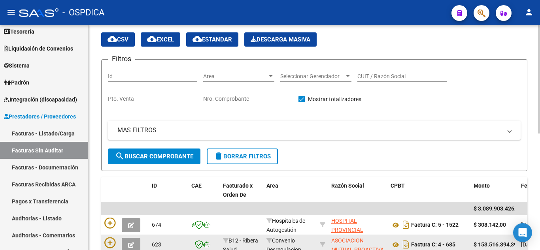
scroll to position [158, 0]
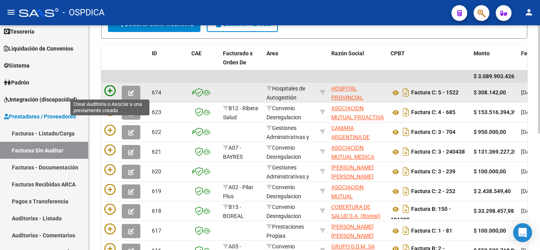
click at [109, 89] on icon at bounding box center [109, 90] width 11 height 11
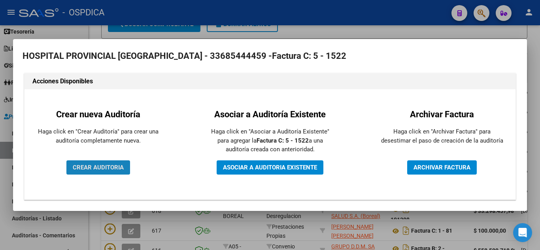
click at [113, 166] on span "CREAR AUDITORIA" at bounding box center [98, 167] width 51 height 7
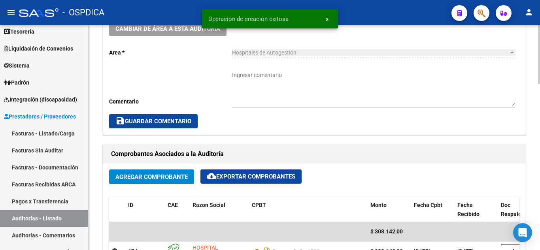
scroll to position [316, 0]
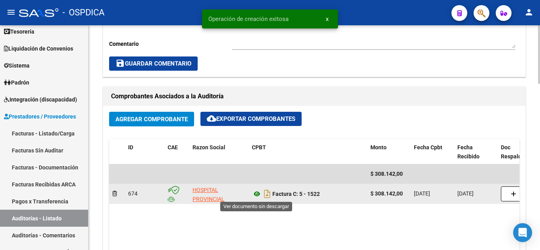
click at [256, 195] on icon at bounding box center [257, 193] width 10 height 9
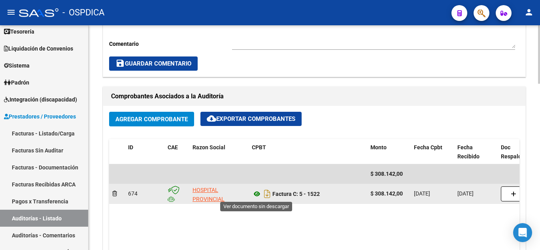
click at [256, 194] on icon at bounding box center [257, 193] width 10 height 9
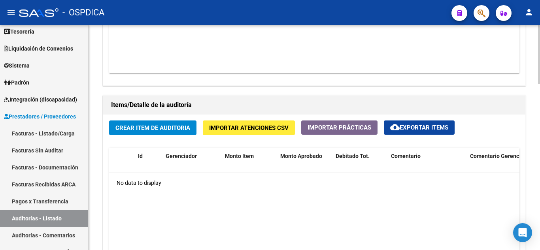
scroll to position [514, 0]
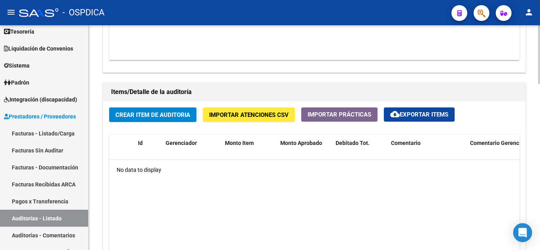
click at [163, 115] on span "Crear Item de Auditoria" at bounding box center [152, 114] width 75 height 7
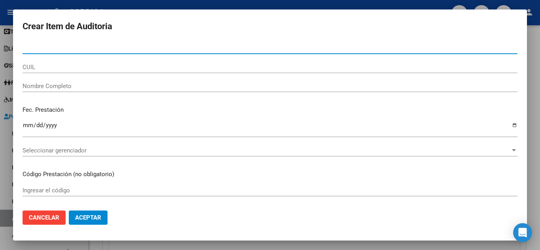
click at [99, 39] on form "Crear Item de Auditoria Nro Documento CUIL Nombre Completo Fec. Prestación Ingr…" at bounding box center [270, 125] width 495 height 212
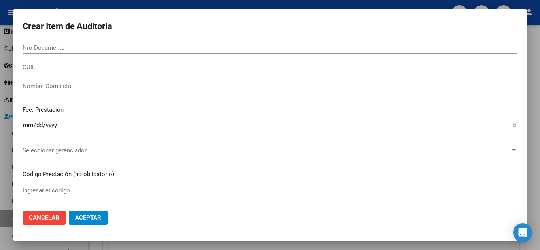
click at [81, 51] on div "Nro Documento" at bounding box center [270, 48] width 495 height 12
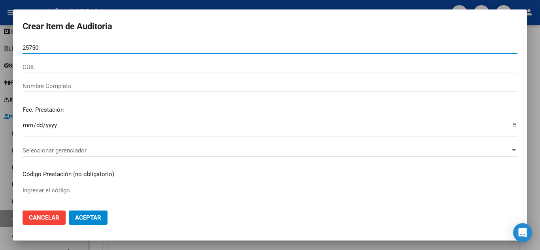
click at [102, 45] on input "25750" at bounding box center [270, 47] width 495 height 7
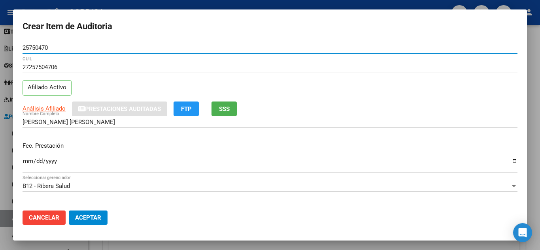
click at [306, 152] on div "Fec. Prestación Ingresar la fecha" at bounding box center [270, 158] width 495 height 45
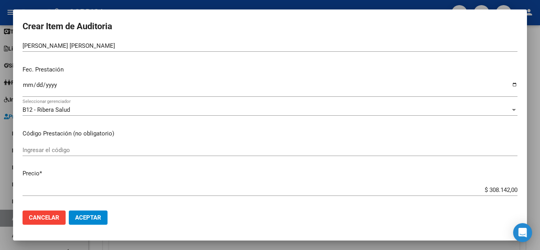
scroll to position [79, 0]
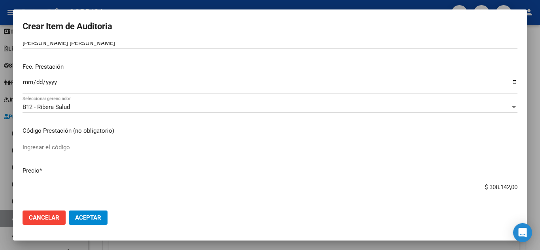
click at [26, 83] on input "Ingresar la fecha" at bounding box center [270, 85] width 495 height 13
click at [272, 151] on div "Ingresar el código" at bounding box center [270, 147] width 495 height 12
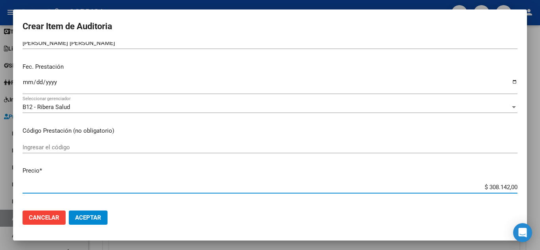
drag, startPoint x: 510, startPoint y: 186, endPoint x: 478, endPoint y: 185, distance: 32.0
click at [478, 185] on input "$ 308.142,00" at bounding box center [270, 187] width 495 height 7
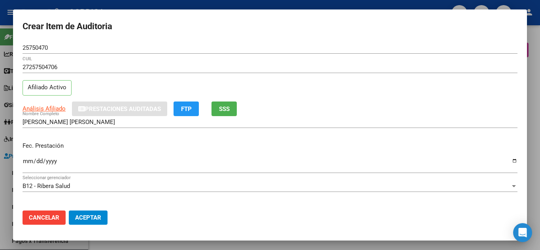
type input "$ 6.500,00"
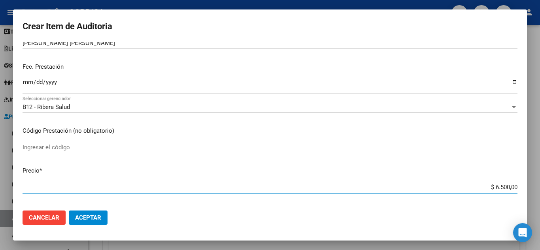
type input "$ 65.000,00"
click at [379, 155] on div "Ingresar el código" at bounding box center [270, 150] width 495 height 19
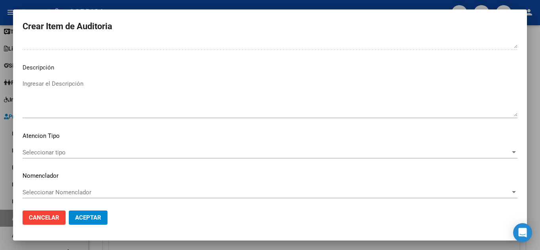
scroll to position [481, 0]
click at [93, 217] on span "Aceptar" at bounding box center [88, 217] width 26 height 7
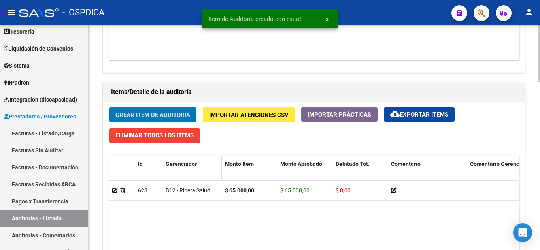
scroll to position [514, 0]
click at [165, 115] on span "Crear Item de Auditoria" at bounding box center [152, 114] width 75 height 7
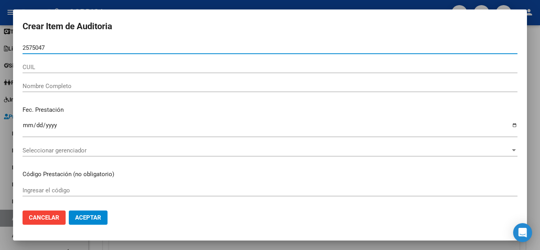
type input "25750470"
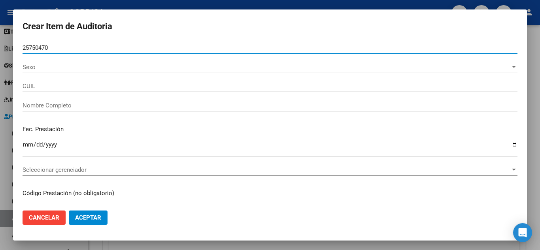
type input "27257504706"
type input "[PERSON_NAME] [PERSON_NAME]"
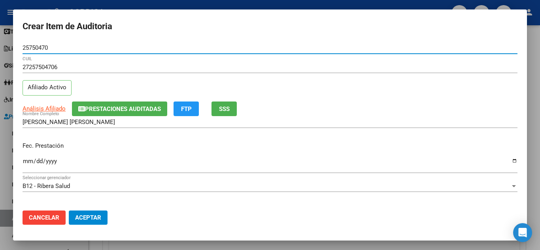
type input "25750470"
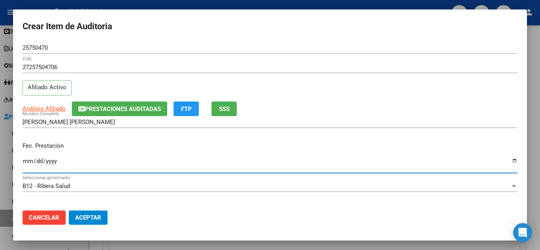
click at [373, 165] on input "Ingresar la fecha" at bounding box center [270, 164] width 495 height 13
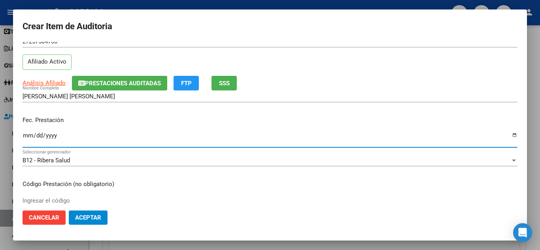
scroll to position [40, 0]
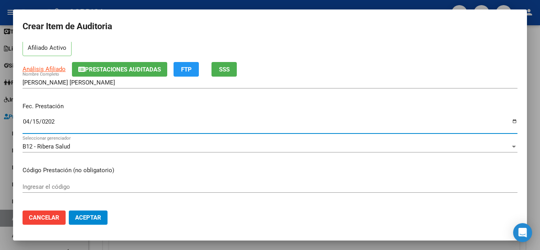
type input "[DATE]"
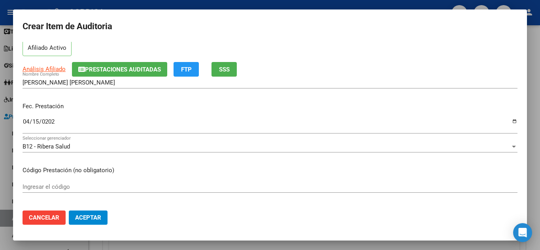
click at [231, 168] on p "Código Prestación (no obligatorio)" at bounding box center [270, 170] width 495 height 9
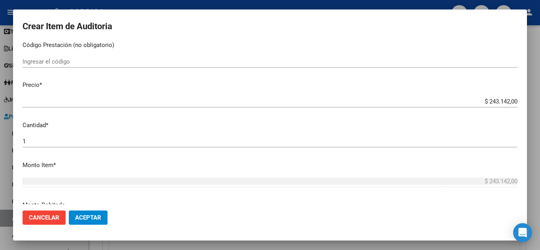
scroll to position [125, 0]
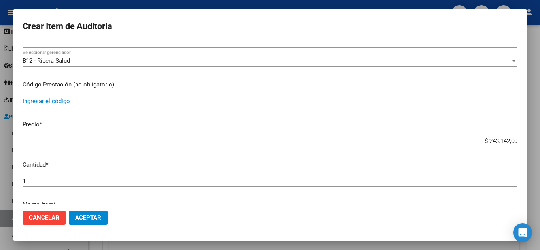
click at [115, 103] on input "Ingresar el código" at bounding box center [270, 101] width 495 height 7
type input "18030"
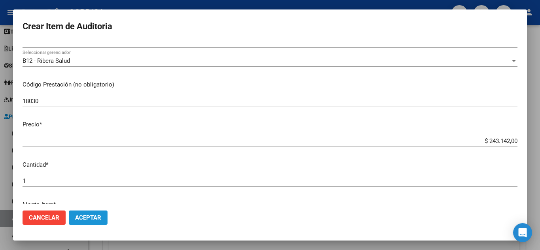
click at [90, 218] on span "Aceptar" at bounding box center [88, 217] width 26 height 7
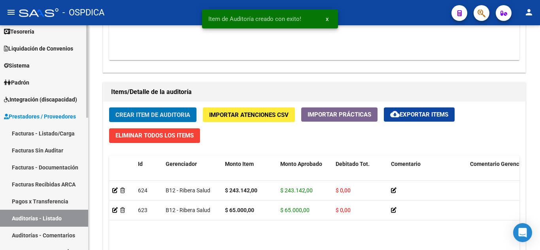
click at [45, 136] on link "Facturas - Listado/Carga" at bounding box center [44, 133] width 88 height 17
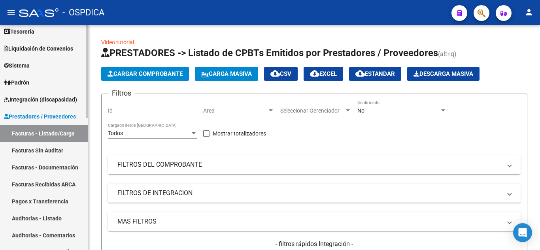
click at [56, 129] on link "Facturas - Listado/Carga" at bounding box center [44, 133] width 88 height 17
click at [265, 111] on span "Area" at bounding box center [235, 110] width 64 height 7
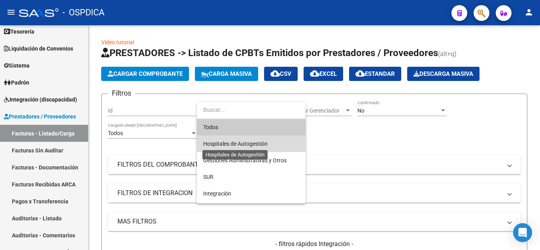
click at [255, 143] on span "Hospitales de Autogestión" at bounding box center [235, 144] width 64 height 6
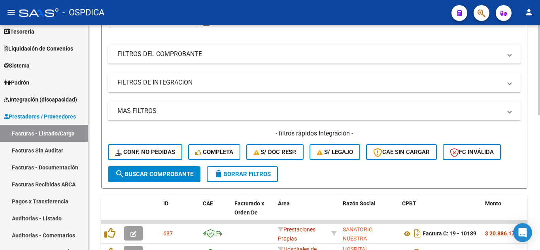
scroll to position [119, 0]
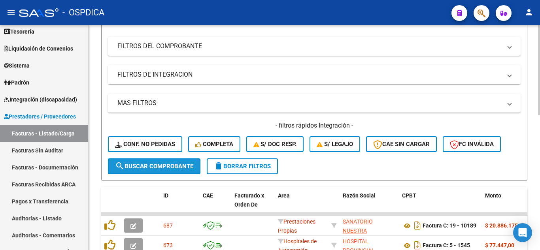
click at [164, 169] on span "search Buscar Comprobante" at bounding box center [154, 166] width 78 height 7
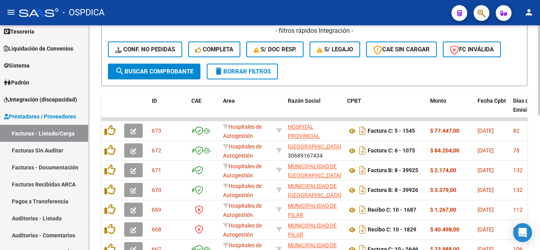
scroll to position [237, 0]
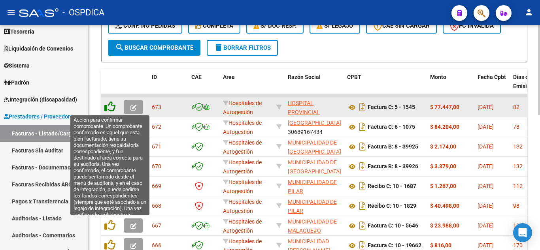
click at [111, 107] on icon at bounding box center [109, 106] width 11 height 11
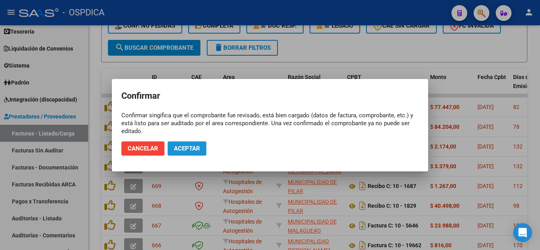
click at [192, 150] on span "Aceptar" at bounding box center [187, 148] width 26 height 7
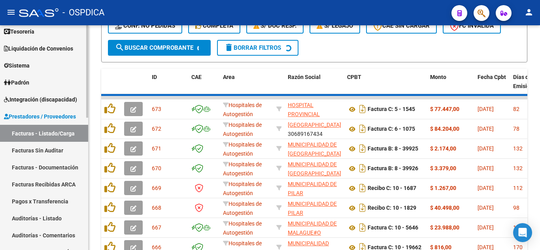
click at [54, 149] on link "Facturas Sin Auditar" at bounding box center [44, 150] width 88 height 17
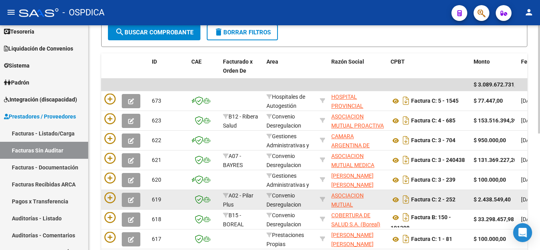
scroll to position [79, 0]
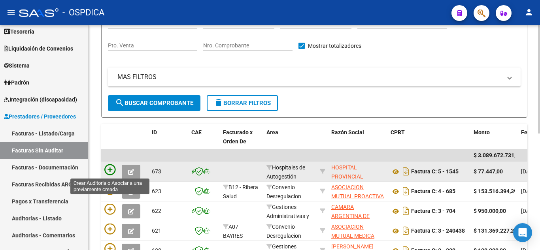
click at [109, 167] on icon at bounding box center [109, 169] width 11 height 11
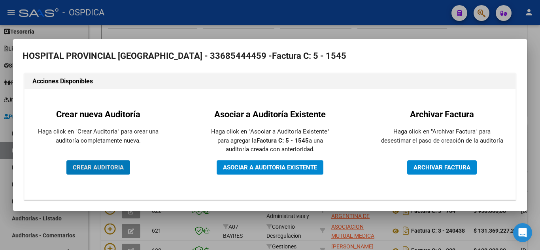
click at [111, 166] on span "CREAR AUDITORIA" at bounding box center [98, 167] width 51 height 7
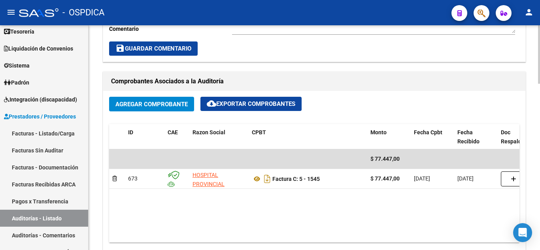
scroll to position [435, 0]
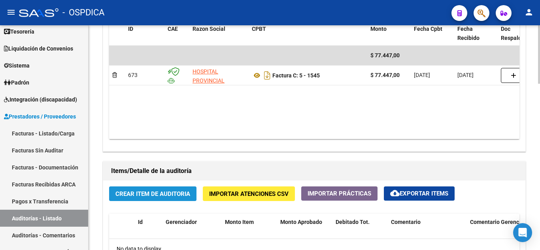
click at [156, 194] on span "Crear Item de Auditoria" at bounding box center [152, 193] width 75 height 7
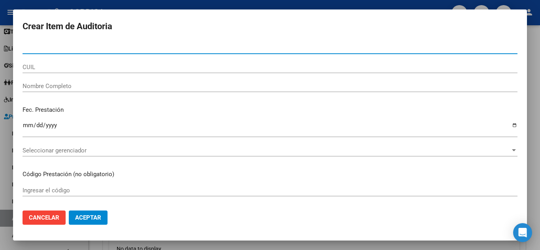
click at [49, 219] on span "Cancelar" at bounding box center [44, 217] width 30 height 7
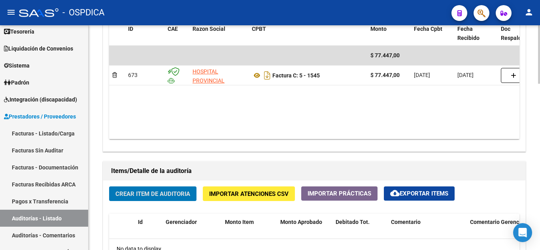
scroll to position [395, 0]
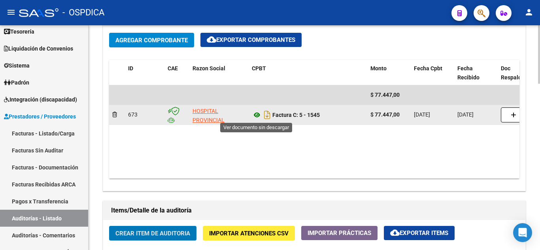
click at [256, 115] on icon at bounding box center [257, 114] width 10 height 9
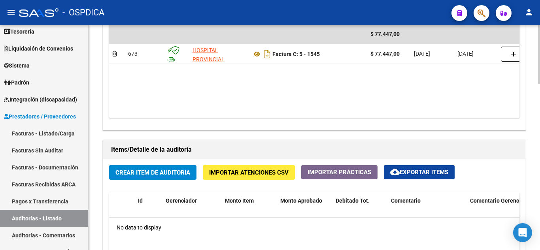
scroll to position [474, 0]
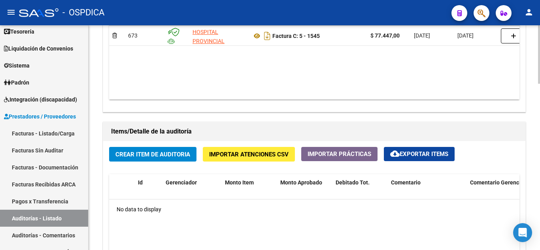
click at [164, 153] on span "Crear Item de Auditoria" at bounding box center [152, 154] width 75 height 7
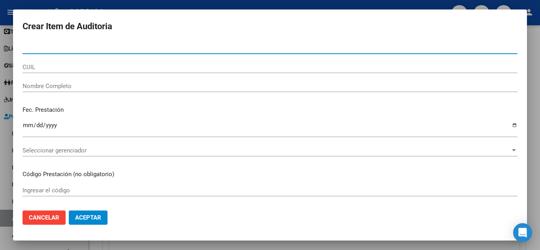
click at [59, 50] on input "Nro Documento" at bounding box center [270, 47] width 495 height 7
click at [134, 50] on input "27742" at bounding box center [270, 47] width 495 height 7
type input "27742711"
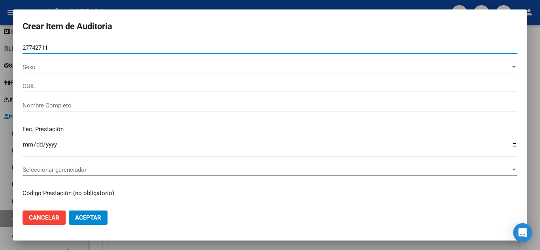
type input "20277427118"
type input "[PERSON_NAME] -"
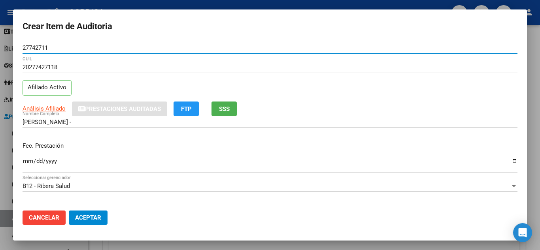
type input "27742711"
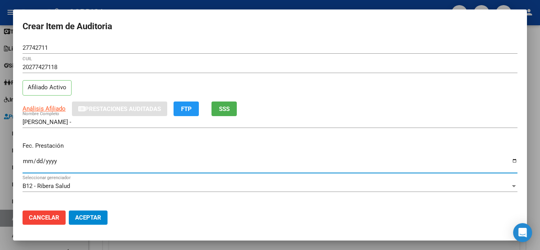
click at [23, 161] on input "Ingresar la fecha" at bounding box center [270, 164] width 495 height 13
type input "[DATE]"
click at [254, 156] on div "[DATE] Ingresar la fecha" at bounding box center [270, 164] width 495 height 17
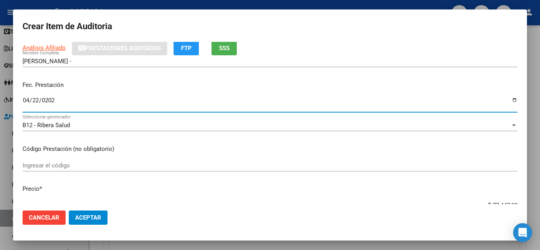
scroll to position [79, 0]
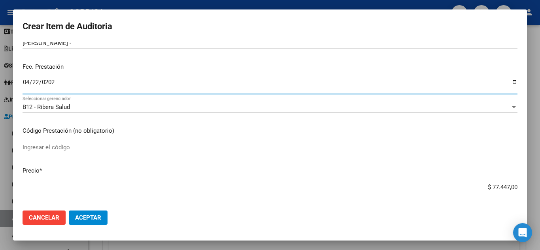
click at [205, 146] on input "Ingresar el código" at bounding box center [270, 147] width 495 height 7
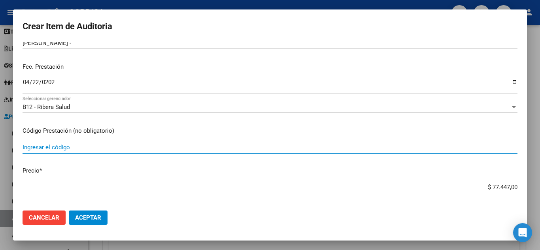
click at [99, 148] on input "Ingresar el código" at bounding box center [270, 147] width 495 height 7
type input "1010"
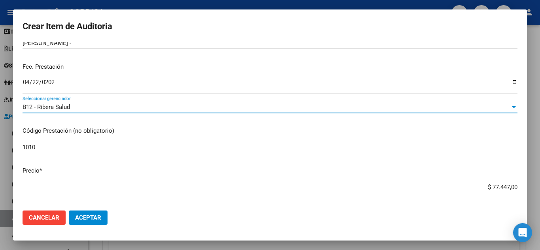
click at [268, 105] on div "B12 - Ribera Salud" at bounding box center [267, 107] width 488 height 7
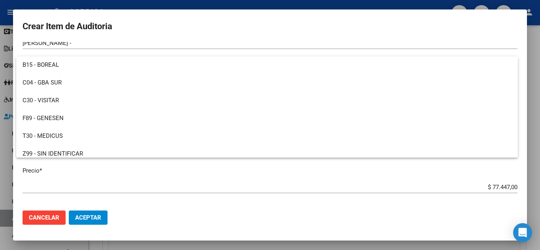
scroll to position [183, 0]
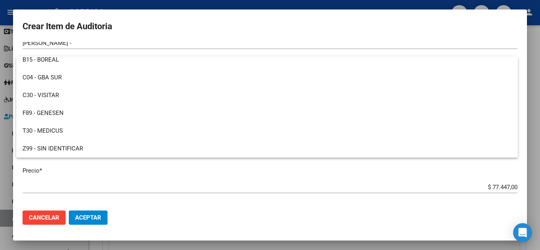
click at [295, 19] on div at bounding box center [270, 125] width 540 height 250
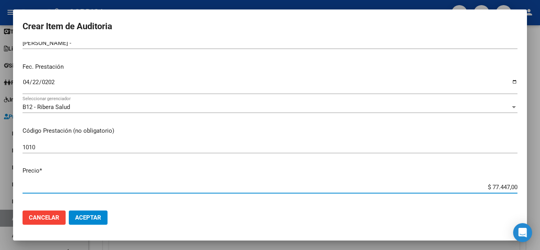
drag, startPoint x: 511, startPoint y: 186, endPoint x: 486, endPoint y: 185, distance: 24.9
click at [486, 185] on input "$ 77.447,00" at bounding box center [270, 187] width 495 height 7
type input "$ 0,01"
type input "$ 0,12"
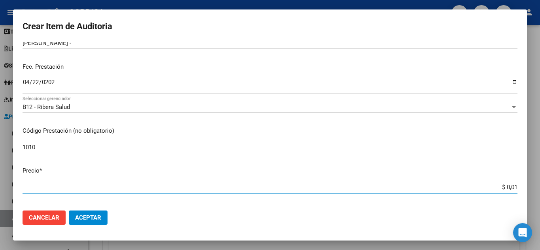
type input "$ 0,12"
type input "$ 1,22"
type input "$ 12,28"
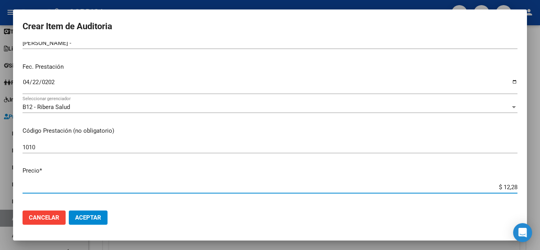
type input "$ 122,85"
type input "$ 1.228,50"
type input "$ 12.285,00"
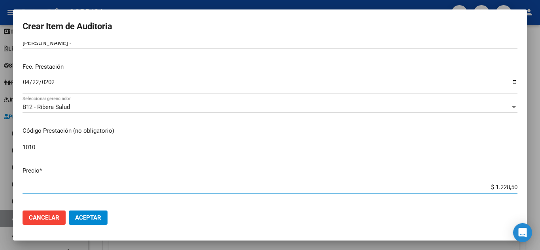
type input "$ 12.285,00"
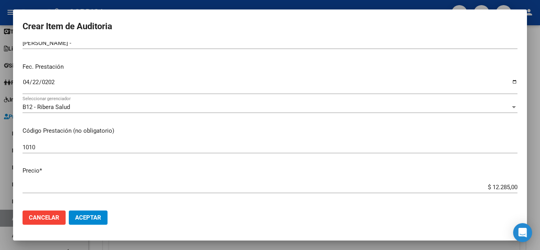
click at [364, 159] on div "1010 Ingresar el código" at bounding box center [270, 150] width 495 height 19
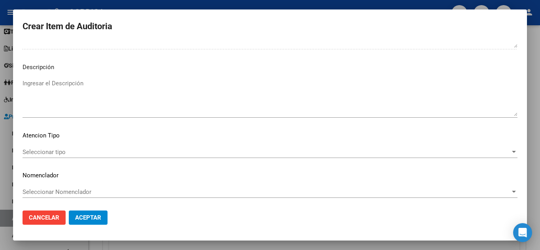
scroll to position [481, 0]
click at [89, 221] on span "Aceptar" at bounding box center [88, 217] width 26 height 7
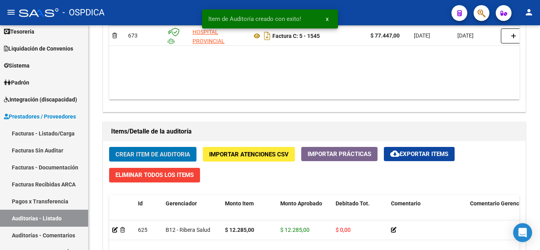
scroll to position [475, 0]
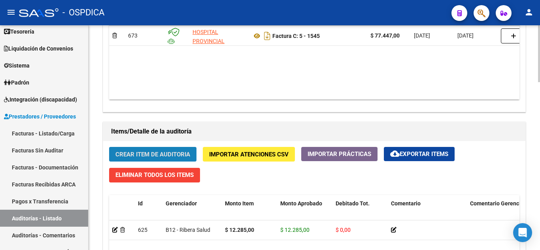
click at [172, 153] on span "Crear Item de Auditoria" at bounding box center [152, 154] width 75 height 7
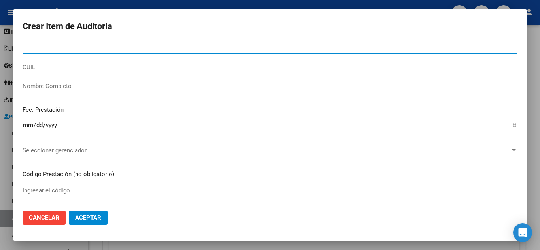
click at [156, 44] on input "Nro Documento" at bounding box center [270, 47] width 495 height 7
type input "56377519"
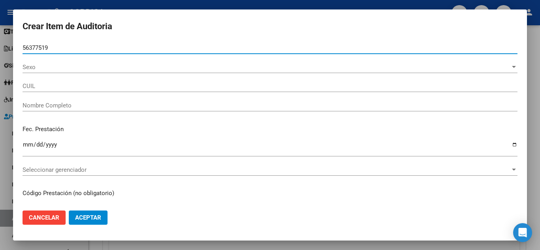
type input "20563775190"
type input "[PERSON_NAME]"
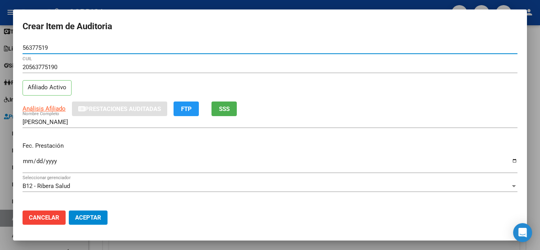
type input "56377519"
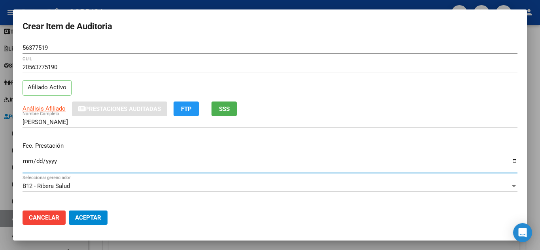
click at [200, 170] on input "Ingresar la fecha" at bounding box center [270, 164] width 495 height 13
type input "[DATE]"
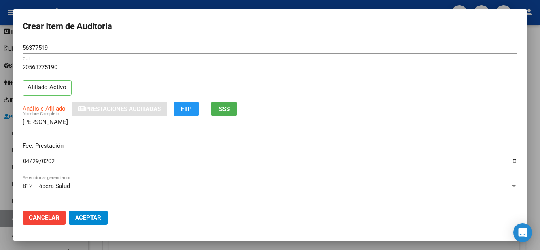
click at [242, 197] on div "B12 - [PERSON_NAME] Seleccionar gerenciador" at bounding box center [270, 189] width 495 height 19
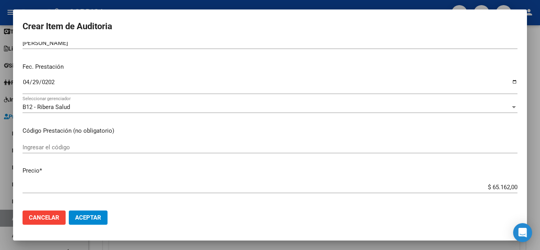
scroll to position [119, 0]
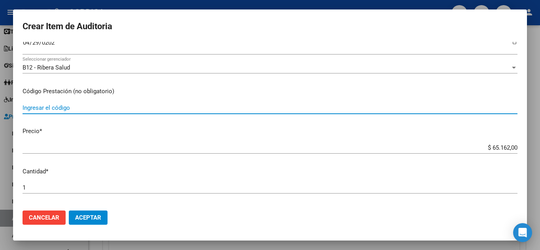
click at [83, 109] on input "Ingresar el código" at bounding box center [270, 107] width 495 height 7
type input "1040"
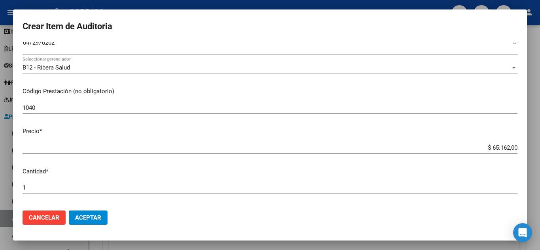
click at [256, 152] on div "$ 65.162,00 Ingresar el precio" at bounding box center [270, 148] width 495 height 12
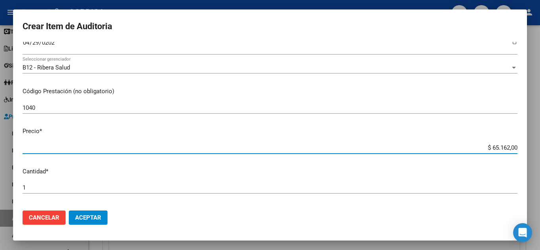
drag, startPoint x: 509, startPoint y: 147, endPoint x: 479, endPoint y: 143, distance: 30.2
click at [479, 143] on div "$ 65.162,00 Ingresar el precio" at bounding box center [270, 148] width 495 height 12
type input "$ 0,20"
type input "$ 2,04"
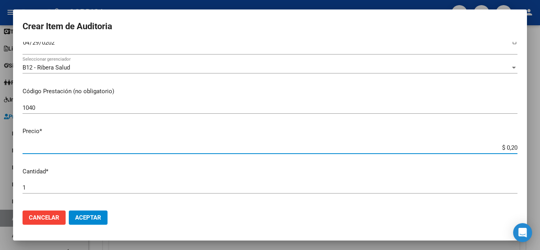
type input "$ 2,04"
type input "$ 20,48"
type input "$ 2,04"
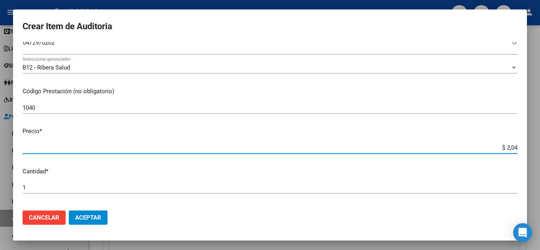
type input "$ 20,45"
type input "$ 204,58"
type input "$ 2.045,86"
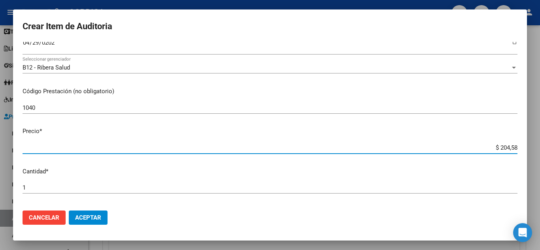
type input "$ 2.045,86"
type input "$ 204,58"
type input "$ 20,45"
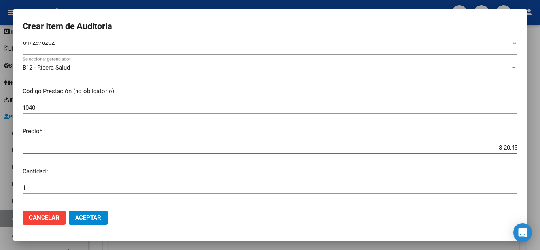
type input "$ 2,04"
type input "$ 0,20"
type input "$ 0,02"
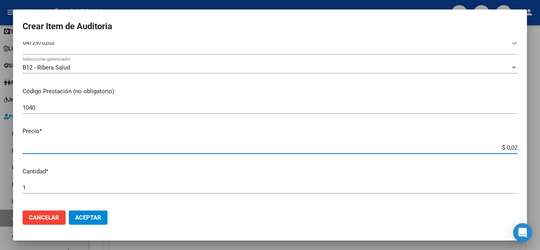
type input "$ 0,02"
type input "$ 0,24"
type input "$ 2,48"
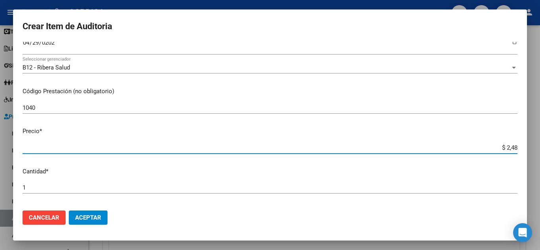
type input "$ 0,24"
type input "$ 2,45"
type input "$ 24,58"
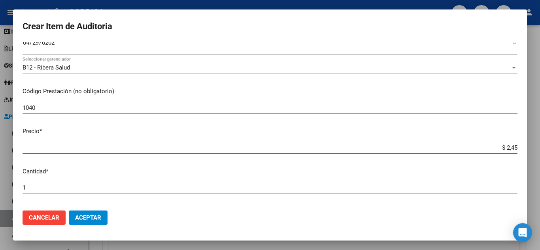
type input "$ 24,58"
type input "$ 245,86"
type input "$ 2.458,60"
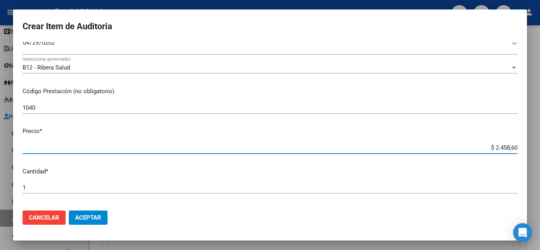
type input "$ 24.586,00"
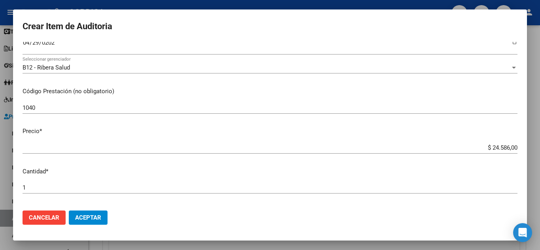
click at [375, 201] on div "1 Ingresar la cantidad" at bounding box center [270, 191] width 495 height 19
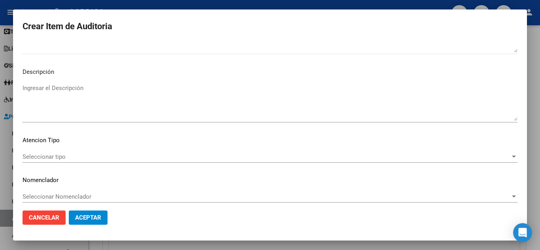
scroll to position [481, 0]
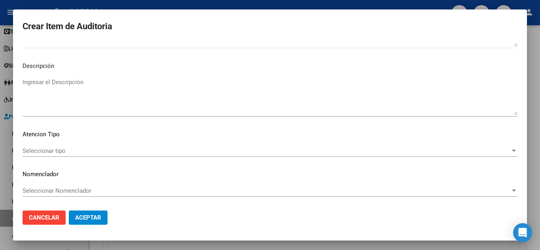
click at [82, 216] on span "Aceptar" at bounding box center [88, 217] width 26 height 7
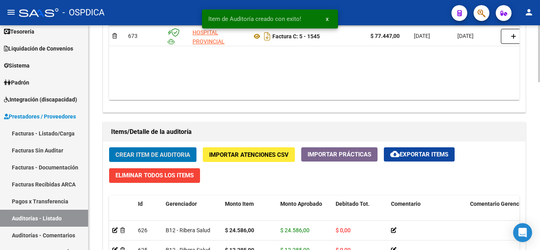
scroll to position [475, 0]
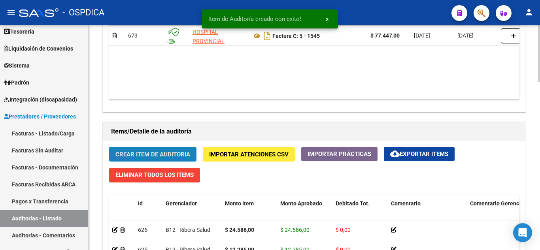
click at [164, 156] on span "Crear Item de Auditoria" at bounding box center [152, 154] width 75 height 7
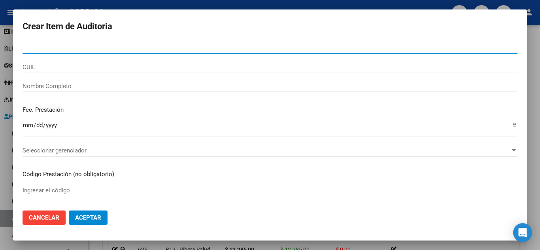
click at [80, 46] on input "Nro Documento" at bounding box center [270, 47] width 495 height 7
drag, startPoint x: 57, startPoint y: 47, endPoint x: 10, endPoint y: 43, distance: 47.2
click at [10, 43] on div "Crear Item de Auditoria 35324 Nro Documento CUIL Nombre Completo Fec. Prestació…" at bounding box center [270, 125] width 540 height 250
click at [64, 45] on input "25324" at bounding box center [270, 47] width 495 height 7
type input "25324313"
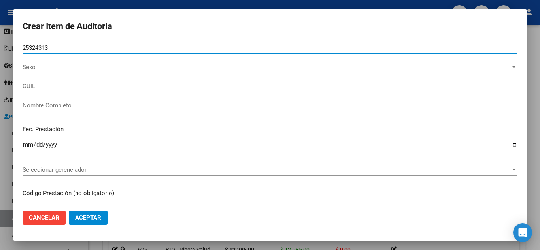
type input "27253243134"
type input "[PERSON_NAME] [PERSON_NAME]"
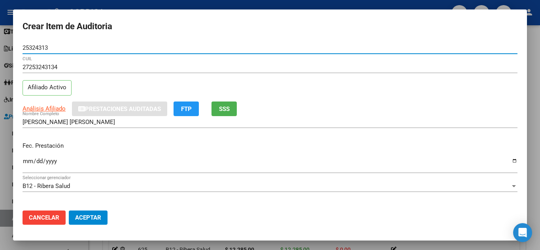
type input "25324313"
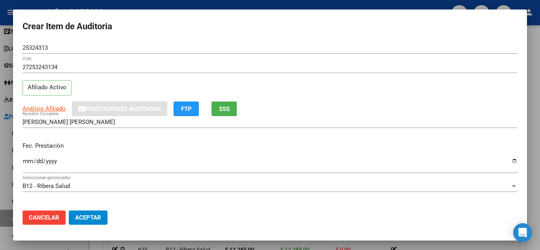
click at [342, 151] on div "Fec. Prestación Ingresar la fecha" at bounding box center [270, 158] width 495 height 45
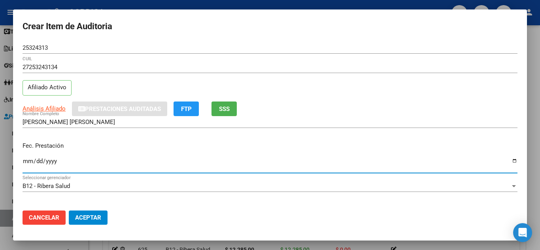
click at [27, 160] on input "Ingresar la fecha" at bounding box center [270, 164] width 495 height 13
type input "[DATE]"
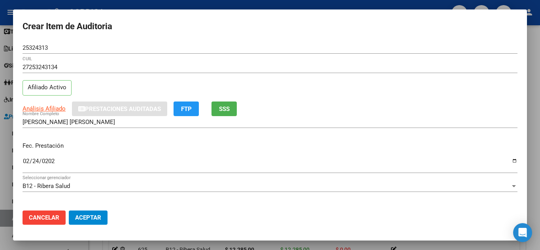
click at [374, 201] on mat-dialog-content "25324313 Nro Documento 27253243134 CUIL Afiliado Activo Análisis Afiliado Prest…" at bounding box center [270, 123] width 514 height 162
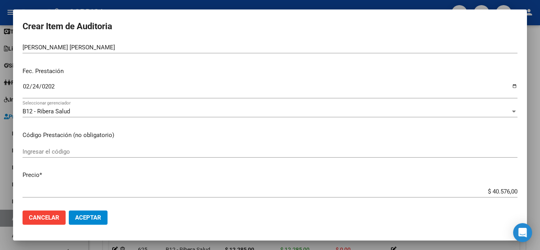
scroll to position [79, 0]
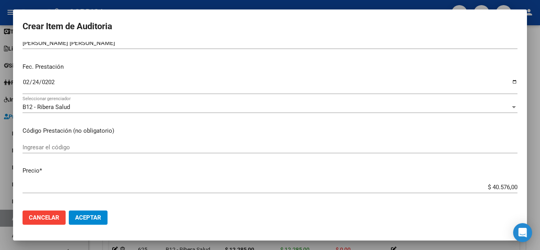
click at [62, 148] on input "Ingresar el código" at bounding box center [270, 147] width 495 height 7
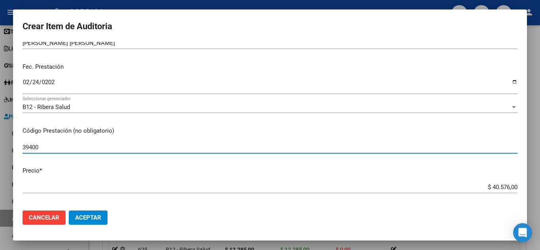
type input "39400"
click at [319, 222] on mat-dialog-actions "Cancelar Aceptar" at bounding box center [270, 217] width 495 height 27
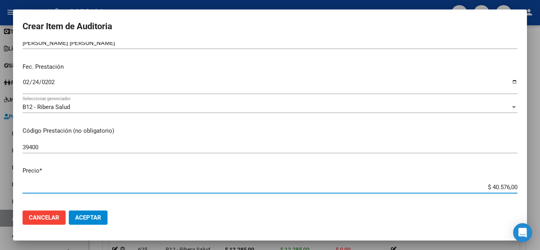
drag, startPoint x: 511, startPoint y: 184, endPoint x: 479, endPoint y: 184, distance: 31.2
click at [479, 184] on input "$ 40.576,00" at bounding box center [270, 187] width 495 height 7
type input "$ 0,01"
type input "$ 0,17"
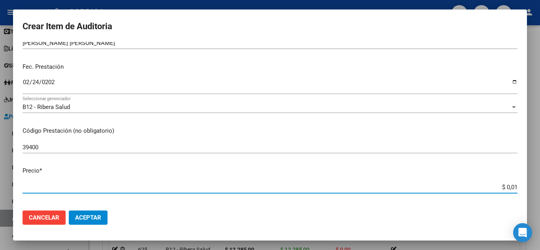
type input "$ 0,17"
type input "$ 1,74"
type input "$ 17,46"
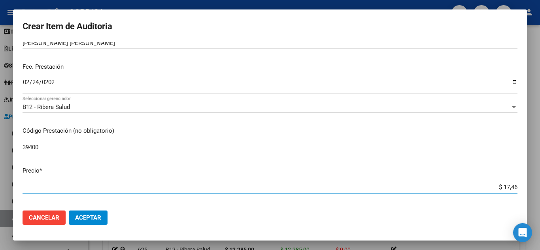
type input "$ 174,60"
type input "$ 1.746,00"
click at [408, 173] on p "Precio *" at bounding box center [270, 170] width 495 height 9
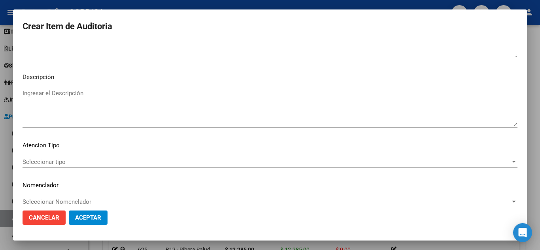
scroll to position [474, 0]
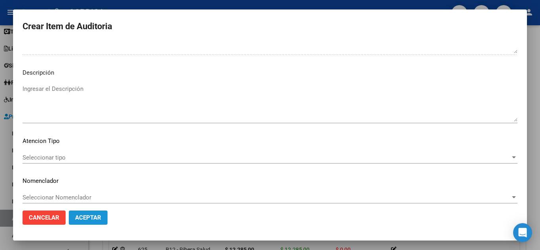
click at [90, 217] on span "Aceptar" at bounding box center [88, 217] width 26 height 7
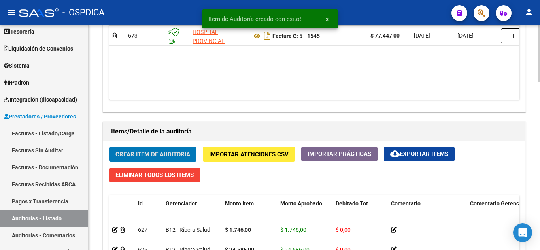
click at [161, 151] on span "Crear Item de Auditoria" at bounding box center [152, 154] width 75 height 7
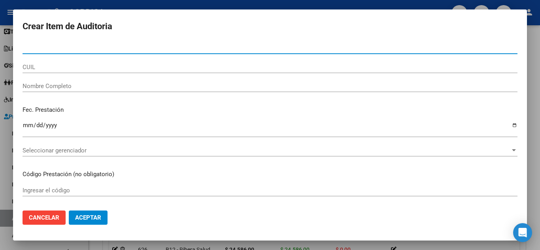
click at [64, 49] on input "Nro Documento" at bounding box center [270, 47] width 495 height 7
click at [61, 50] on input "26677" at bounding box center [270, 47] width 495 height 7
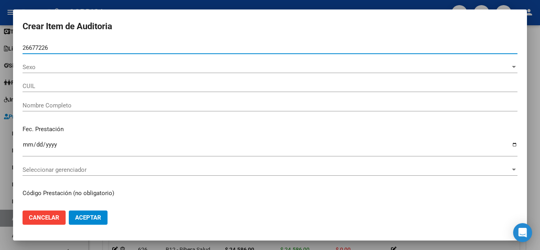
type input "26677226"
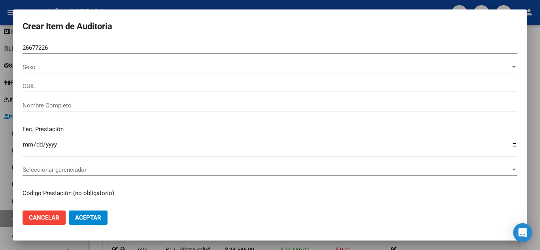
type input "27266772268"
type input "SALA [PERSON_NAME]"
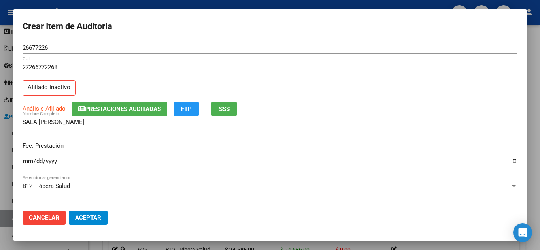
click at [27, 162] on input "Ingresar la fecha" at bounding box center [270, 164] width 495 height 13
type input "[DATE]"
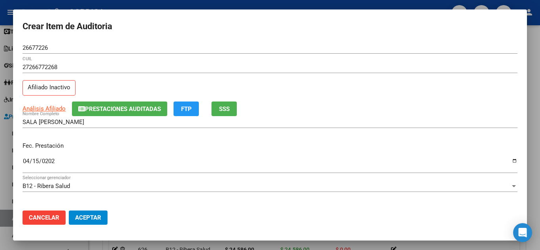
click at [242, 196] on div "B12 - [PERSON_NAME] Seleccionar gerenciador" at bounding box center [270, 189] width 495 height 19
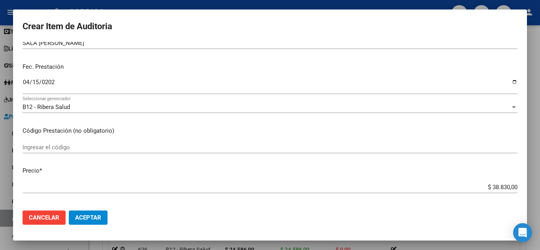
scroll to position [119, 0]
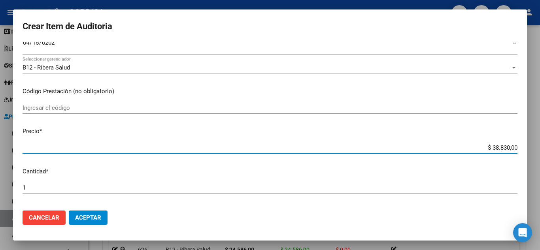
drag, startPoint x: 511, startPoint y: 149, endPoint x: 477, endPoint y: 141, distance: 34.8
click at [477, 142] on div "$ 38.830,00 Ingresar el precio" at bounding box center [270, 148] width 495 height 12
type input "$ 0,01"
type input "$ 0,12"
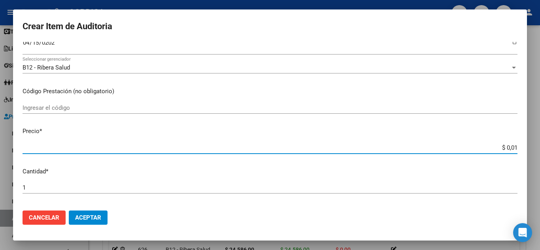
type input "$ 0,12"
type input "$ 1,22"
type input "$ 12,28"
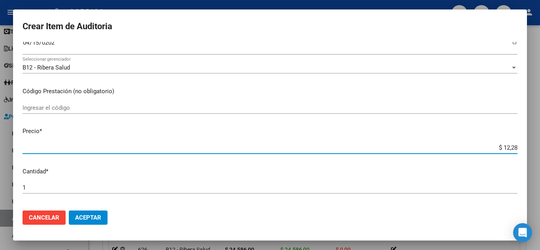
type input "$ 122,85"
type input "$ 1.228,50"
type input "$ 12.285,00"
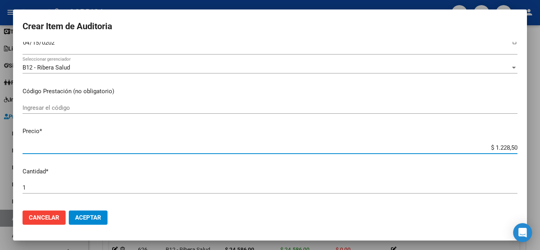
type input "$ 12.285,00"
click at [474, 190] on input "1" at bounding box center [270, 187] width 495 height 7
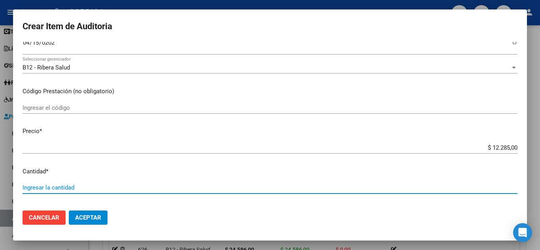
type input "2"
type input "$ 24.570,00"
type input "2"
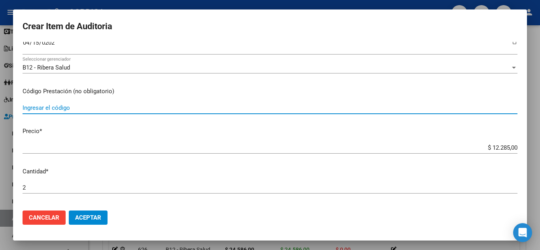
click at [71, 106] on input "Ingresar el código" at bounding box center [270, 107] width 495 height 7
type input "1010"
click at [246, 84] on mat-dialog-content "26677226 Nro Documento 27266772268 CUIL Afiliado Inactivo Análisis Afiliado Pre…" at bounding box center [270, 123] width 514 height 162
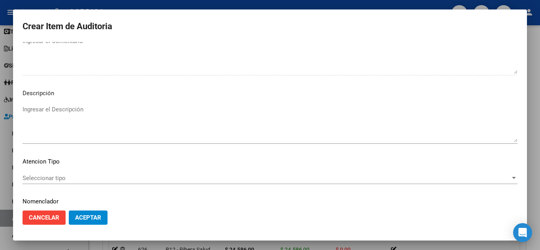
scroll to position [481, 0]
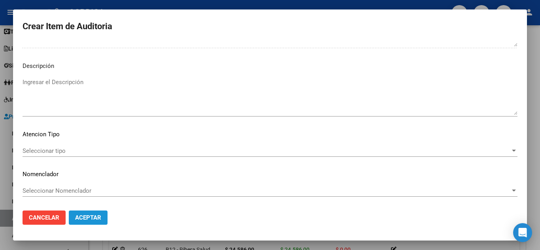
click at [84, 215] on span "Aceptar" at bounding box center [88, 217] width 26 height 7
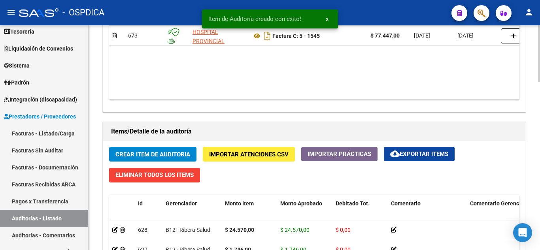
click at [147, 154] on span "Crear Item de Auditoria" at bounding box center [152, 154] width 75 height 7
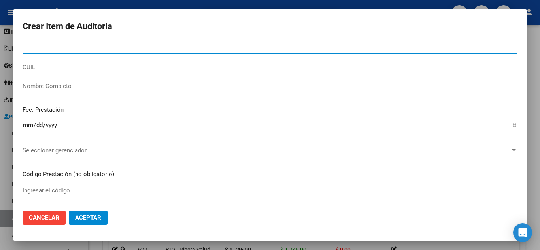
click at [98, 47] on input "Nro Documento" at bounding box center [270, 47] width 495 height 7
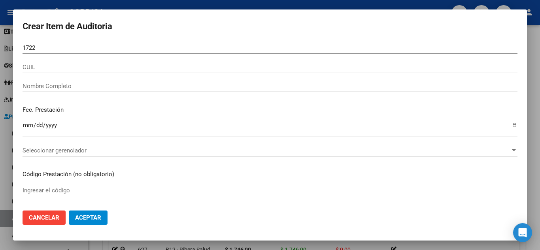
click at [77, 43] on div "1722 Nro Documento" at bounding box center [270, 48] width 495 height 12
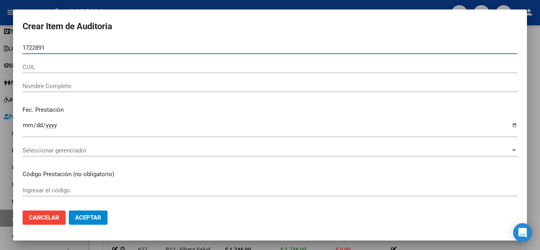
type input "17228914"
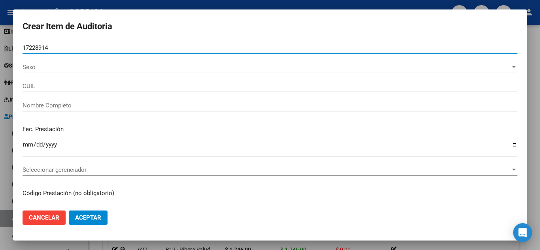
type input "20172289143"
type input "[PERSON_NAME] -"
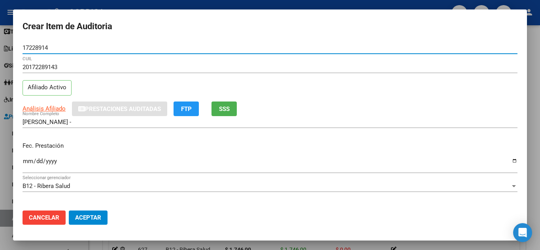
type input "17228914"
click at [27, 159] on input "Ingresar la fecha" at bounding box center [270, 164] width 495 height 13
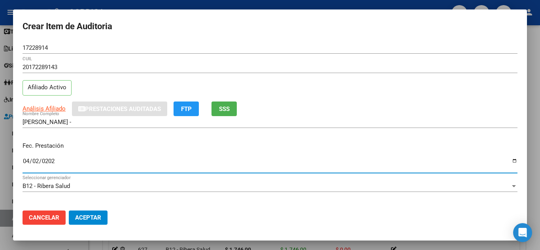
type input "[DATE]"
click at [248, 181] on div "B12 - [PERSON_NAME] Seleccionar gerenciador" at bounding box center [270, 186] width 495 height 12
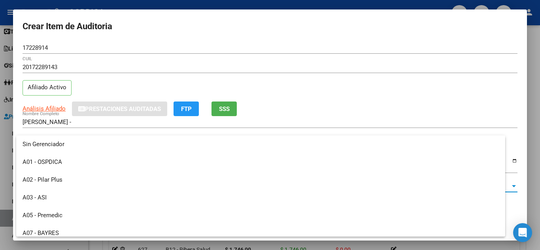
scroll to position [119, 0]
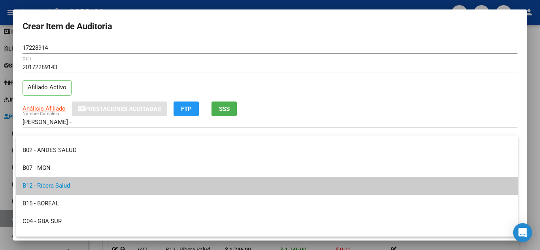
click at [248, 180] on span "B12 - Ribera Salud" at bounding box center [267, 186] width 489 height 18
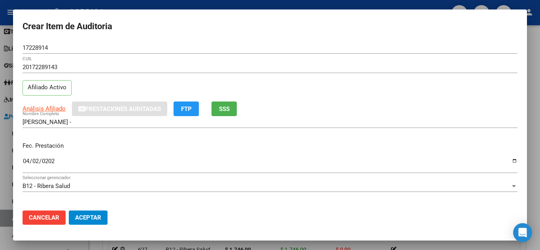
click at [332, 96] on div "20172289143 CUIL Afiliado Activo" at bounding box center [270, 81] width 495 height 40
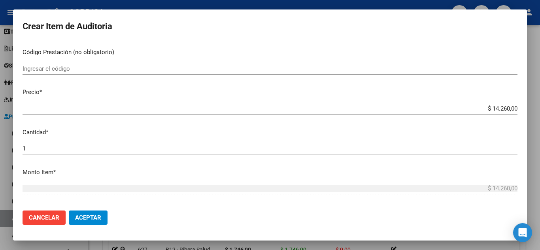
scroll to position [158, 0]
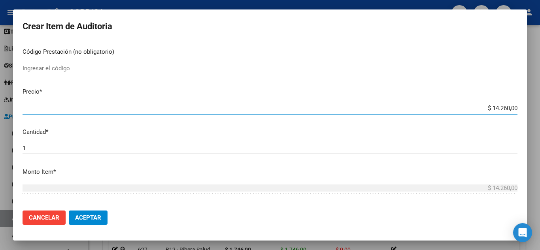
drag, startPoint x: 511, startPoint y: 109, endPoint x: 466, endPoint y: 108, distance: 44.7
click at [466, 108] on input "$ 14.260,00" at bounding box center [270, 108] width 495 height 7
type input "$ 0,03"
type input "$ 0,39"
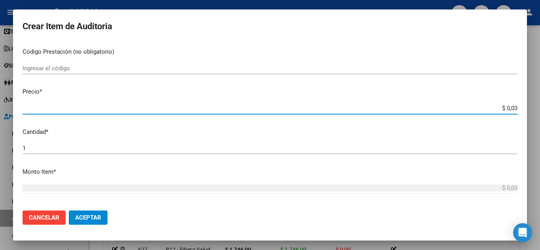
type input "$ 0,39"
type input "$ 3,99"
type input "$ 39,98"
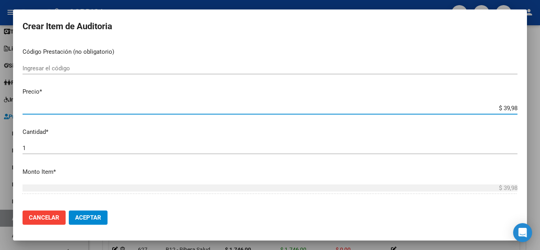
type input "$ 399,80"
type input "$ 3.998,00"
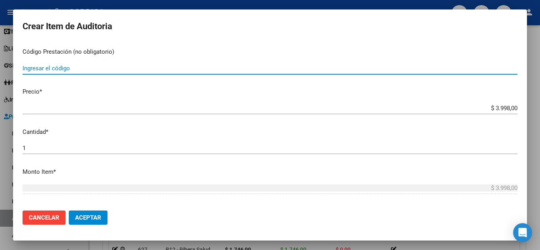
click at [77, 68] on input "Ingresar el código" at bounding box center [270, 68] width 495 height 7
type input "1040"
click at [94, 220] on span "Aceptar" at bounding box center [88, 217] width 26 height 7
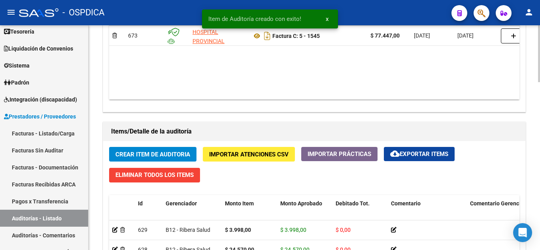
click at [136, 150] on button "Crear Item de Auditoria" at bounding box center [152, 154] width 87 height 15
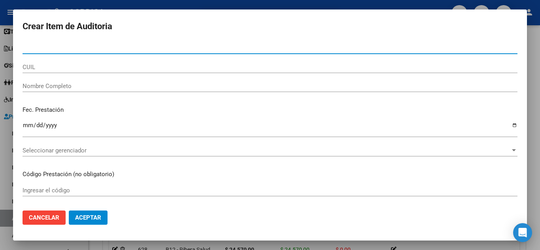
click at [119, 44] on input "Nro Documento" at bounding box center [270, 47] width 495 height 7
type input "25750470"
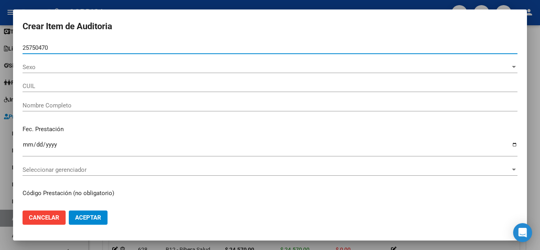
type input "27257504706"
type input "[PERSON_NAME] [PERSON_NAME]"
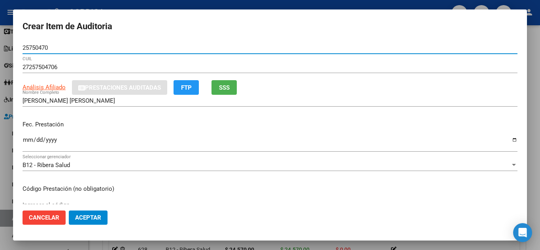
type input "25750470"
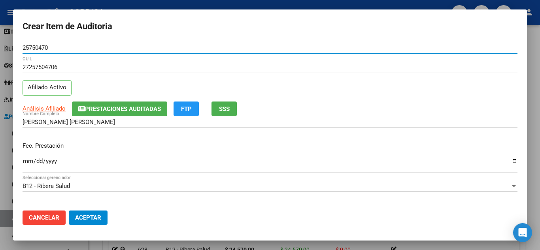
click at [25, 158] on input "Ingresar la fecha" at bounding box center [270, 164] width 495 height 13
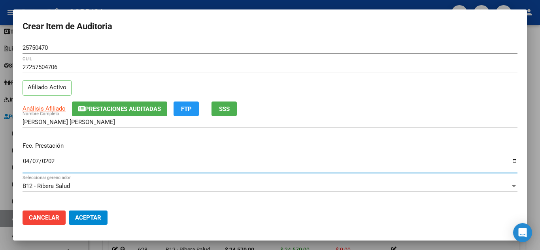
type input "2025-04-07"
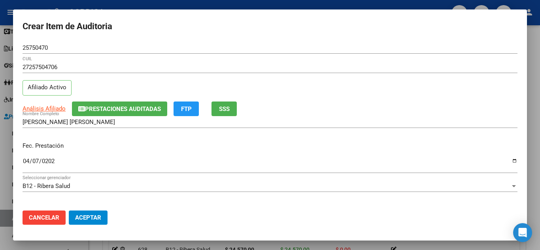
click at [264, 142] on p "Fec. Prestación" at bounding box center [270, 145] width 495 height 9
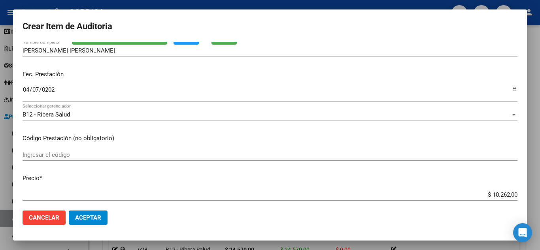
scroll to position [79, 0]
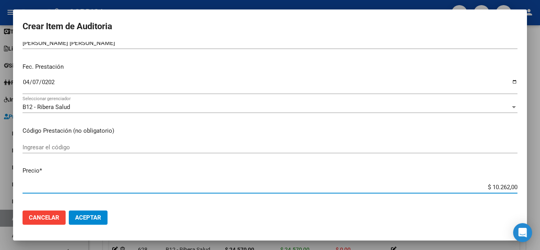
drag, startPoint x: 511, startPoint y: 184, endPoint x: 477, endPoint y: 181, distance: 33.7
click at [477, 181] on div "$ 10.262,00 Ingresar el precio" at bounding box center [270, 187] width 495 height 12
type input "$ 0,06"
type input "$ 0,67"
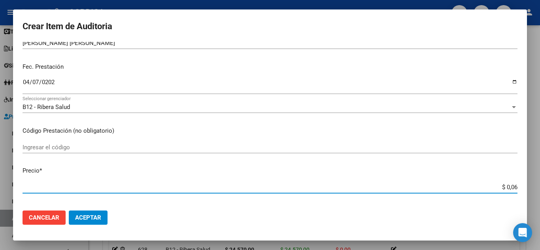
type input "$ 0,67"
type input "$ 6,70"
type input "$ 67,08"
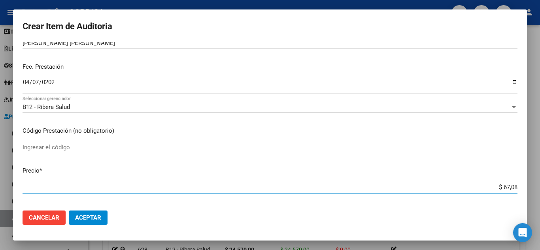
type input "$ 670,80"
type input "$ 6.708,00"
click at [375, 149] on input "Ingresar el código" at bounding box center [270, 147] width 495 height 7
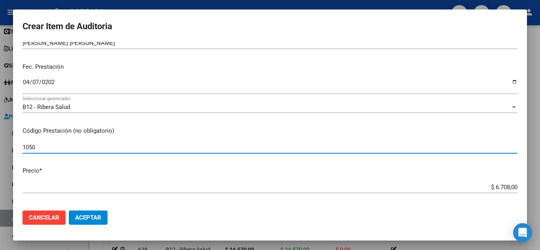
type input "1050"
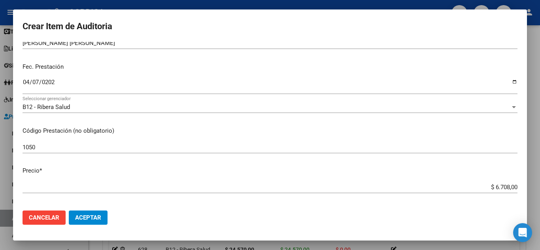
click at [201, 213] on mat-dialog-actions "Cancelar Aceptar" at bounding box center [270, 217] width 495 height 27
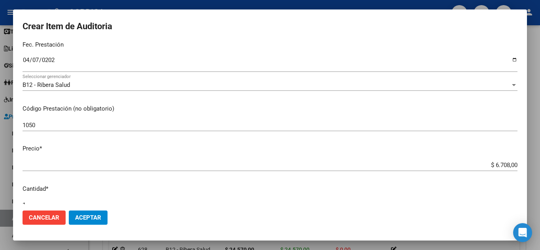
scroll to position [119, 0]
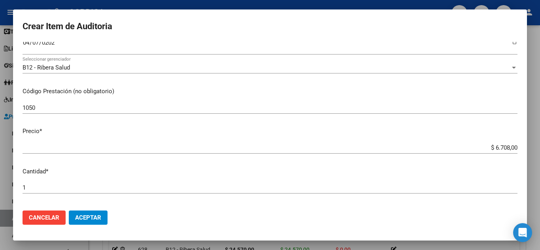
click at [79, 221] on span "Aceptar" at bounding box center [88, 217] width 26 height 7
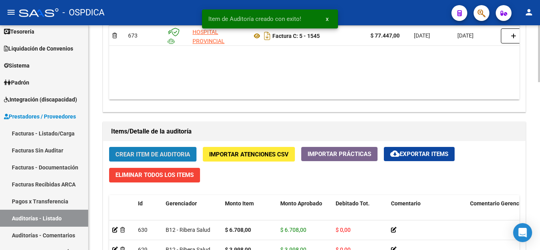
click at [165, 154] on span "Crear Item de Auditoria" at bounding box center [152, 154] width 75 height 7
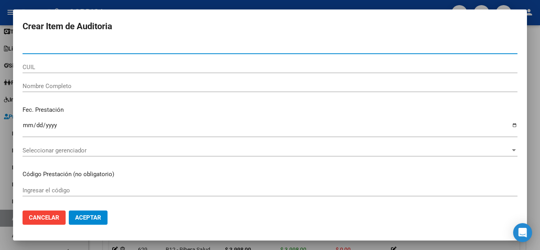
click at [83, 50] on input "Nro Documento" at bounding box center [270, 47] width 495 height 7
type input "25750470"
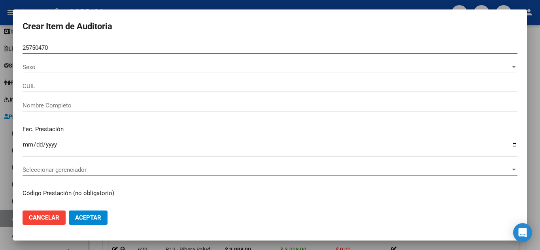
type input "27257504706"
type input "TOLOSA MARIA ISABEL"
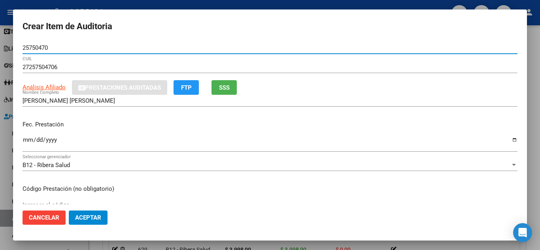
drag, startPoint x: 23, startPoint y: 46, endPoint x: 49, endPoint y: 47, distance: 26.1
click at [49, 47] on input "25750470" at bounding box center [270, 47] width 495 height 7
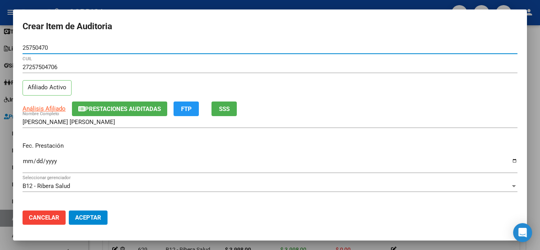
type input "25750470"
click at [325, 150] on p "Fec. Prestación" at bounding box center [270, 145] width 495 height 9
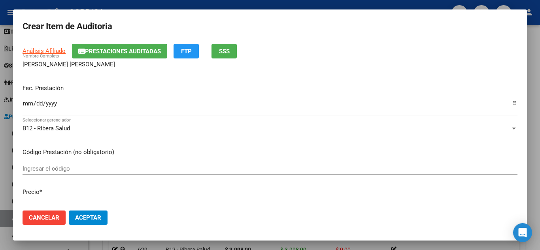
scroll to position [79, 0]
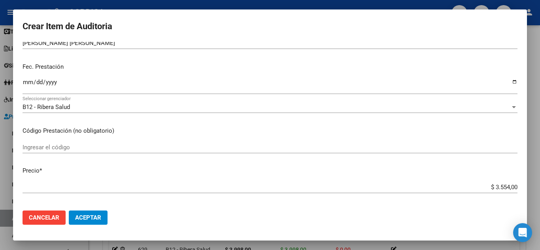
click at [28, 81] on input "Ingresar la fecha" at bounding box center [270, 85] width 495 height 13
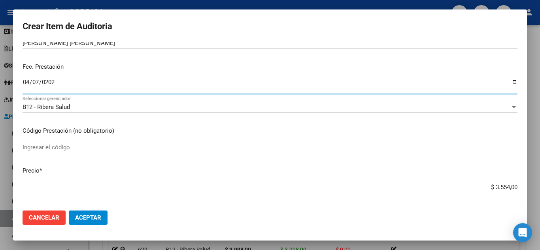
type input "2025-04-07"
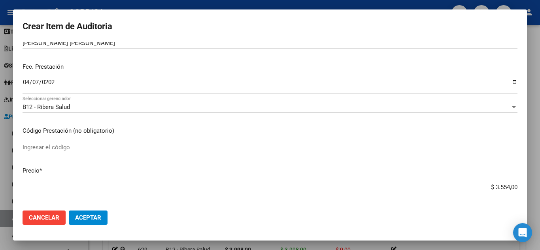
drag, startPoint x: 512, startPoint y: 188, endPoint x: 504, endPoint y: 188, distance: 7.9
click at [496, 183] on app-form-text-field "Precio * $ 3.554,00 Ingresar el precio" at bounding box center [273, 178] width 501 height 25
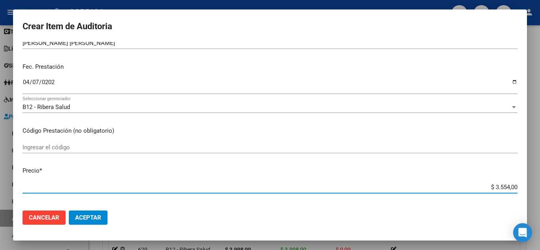
drag, startPoint x: 511, startPoint y: 188, endPoint x: 476, endPoint y: 182, distance: 35.7
click at [476, 182] on div "$ 3.554,00 Ingresar el precio" at bounding box center [270, 187] width 495 height 12
type input "$ 0,01"
type input "$ 0,19"
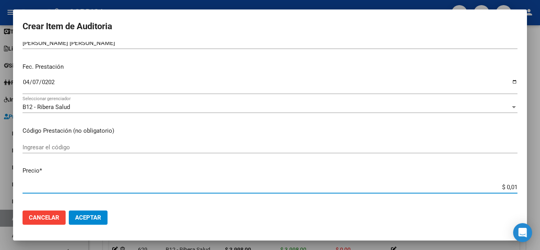
type input "$ 0,19"
type input "$ 1,97"
type input "$ 19,78"
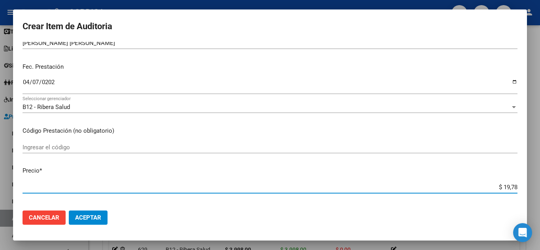
type input "$ 197,80"
type input "$ 1.978,00"
click at [309, 144] on input "Ingresar el código" at bounding box center [270, 147] width 495 height 7
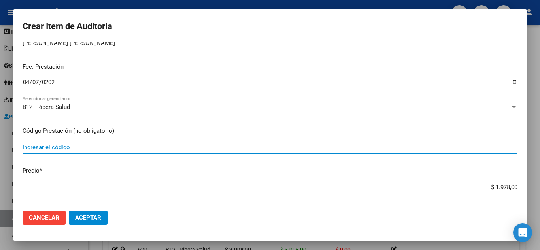
click at [85, 149] on input "Ingresar el código" at bounding box center [270, 147] width 495 height 7
type input "L321"
click at [307, 184] on input "$ 1.978,00" at bounding box center [270, 187] width 495 height 7
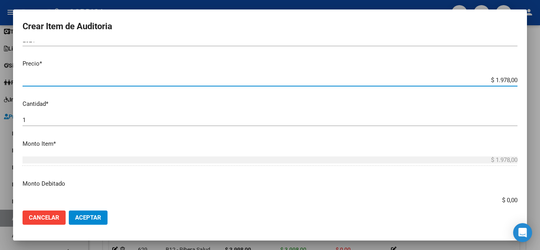
scroll to position [198, 0]
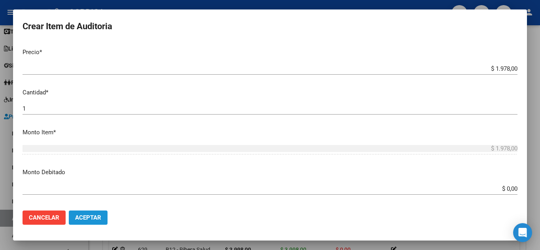
click at [82, 214] on span "Aceptar" at bounding box center [88, 217] width 26 height 7
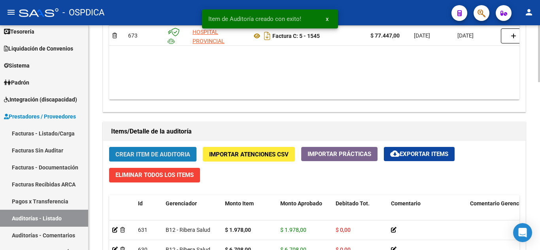
click at [135, 153] on span "Crear Item de Auditoria" at bounding box center [152, 154] width 75 height 7
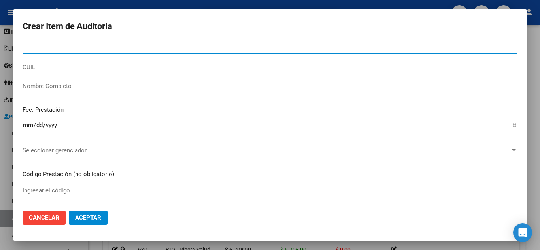
click at [111, 49] on input "Nro Documento" at bounding box center [270, 47] width 495 height 7
paste input "25750470"
type input "25750470"
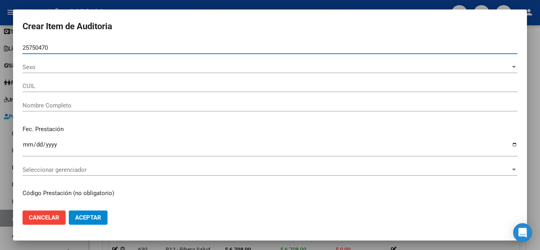
type input "27257504706"
type input "TOLOSA MARIA ISABEL"
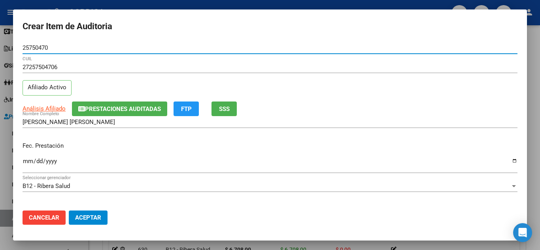
type input "25750470"
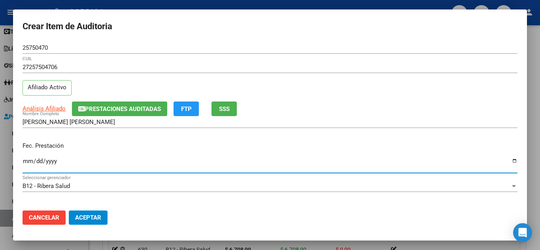
click at [28, 158] on input "Ingresar la fecha" at bounding box center [270, 164] width 495 height 13
type input "2025-04-07"
click at [247, 211] on mat-dialog-actions "Cancelar Aceptar" at bounding box center [270, 217] width 495 height 27
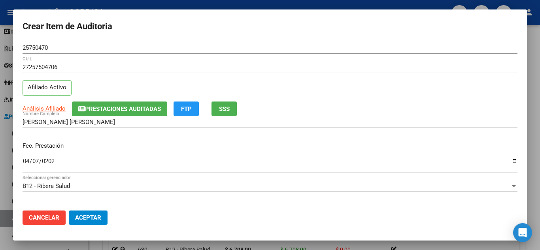
click at [330, 211] on mat-dialog-actions "Cancelar Aceptar" at bounding box center [270, 217] width 495 height 27
click at [353, 96] on div "27257504706 CUIL Afiliado Activo" at bounding box center [270, 81] width 495 height 40
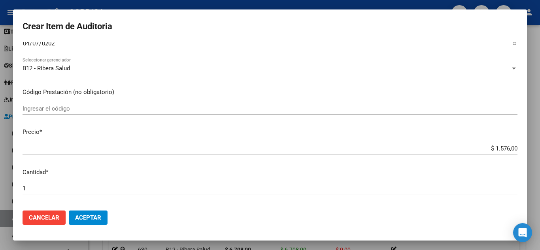
scroll to position [119, 0]
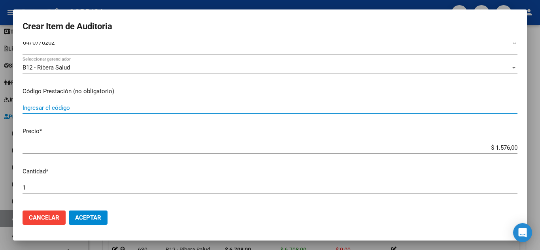
click at [69, 105] on input "Ingresar el código" at bounding box center [270, 107] width 495 height 7
type input "L436"
click at [127, 140] on mat-dialog-content "25750470 Nro Documento 27257504706 CUIL Afiliado Activo Análisis Afiliado Prest…" at bounding box center [270, 123] width 514 height 162
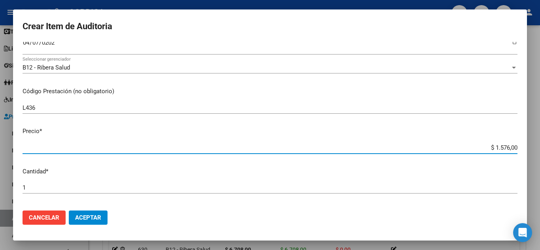
drag, startPoint x: 511, startPoint y: 148, endPoint x: 464, endPoint y: 147, distance: 46.3
click at [464, 147] on input "$ 1.576,00" at bounding box center [270, 147] width 495 height 7
type input "$ 0,07"
type input "$ 0,78"
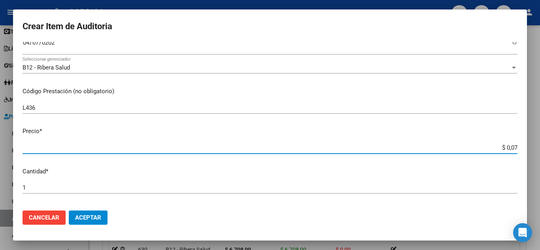
type input "$ 0,78"
type input "$ 7,88"
type input "$ 78,80"
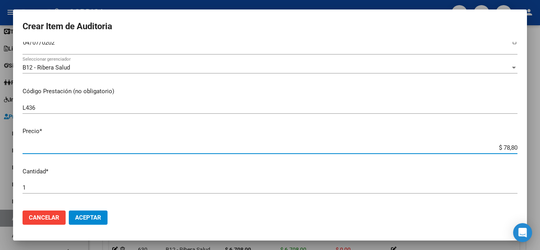
type input "$ 788,00"
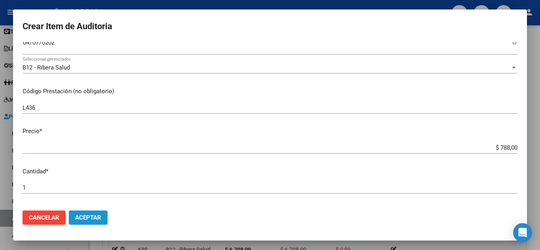
click at [100, 217] on span "Aceptar" at bounding box center [88, 217] width 26 height 7
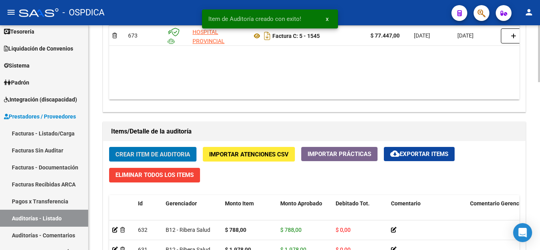
click at [166, 151] on span "Crear Item de Auditoria" at bounding box center [152, 154] width 75 height 7
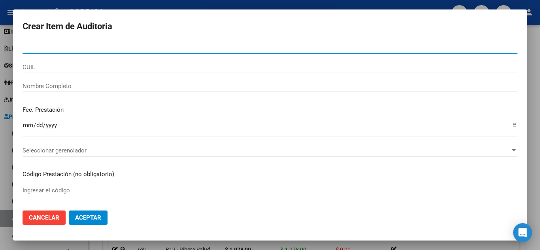
click at [144, 47] on input "Nro Documento" at bounding box center [270, 47] width 495 height 7
paste input "25750470"
type input "25750470"
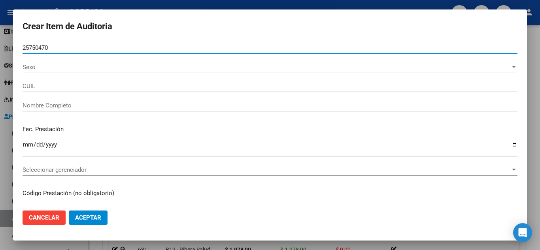
type input "27257504706"
type input "TOLOSA MARIA ISABEL"
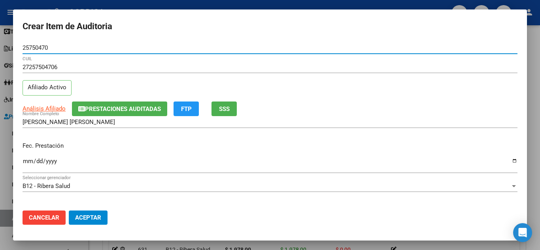
type input "25750470"
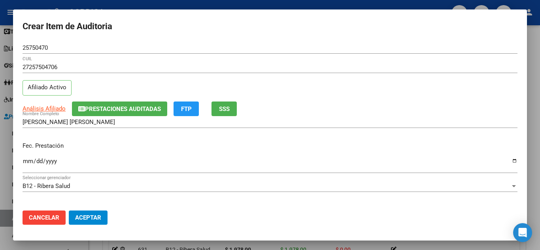
click at [327, 218] on mat-dialog-actions "Cancelar Aceptar" at bounding box center [270, 217] width 495 height 27
click at [26, 162] on input "Ingresar la fecha" at bounding box center [270, 164] width 495 height 13
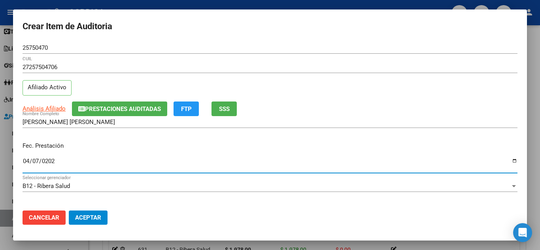
type input "2025-04-07"
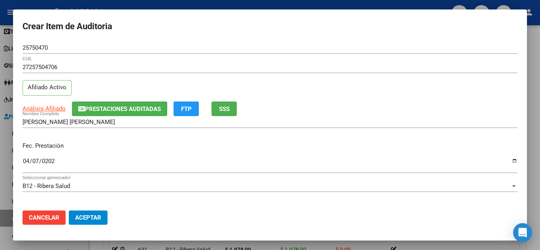
click at [355, 206] on mat-dialog-actions "Cancelar Aceptar" at bounding box center [270, 217] width 495 height 27
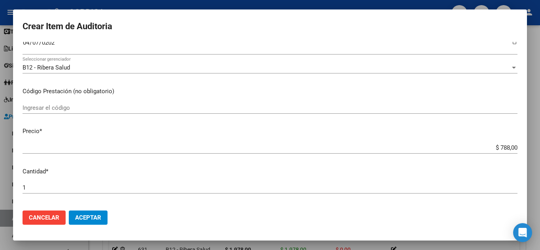
click at [90, 109] on input "Ingresar el código" at bounding box center [270, 107] width 495 height 7
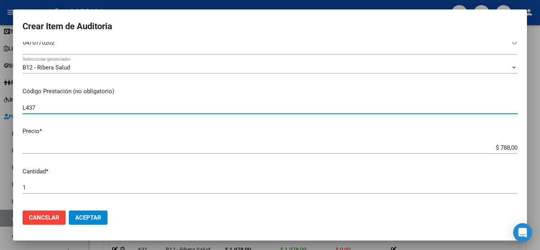
type input "L437"
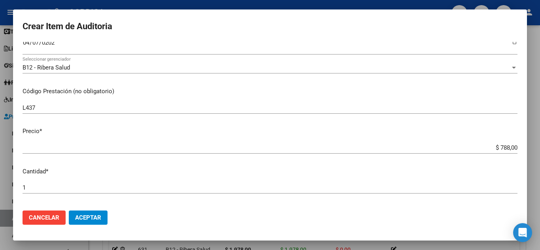
click at [406, 216] on mat-dialog-actions "Cancelar Aceptar" at bounding box center [270, 217] width 495 height 27
click at [102, 215] on button "Aceptar" at bounding box center [88, 218] width 39 height 14
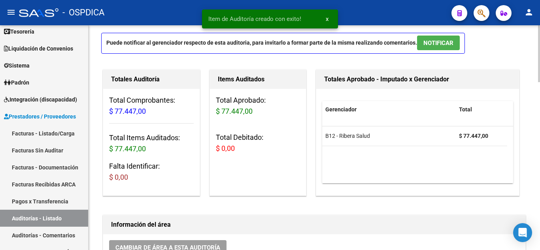
scroll to position [0, 0]
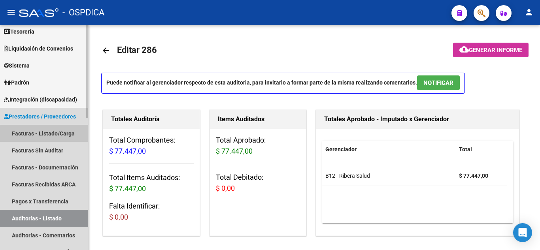
click at [45, 134] on link "Facturas - Listado/Carga" at bounding box center [44, 133] width 88 height 17
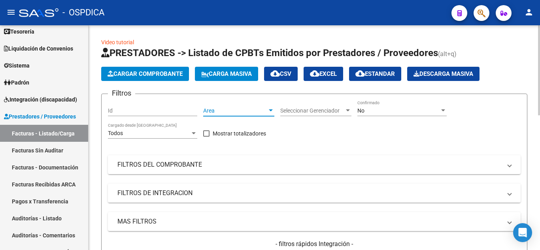
click at [256, 111] on span "Area" at bounding box center [235, 110] width 64 height 7
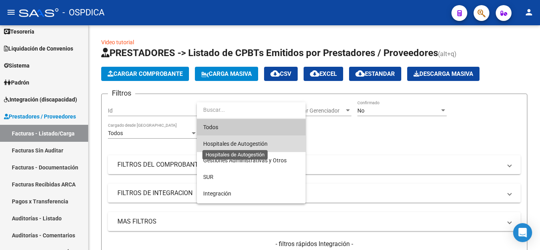
click at [256, 143] on span "Hospitales de Autogestión" at bounding box center [235, 144] width 64 height 6
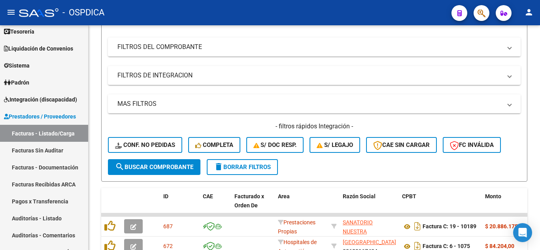
scroll to position [119, 0]
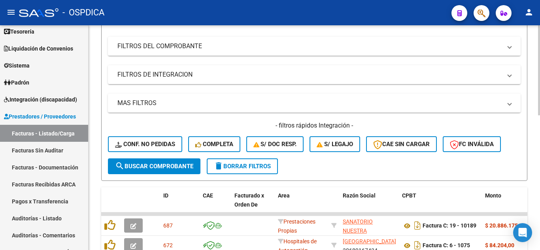
click at [169, 165] on span "search Buscar Comprobante" at bounding box center [154, 166] width 78 height 7
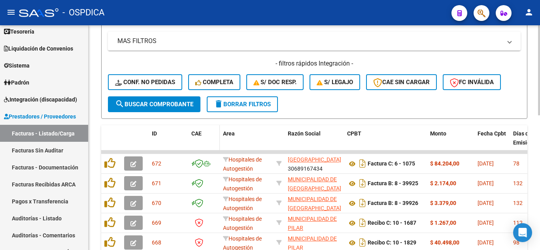
scroll to position [198, 0]
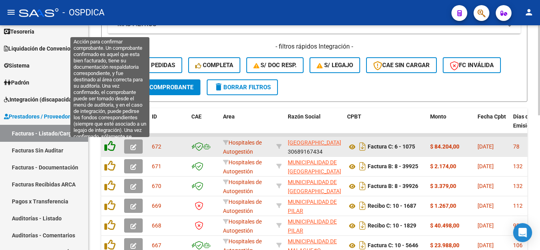
click at [108, 144] on icon at bounding box center [109, 146] width 11 height 11
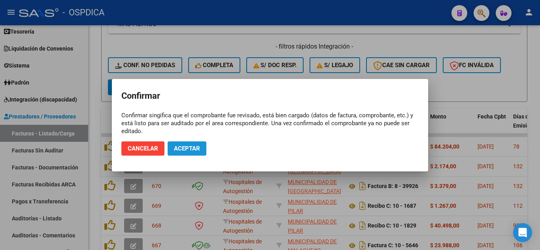
click at [201, 149] on button "Aceptar" at bounding box center [187, 148] width 39 height 14
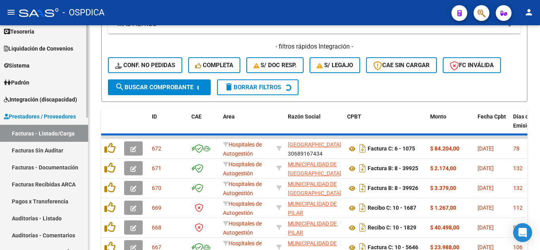
click at [58, 148] on link "Facturas Sin Auditar" at bounding box center [44, 150] width 88 height 17
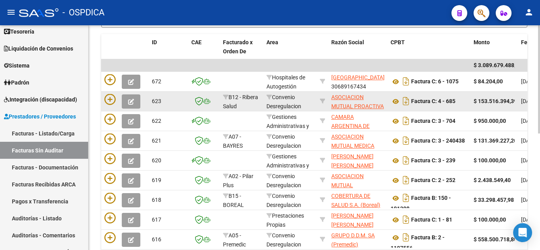
scroll to position [158, 0]
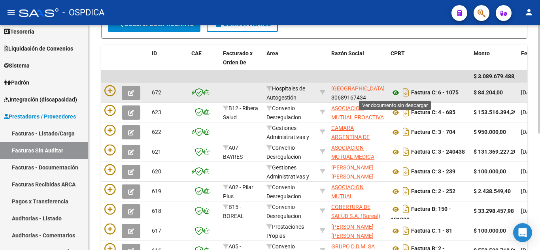
click at [397, 92] on icon at bounding box center [395, 92] width 10 height 9
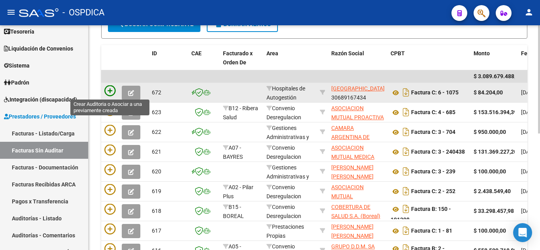
click at [109, 94] on icon at bounding box center [109, 90] width 11 height 11
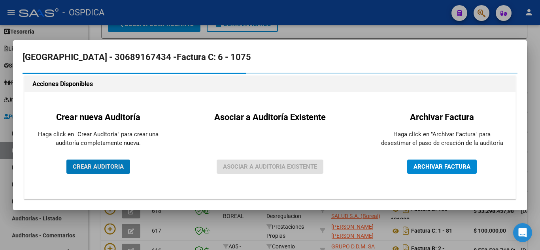
click at [108, 166] on span "CREAR AUDITORIA" at bounding box center [98, 166] width 51 height 7
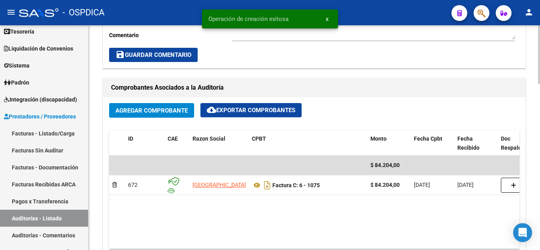
scroll to position [395, 0]
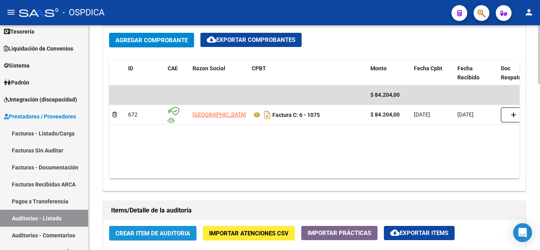
click at [147, 233] on span "Crear Item de Auditoria" at bounding box center [152, 233] width 75 height 7
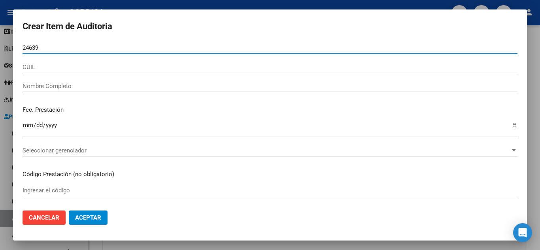
click at [94, 46] on input "24639" at bounding box center [270, 47] width 495 height 7
type input "24639913"
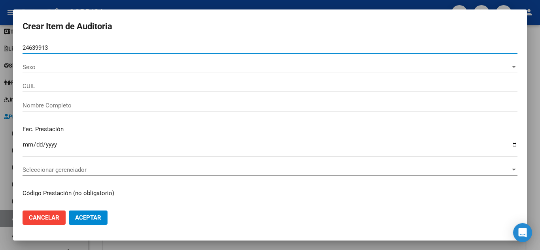
type input "20246399132"
type input "MAURI CESAR ARIEL -"
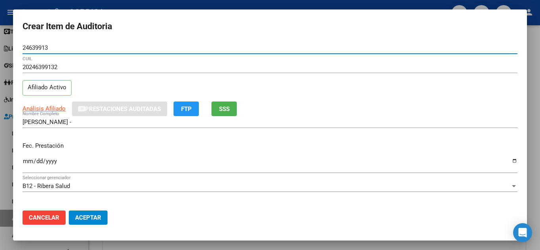
type input "24639913"
click at [279, 153] on div "Fec. Prestación Ingresar la fecha" at bounding box center [270, 158] width 495 height 45
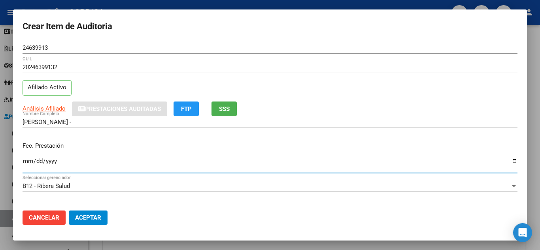
click at [26, 159] on input "Ingresar la fecha" at bounding box center [270, 164] width 495 height 13
type input "2025-04-16"
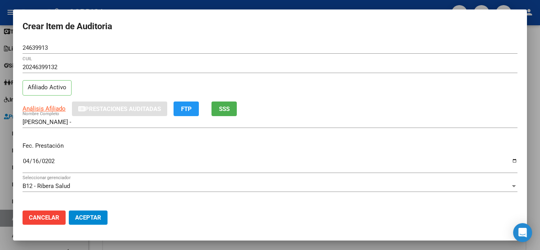
click at [330, 203] on mat-dialog-content "24639913 Nro Documento 20246399132 CUIL Afiliado Activo Análisis Afiliado Prest…" at bounding box center [270, 123] width 514 height 162
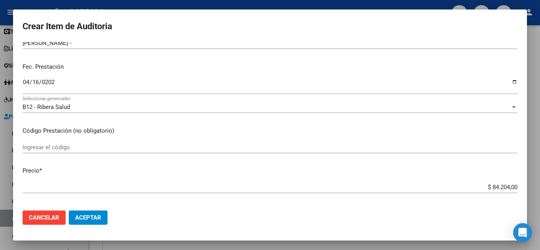
scroll to position [119, 0]
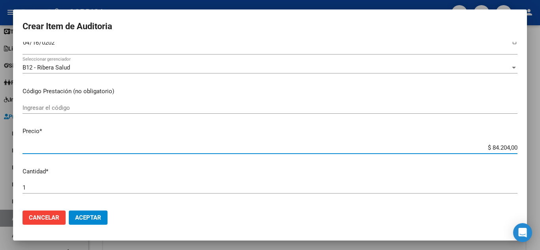
drag, startPoint x: 511, startPoint y: 149, endPoint x: 486, endPoint y: 145, distance: 24.8
click at [486, 145] on input "$ 84.204,00" at bounding box center [270, 147] width 495 height 7
type input "$ 0,02"
type input "$ 0,24"
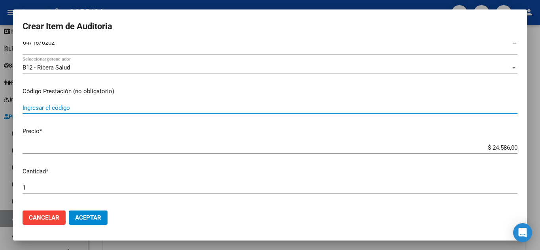
click at [82, 104] on input "Ingresar el código" at bounding box center [270, 107] width 495 height 7
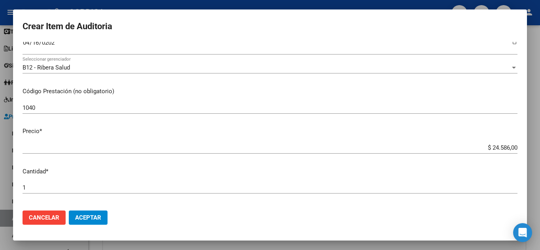
click at [282, 225] on mat-dialog-actions "Cancelar Aceptar" at bounding box center [270, 217] width 495 height 27
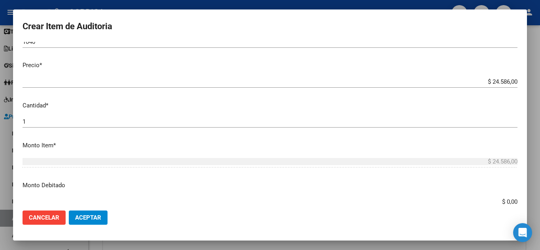
scroll to position [198, 0]
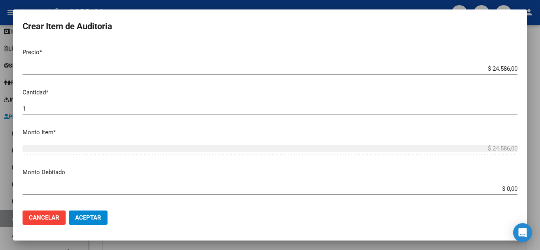
click at [239, 164] on mat-dialog-content "24639913 Nro Documento 20246399132 CUIL Afiliado Activo Análisis Afiliado Prest…" at bounding box center [270, 123] width 514 height 162
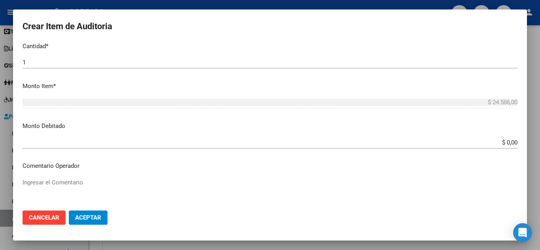
scroll to position [316, 0]
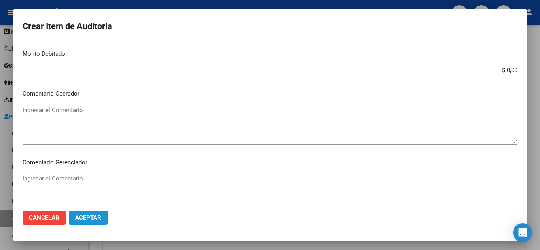
click at [89, 220] on span "Aceptar" at bounding box center [88, 217] width 26 height 7
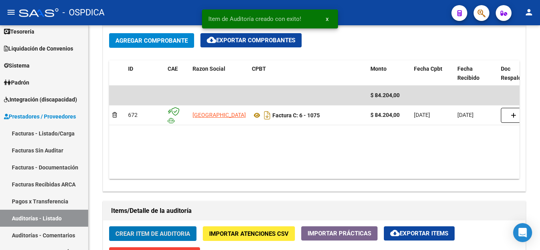
scroll to position [396, 0]
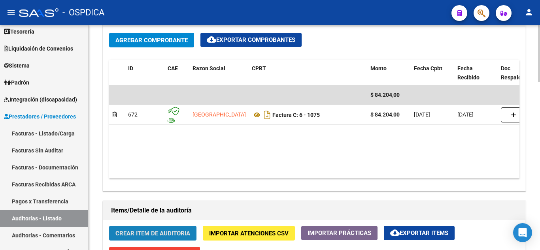
click at [167, 229] on button "Crear Item de Auditoria" at bounding box center [152, 233] width 87 height 15
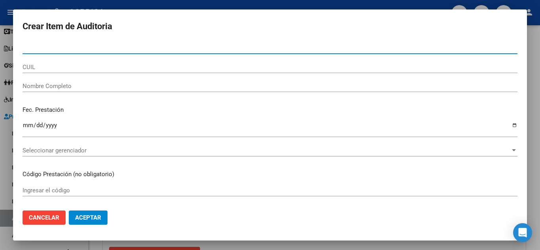
click at [79, 51] on div "Nro Documento" at bounding box center [270, 48] width 495 height 12
click at [100, 46] on input "36370" at bounding box center [270, 47] width 495 height 7
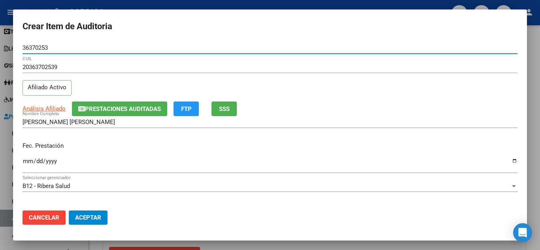
click at [24, 156] on div "Ingresar la fecha" at bounding box center [270, 164] width 495 height 17
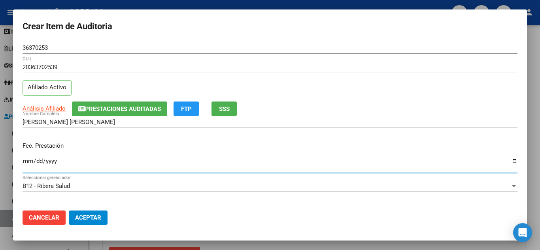
click at [323, 206] on mat-dialog-actions "Cancelar Aceptar" at bounding box center [270, 217] width 495 height 27
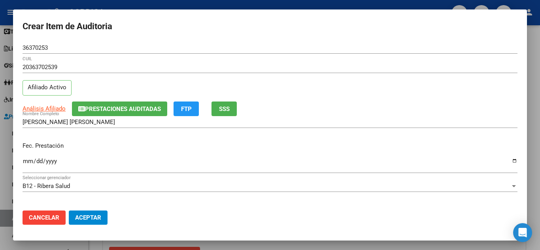
click at [359, 201] on mat-dialog-content "36370253 Nro Documento 20363702539 CUIL Afiliado Activo Análisis Afiliado Prest…" at bounding box center [270, 123] width 514 height 162
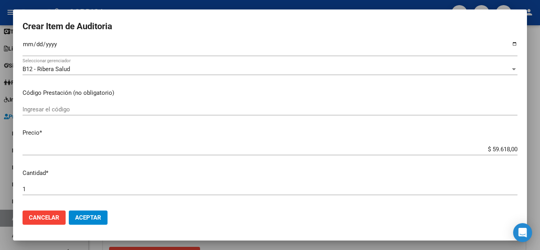
scroll to position [119, 0]
drag, startPoint x: 512, startPoint y: 147, endPoint x: 485, endPoint y: 148, distance: 26.5
click at [485, 148] on app-form-text-field "Precio * $ 59.618,00 Ingresar el precio" at bounding box center [273, 139] width 501 height 25
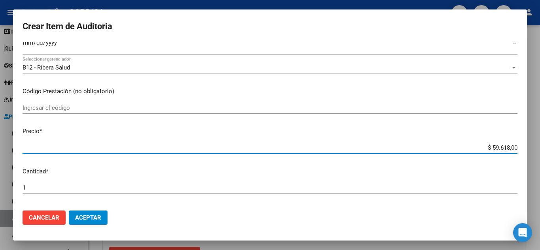
drag, startPoint x: 511, startPoint y: 150, endPoint x: 486, endPoint y: 149, distance: 24.9
click at [486, 149] on input "$ 59.618,00" at bounding box center [270, 147] width 495 height 7
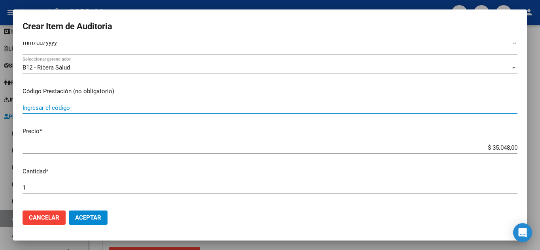
click at [55, 107] on input "Ingresar el código" at bounding box center [270, 107] width 495 height 7
click at [201, 179] on mat-dialog-content "36370253 Nro Documento 20363702539 CUIL Afiliado Activo Análisis Afiliado Prest…" at bounding box center [270, 123] width 514 height 162
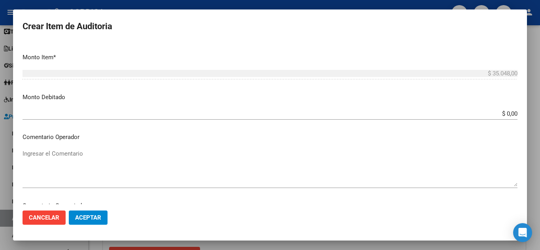
scroll to position [316, 0]
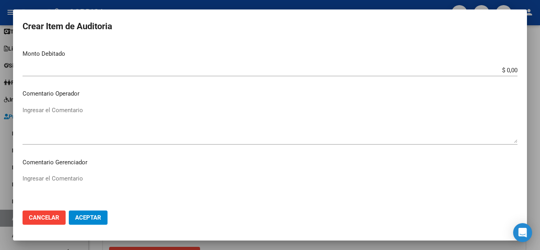
click at [90, 218] on span "Aceptar" at bounding box center [88, 217] width 26 height 7
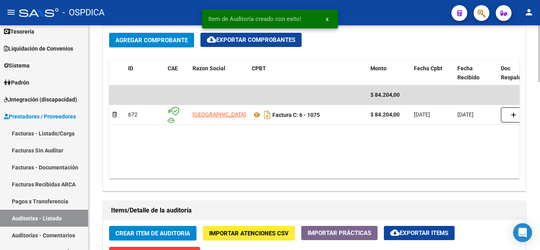
click at [155, 234] on span "Crear Item de Auditoria" at bounding box center [152, 233] width 75 height 7
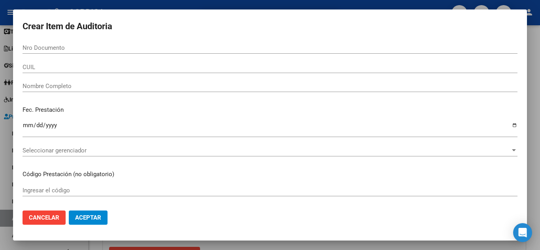
click at [124, 43] on div "Nro Documento" at bounding box center [270, 48] width 495 height 12
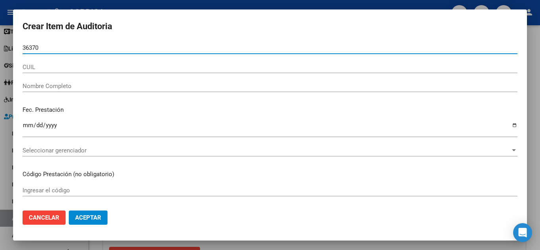
click at [115, 49] on input "36370" at bounding box center [270, 47] width 495 height 7
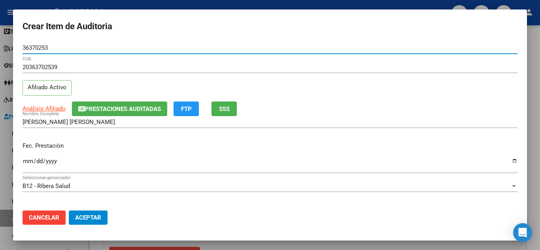
drag, startPoint x: 54, startPoint y: 49, endPoint x: 6, endPoint y: 49, distance: 48.2
click at [6, 49] on div "Crear Item de Auditoria 36370253 Nro Documento 20363702539 CUIL Afiliado Activo…" at bounding box center [270, 125] width 540 height 250
click at [28, 160] on input "Ingresar la fecha" at bounding box center [270, 164] width 495 height 13
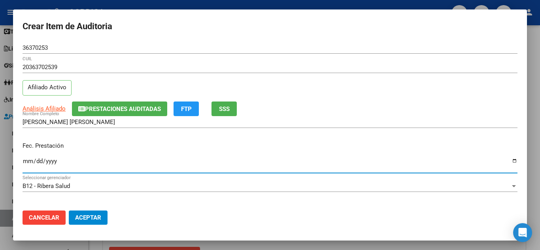
click at [240, 211] on mat-dialog-actions "Cancelar Aceptar" at bounding box center [270, 217] width 495 height 27
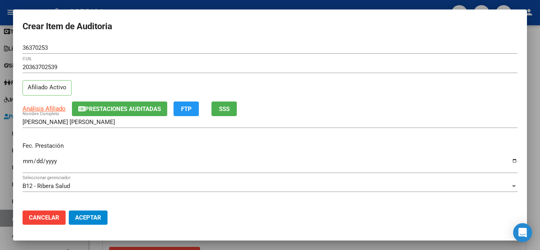
click at [253, 198] on div "B12 - Ribera Salud Seleccionar gerenciador" at bounding box center [270, 189] width 495 height 19
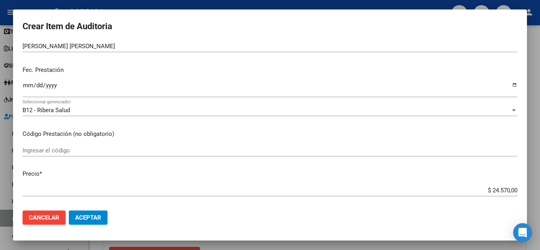
scroll to position [79, 0]
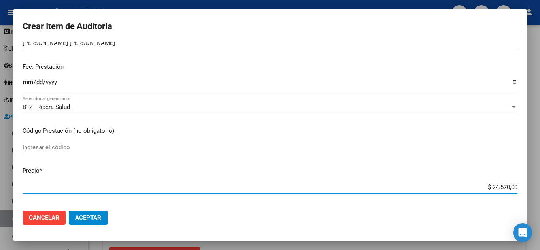
drag, startPoint x: 510, startPoint y: 188, endPoint x: 486, endPoint y: 187, distance: 23.7
click at [486, 187] on input "$ 24.570,00" at bounding box center [270, 187] width 495 height 7
click at [180, 133] on p "Código Prestación (no obligatorio)" at bounding box center [270, 130] width 495 height 9
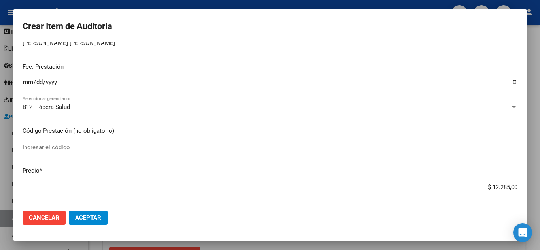
click at [87, 148] on input "Ingresar el código" at bounding box center [270, 147] width 495 height 7
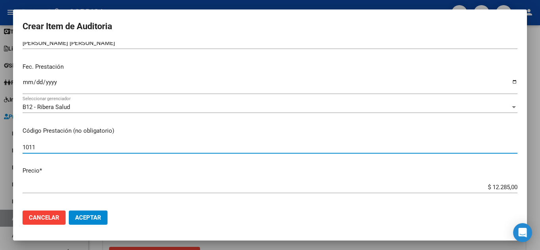
click at [231, 220] on mat-dialog-actions "Cancelar Aceptar" at bounding box center [270, 217] width 495 height 27
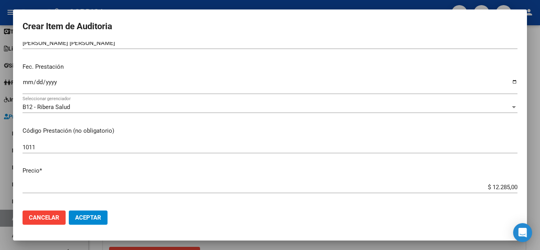
click at [249, 202] on mat-dialog-content "36370253 Nro Documento 20363702539 CUIL Afiliado Activo Análisis Afiliado Prest…" at bounding box center [270, 123] width 514 height 162
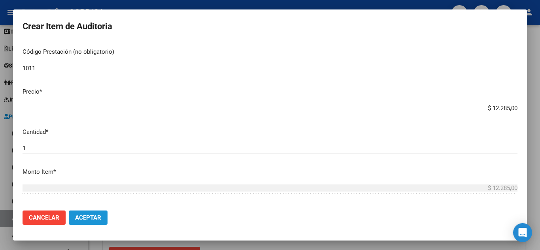
click at [84, 220] on span "Aceptar" at bounding box center [88, 217] width 26 height 7
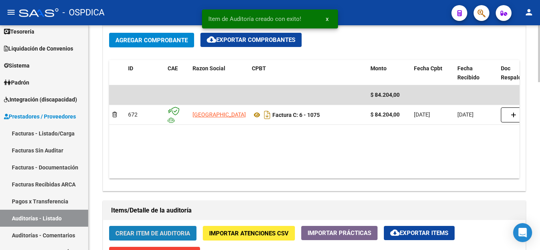
click at [150, 235] on span "Crear Item de Auditoria" at bounding box center [152, 233] width 75 height 7
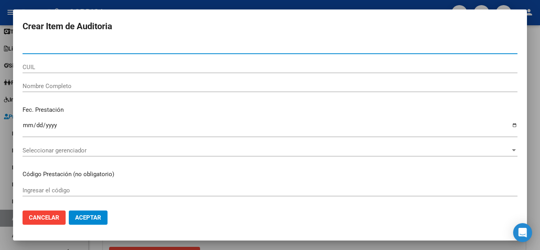
click at [167, 48] on input "Nro Documento" at bounding box center [270, 47] width 495 height 7
paste input "36370253"
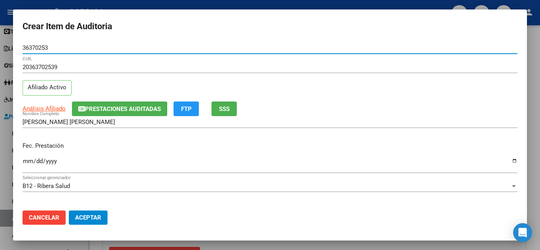
click at [30, 160] on input "Ingresar la fecha" at bounding box center [270, 164] width 495 height 13
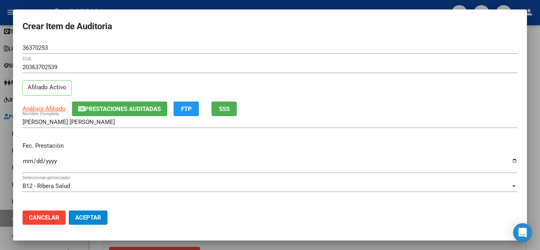
click at [188, 203] on mat-dialog-content "36370253 Nro Documento 20363702539 CUIL Afiliado Activo Análisis Afiliado Prest…" at bounding box center [270, 123] width 514 height 162
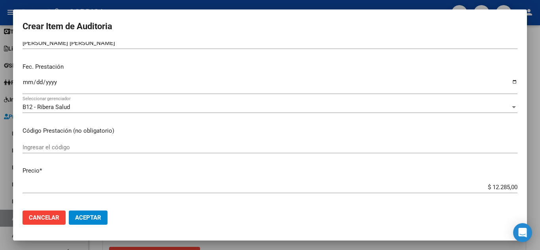
scroll to position [119, 0]
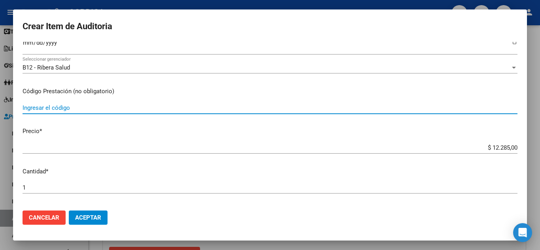
click at [84, 108] on input "Ingresar el código" at bounding box center [270, 107] width 495 height 7
click at [268, 172] on p "Cantidad *" at bounding box center [270, 171] width 495 height 9
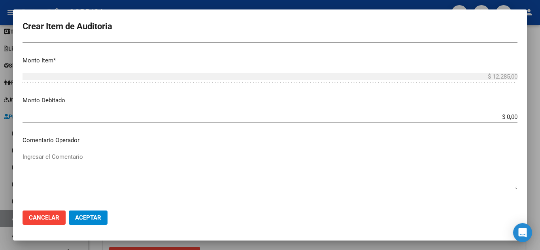
scroll to position [277, 0]
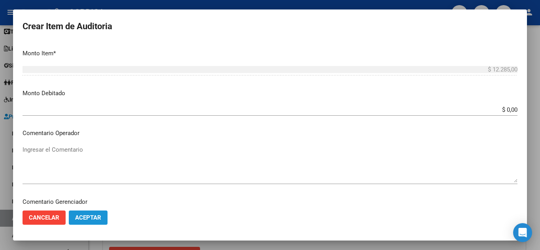
click at [87, 219] on span "Aceptar" at bounding box center [88, 217] width 26 height 7
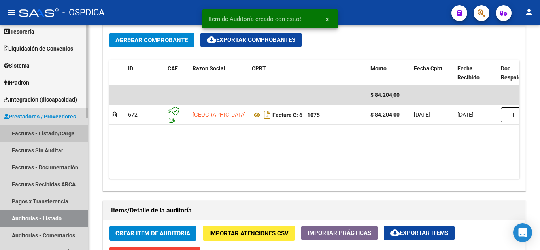
click at [53, 129] on link "Facturas - Listado/Carga" at bounding box center [44, 133] width 88 height 17
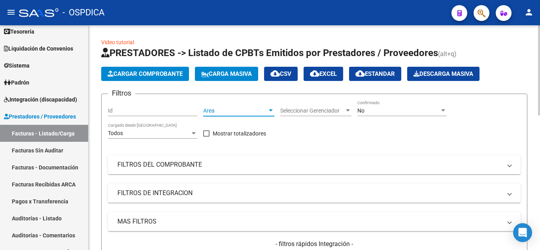
click at [228, 110] on span "Area" at bounding box center [235, 110] width 64 height 7
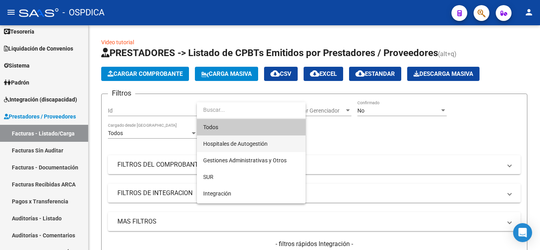
click at [236, 141] on span "Hospitales de Autogestión" at bounding box center [235, 144] width 64 height 6
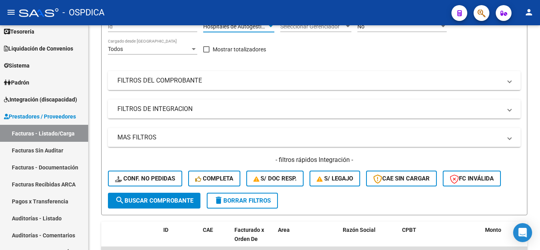
scroll to position [119, 0]
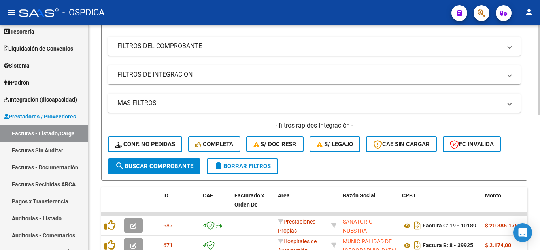
click at [180, 160] on button "search Buscar Comprobante" at bounding box center [154, 166] width 92 height 16
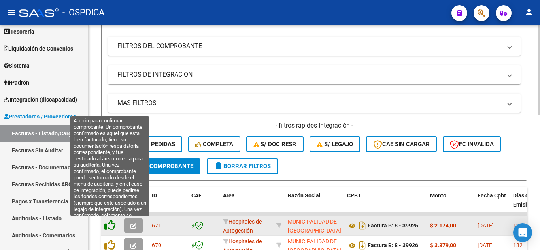
click at [111, 223] on icon at bounding box center [109, 225] width 11 height 11
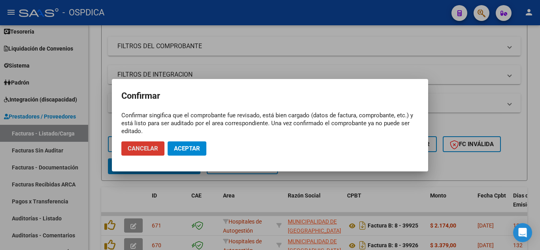
click at [190, 142] on button "Aceptar" at bounding box center [187, 148] width 39 height 14
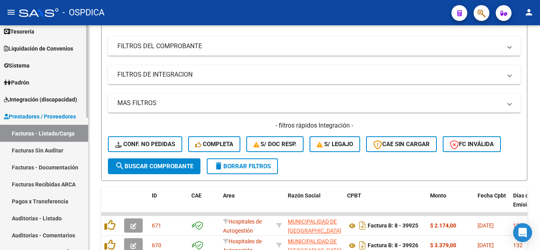
click at [50, 147] on link "Facturas Sin Auditar" at bounding box center [44, 150] width 88 height 17
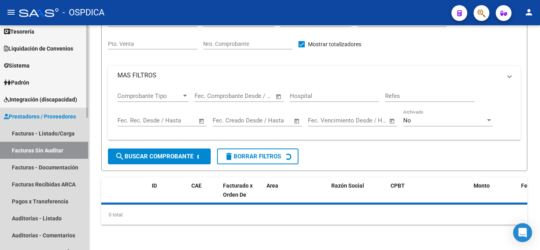
scroll to position [26, 0]
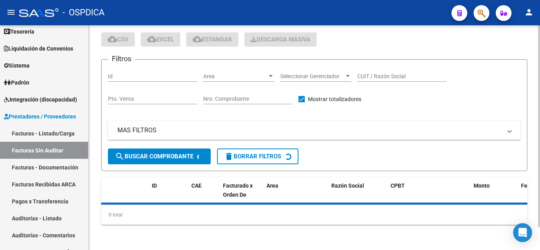
click at [237, 79] on span "Area" at bounding box center [235, 76] width 64 height 7
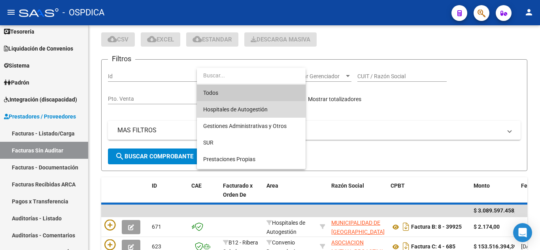
click at [237, 107] on span "Hospitales de Autogestión" at bounding box center [235, 109] width 64 height 6
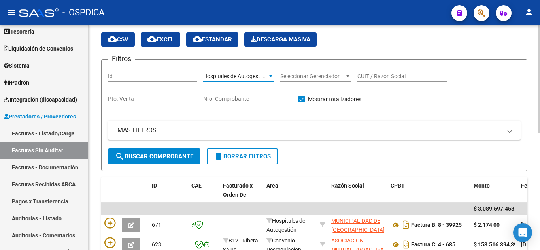
click at [167, 156] on span "search Buscar Comprobante" at bounding box center [154, 156] width 78 height 7
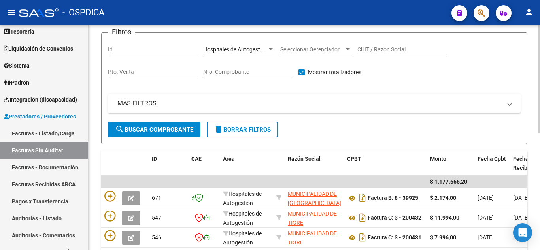
scroll to position [65, 0]
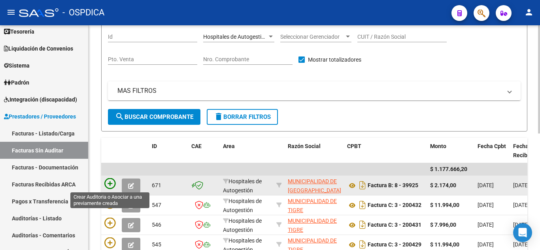
click at [111, 179] on icon at bounding box center [109, 183] width 11 height 11
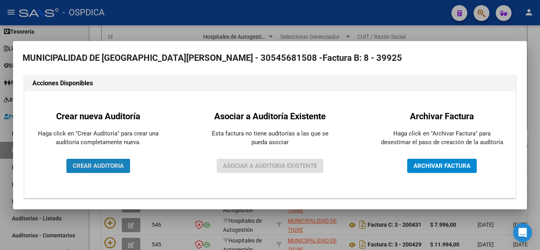
click at [121, 164] on span "CREAR AUDITORIA" at bounding box center [98, 165] width 51 height 7
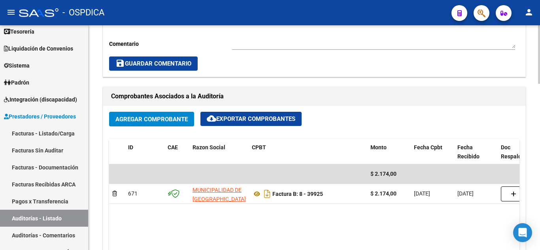
scroll to position [356, 0]
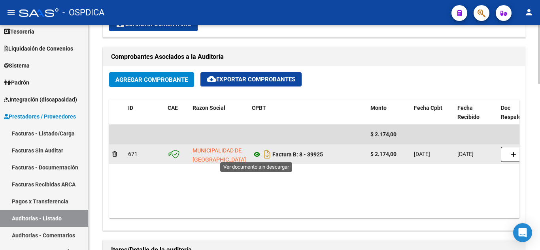
click at [258, 154] on icon at bounding box center [257, 154] width 10 height 9
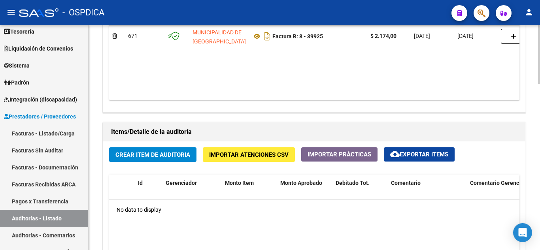
scroll to position [474, 0]
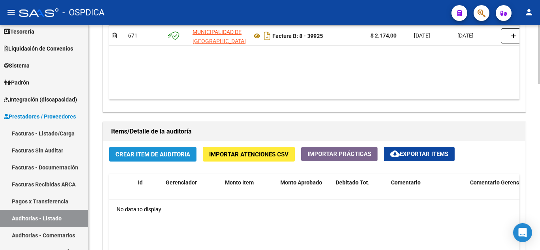
click at [157, 156] on span "Crear Item de Auditoria" at bounding box center [152, 154] width 75 height 7
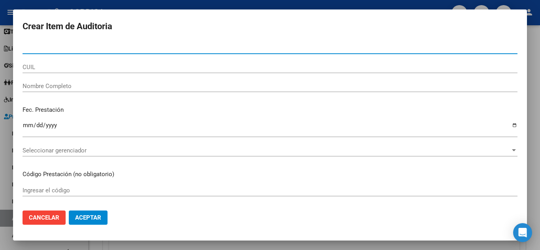
click at [61, 49] on input "Nro Documento" at bounding box center [270, 47] width 495 height 7
drag, startPoint x: 38, startPoint y: 49, endPoint x: 17, endPoint y: 46, distance: 21.5
click at [17, 46] on mat-dialog-content "6371 Nro Documento CUIL Nombre Completo Fec. Prestación Ingresar la fecha Selec…" at bounding box center [270, 123] width 514 height 162
click at [75, 45] on input "27061" at bounding box center [270, 47] width 495 height 7
click at [79, 48] on input "27061" at bounding box center [270, 47] width 495 height 7
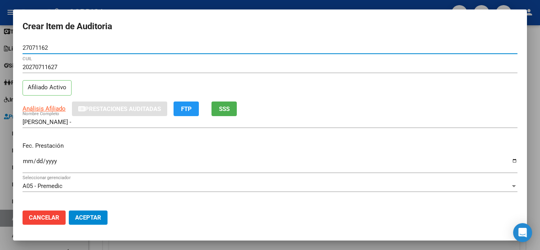
click at [351, 152] on div "Fec. Prestación Ingresar la fecha" at bounding box center [270, 158] width 495 height 45
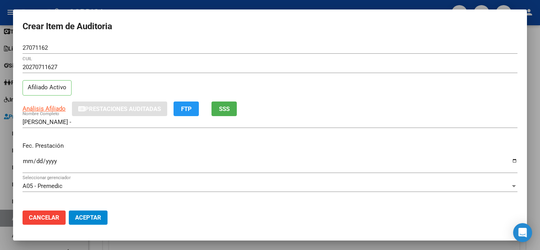
scroll to position [40, 0]
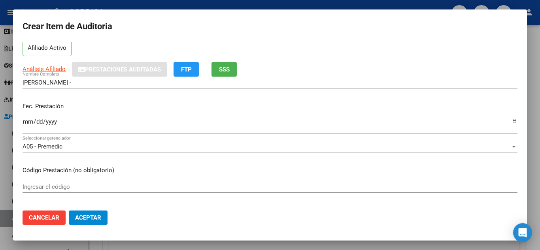
click at [27, 123] on input "Ingresar la fecha" at bounding box center [270, 125] width 495 height 13
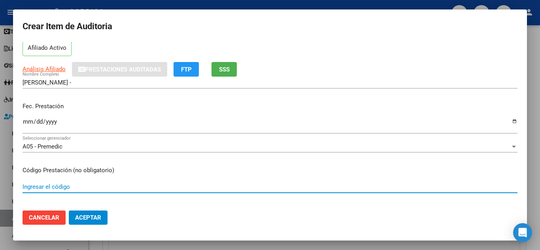
click at [224, 187] on input "Ingresar el código" at bounding box center [270, 186] width 495 height 7
click at [341, 205] on mat-dialog-actions "Cancelar Aceptar" at bounding box center [270, 217] width 495 height 27
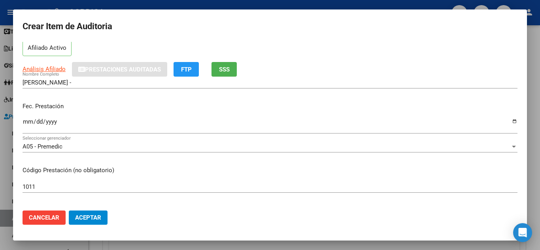
click at [318, 202] on mat-dialog-content "27071162 Nro Documento 20270711627 CUIL Afiliado Activo Análisis Afiliado Prest…" at bounding box center [270, 123] width 514 height 162
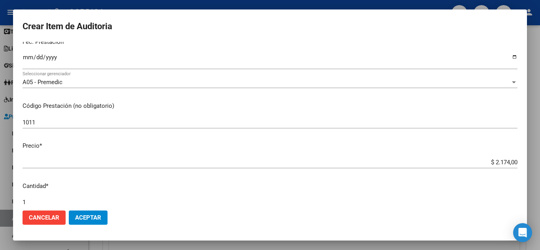
scroll to position [119, 0]
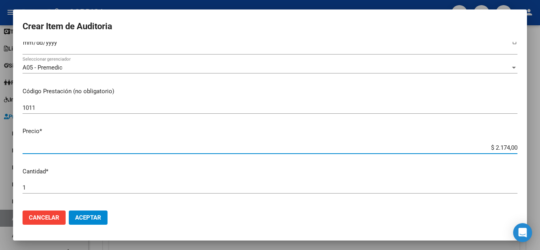
drag, startPoint x: 511, startPoint y: 147, endPoint x: 488, endPoint y: 144, distance: 23.0
click at [488, 144] on input "$ 2.174,00" at bounding box center [270, 147] width 495 height 7
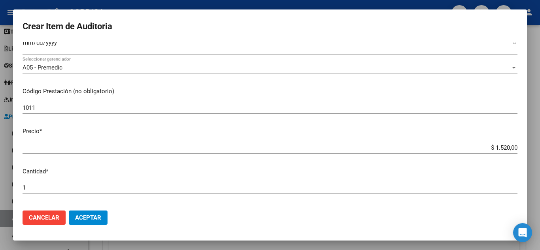
click at [452, 178] on mat-dialog-content "27071162 Nro Documento 20270711627 CUIL Afiliado Activo Análisis Afiliado Prest…" at bounding box center [270, 123] width 514 height 162
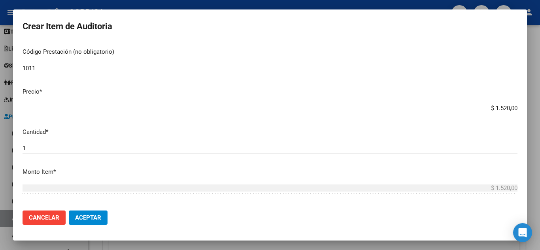
scroll to position [198, 0]
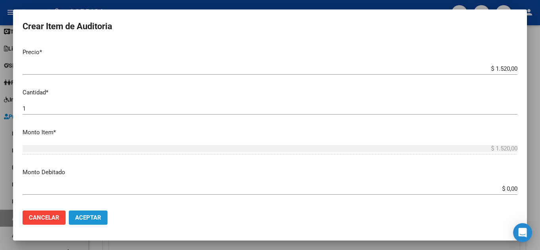
click at [94, 217] on span "Aceptar" at bounding box center [88, 217] width 26 height 7
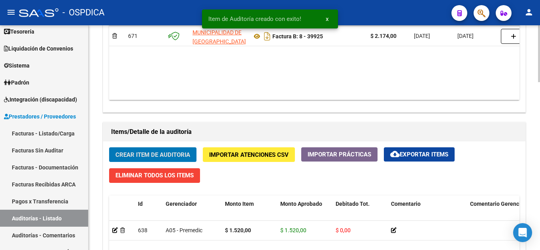
scroll to position [475, 0]
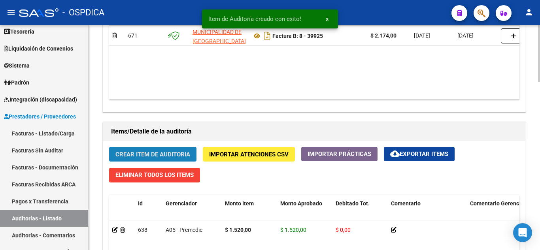
click at [142, 153] on span "Crear Item de Auditoria" at bounding box center [152, 154] width 75 height 7
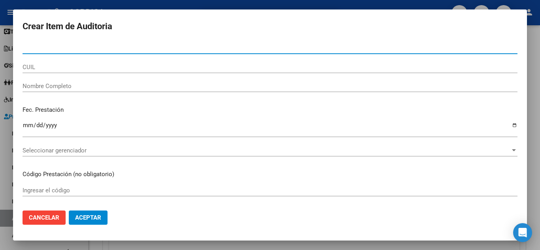
click at [110, 46] on input "Nro Documento" at bounding box center [270, 47] width 495 height 7
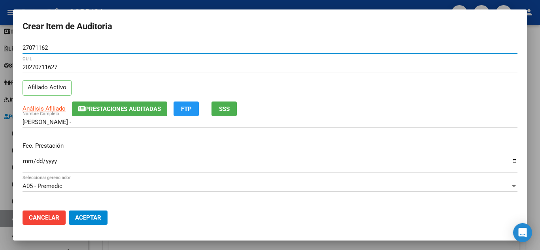
click at [26, 161] on input "Ingresar la fecha" at bounding box center [270, 164] width 495 height 13
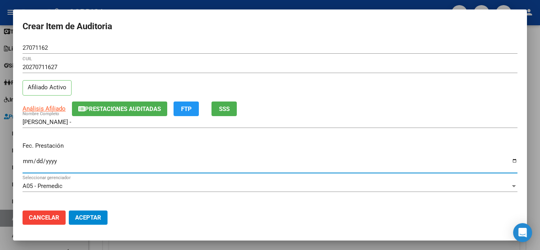
click at [239, 209] on mat-dialog-actions "Cancelar Aceptar" at bounding box center [270, 217] width 495 height 27
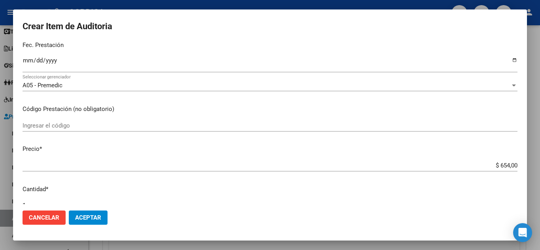
scroll to position [119, 0]
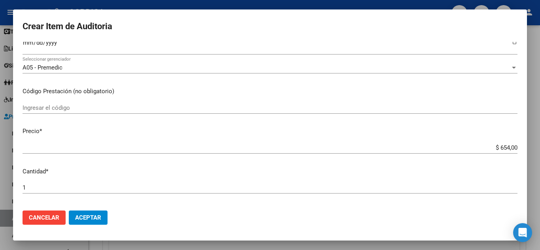
click at [95, 103] on div "Ingresar el código" at bounding box center [270, 108] width 495 height 12
click at [234, 121] on div "390101 Ingresar el código" at bounding box center [270, 111] width 495 height 19
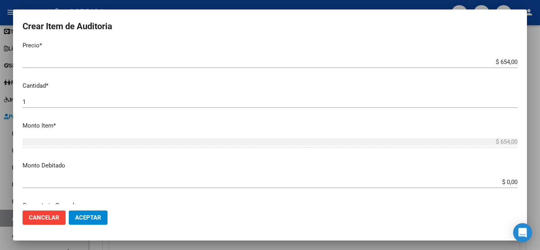
scroll to position [441, 0]
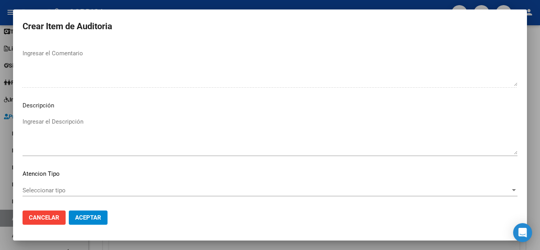
click at [93, 219] on span "Aceptar" at bounding box center [88, 217] width 26 height 7
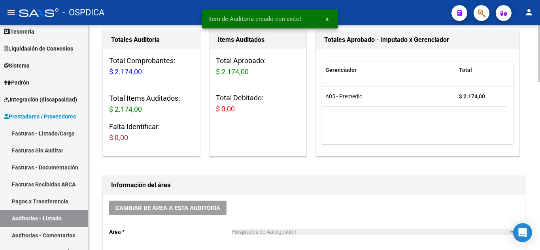
scroll to position [0, 0]
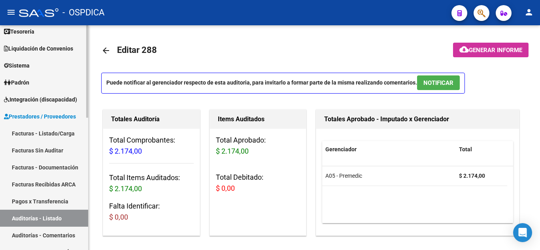
click at [43, 133] on link "Facturas - Listado/Carga" at bounding box center [44, 133] width 88 height 17
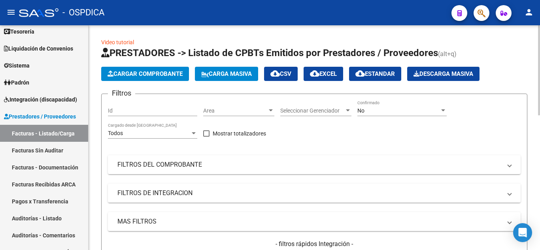
click at [218, 111] on span "Area" at bounding box center [235, 110] width 64 height 7
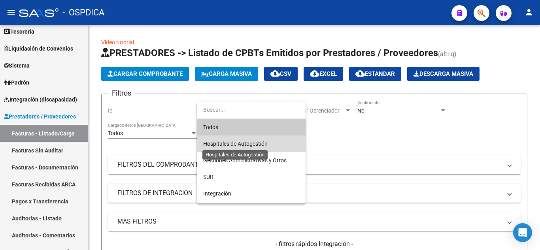
click at [223, 142] on span "Hospitales de Autogestión" at bounding box center [235, 144] width 64 height 6
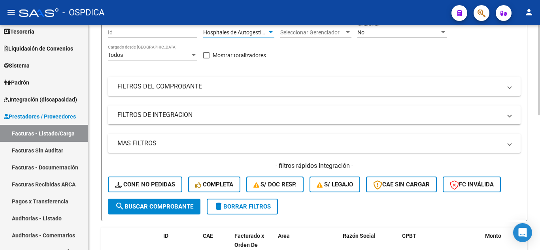
scroll to position [79, 0]
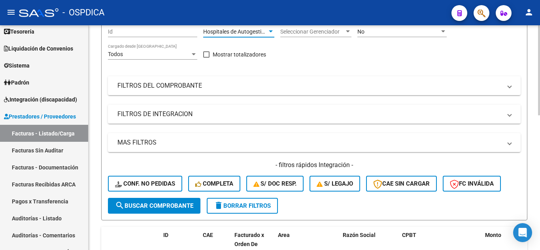
click at [162, 202] on span "search Buscar Comprobante" at bounding box center [154, 205] width 78 height 7
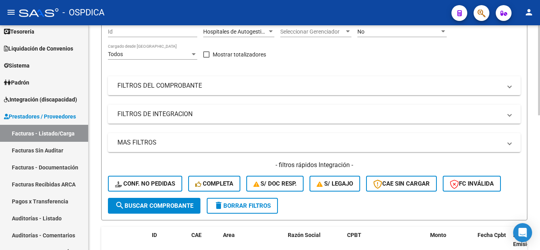
click at [178, 206] on span "search Buscar Comprobante" at bounding box center [154, 205] width 78 height 7
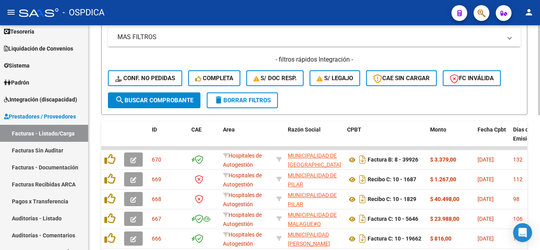
scroll to position [198, 0]
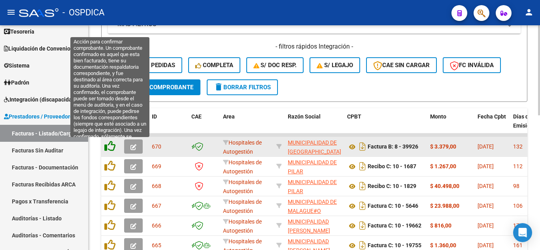
click at [108, 145] on icon at bounding box center [109, 146] width 11 height 11
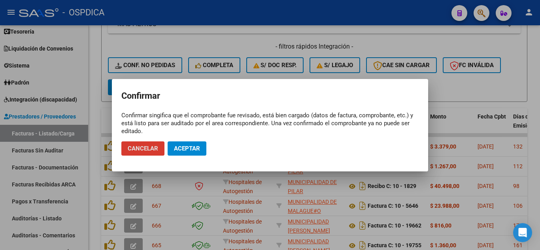
click at [190, 144] on button "Aceptar" at bounding box center [187, 148] width 39 height 14
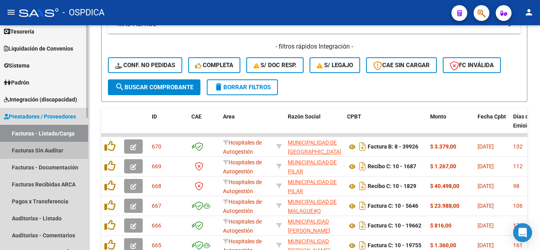
click at [53, 150] on link "Facturas Sin Auditar" at bounding box center [44, 150] width 88 height 17
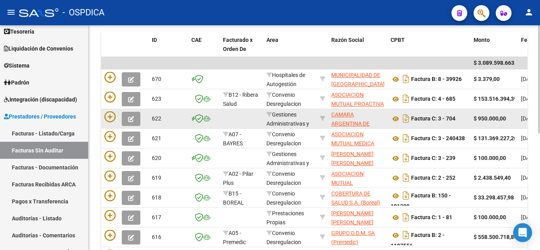
scroll to position [158, 0]
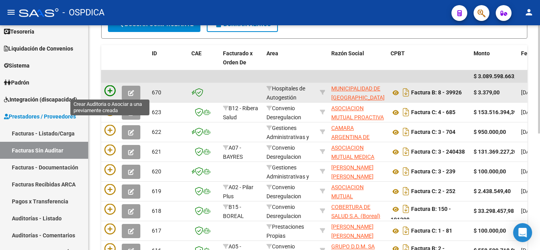
click at [109, 93] on icon at bounding box center [109, 90] width 11 height 11
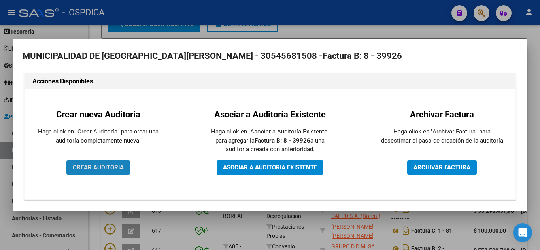
click at [116, 170] on span "CREAR AUDITORIA" at bounding box center [98, 167] width 51 height 7
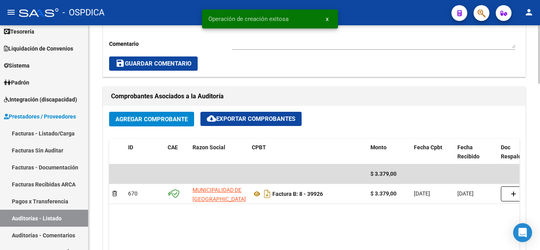
scroll to position [395, 0]
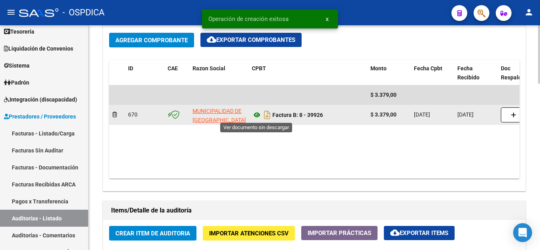
click at [256, 115] on icon at bounding box center [257, 114] width 10 height 9
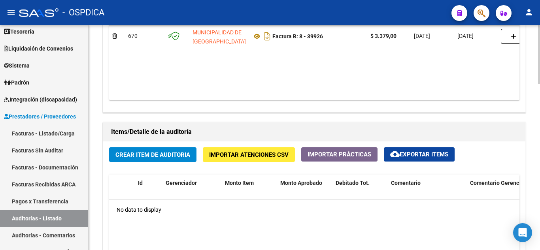
scroll to position [474, 0]
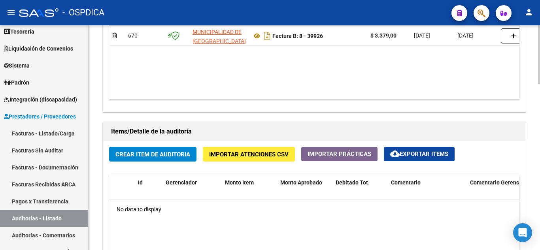
click at [165, 155] on span "Crear Item de Auditoria" at bounding box center [152, 154] width 75 height 7
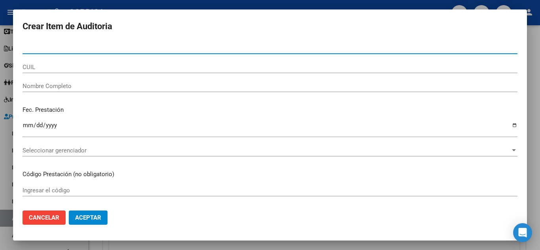
click at [31, 215] on span "Cancelar" at bounding box center [44, 217] width 30 height 7
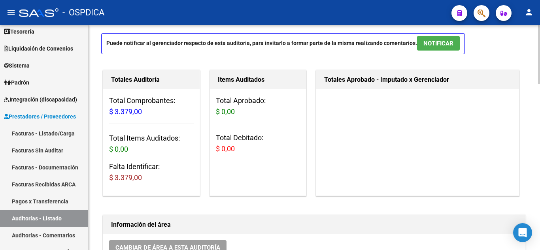
scroll to position [0, 0]
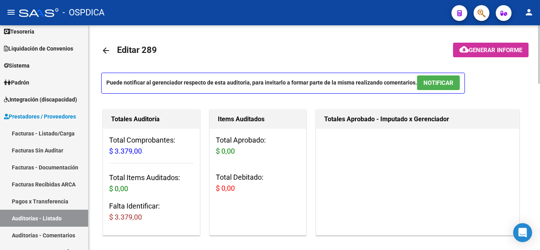
click at [299, 155] on h3 "Total Aprobado: $ 0,00" at bounding box center [258, 146] width 85 height 22
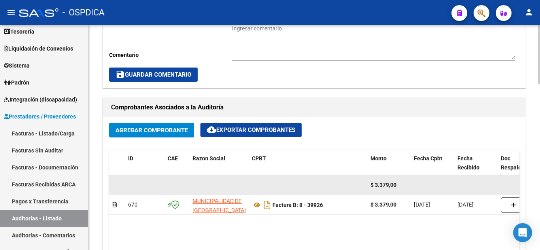
scroll to position [316, 0]
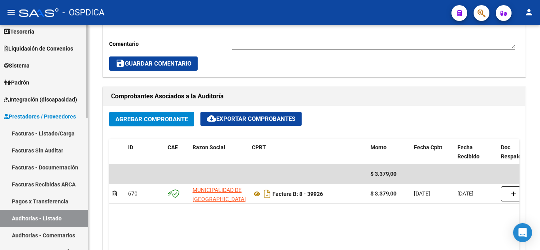
click at [55, 136] on link "Facturas - Listado/Carga" at bounding box center [44, 133] width 88 height 17
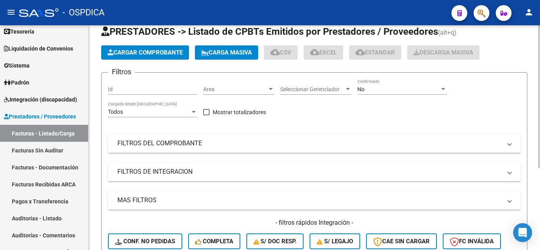
scroll to position [10, 0]
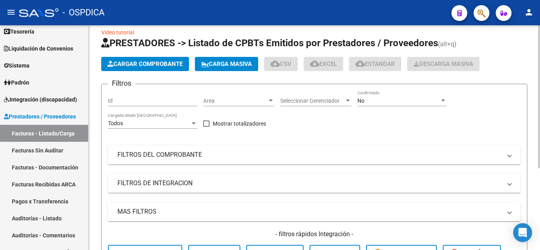
click at [241, 101] on span "Area" at bounding box center [235, 101] width 64 height 7
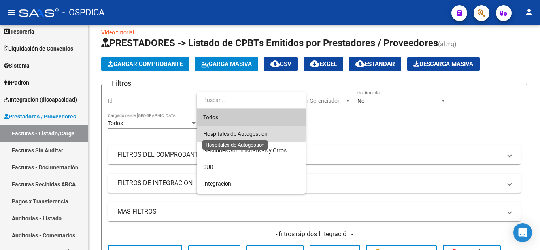
click at [249, 132] on span "Hospitales de Autogestión" at bounding box center [235, 134] width 64 height 6
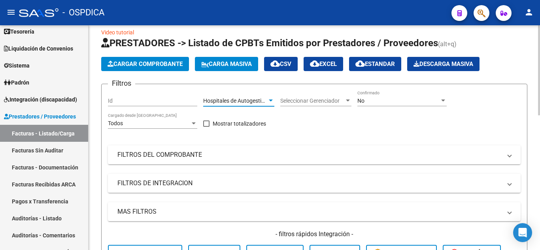
click at [276, 141] on div "Filtros Id Hospitales de Autogestión Area Seleccionar Gerenciador Seleccionar G…" at bounding box center [314, 178] width 413 height 177
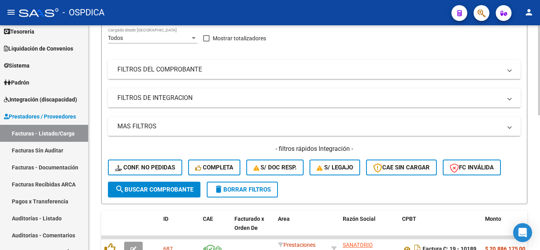
scroll to position [128, 0]
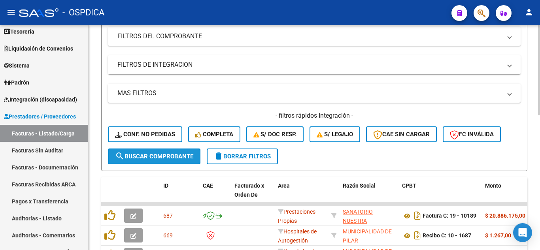
click at [175, 155] on span "search Buscar Comprobante" at bounding box center [154, 156] width 78 height 7
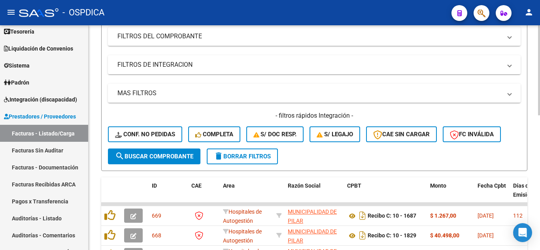
scroll to position [168, 0]
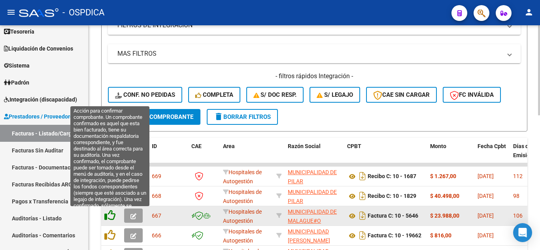
click at [111, 216] on icon at bounding box center [109, 215] width 11 height 11
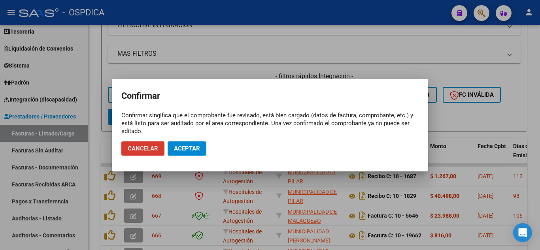
click at [190, 145] on span "Aceptar" at bounding box center [187, 148] width 26 height 7
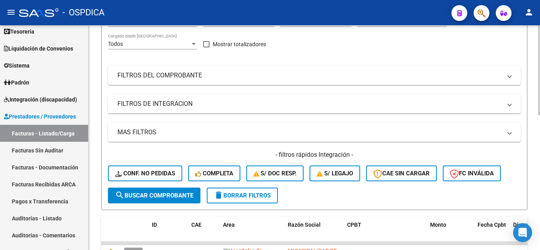
scroll to position [49, 0]
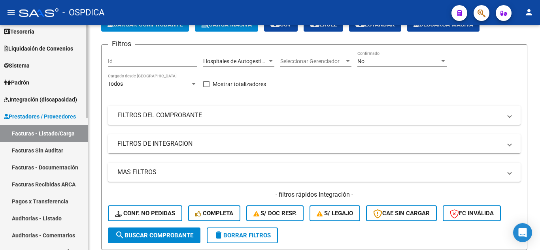
click at [53, 153] on link "Facturas Sin Auditar" at bounding box center [44, 150] width 88 height 17
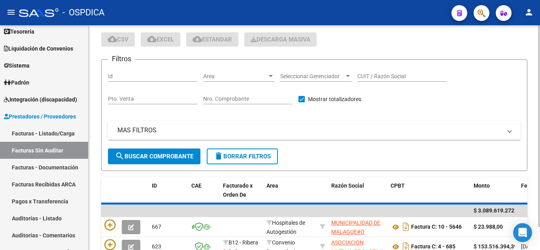
scroll to position [49, 0]
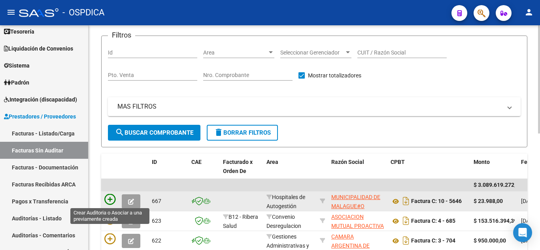
click at [110, 200] on icon at bounding box center [109, 199] width 11 height 11
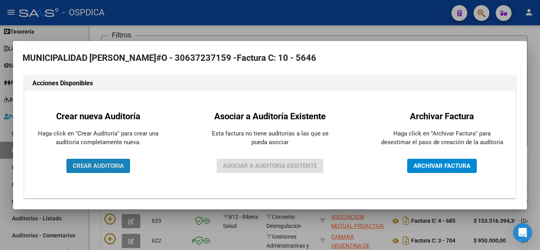
click at [114, 166] on span "CREAR AUDITORIA" at bounding box center [98, 165] width 51 height 7
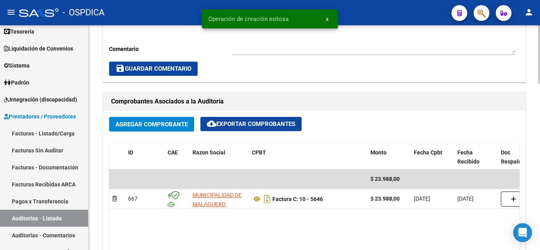
scroll to position [316, 0]
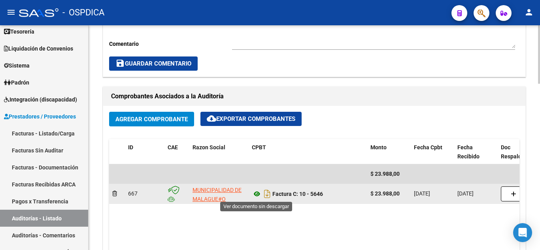
click at [256, 194] on icon at bounding box center [257, 193] width 10 height 9
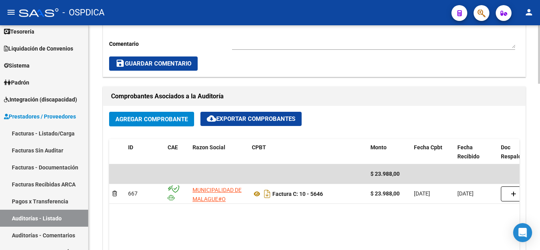
click at [198, 215] on datatable-body "$ 23.988,00 667 MUNICIPALIDAD DE MALAGUE#O Factura C: 10 - 5646 $ 23.988,00 29/…" at bounding box center [314, 210] width 410 height 93
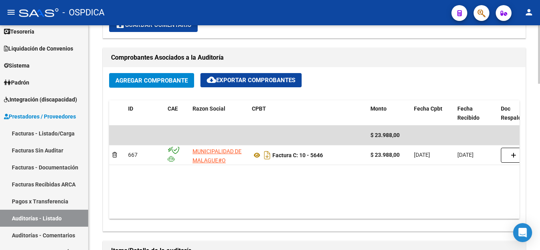
scroll to position [395, 0]
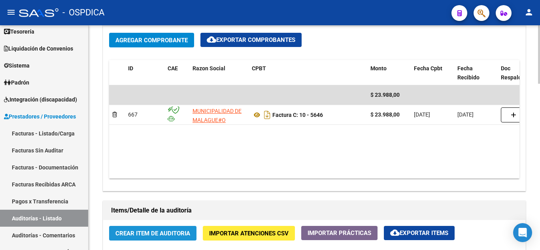
click at [172, 232] on span "Crear Item de Auditoria" at bounding box center [152, 233] width 75 height 7
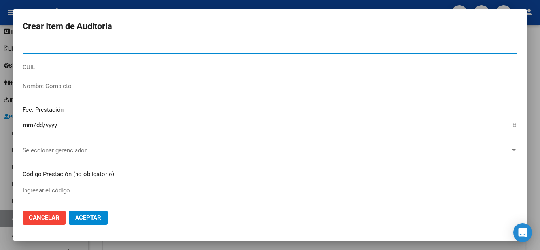
click at [58, 47] on input "Nro Documento" at bounding box center [270, 47] width 495 height 7
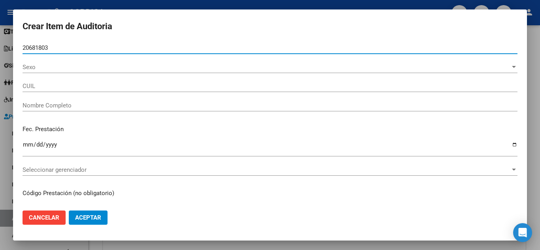
drag, startPoint x: 23, startPoint y: 49, endPoint x: 49, endPoint y: 48, distance: 26.5
click at [49, 48] on input "20681803" at bounding box center [270, 47] width 495 height 7
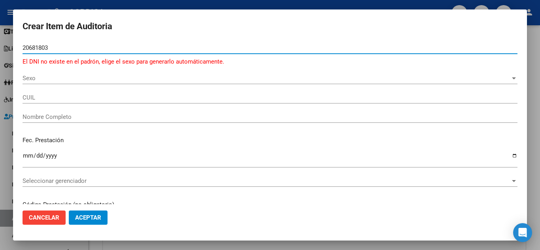
drag, startPoint x: 40, startPoint y: 47, endPoint x: 243, endPoint y: 44, distance: 203.5
click at [243, 44] on input "20681803" at bounding box center [270, 47] width 495 height 7
click at [76, 47] on input "20681803" at bounding box center [270, 47] width 495 height 7
click at [61, 80] on span "Sexo" at bounding box center [267, 78] width 488 height 7
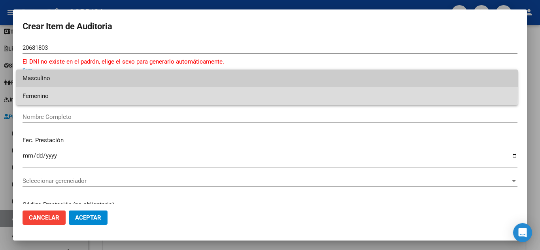
click at [53, 92] on span "Femenino" at bounding box center [267, 96] width 489 height 18
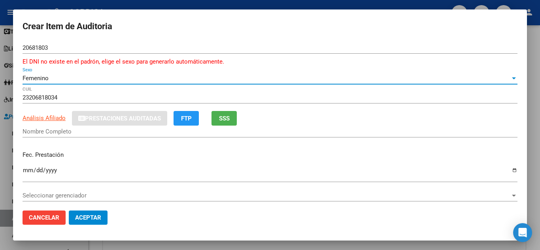
click at [70, 135] on input "Nombre Completo" at bounding box center [270, 131] width 495 height 7
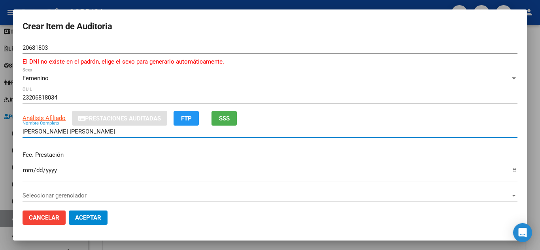
click at [27, 171] on input "Ingresar la fecha" at bounding box center [270, 173] width 495 height 13
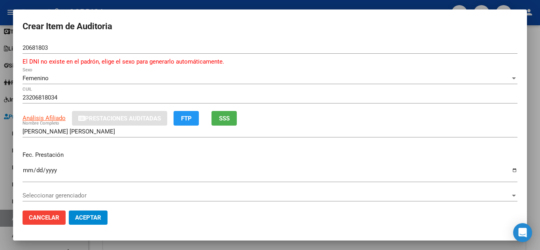
click at [358, 124] on div "ARCA Padrón Análisis Afiliado Prestaciones Auditadas FTP SSS" at bounding box center [270, 118] width 495 height 15
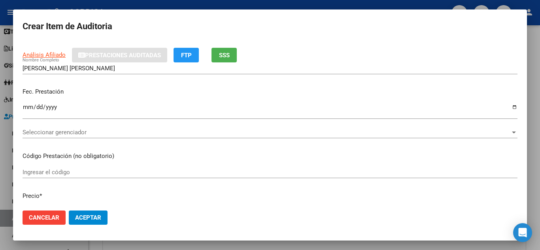
scroll to position [79, 0]
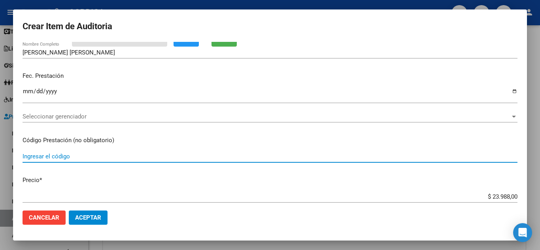
click at [231, 155] on input "Ingresar el código" at bounding box center [270, 156] width 495 height 7
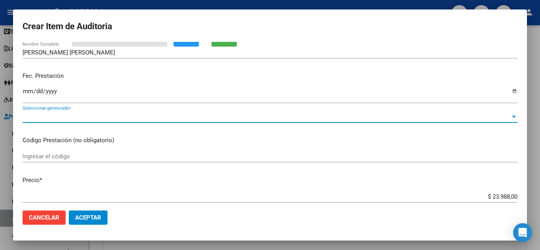
click at [208, 115] on span "Seleccionar gerenciador" at bounding box center [267, 116] width 488 height 7
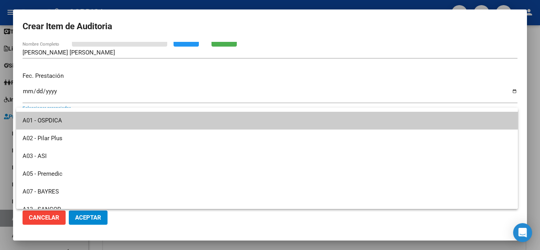
scroll to position [0, 0]
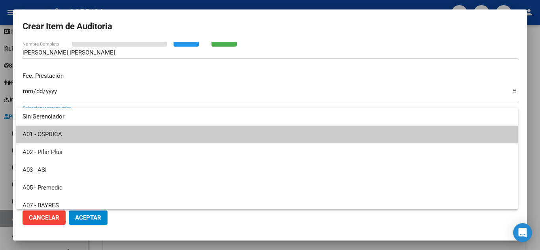
click at [254, 94] on div at bounding box center [270, 125] width 540 height 250
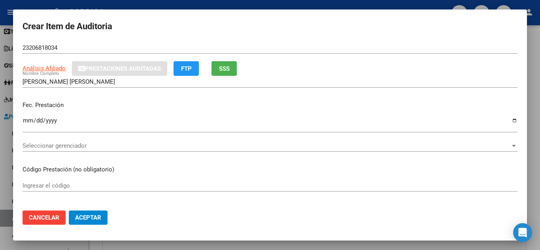
scroll to position [40, 0]
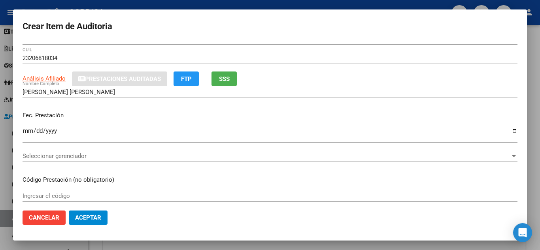
click at [300, 214] on mat-dialog-actions "Cancelar Aceptar" at bounding box center [270, 217] width 495 height 27
click at [342, 106] on div "Fec. Prestación 2025-04-06 Ingresar la fecha" at bounding box center [270, 127] width 495 height 45
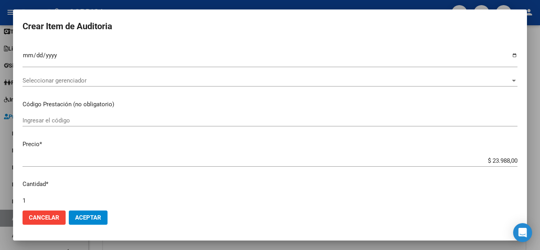
scroll to position [119, 0]
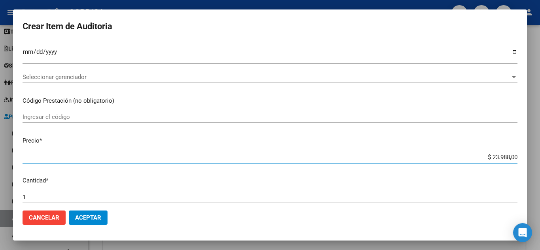
drag, startPoint x: 511, startPoint y: 156, endPoint x: 465, endPoint y: 156, distance: 45.5
click at [465, 156] on input "$ 23.988,00" at bounding box center [270, 157] width 495 height 7
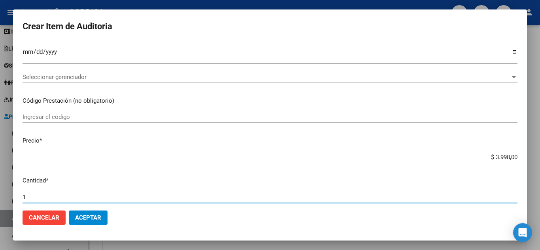
click at [291, 195] on input "1" at bounding box center [270, 197] width 495 height 7
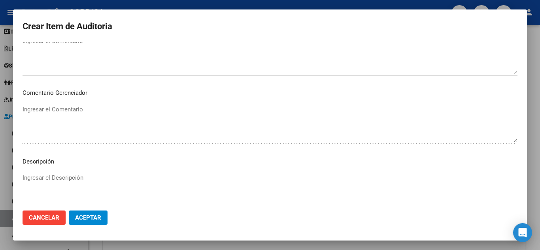
scroll to position [395, 0]
click at [89, 214] on span "Aceptar" at bounding box center [88, 217] width 26 height 7
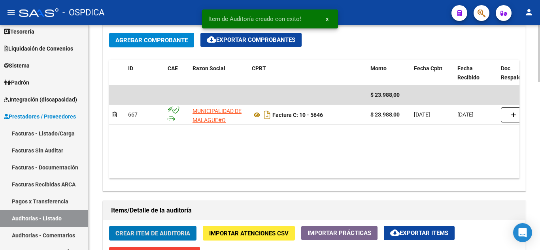
scroll to position [396, 0]
click at [142, 236] on span "Crear Item de Auditoria" at bounding box center [152, 233] width 75 height 7
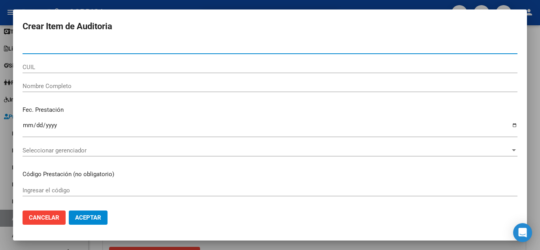
click at [102, 45] on input "Nro Documento" at bounding box center [270, 47] width 495 height 7
click at [81, 49] on input "Nro Documento" at bounding box center [270, 47] width 495 height 7
paste input "36370253"
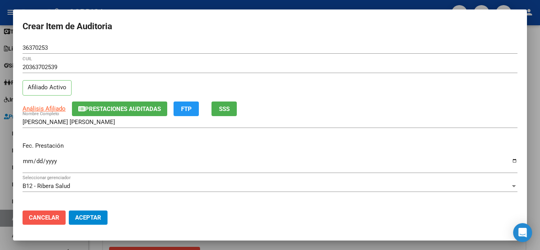
click at [59, 219] on button "Cancelar" at bounding box center [44, 218] width 43 height 14
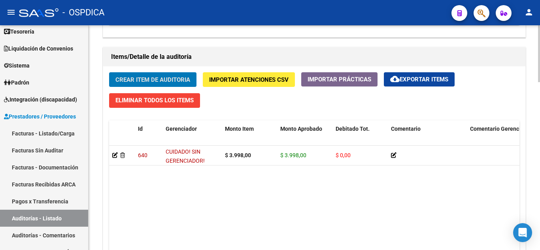
scroll to position [554, 0]
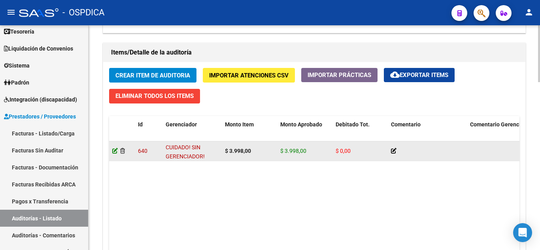
click at [115, 151] on icon at bounding box center [115, 151] width 6 height 6
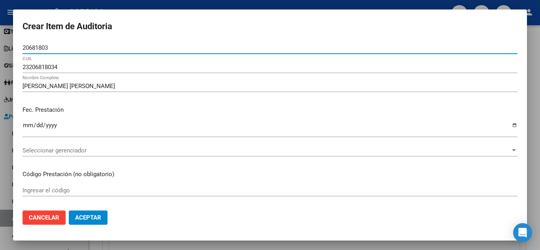
drag, startPoint x: 61, startPoint y: 47, endPoint x: 11, endPoint y: 40, distance: 50.6
click at [11, 40] on div "Crear Item de Auditoria 20681803 Nro Documento 23206818034 CUIL Perez Casas Sil…" at bounding box center [270, 125] width 540 height 250
click at [72, 50] on input "28850" at bounding box center [270, 47] width 495 height 7
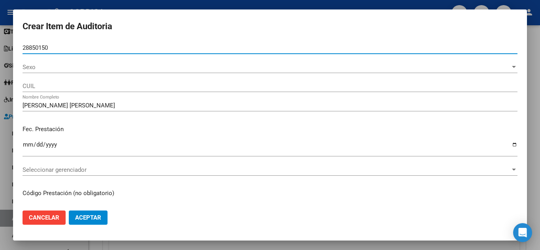
click at [274, 127] on p "Fec. Prestación" at bounding box center [270, 129] width 495 height 9
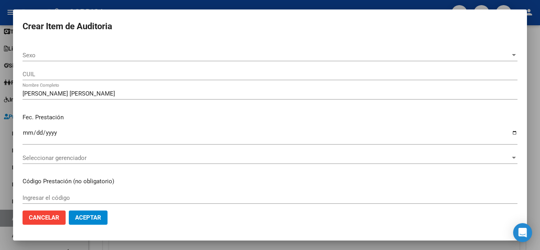
scroll to position [0, 0]
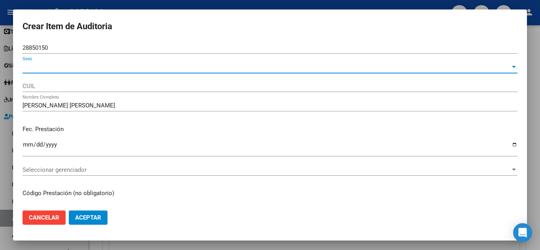
click at [110, 68] on span "Sexo" at bounding box center [267, 67] width 488 height 7
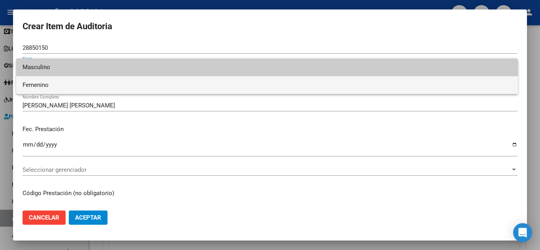
click at [93, 85] on span "Femenino" at bounding box center [267, 85] width 489 height 18
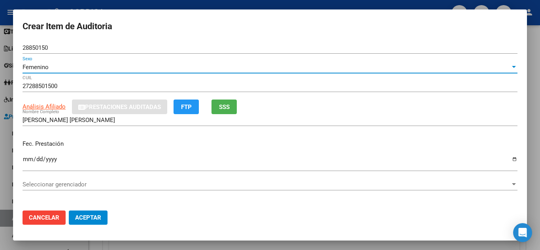
click at [251, 159] on input "2025-04-06" at bounding box center [270, 162] width 495 height 13
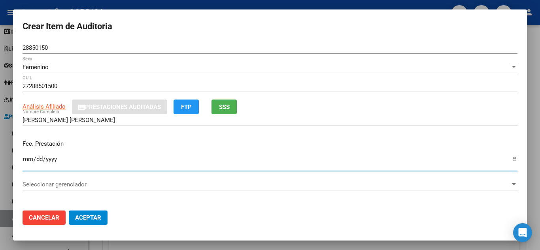
click at [440, 107] on div "Análisis Afiliado Prestaciones Auditadas FTP SSS" at bounding box center [270, 107] width 495 height 15
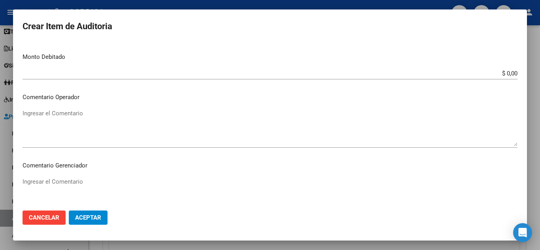
scroll to position [316, 0]
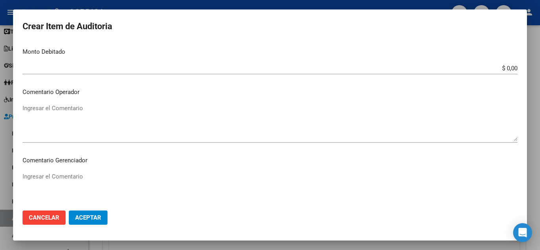
click at [98, 216] on span "Aceptar" at bounding box center [88, 217] width 26 height 7
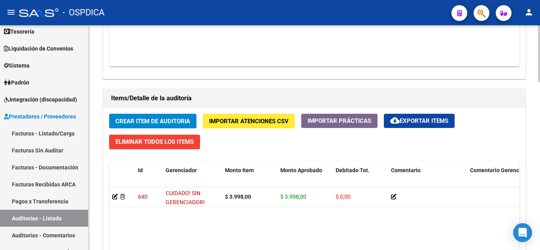
scroll to position [553, 0]
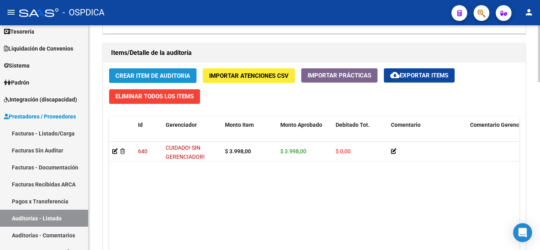
click at [149, 77] on span "Crear Item de Auditoria" at bounding box center [152, 75] width 75 height 7
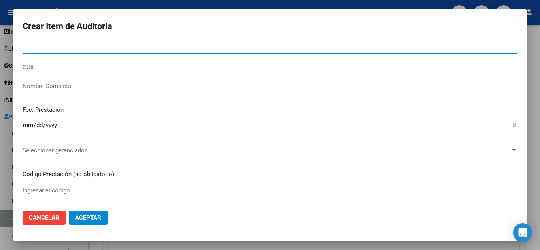
click at [78, 49] on input "Nro Documento" at bounding box center [270, 47] width 495 height 7
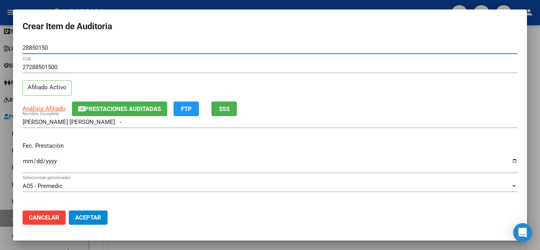
drag, startPoint x: 23, startPoint y: 47, endPoint x: 52, endPoint y: 48, distance: 29.3
click at [52, 48] on input "28850150" at bounding box center [270, 47] width 495 height 7
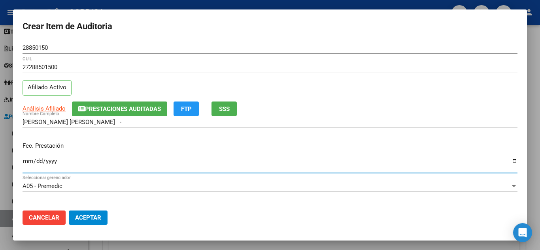
click at [25, 158] on input "Ingresar la fecha" at bounding box center [270, 164] width 495 height 13
click at [260, 201] on mat-dialog-content "28850150 Nro Documento 27288501500 CUIL Afiliado Activo Análisis Afiliado Prest…" at bounding box center [270, 123] width 514 height 162
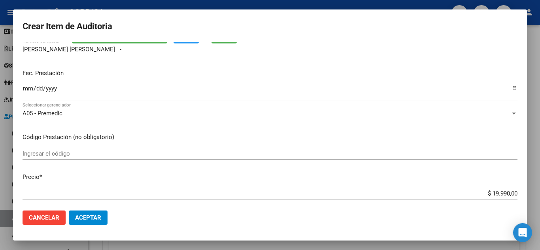
scroll to position [79, 0]
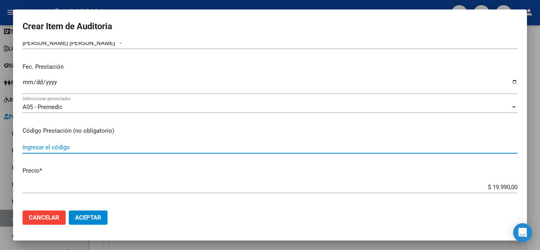
click at [98, 148] on input "Ingresar el código" at bounding box center [270, 147] width 495 height 7
click at [187, 185] on input "$ 19.990,00" at bounding box center [270, 187] width 495 height 7
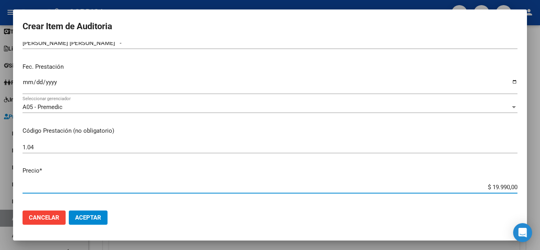
drag, startPoint x: 488, startPoint y: 188, endPoint x: 517, endPoint y: 188, distance: 29.6
click at [517, 188] on app-form-text-field "Precio * $ 19.990,00 Ingresar el precio" at bounding box center [273, 178] width 501 height 25
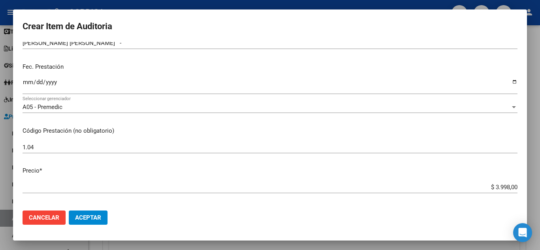
click at [362, 153] on div "1.04 Ingresar el código" at bounding box center [270, 150] width 495 height 19
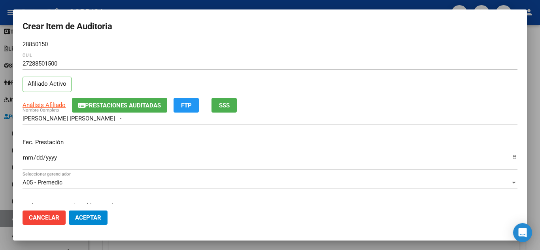
scroll to position [0, 0]
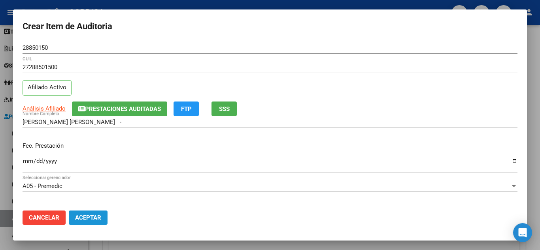
click at [97, 220] on span "Aceptar" at bounding box center [88, 217] width 26 height 7
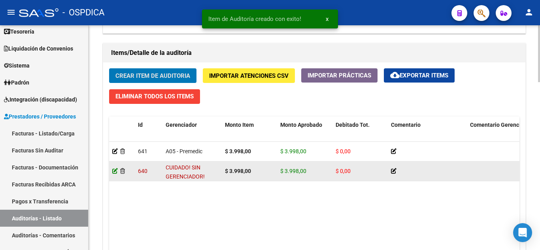
click at [113, 172] on icon at bounding box center [115, 171] width 6 height 6
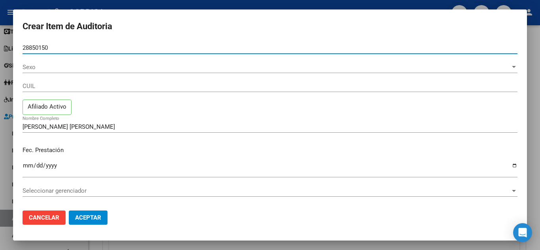
drag, startPoint x: 58, startPoint y: 49, endPoint x: 13, endPoint y: 51, distance: 45.5
click at [13, 51] on mat-dialog-content "28850150 Nro Documento Sexo Sexo CUIL Afiliado Activo Perez Casas Sillvana Noel…" at bounding box center [270, 123] width 514 height 162
paste input "28850150"
click at [319, 86] on input "CUIL" at bounding box center [270, 86] width 495 height 7
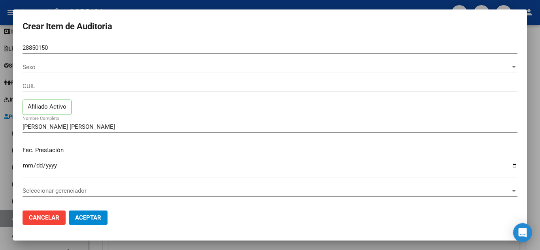
click at [300, 61] on div "Sexo Sexo" at bounding box center [270, 67] width 495 height 12
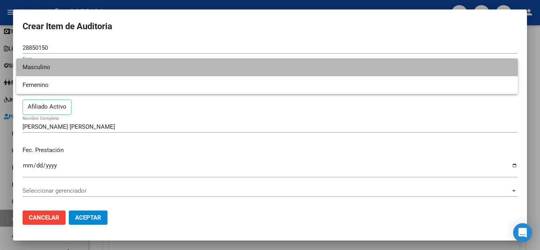
click at [292, 66] on span "Masculino" at bounding box center [267, 67] width 489 height 18
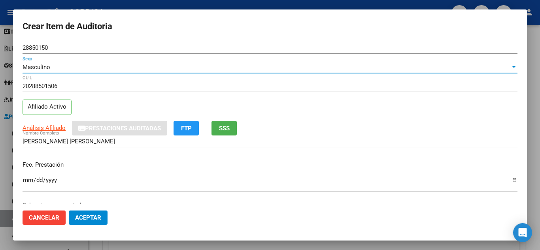
click at [292, 66] on div "Masculino" at bounding box center [267, 67] width 488 height 7
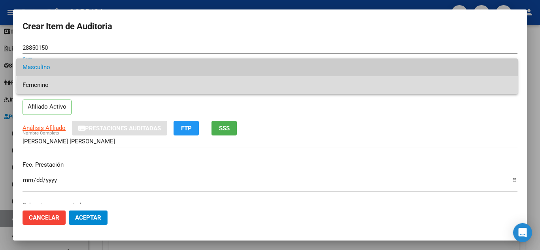
click at [275, 85] on span "Femenino" at bounding box center [267, 85] width 489 height 18
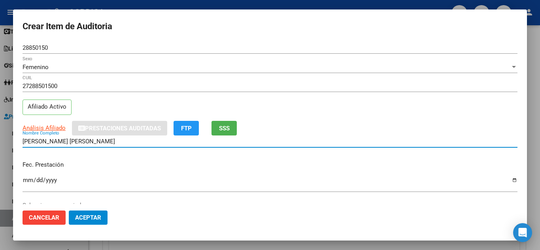
click at [359, 138] on input "Perez Casas Sillvana Noelia" at bounding box center [270, 141] width 495 height 7
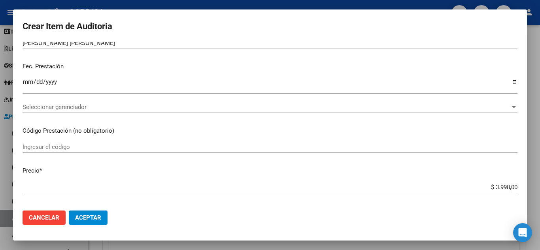
scroll to position [79, 0]
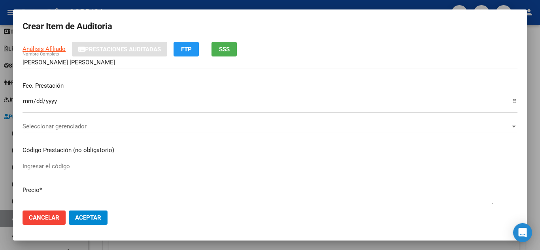
click at [259, 121] on div "Seleccionar gerenciador Seleccionar gerenciador" at bounding box center [270, 127] width 495 height 12
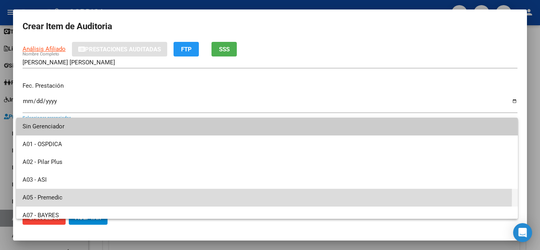
click at [58, 194] on span "A05 - Premedic" at bounding box center [267, 198] width 489 height 18
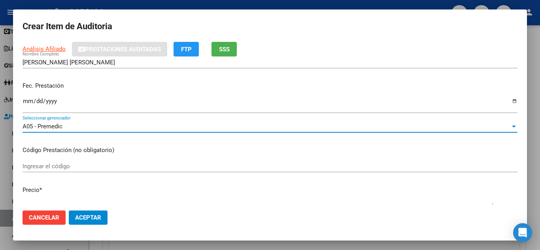
click at [172, 169] on input "Ingresar el código" at bounding box center [270, 166] width 495 height 7
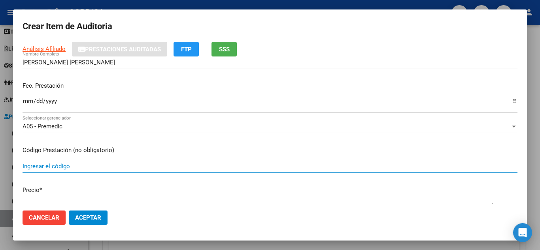
click at [76, 167] on input "Ingresar el código" at bounding box center [270, 166] width 495 height 7
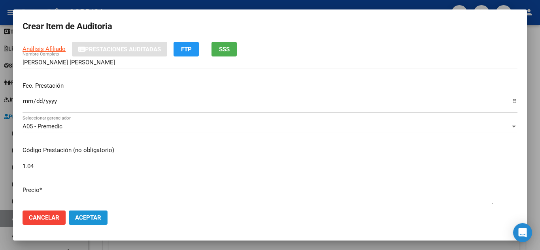
click at [100, 220] on span "Aceptar" at bounding box center [88, 217] width 26 height 7
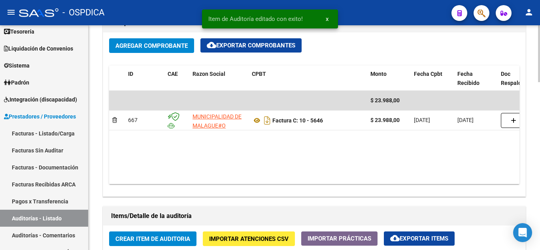
scroll to position [474, 0]
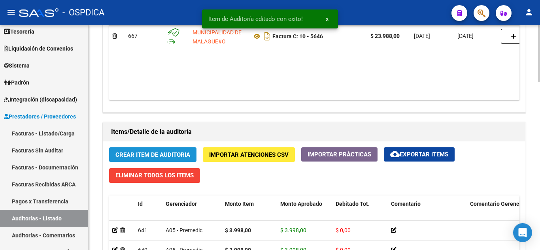
click at [156, 155] on span "Crear Item de Auditoria" at bounding box center [152, 154] width 75 height 7
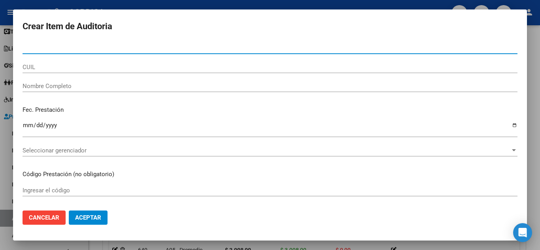
click at [102, 49] on input "Nro Documento" at bounding box center [270, 47] width 495 height 7
paste input "28850150"
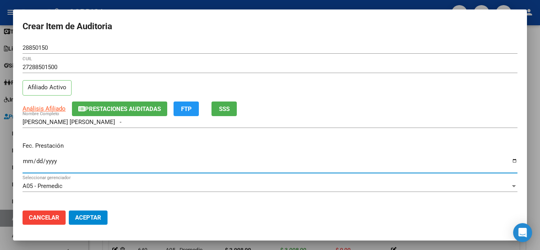
click at [26, 159] on input "Ingresar la fecha" at bounding box center [270, 164] width 495 height 13
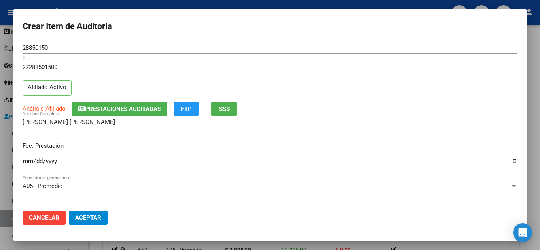
click at [241, 199] on div "A05 - Premedic Seleccionar gerenciador" at bounding box center [270, 189] width 495 height 19
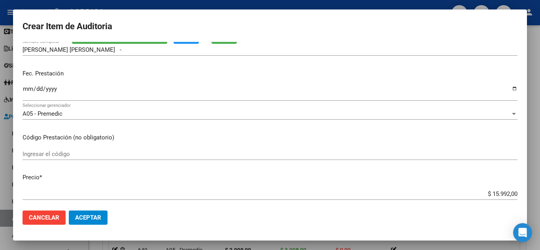
scroll to position [79, 0]
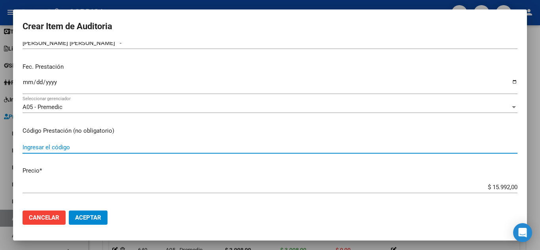
click at [347, 147] on input "Ingresar el código" at bounding box center [270, 147] width 495 height 7
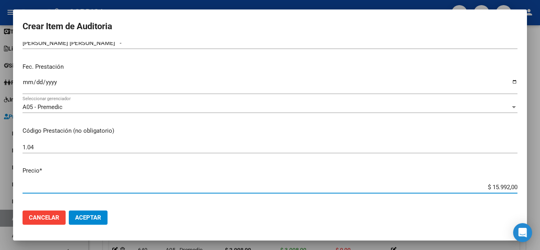
drag, startPoint x: 487, startPoint y: 187, endPoint x: 514, endPoint y: 181, distance: 27.1
click at [514, 185] on app-form-text-field "Precio * $ 15.992,00 Ingresar el precio" at bounding box center [273, 178] width 501 height 25
click at [391, 152] on div "1.04 Ingresar el código" at bounding box center [270, 147] width 495 height 12
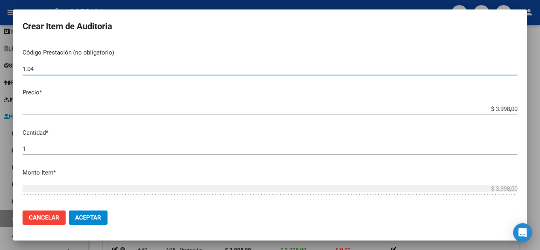
scroll to position [158, 0]
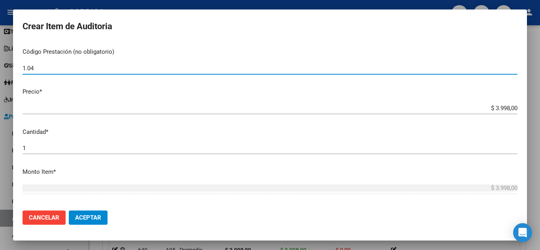
click at [80, 217] on span "Aceptar" at bounding box center [88, 217] width 26 height 7
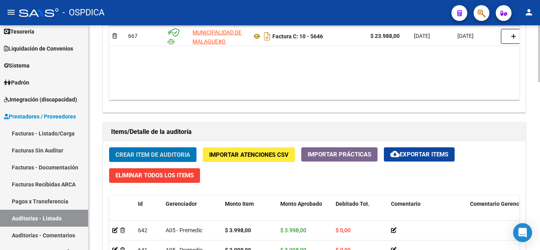
click at [151, 154] on span "Crear Item de Auditoria" at bounding box center [152, 154] width 75 height 7
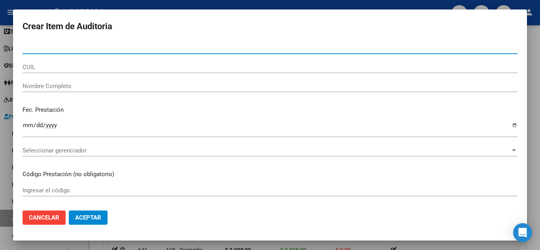
click at [100, 47] on input "Nro Documento" at bounding box center [270, 47] width 495 height 7
paste input "28850150"
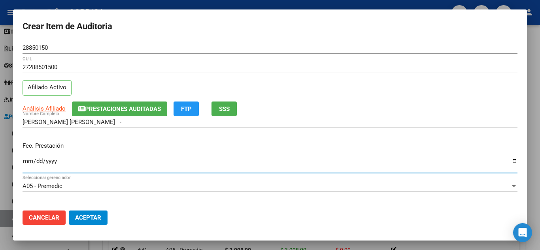
click at [27, 160] on input "Ingresar la fecha" at bounding box center [270, 164] width 495 height 13
click at [190, 199] on div "A05 - Premedic Seleccionar gerenciador" at bounding box center [270, 189] width 495 height 19
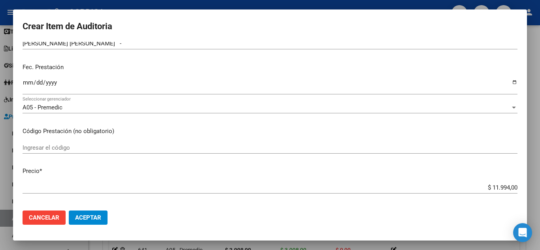
scroll to position [79, 0]
click at [140, 148] on input "Ingresar el código" at bounding box center [270, 147] width 495 height 7
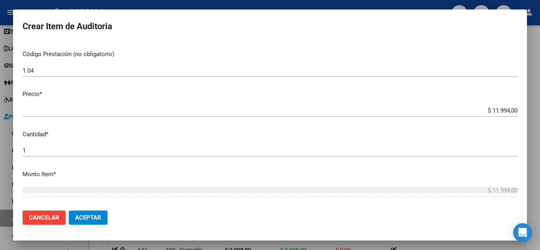
scroll to position [158, 0]
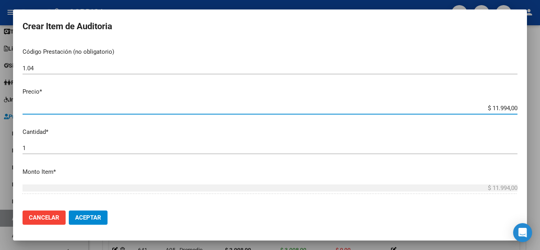
drag, startPoint x: 487, startPoint y: 108, endPoint x: 511, endPoint y: 107, distance: 24.5
click at [511, 107] on app-form-text-field "Precio * $ 11.994,00 Ingresar el precio" at bounding box center [273, 99] width 501 height 25
click at [492, 108] on input "$ 1.998,00" at bounding box center [270, 108] width 495 height 7
click at [283, 156] on div "1 Ingresar la cantidad" at bounding box center [270, 151] width 495 height 19
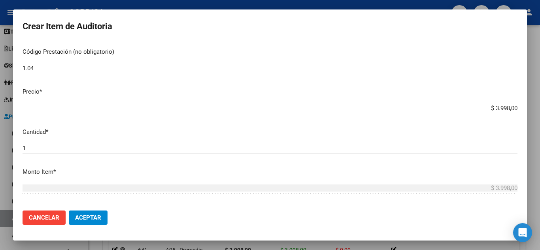
scroll to position [198, 0]
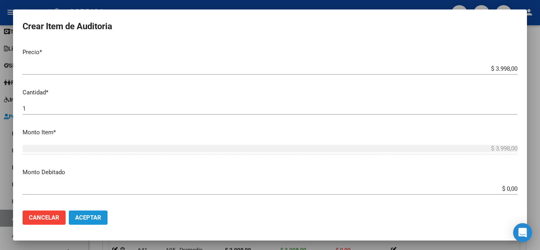
click at [85, 217] on span "Aceptar" at bounding box center [88, 217] width 26 height 7
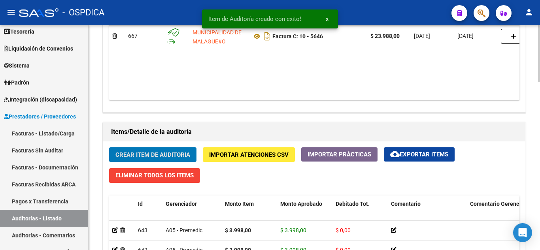
click at [163, 155] on span "Crear Item de Auditoria" at bounding box center [152, 154] width 75 height 7
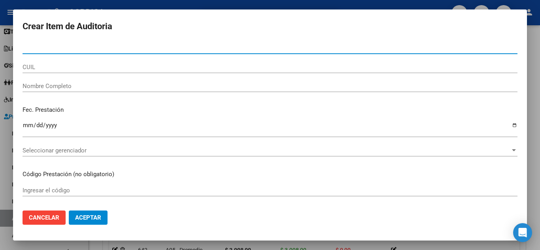
click at [136, 47] on input "Nro Documento" at bounding box center [270, 47] width 495 height 7
paste input "28850150"
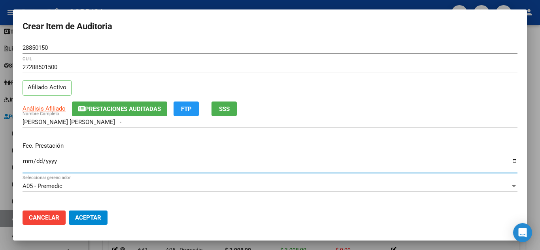
click at [23, 158] on input "Ingresar la fecha" at bounding box center [270, 164] width 495 height 13
click at [177, 210] on mat-dialog-actions "Cancelar Aceptar" at bounding box center [270, 217] width 495 height 27
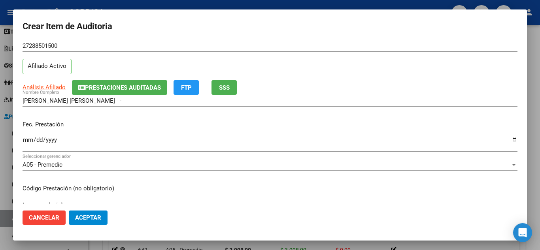
scroll to position [40, 0]
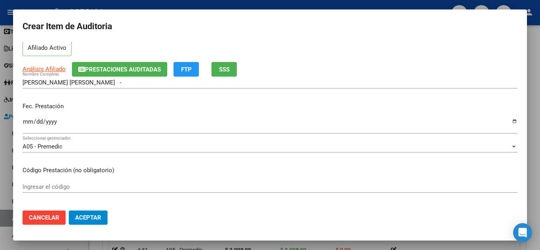
click at [144, 188] on input "Ingresar el código" at bounding box center [270, 186] width 495 height 7
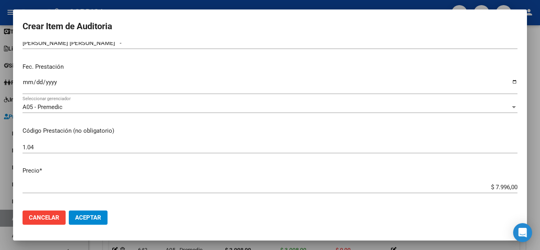
scroll to position [119, 0]
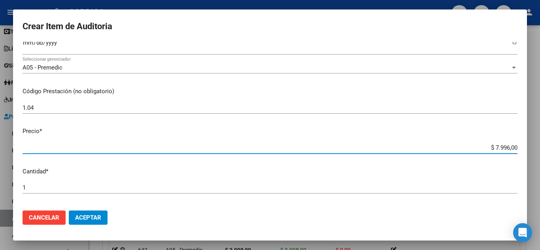
drag, startPoint x: 489, startPoint y: 147, endPoint x: 521, endPoint y: 149, distance: 32.0
click at [521, 149] on mat-dialog-content "28850150 Nro Documento 27288501500 CUIL Afiliado Activo Análisis Afiliado Prest…" at bounding box center [270, 123] width 514 height 162
click at [382, 174] on p "Cantidad *" at bounding box center [270, 171] width 495 height 9
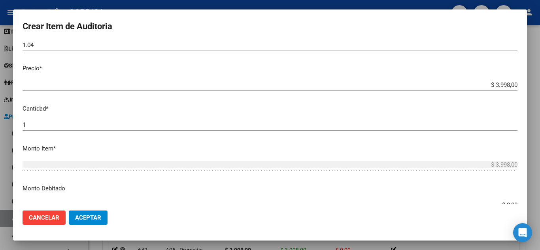
scroll to position [198, 0]
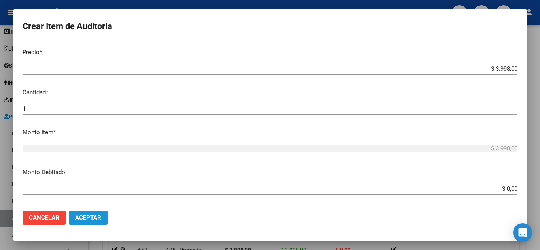
click at [100, 217] on span "Aceptar" at bounding box center [88, 217] width 26 height 7
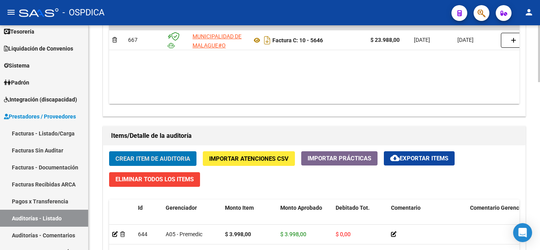
scroll to position [474, 0]
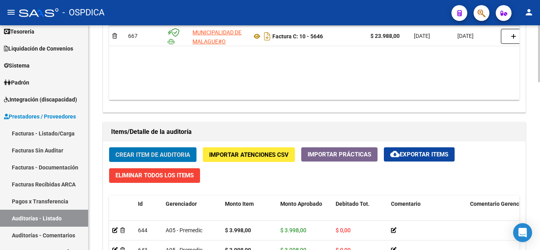
click at [166, 154] on span "Crear Item de Auditoria" at bounding box center [152, 154] width 75 height 7
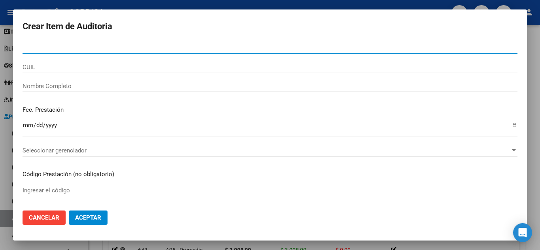
click at [100, 43] on div "Nro Documento" at bounding box center [270, 48] width 495 height 12
paste input "28850150"
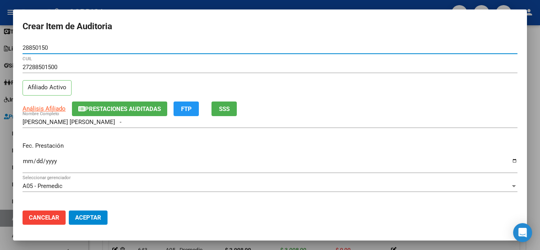
click at [25, 161] on input "Ingresar la fecha" at bounding box center [270, 164] width 495 height 13
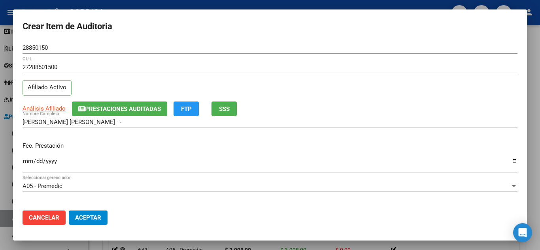
click at [281, 212] on mat-dialog-actions "Cancelar Aceptar" at bounding box center [270, 217] width 495 height 27
click at [287, 198] on div "A05 - Premedic Seleccionar gerenciador" at bounding box center [270, 189] width 495 height 19
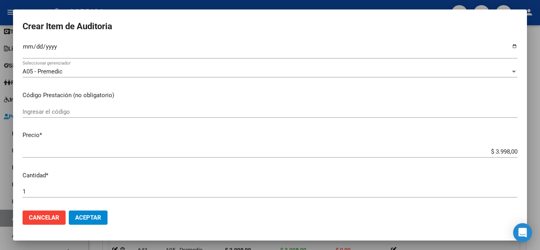
scroll to position [119, 0]
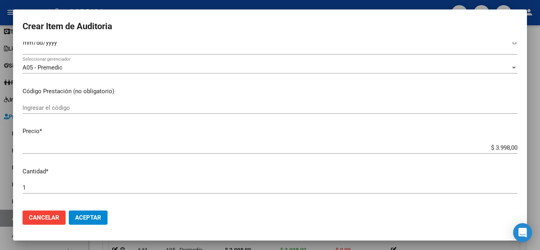
click at [105, 102] on div "Ingresar el código" at bounding box center [270, 108] width 495 height 12
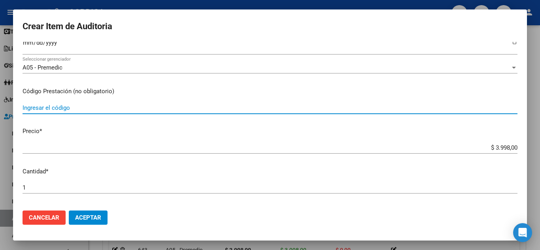
click at [102, 107] on input "Ingresar el código" at bounding box center [270, 107] width 495 height 7
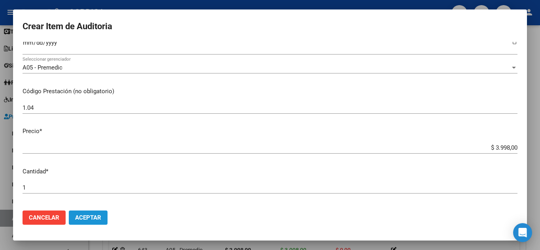
click at [92, 215] on span "Aceptar" at bounding box center [88, 217] width 26 height 7
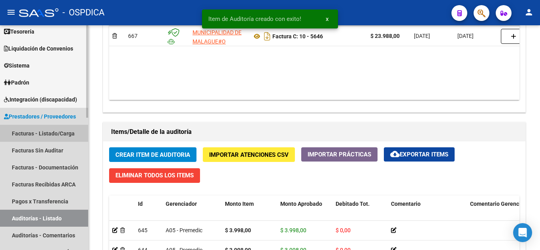
click at [57, 135] on link "Facturas - Listado/Carga" at bounding box center [44, 133] width 88 height 17
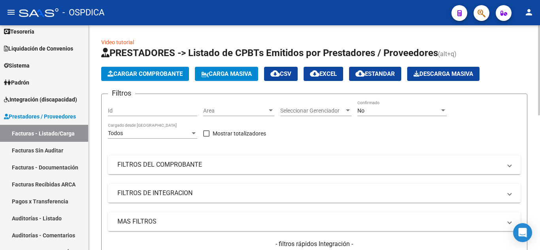
click at [251, 107] on div "Area Area" at bounding box center [238, 108] width 71 height 16
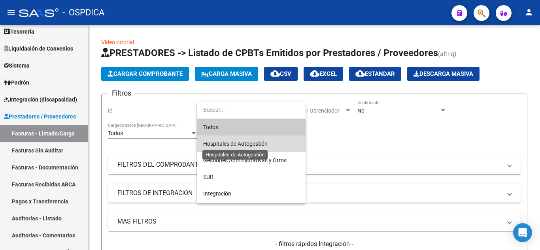
click at [246, 142] on span "Hospitales de Autogestión" at bounding box center [235, 144] width 64 height 6
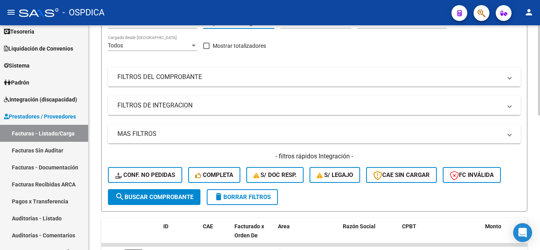
scroll to position [119, 0]
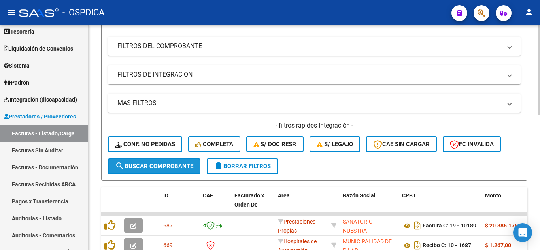
click at [160, 162] on button "search Buscar Comprobante" at bounding box center [154, 166] width 92 height 16
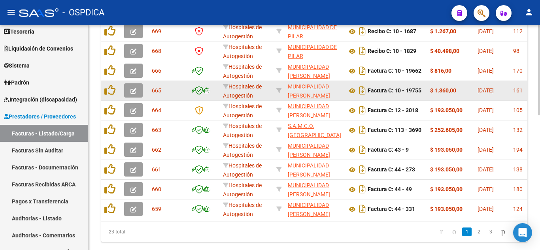
scroll to position [316, 0]
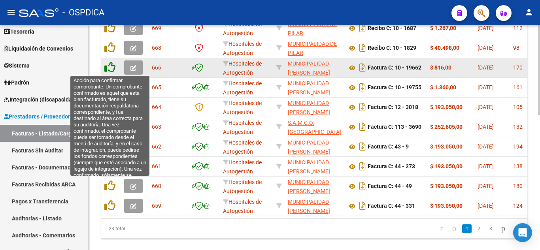
click at [111, 68] on icon at bounding box center [109, 67] width 11 height 11
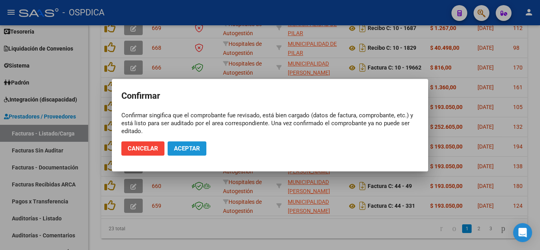
click at [183, 148] on span "Aceptar" at bounding box center [187, 148] width 26 height 7
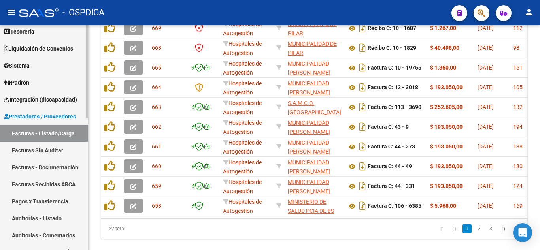
click at [51, 153] on link "Facturas Sin Auditar" at bounding box center [44, 150] width 88 height 17
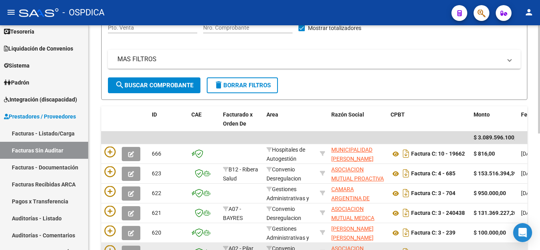
scroll to position [85, 0]
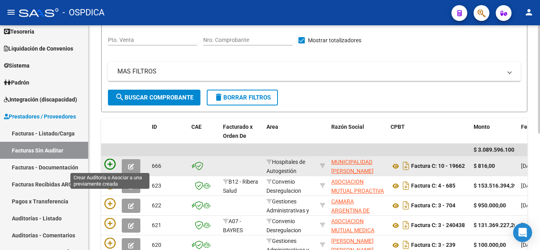
click at [111, 166] on icon at bounding box center [109, 164] width 11 height 11
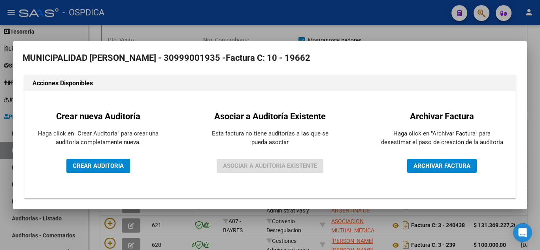
click at [360, 31] on div at bounding box center [270, 125] width 540 height 250
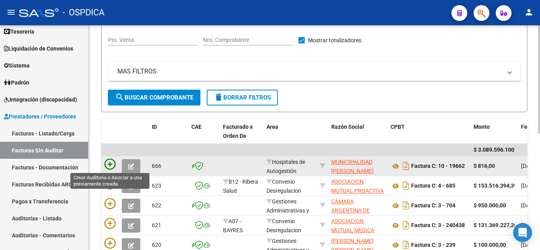
click at [111, 163] on icon at bounding box center [109, 164] width 11 height 11
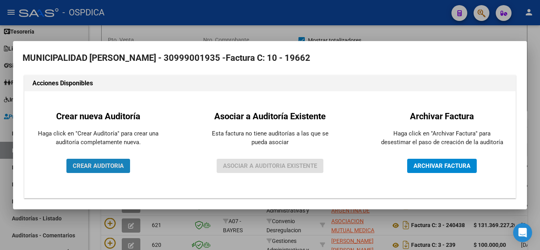
click at [110, 164] on span "CREAR AUDITORIA" at bounding box center [98, 165] width 51 height 7
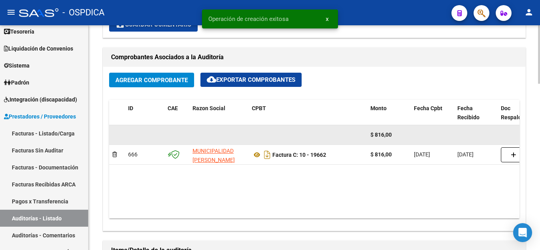
scroll to position [356, 0]
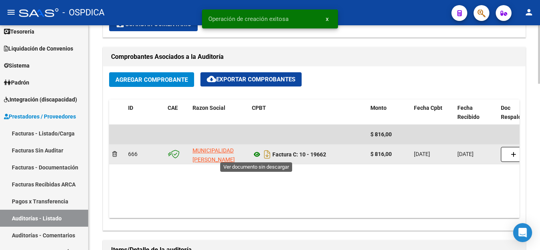
click at [255, 153] on icon at bounding box center [257, 154] width 10 height 9
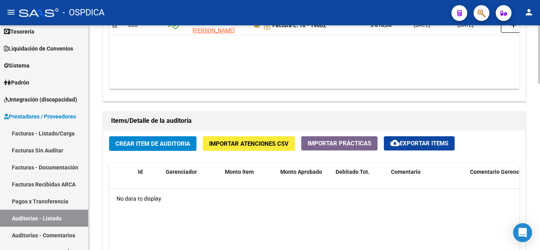
scroll to position [514, 0]
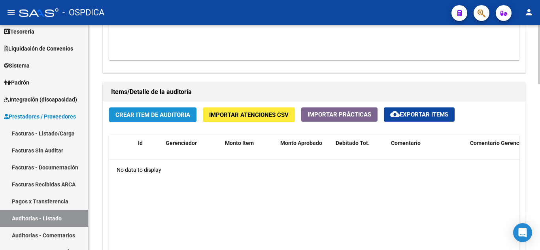
click at [138, 115] on span "Crear Item de Auditoria" at bounding box center [152, 114] width 75 height 7
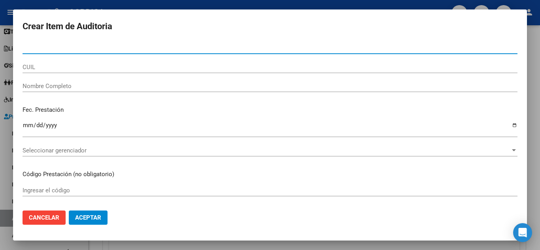
click at [82, 49] on input "Nro Documento" at bounding box center [270, 47] width 495 height 7
click at [61, 51] on input "50" at bounding box center [270, 47] width 495 height 7
click at [80, 48] on input "50274" at bounding box center [270, 47] width 495 height 7
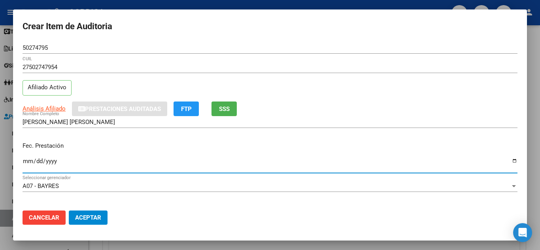
click at [296, 165] on input "Ingresar la fecha" at bounding box center [270, 164] width 495 height 13
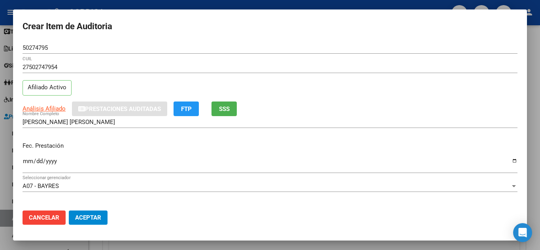
click at [372, 127] on div "OJEDA PALMA DELFINA LUCIANA Nombre Completo" at bounding box center [270, 122] width 495 height 12
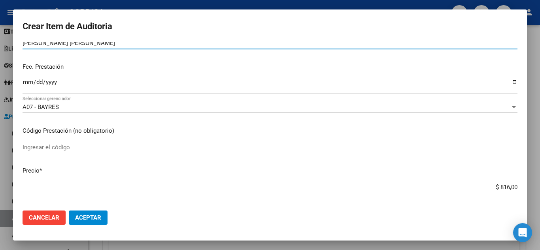
scroll to position [119, 0]
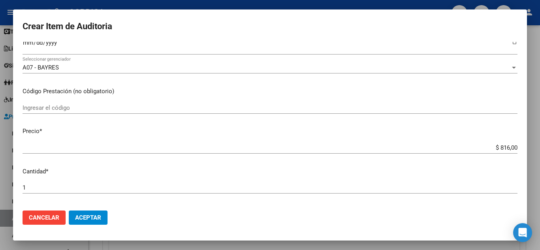
click at [98, 102] on div "Ingresar el código" at bounding box center [270, 108] width 495 height 12
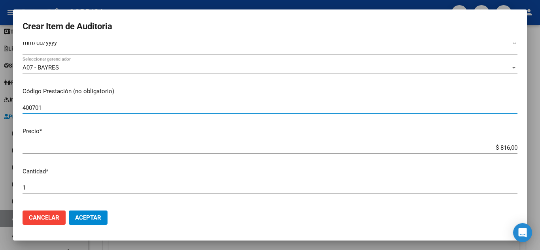
click at [172, 145] on input "$ 816,00" at bounding box center [270, 147] width 495 height 7
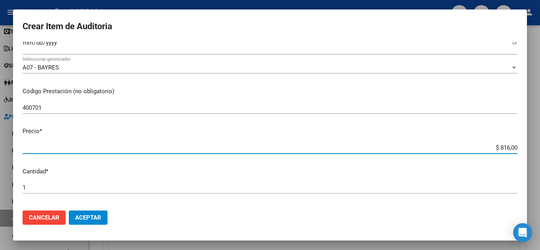
click at [283, 171] on p "Cantidad *" at bounding box center [270, 171] width 495 height 9
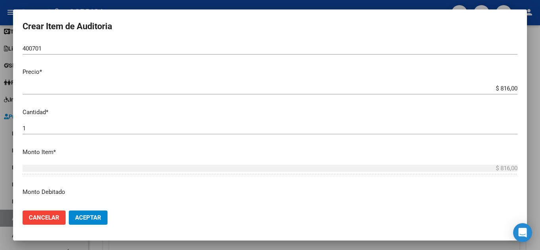
scroll to position [158, 0]
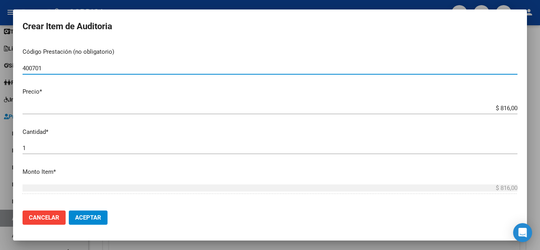
drag, startPoint x: 80, startPoint y: 64, endPoint x: 6, endPoint y: 64, distance: 73.9
click at [6, 64] on div "Crear Item de Auditoria 50274795 Nro Documento 27502747954 CUIL Afiliado Activo…" at bounding box center [270, 125] width 540 height 250
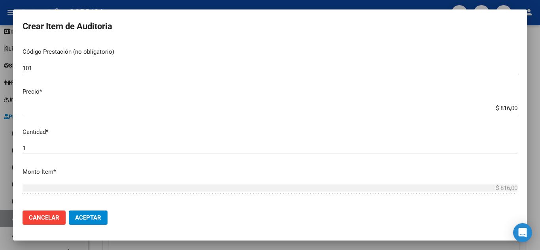
click at [247, 32] on h2 "Crear Item de Auditoria" at bounding box center [270, 26] width 495 height 15
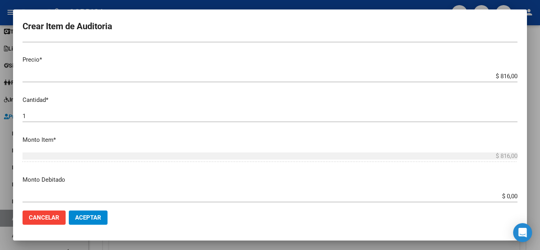
scroll to position [277, 0]
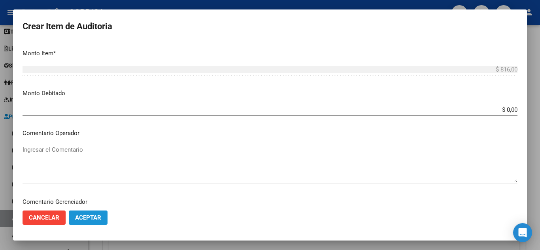
click at [92, 213] on button "Aceptar" at bounding box center [88, 218] width 39 height 14
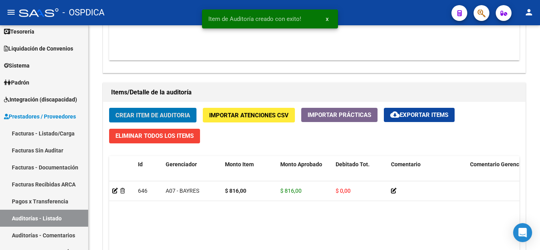
scroll to position [514, 0]
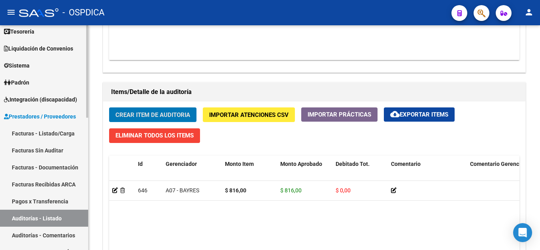
click at [65, 137] on link "Facturas - Listado/Carga" at bounding box center [44, 133] width 88 height 17
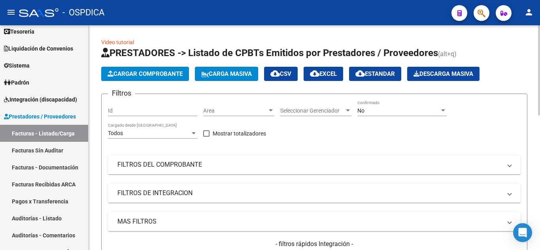
click at [262, 108] on span "Area" at bounding box center [235, 110] width 64 height 7
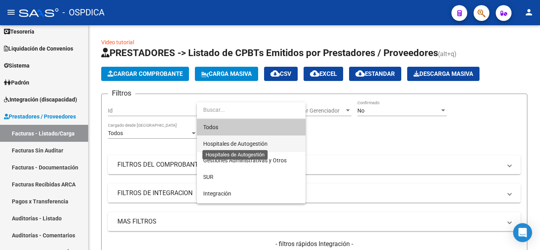
click at [265, 141] on span "Hospitales de Autogestión" at bounding box center [235, 144] width 64 height 6
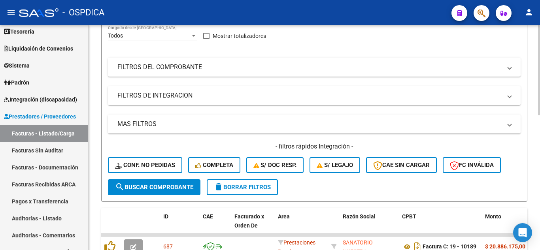
scroll to position [119, 0]
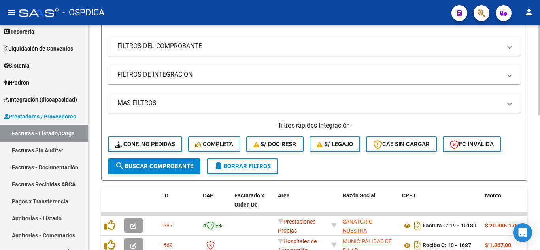
click at [170, 161] on button "search Buscar Comprobante" at bounding box center [154, 166] width 92 height 16
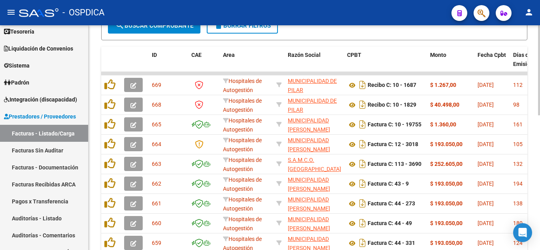
scroll to position [277, 0]
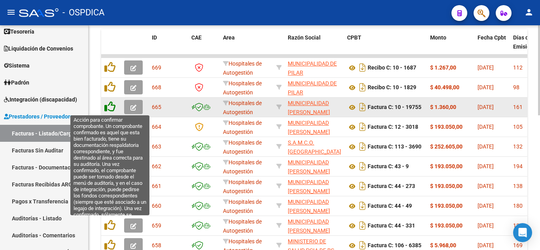
click at [112, 109] on icon at bounding box center [109, 106] width 11 height 11
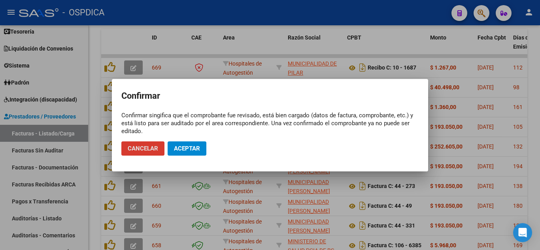
click at [185, 148] on span "Aceptar" at bounding box center [187, 148] width 26 height 7
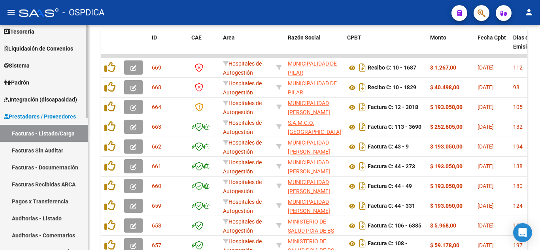
click at [58, 151] on link "Facturas Sin Auditar" at bounding box center [44, 150] width 88 height 17
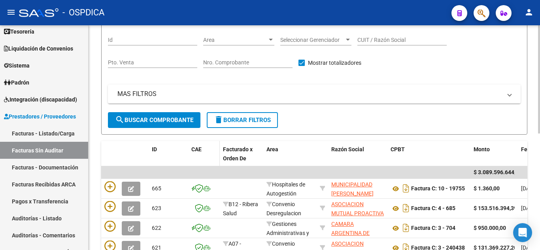
scroll to position [79, 0]
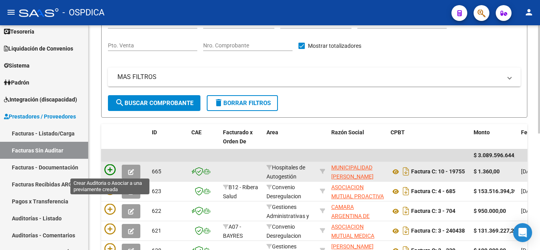
click at [112, 171] on icon at bounding box center [109, 169] width 11 height 11
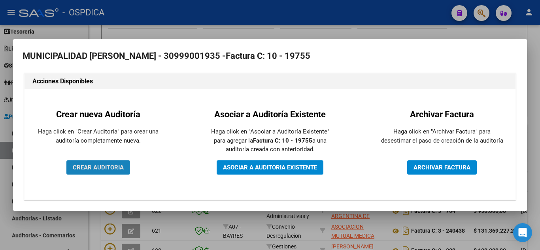
click at [111, 168] on span "CREAR AUDITORIA" at bounding box center [98, 167] width 51 height 7
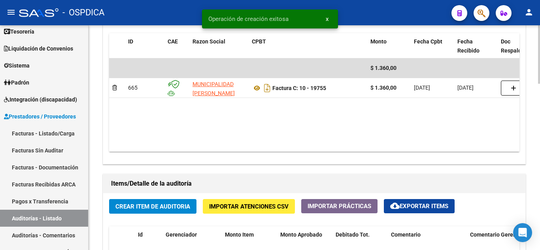
scroll to position [435, 0]
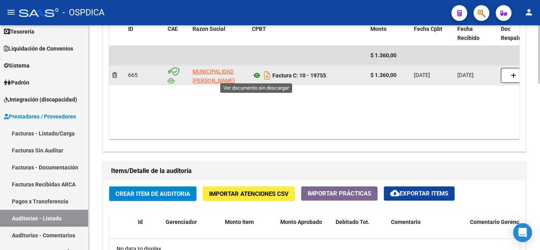
click at [256, 76] on icon at bounding box center [257, 75] width 10 height 9
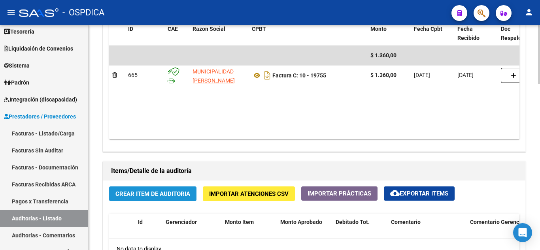
click at [158, 191] on span "Crear Item de Auditoria" at bounding box center [152, 193] width 75 height 7
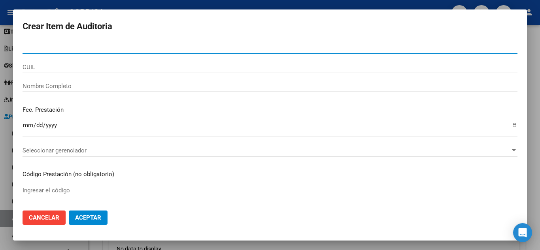
click at [83, 50] on input "Nro Documento" at bounding box center [270, 47] width 495 height 7
click at [96, 48] on input "50274" at bounding box center [270, 47] width 495 height 7
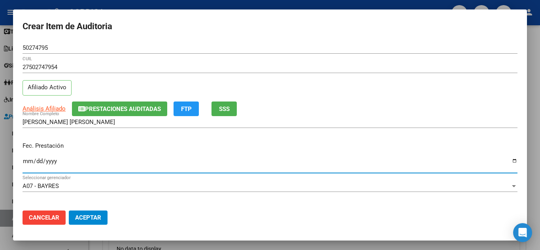
click at [340, 168] on input "Ingresar la fecha" at bounding box center [270, 164] width 495 height 13
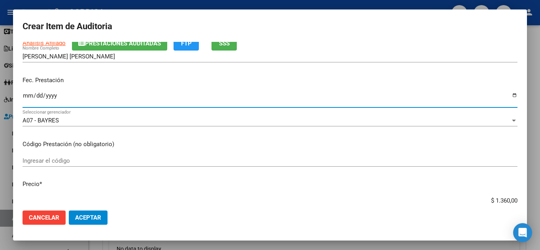
scroll to position [79, 0]
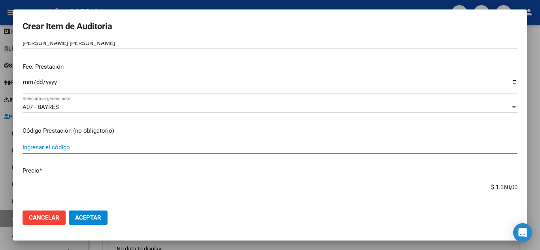
click at [139, 144] on input "Ingresar el código" at bounding box center [270, 147] width 495 height 7
click at [155, 166] on p "Precio *" at bounding box center [270, 170] width 495 height 9
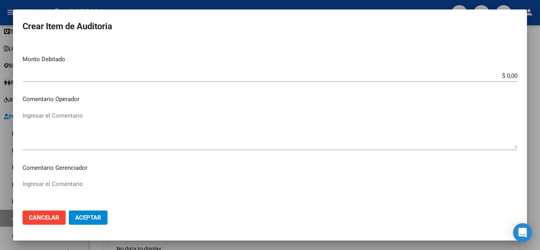
scroll to position [316, 0]
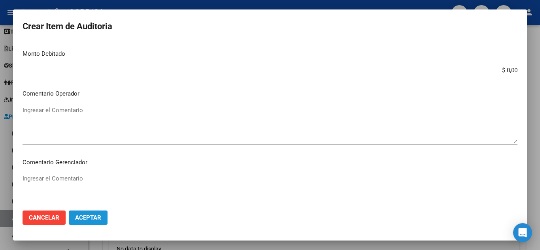
click at [99, 219] on span "Aceptar" at bounding box center [88, 217] width 26 height 7
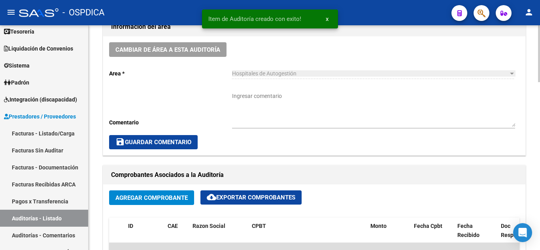
scroll to position [238, 0]
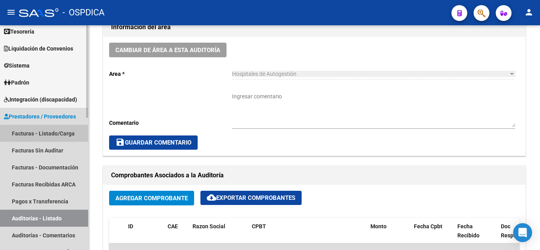
click at [42, 130] on link "Facturas - Listado/Carga" at bounding box center [44, 133] width 88 height 17
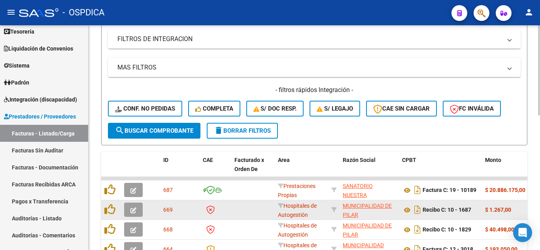
scroll to position [40, 0]
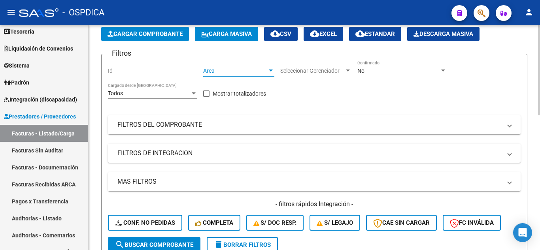
click at [266, 68] on span "Area" at bounding box center [235, 71] width 64 height 7
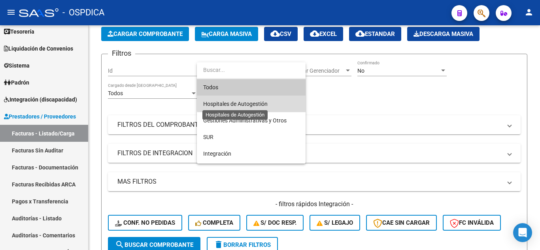
click at [263, 103] on span "Hospitales de Autogestión" at bounding box center [235, 104] width 64 height 6
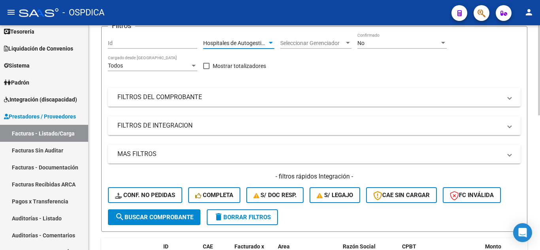
scroll to position [79, 0]
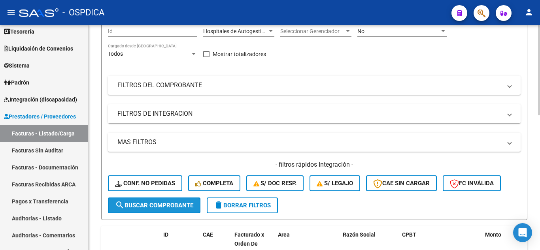
click at [172, 206] on span "search Buscar Comprobante" at bounding box center [154, 205] width 78 height 7
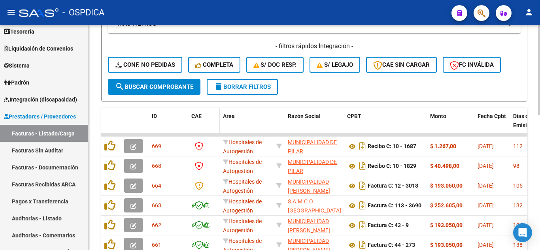
scroll to position [238, 0]
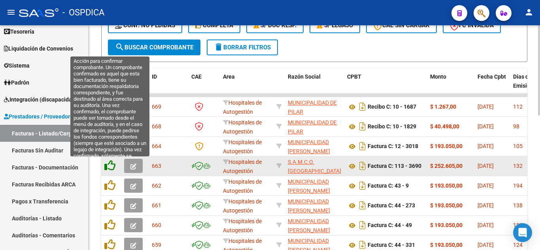
click at [109, 165] on icon at bounding box center [109, 165] width 11 height 11
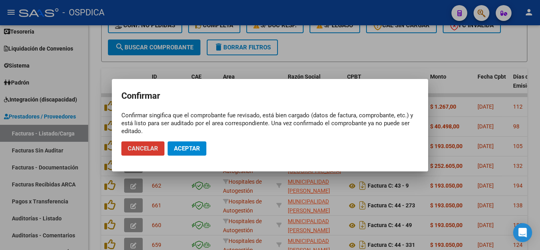
click at [187, 149] on span "Aceptar" at bounding box center [187, 148] width 26 height 7
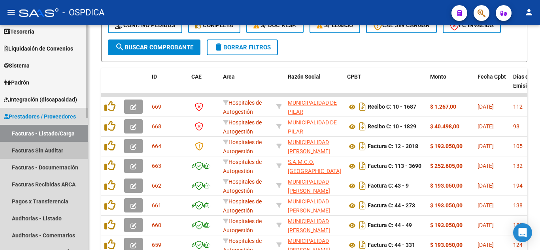
click at [62, 150] on link "Facturas Sin Auditar" at bounding box center [44, 150] width 88 height 17
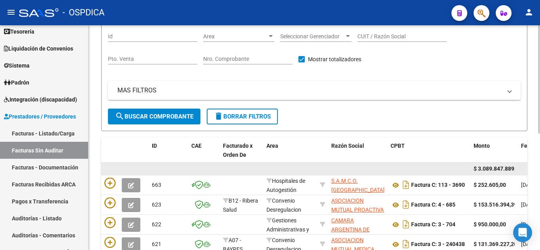
scroll to position [85, 0]
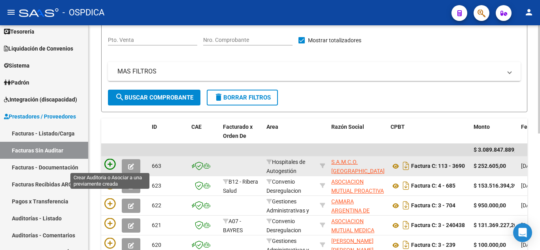
click at [110, 162] on icon at bounding box center [109, 164] width 11 height 11
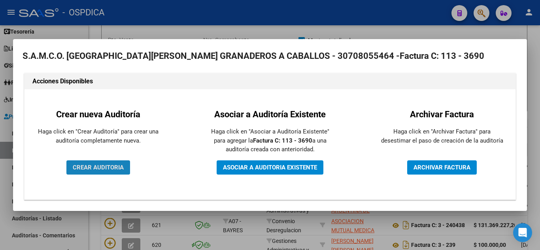
click at [114, 167] on span "CREAR AUDITORIA" at bounding box center [98, 167] width 51 height 7
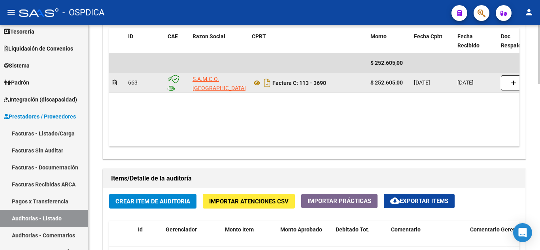
scroll to position [435, 0]
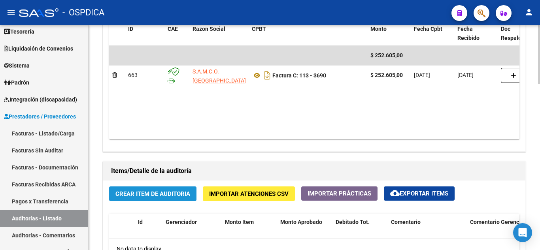
click at [149, 194] on span "Crear Item de Auditoria" at bounding box center [152, 193] width 75 height 7
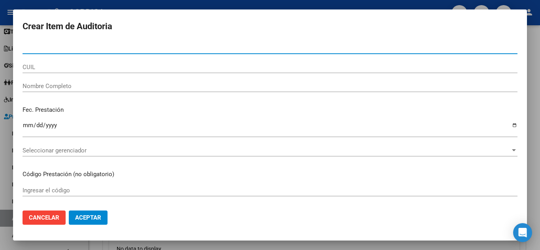
click at [36, 216] on span "Cancelar" at bounding box center [44, 217] width 30 height 7
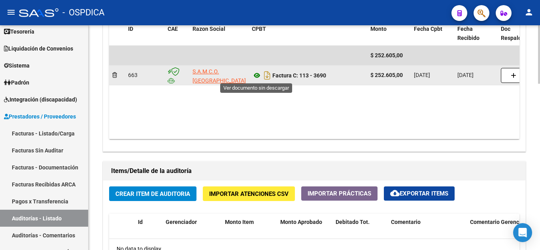
click at [258, 74] on icon at bounding box center [257, 75] width 10 height 9
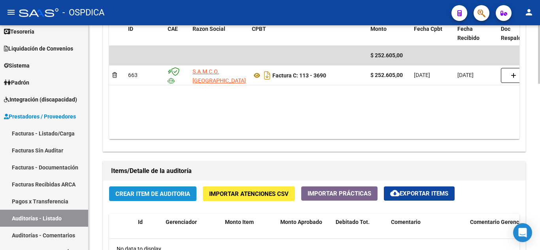
click at [165, 193] on span "Crear Item de Auditoria" at bounding box center [152, 193] width 75 height 7
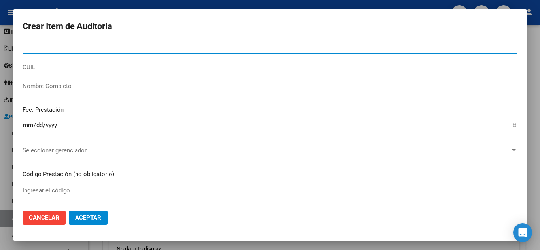
click at [53, 47] on input "Nro Documento" at bounding box center [270, 47] width 495 height 7
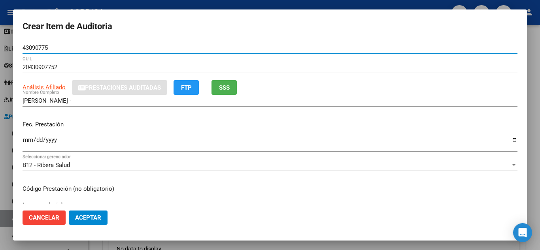
drag, startPoint x: 23, startPoint y: 49, endPoint x: 51, endPoint y: 48, distance: 28.5
click at [51, 48] on input "43090775" at bounding box center [270, 47] width 495 height 7
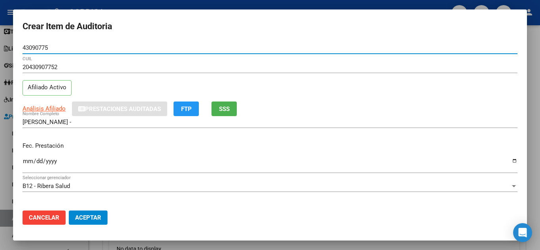
click at [25, 158] on input "Ingresar la fecha" at bounding box center [270, 164] width 495 height 13
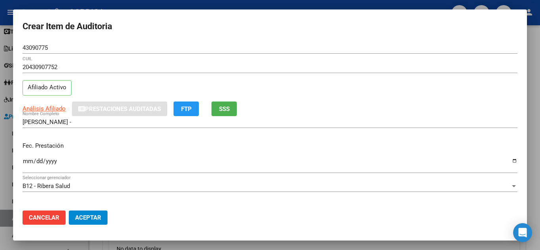
click at [326, 211] on mat-dialog-actions "Cancelar Aceptar" at bounding box center [270, 217] width 495 height 27
click at [296, 204] on mat-dialog-actions "Cancelar Aceptar" at bounding box center [270, 217] width 495 height 27
click at [358, 92] on div "20430907752 CUIL Afiliado Activo" at bounding box center [270, 81] width 495 height 40
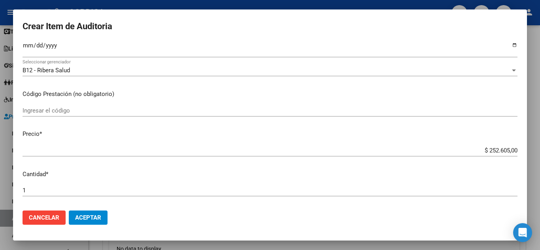
scroll to position [119, 0]
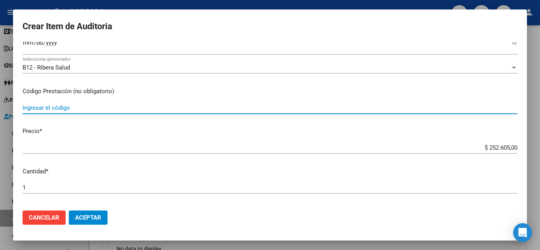
click at [105, 106] on input "Ingresar el código" at bounding box center [270, 107] width 495 height 7
click at [114, 159] on div "$ 252.605,00 Ingresar el precio" at bounding box center [270, 151] width 495 height 19
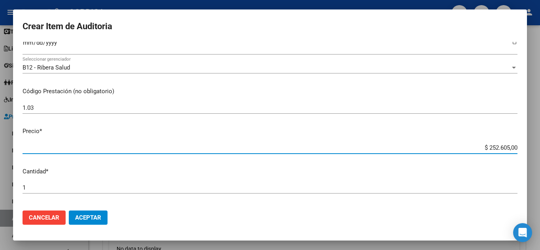
click at [122, 147] on input "$ 252.605,00" at bounding box center [270, 147] width 495 height 7
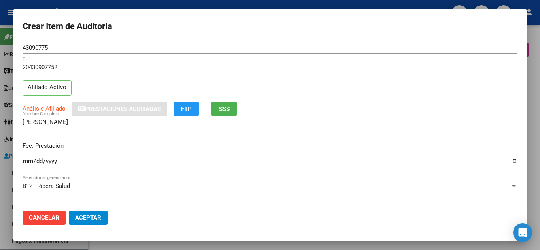
scroll to position [119, 0]
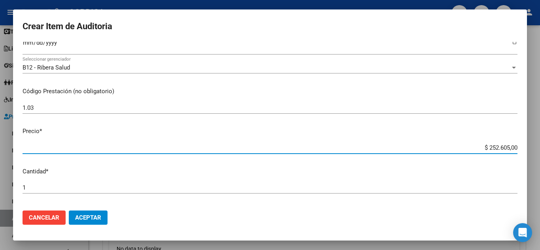
drag, startPoint x: 489, startPoint y: 147, endPoint x: 516, endPoint y: 148, distance: 26.9
click at [516, 148] on app-form-text-field "Precio * $ 252.605,00 Ingresar el precio" at bounding box center [273, 139] width 501 height 25
type input "$ 2,50"
type input "$ 25,06"
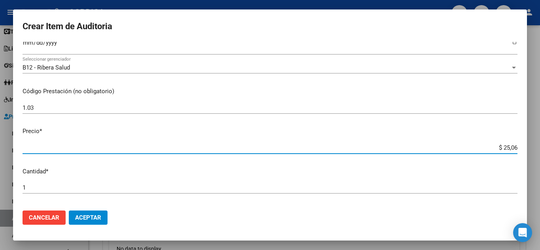
type input "$ 25,06"
type input "$ 250,64"
type input "$ 2.506,40"
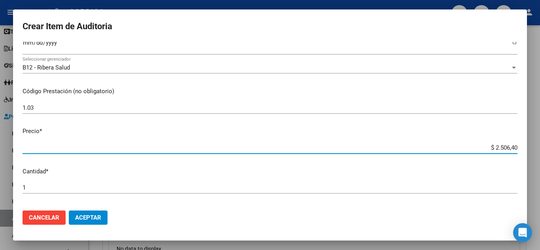
type input "$ 25.064,00"
click at [101, 221] on span "Aceptar" at bounding box center [88, 217] width 26 height 7
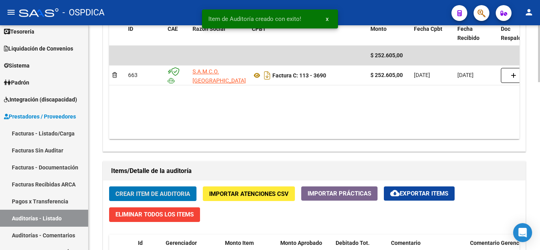
scroll to position [435, 0]
click at [159, 194] on span "Crear Item de Auditoria" at bounding box center [152, 193] width 75 height 7
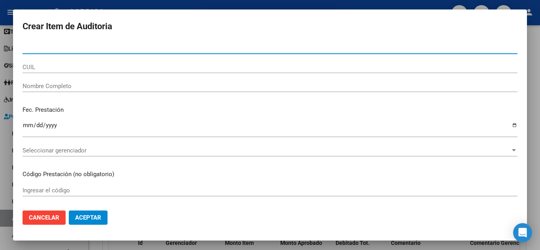
click at [141, 47] on input "Nro Documento" at bounding box center [270, 47] width 495 height 7
paste input "43090775"
type input "43090775"
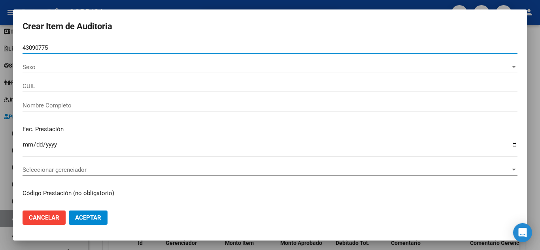
type input "20430907752"
type input "[PERSON_NAME] -"
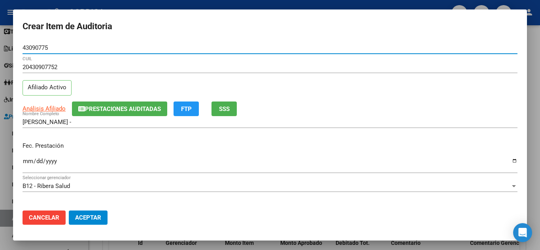
type input "43090775"
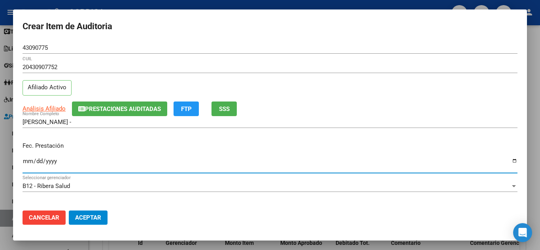
click at [27, 160] on input "Ingresar la fecha" at bounding box center [270, 164] width 495 height 13
type input "2024-12-13"
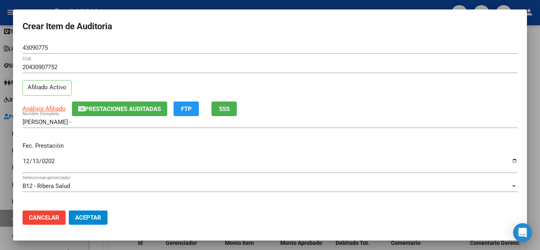
click at [285, 139] on div "Fec. Prestación 2024-12-13 Ingresar la fecha" at bounding box center [270, 158] width 495 height 45
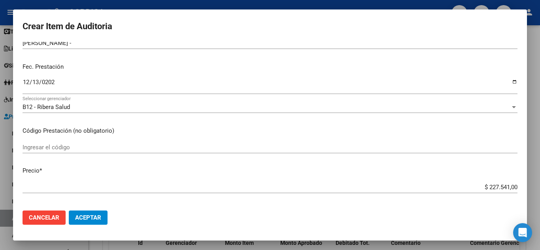
scroll to position [119, 0]
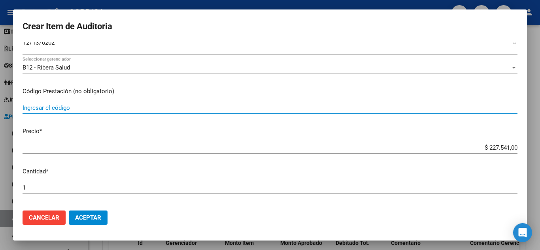
click at [70, 108] on input "Ingresar el código" at bounding box center [270, 107] width 495 height 7
type input "1.03"
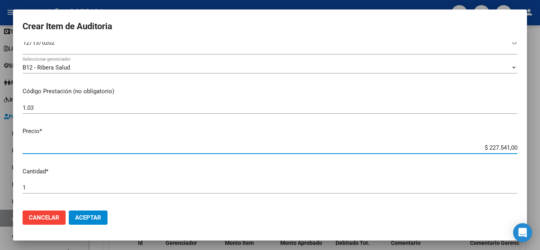
drag, startPoint x: 487, startPoint y: 147, endPoint x: 519, endPoint y: 144, distance: 32.6
click at [522, 146] on mat-dialog-content "43090775 Nro Documento 20430907752 CUIL Afiliado Activo Análisis Afiliado Prest…" at bounding box center [270, 123] width 514 height 162
type input "$ 0,25"
type input "$ 2,50"
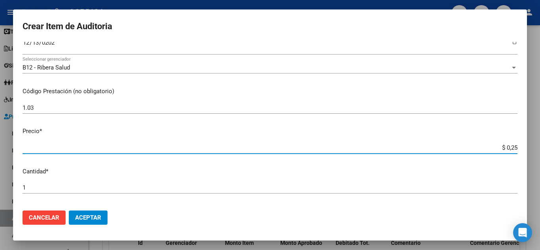
type input "$ 2,50"
type input "$ 25,06"
type input "$ 250,64"
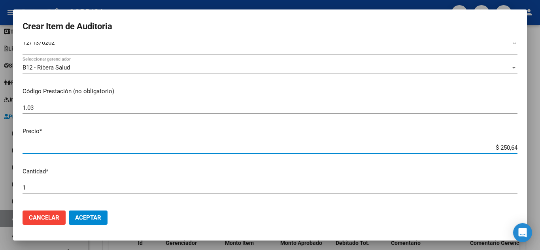
type input "$ 2.506,40"
type input "$ 25.064,00"
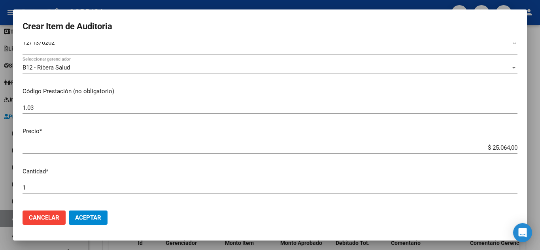
click at [431, 123] on mat-dialog-content "43090775 Nro Documento 20430907752 CUIL Afiliado Activo Análisis Afiliado Prest…" at bounding box center [270, 123] width 514 height 162
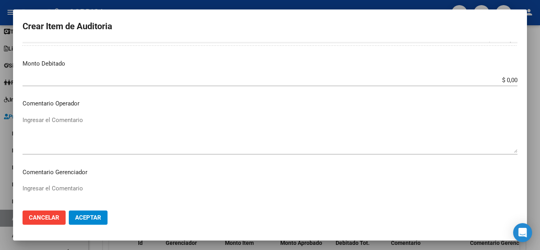
scroll to position [316, 0]
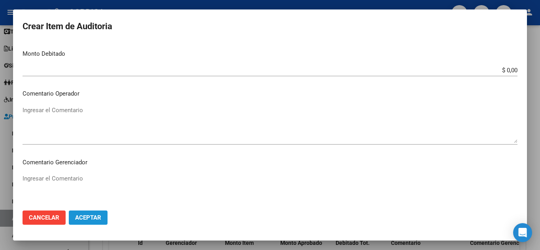
click at [98, 216] on span "Aceptar" at bounding box center [88, 217] width 26 height 7
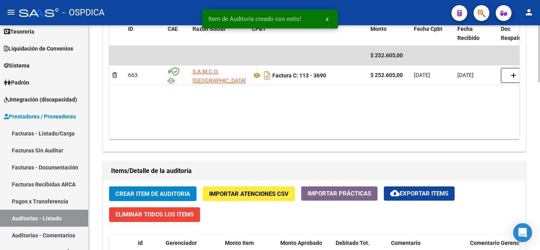
click at [143, 192] on span "Crear Item de Auditoria" at bounding box center [152, 193] width 75 height 7
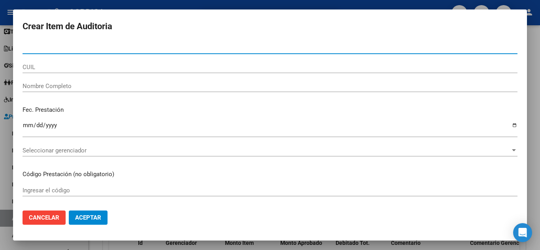
click at [138, 47] on input "Nro Documento" at bounding box center [270, 47] width 495 height 7
paste input "43090775"
type input "43090775"
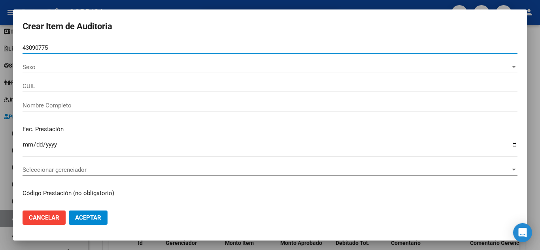
type input "20430907752"
type input "[PERSON_NAME] -"
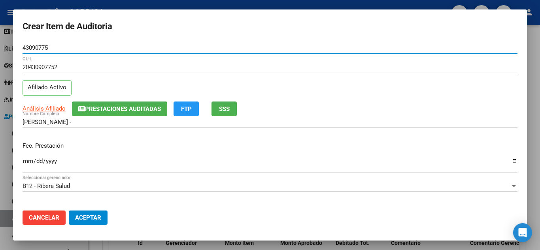
type input "43090775"
click at [290, 155] on div "Fec. Prestación Ingresar la fecha" at bounding box center [270, 158] width 495 height 45
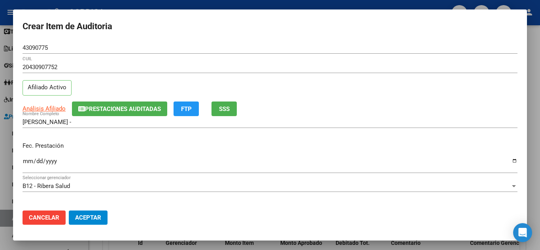
scroll to position [79, 0]
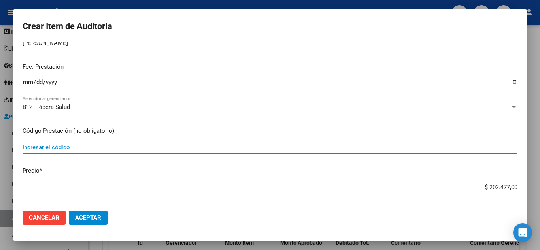
click at [79, 147] on input "Ingresar el código" at bounding box center [270, 147] width 495 height 7
type input "1.04"
click at [24, 80] on input "Ingresar la fecha" at bounding box center [270, 85] width 495 height 13
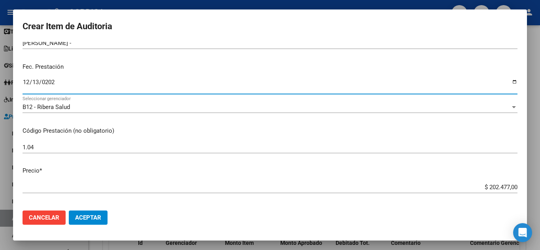
type input "2024-12-13"
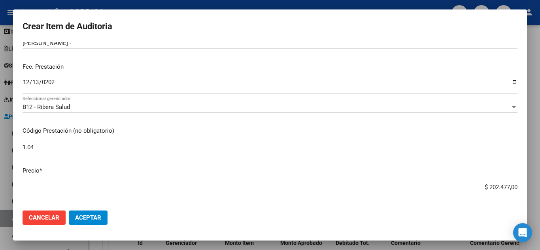
click at [244, 159] on div "1.04 Ingresar el código" at bounding box center [270, 150] width 495 height 19
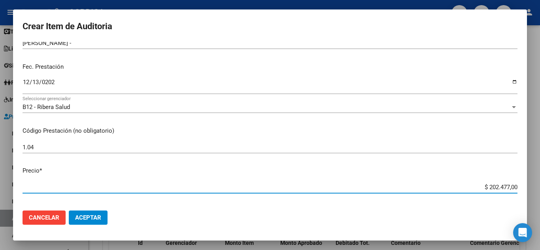
drag, startPoint x: 487, startPoint y: 189, endPoint x: 522, endPoint y: 185, distance: 34.9
click at [522, 185] on mat-dialog-content "43090775 Nro Documento 20430907752 CUIL Afiliado Activo Análisis Afiliado Prest…" at bounding box center [270, 123] width 514 height 162
type input "$ 0,24"
type input "$ 2,45"
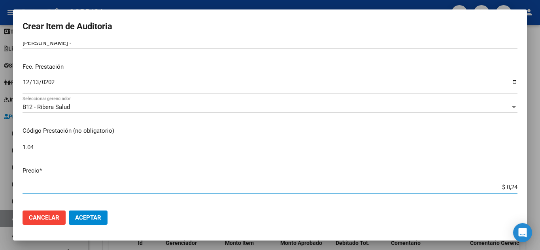
type input "$ 2,45"
type input "$ 24,58"
type input "$ 245,86"
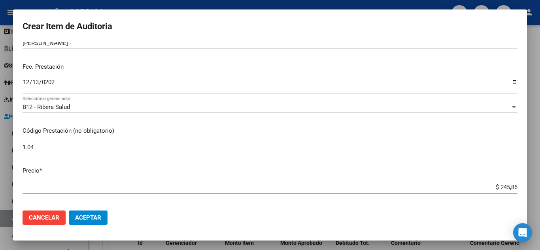
type input "$ 2.458,60"
type input "$ 24.586,00"
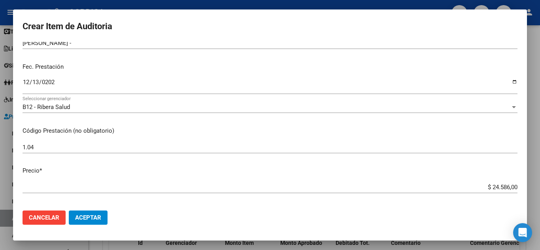
click at [420, 162] on mat-dialog-content "43090775 Nro Documento 20430907752 CUIL Afiliado Activo Análisis Afiliado Prest…" at bounding box center [270, 123] width 514 height 162
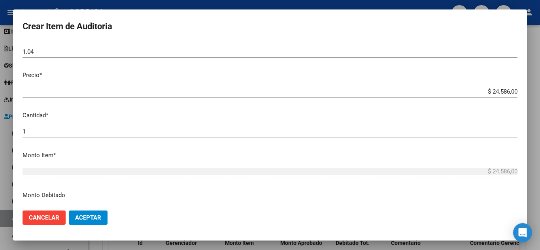
scroll to position [198, 0]
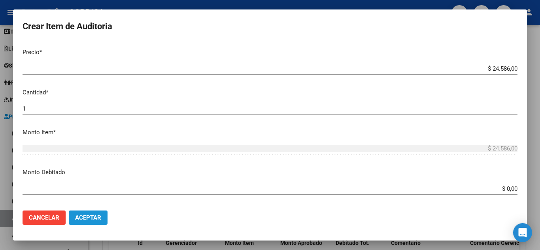
click at [93, 219] on span "Aceptar" at bounding box center [88, 217] width 26 height 7
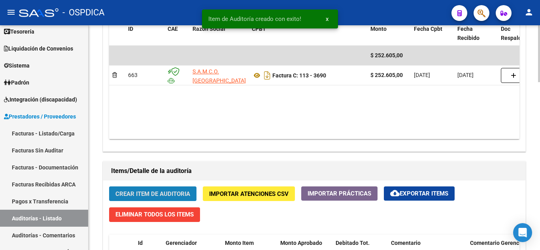
click at [168, 189] on button "Crear Item de Auditoria" at bounding box center [152, 194] width 87 height 15
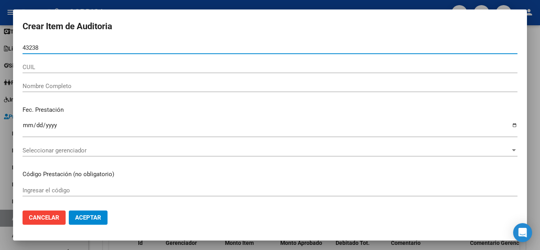
click at [94, 47] on input "43238" at bounding box center [270, 47] width 495 height 7
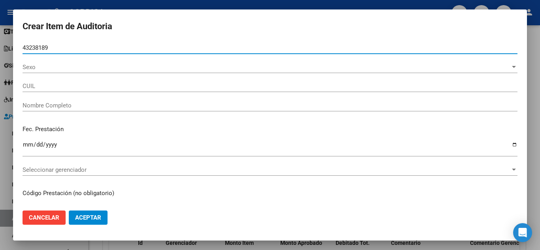
type input "43238189"
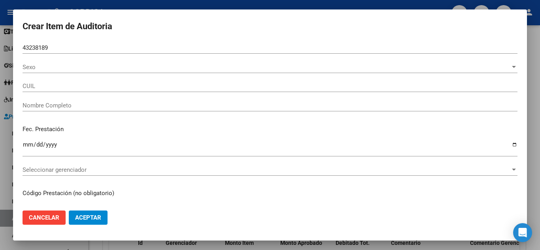
type input "27432381892"
type input "RUIZ YAMIL CESAR"
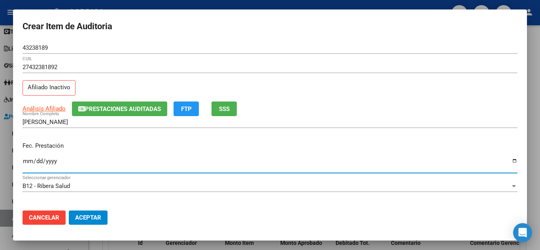
click at [26, 158] on input "Ingresar la fecha" at bounding box center [270, 164] width 495 height 13
type input "2024-10-02"
click at [331, 77] on div "27432381892 CUIL" at bounding box center [270, 70] width 495 height 19
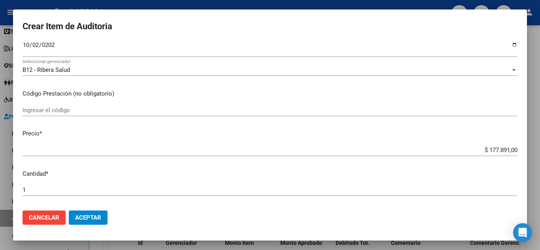
scroll to position [119, 0]
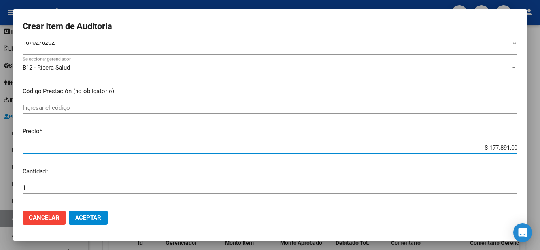
drag, startPoint x: 486, startPoint y: 149, endPoint x: 518, endPoint y: 144, distance: 31.6
click at [518, 144] on mat-dialog-content "43238189 Nro Documento 27432381892 CUIL Afiliado Inactivo Análisis Afiliado Pre…" at bounding box center [270, 123] width 514 height 162
type input "$ 0,12"
type input "$ 1,22"
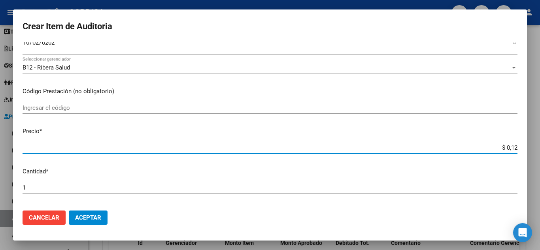
type input "$ 1,22"
type input "$ 12,28"
type input "$ 122,85"
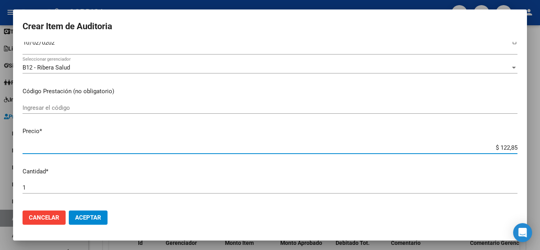
type input "$ 1.228,50"
type input "$ 12.285,00"
click at [76, 106] on input "Ingresar el código" at bounding box center [270, 107] width 495 height 7
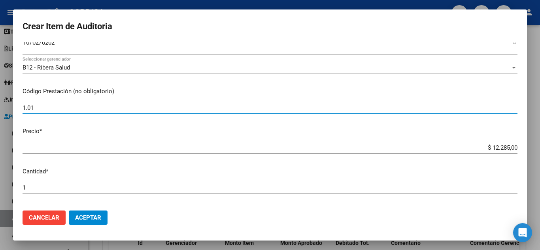
type input "1.01"
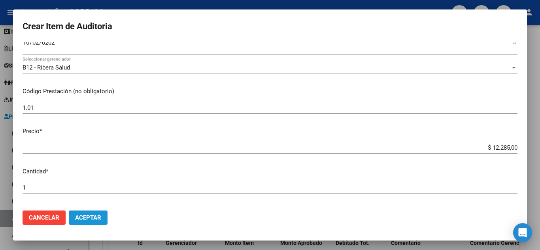
click at [98, 217] on span "Aceptar" at bounding box center [88, 217] width 26 height 7
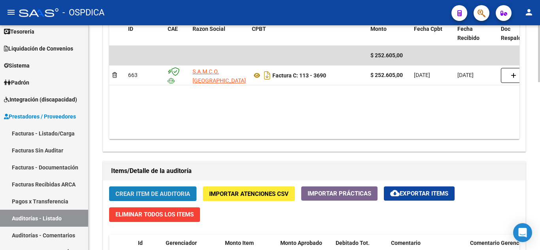
click at [152, 193] on span "Crear Item de Auditoria" at bounding box center [152, 193] width 75 height 7
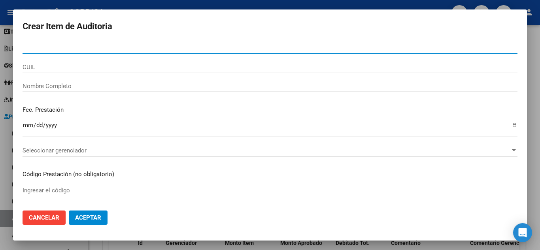
click at [121, 48] on input "Nro Documento" at bounding box center [270, 47] width 495 height 7
click at [83, 48] on input "47443" at bounding box center [270, 47] width 495 height 7
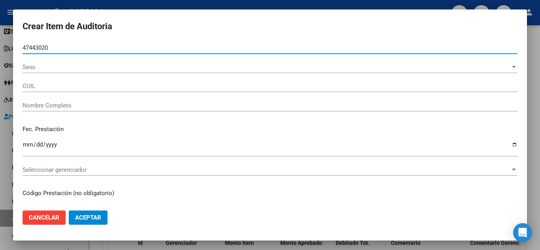
type input "47443020"
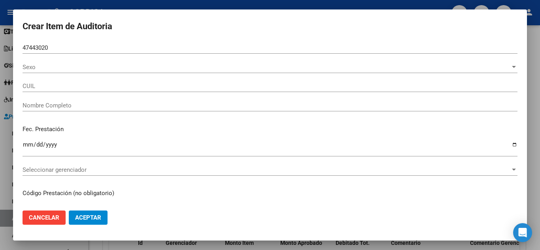
type input "27474430206"
type input "SEGUNDO DANISA GUADALUPE danisa"
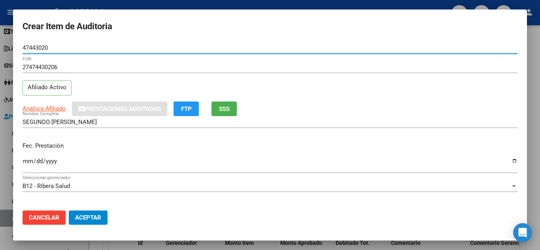
click at [26, 159] on input "Ingresar la fecha" at bounding box center [270, 164] width 495 height 13
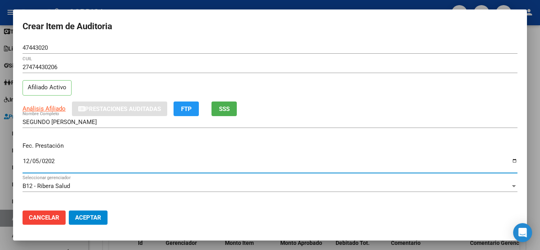
type input "2024-12-05"
click at [326, 160] on input "2024-12-05" at bounding box center [270, 164] width 495 height 13
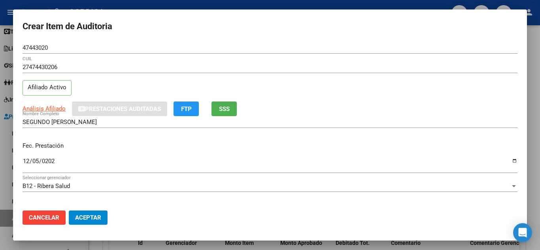
click at [328, 136] on div "Fec. Prestación 2024-12-05 Ingresar la fecha" at bounding box center [270, 158] width 495 height 45
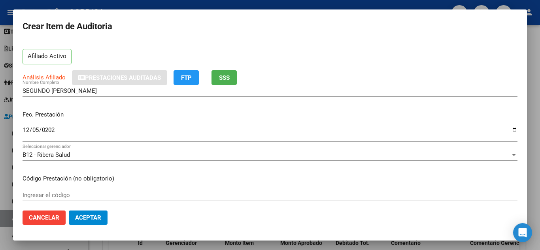
scroll to position [79, 0]
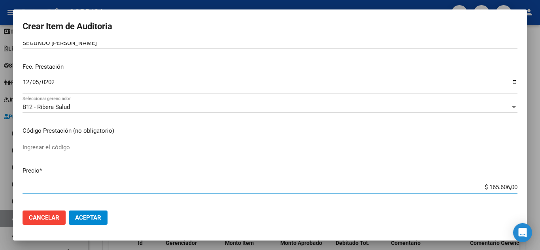
drag, startPoint x: 483, startPoint y: 187, endPoint x: 518, endPoint y: 187, distance: 35.2
click at [518, 187] on mat-dialog-content "47443020 Nro Documento 27474430206 CUIL Afiliado Activo Análisis Afiliado Prest…" at bounding box center [270, 123] width 514 height 162
type input "$ 0,02"
type input "$ 0,24"
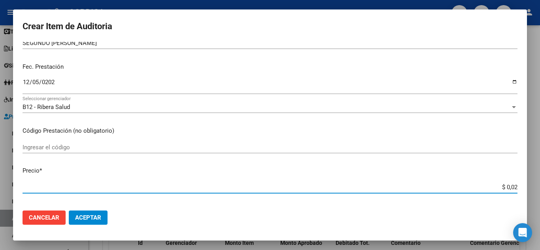
type input "$ 0,24"
type input "$ 2,45"
type input "$ 24,58"
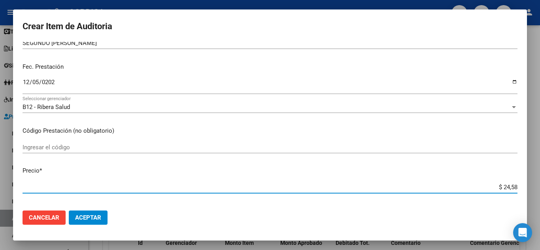
type input "$ 245,86"
type input "$ 2.458,60"
type input "$ 24.586,00"
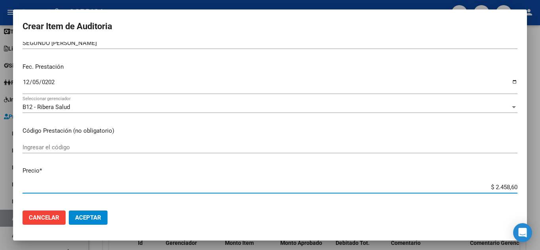
type input "$ 24.586,00"
click at [92, 151] on input "Ingresar el código" at bounding box center [270, 147] width 495 height 7
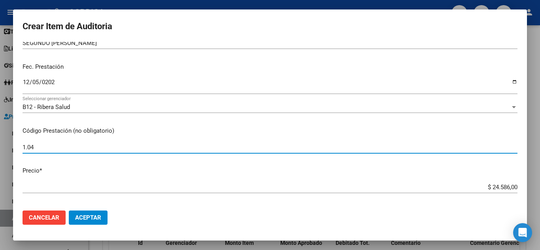
type input "1.04"
click at [224, 203] on mat-dialog-content "47443020 Nro Documento 27474430206 CUIL Afiliado Activo Análisis Afiliado Prest…" at bounding box center [270, 123] width 514 height 162
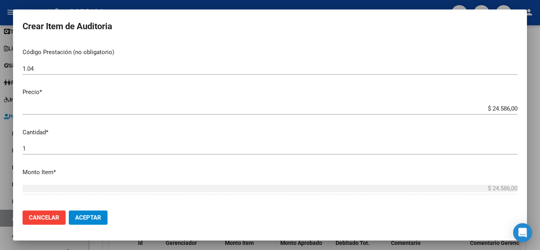
scroll to position [158, 0]
click at [79, 214] on button "Aceptar" at bounding box center [88, 218] width 39 height 14
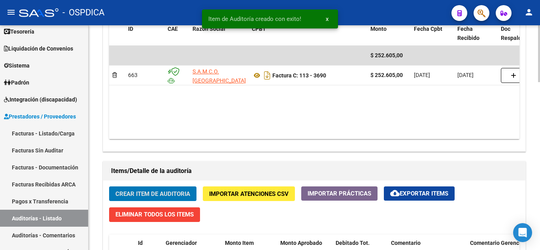
click at [141, 190] on span "Crear Item de Auditoria" at bounding box center [152, 193] width 75 height 7
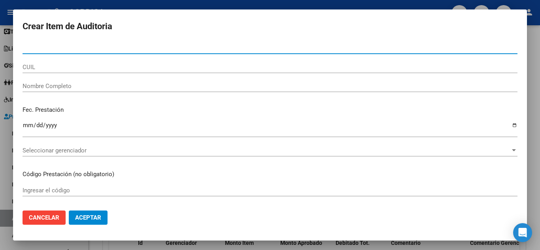
click at [106, 49] on input "Nro Documento" at bounding box center [270, 47] width 495 height 7
click at [112, 49] on input "47443" at bounding box center [270, 47] width 495 height 7
type input "47443020"
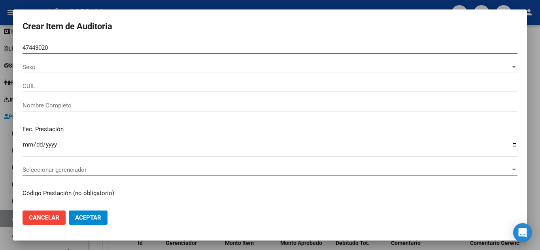
type input "27474430206"
type input "SEGUNDO DANISA GUADALUPE danisa"
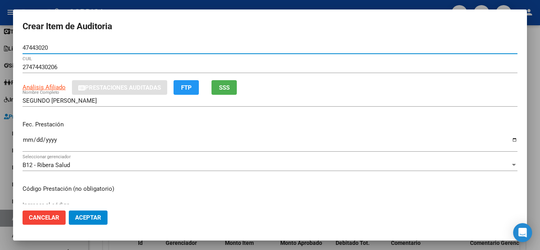
type input "47443020"
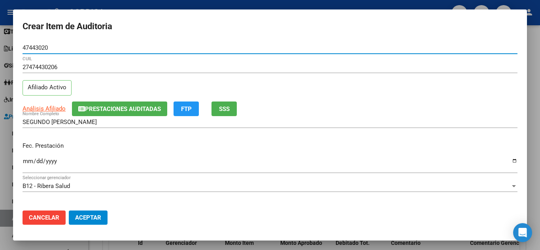
click at [27, 156] on div "Ingresar la fecha" at bounding box center [270, 164] width 495 height 17
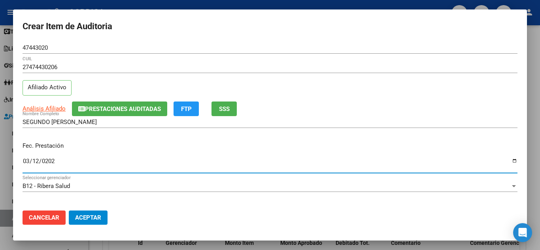
type input "2025-03-12"
click at [351, 133] on div "SEGUNDO DANISA GUADALUPE danisa Nombre Completo" at bounding box center [270, 125] width 495 height 19
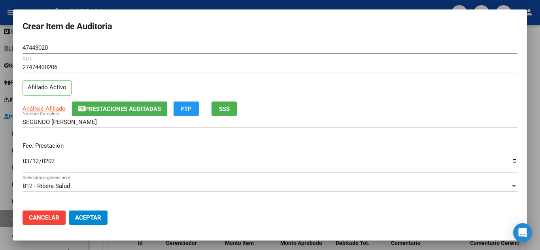
scroll to position [79, 0]
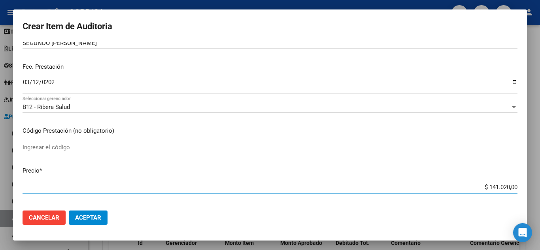
drag, startPoint x: 484, startPoint y: 186, endPoint x: 523, endPoint y: 187, distance: 39.2
click at [523, 187] on mat-dialog-content "47443020 Nro Documento 27474430206 CUIL Afiliado Activo Análisis Afiliado Prest…" at bounding box center [270, 123] width 514 height 162
type input "$ 0,01"
type input "$ 0,02"
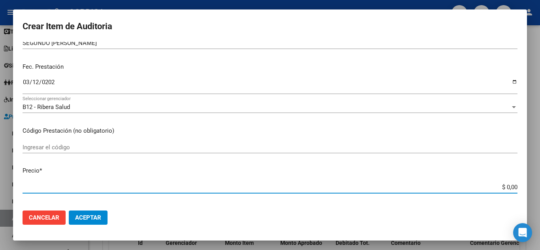
type input "$ 0,02"
type input "$ 0,24"
type input "$ 2,45"
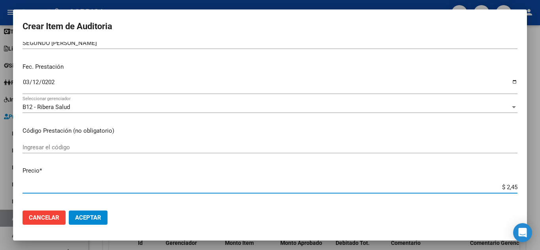
type input "$ 24,58"
type input "$ 245,86"
type input "$ 2.458,60"
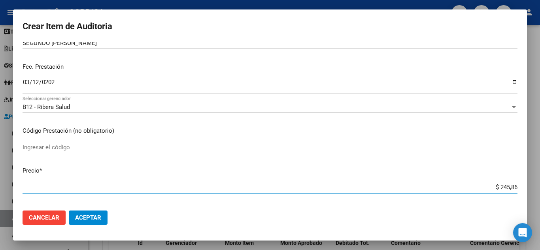
type input "$ 2.458,60"
type input "$ 24.586,00"
click at [64, 149] on input "Ingresar el código" at bounding box center [270, 147] width 495 height 7
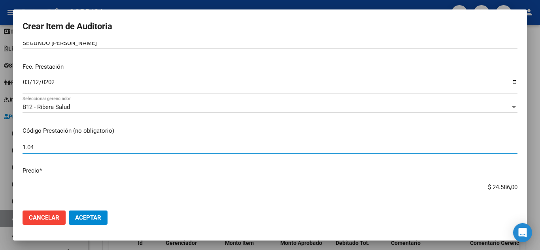
type input "1.04"
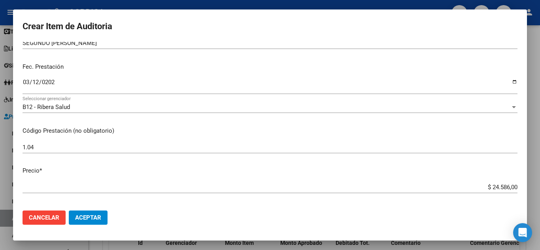
click at [185, 166] on mat-dialog-content "47443020 Nro Documento 27474430206 CUIL Afiliado Activo Análisis Afiliado Prest…" at bounding box center [270, 123] width 514 height 162
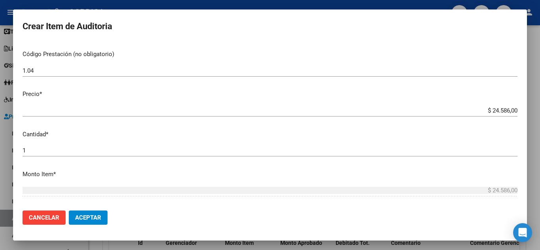
scroll to position [158, 0]
click at [98, 221] on span "Aceptar" at bounding box center [88, 217] width 26 height 7
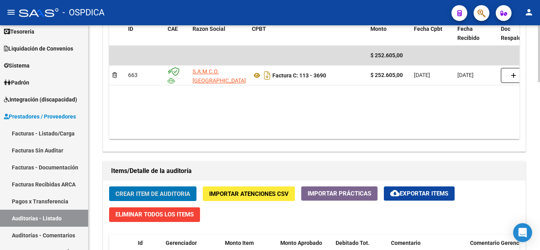
click at [149, 192] on span "Crear Item de Auditoria" at bounding box center [152, 193] width 75 height 7
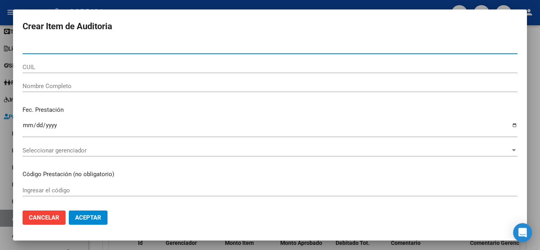
click at [109, 46] on input "Nro Documento" at bounding box center [270, 47] width 495 height 7
click at [81, 43] on div "9482 Nro Documento" at bounding box center [270, 48] width 495 height 12
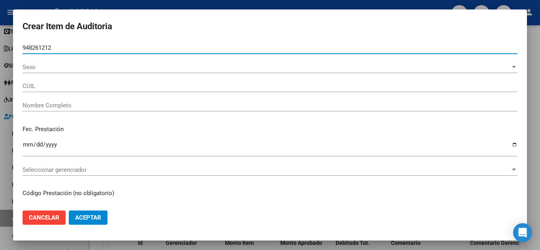
type input "94826121"
type input "23948261219"
type input "SOLIS CASTELLANO RUBEN DARIO -"
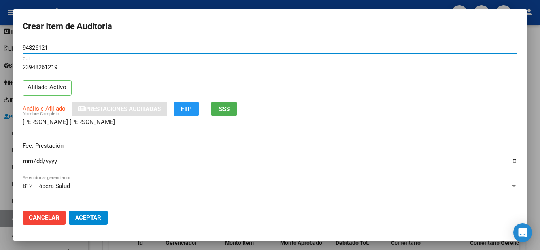
type input "94826121"
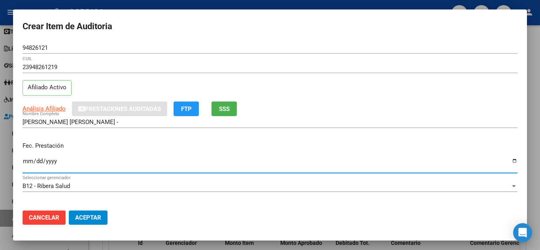
click at [28, 161] on input "Ingresar la fecha" at bounding box center [270, 164] width 495 height 13
type input "2025-02-25"
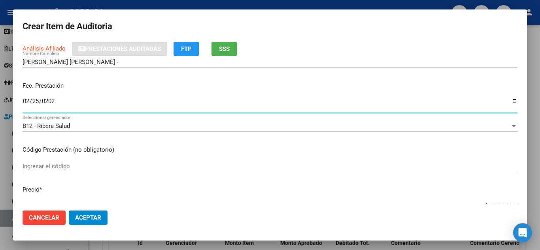
scroll to position [79, 0]
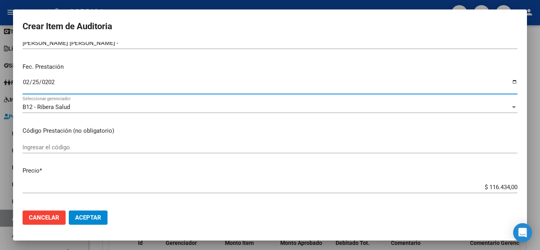
click at [293, 183] on div "$ 116.434,00 Ingresar el precio" at bounding box center [270, 187] width 495 height 12
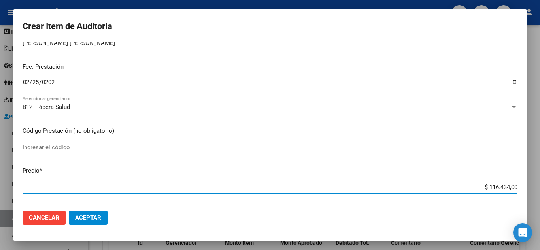
drag, startPoint x: 483, startPoint y: 187, endPoint x: 522, endPoint y: 190, distance: 38.9
click at [522, 190] on mat-dialog-content "94826121 Nro Documento 23948261219 CUIL Afiliado Activo Análisis Afiliado Prest…" at bounding box center [270, 123] width 514 height 162
type input "$ 0,02"
type input "$ 0,24"
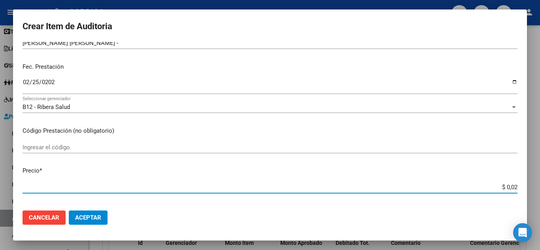
type input "$ 0,24"
type input "$ 2,45"
type input "$ 24,58"
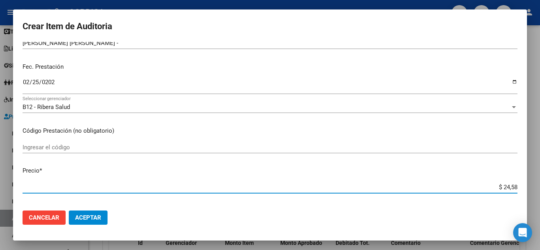
type input "$ 245,86"
type input "$ 2.458,60"
type input "$ 24.586,00"
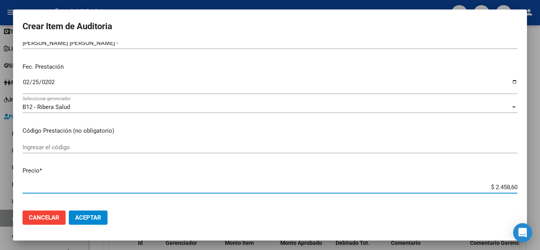
type input "$ 24.586,00"
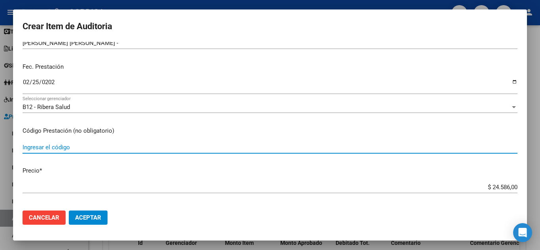
click at [61, 150] on input "Ingresar el código" at bounding box center [270, 147] width 495 height 7
type input "1.04"
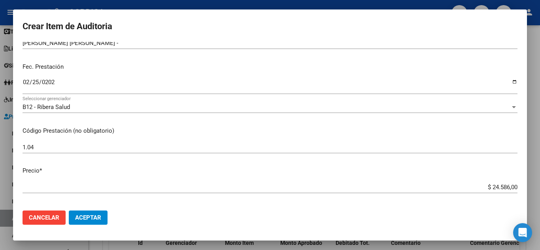
click at [225, 168] on p "Precio *" at bounding box center [270, 170] width 495 height 9
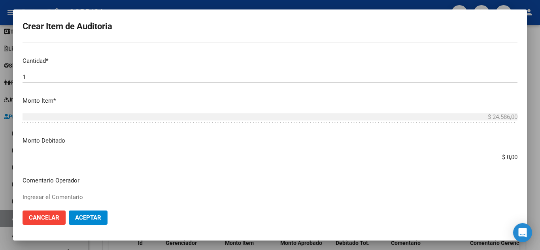
scroll to position [237, 0]
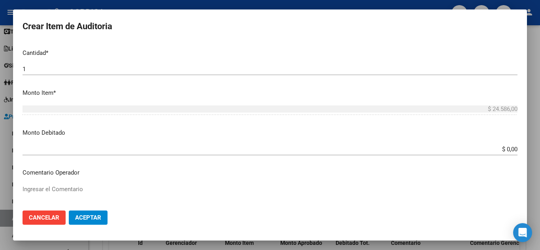
click at [96, 220] on span "Aceptar" at bounding box center [88, 217] width 26 height 7
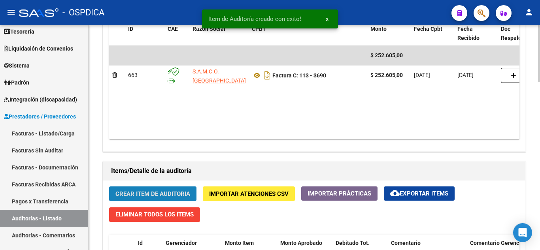
click at [153, 194] on span "Crear Item de Auditoria" at bounding box center [152, 193] width 75 height 7
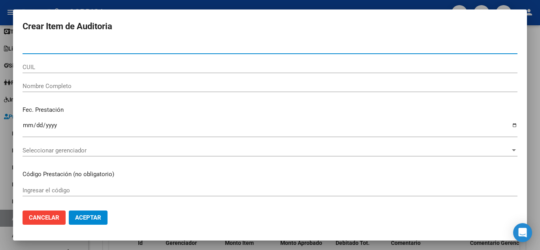
click at [93, 46] on input "Nro Documento" at bounding box center [270, 47] width 495 height 7
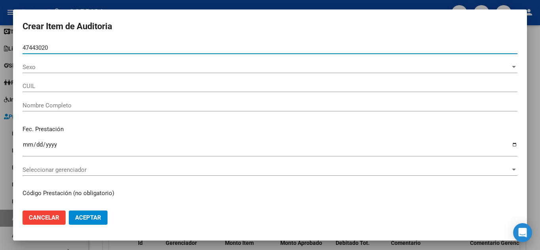
type input "47443020"
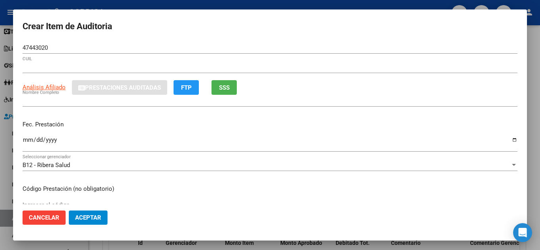
type input "27474430206"
type input "SEGUNDO DANISA GUADALUPE danisa"
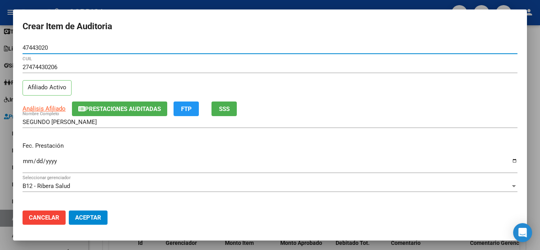
click at [26, 159] on input "Ingresar la fecha" at bounding box center [270, 164] width 495 height 13
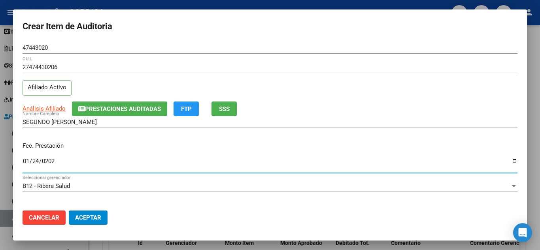
type input "2025-01-24"
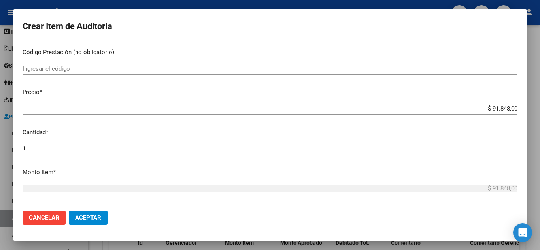
scroll to position [158, 0]
click at [278, 109] on input "$ 91.848,00" at bounding box center [270, 108] width 495 height 7
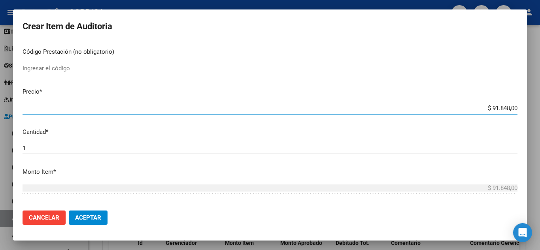
drag, startPoint x: 486, startPoint y: 106, endPoint x: 520, endPoint y: 103, distance: 34.5
click at [520, 103] on mat-dialog-content "47443020 Nro Documento 27474430206 CUIL Afiliado Activo Análisis Afiliado Prest…" at bounding box center [270, 123] width 514 height 162
type input "$ 0,02"
type input "$ 0,24"
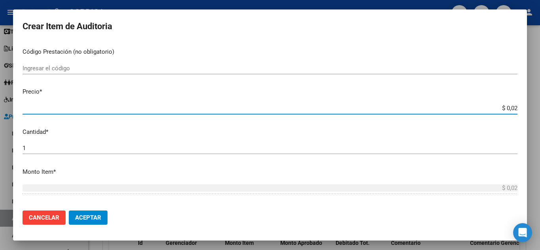
type input "$ 0,24"
type input "$ 2,45"
type input "$ 24,58"
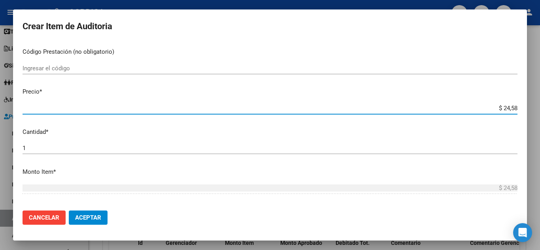
type input "$ 245,86"
type input "$ 2.458,60"
type input "$ 24.586,00"
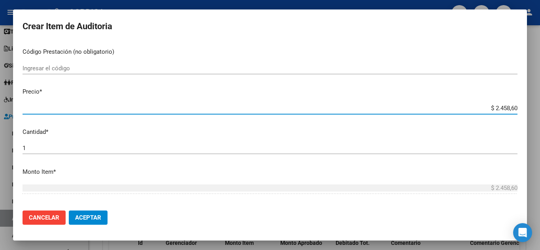
type input "$ 24.586,00"
click at [238, 63] on div "Ingresar el código" at bounding box center [270, 68] width 495 height 12
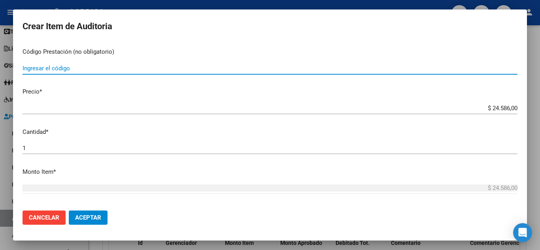
click at [64, 68] on input "Ingresar el código" at bounding box center [270, 68] width 495 height 7
type input "1.04"
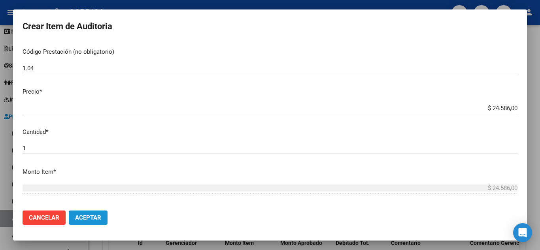
click at [88, 217] on span "Aceptar" at bounding box center [88, 217] width 26 height 7
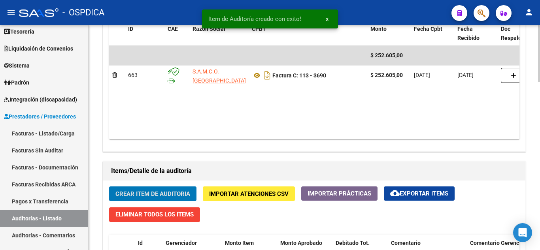
click at [155, 195] on span "Crear Item de Auditoria" at bounding box center [152, 193] width 75 height 7
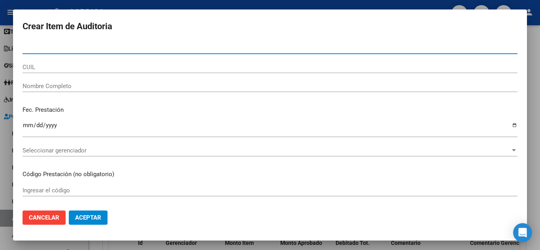
click at [102, 45] on input "Nro Documento" at bounding box center [270, 47] width 495 height 7
click at [96, 43] on div "44976 Nro Documento" at bounding box center [270, 48] width 495 height 12
type input "44976404"
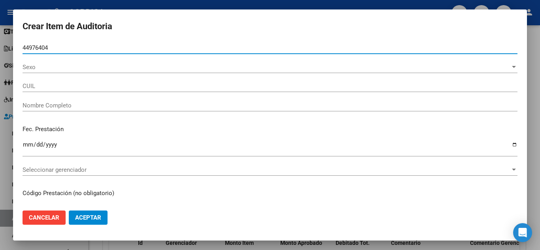
type input "20449764049"
type input "REYNOSO JOAQUIN SEBASTIAN"
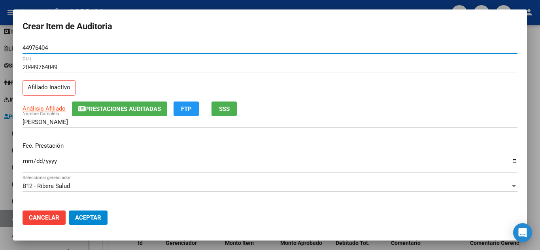
type input "44976404"
click at [27, 160] on input "Ingresar la fecha" at bounding box center [270, 164] width 495 height 13
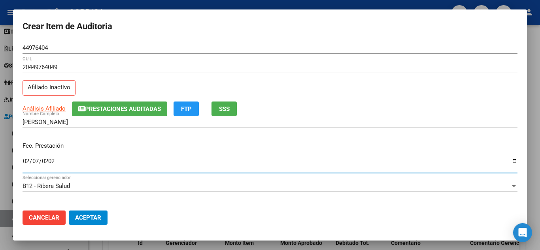
type input "2025-02-07"
click at [380, 115] on div "Análisis Afiliado Prestaciones Auditadas FTP SSS" at bounding box center [270, 109] width 495 height 15
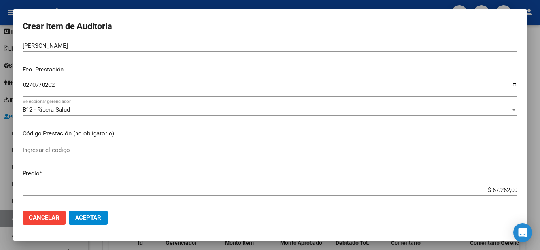
scroll to position [79, 0]
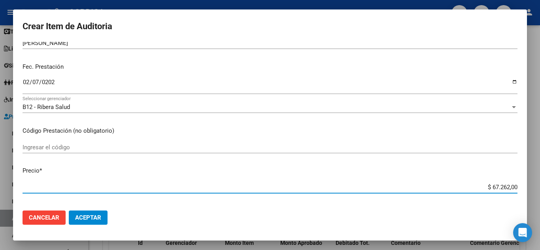
drag, startPoint x: 484, startPoint y: 186, endPoint x: 522, endPoint y: 189, distance: 38.9
click at [522, 189] on mat-dialog-content "44976404 Nro Documento 20449764049 CUIL Afiliado Inactivo Análisis Afiliado Pre…" at bounding box center [270, 123] width 514 height 162
type input "$ 0,02"
type input "$ 0,24"
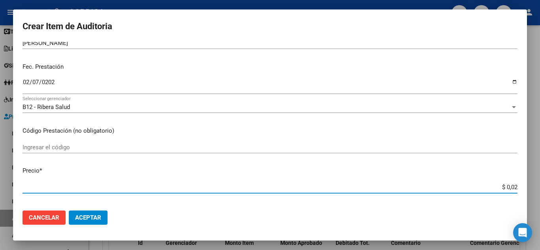
type input "$ 0,24"
type input "$ 2,45"
type input "$ 24,58"
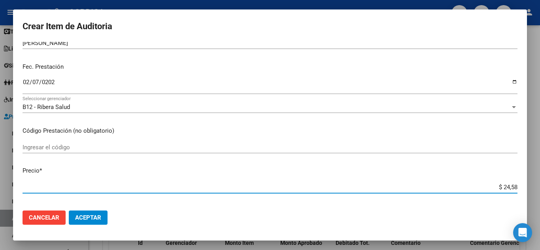
type input "$ 245,86"
type input "$ 2.458,60"
type input "$ 24.586,00"
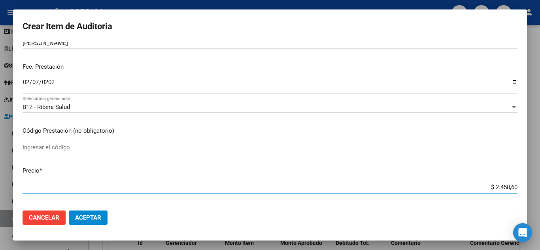
type input "$ 24.586,00"
click at [179, 148] on input "Ingresar el código" at bounding box center [270, 147] width 495 height 7
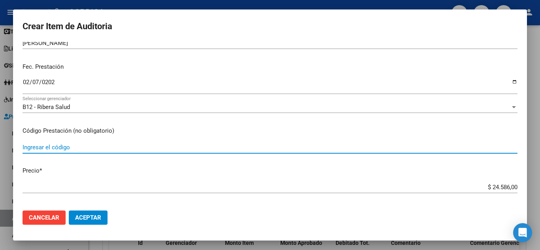
click at [68, 146] on input "Ingresar el código" at bounding box center [270, 147] width 495 height 7
type input "1.04"
click at [90, 217] on span "Aceptar" at bounding box center [88, 217] width 26 height 7
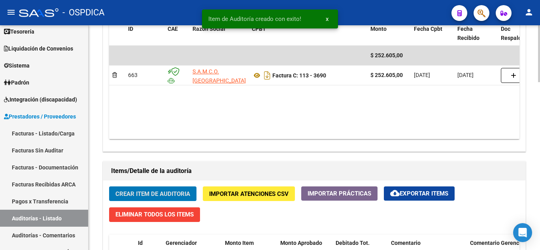
click at [153, 192] on span "Crear Item de Auditoria" at bounding box center [152, 193] width 75 height 7
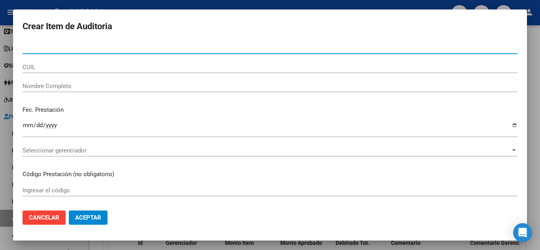
click at [84, 47] on input "Nro Documento" at bounding box center [270, 47] width 495 height 7
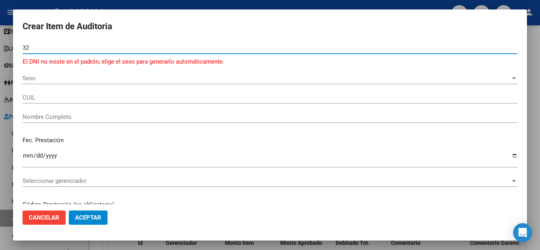
type input "3"
type input "32177061"
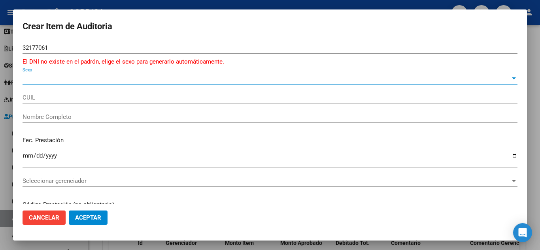
click at [98, 76] on span "Sexo" at bounding box center [267, 78] width 488 height 7
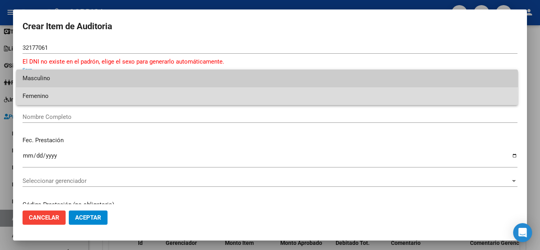
click at [95, 99] on span "Femenino" at bounding box center [267, 96] width 489 height 18
type input "23321770614"
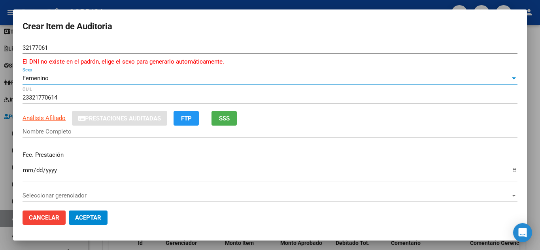
type input "VIGNOLO MARIA DE LOS ANGELES"
click at [29, 168] on input "Ingresar la fecha" at bounding box center [270, 173] width 495 height 13
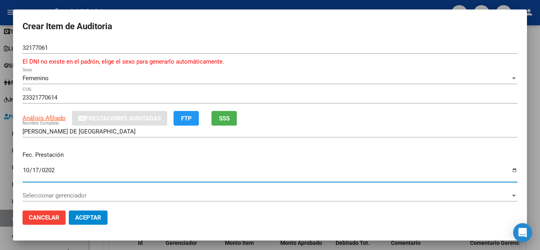
type input "2024-10-17"
click at [216, 201] on div "Seleccionar gerenciador Seleccionar gerenciador" at bounding box center [270, 196] width 495 height 12
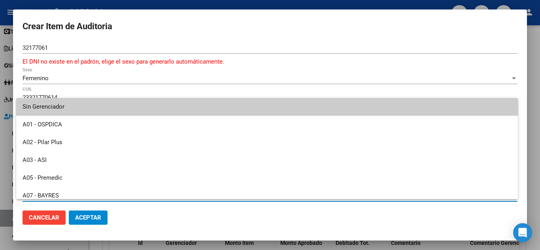
click at [265, 59] on div at bounding box center [270, 125] width 540 height 250
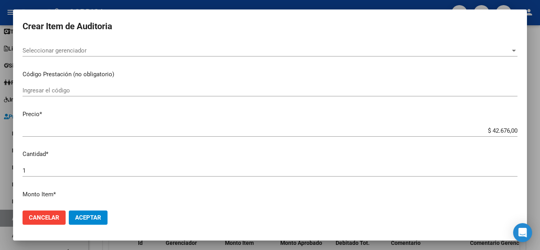
scroll to position [158, 0]
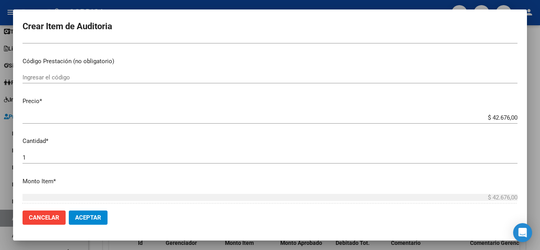
click at [68, 78] on input "Ingresar el código" at bounding box center [270, 77] width 495 height 7
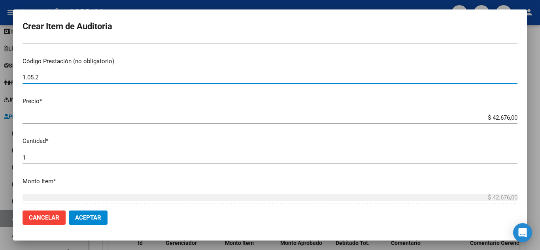
type input "1.05.2"
click at [285, 178] on p "Monto Item *" at bounding box center [270, 181] width 495 height 9
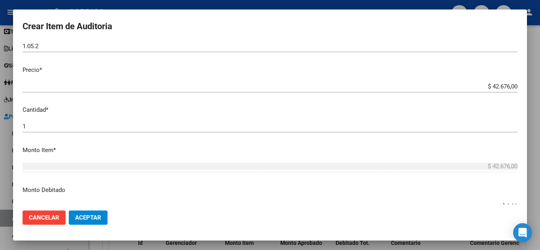
scroll to position [237, 0]
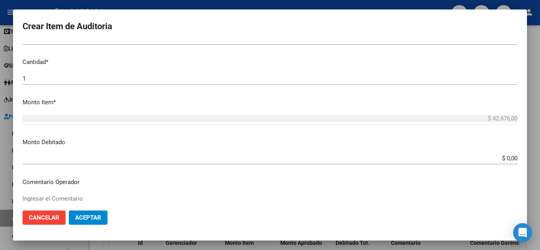
click at [100, 219] on span "Aceptar" at bounding box center [88, 217] width 26 height 7
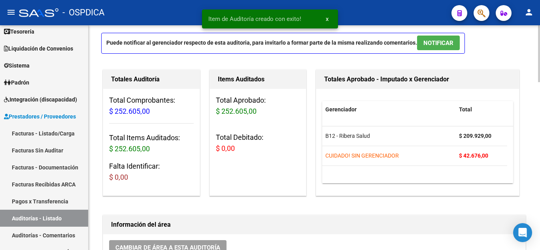
scroll to position [0, 0]
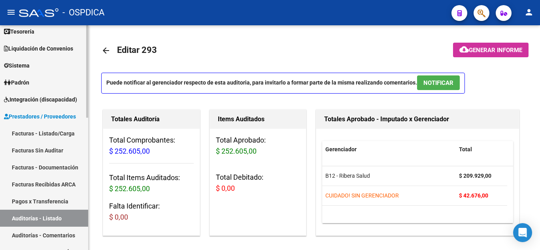
click at [47, 134] on link "Facturas - Listado/Carga" at bounding box center [44, 133] width 88 height 17
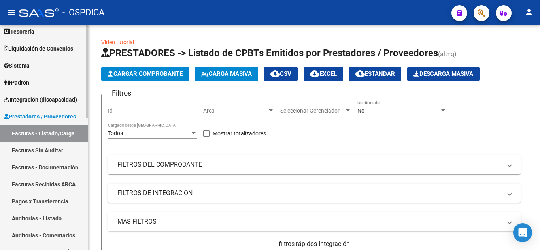
click at [48, 216] on link "Auditorías - Listado" at bounding box center [44, 218] width 88 height 17
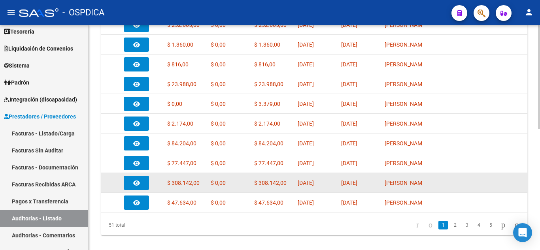
scroll to position [264, 0]
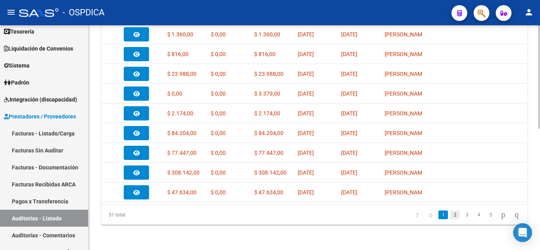
click at [450, 215] on link "2" at bounding box center [454, 215] width 9 height 9
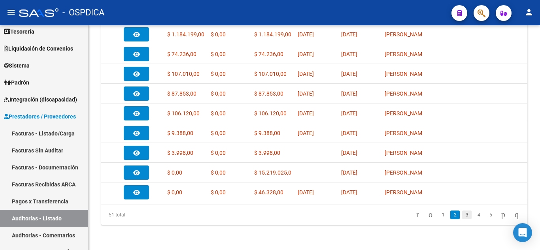
click at [462, 217] on link "3" at bounding box center [466, 215] width 9 height 9
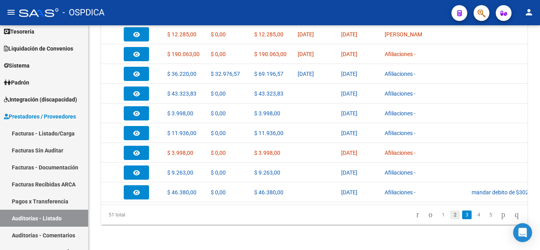
click at [450, 214] on link "2" at bounding box center [454, 215] width 9 height 9
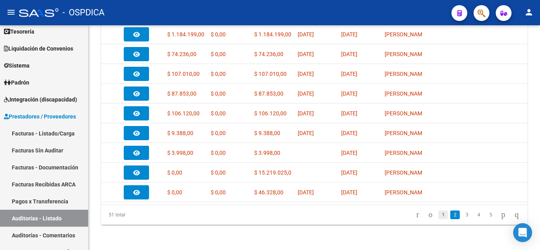
click at [438, 213] on link "1" at bounding box center [442, 215] width 9 height 9
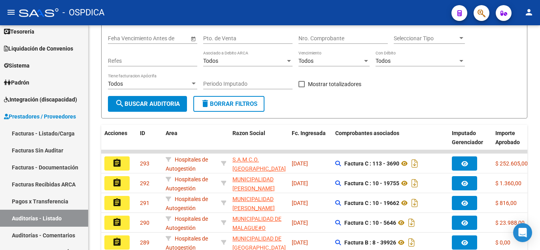
scroll to position [106, 0]
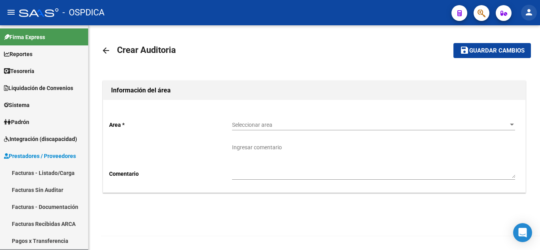
click at [527, 8] on mat-icon "person" at bounding box center [528, 12] width 9 height 9
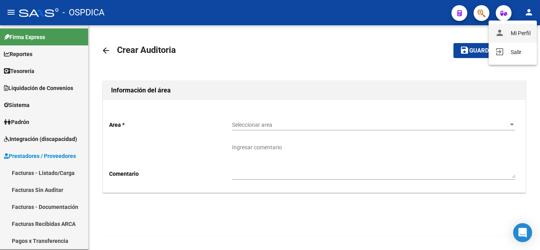
click at [525, 32] on button "person Mi Perfil" at bounding box center [512, 33] width 48 height 19
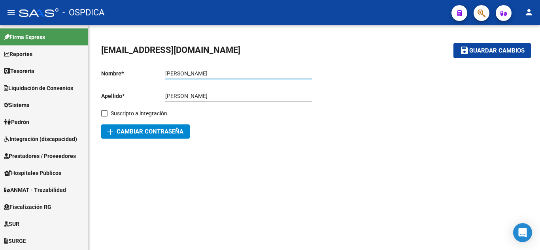
click at [232, 74] on input "[PERSON_NAME]" at bounding box center [238, 73] width 147 height 7
click at [272, 153] on div "[EMAIL_ADDRESS][DOMAIN_NAME] save Guardar cambios Nombre * [PERSON_NAME] nombre…" at bounding box center [314, 91] width 451 height 132
